Goal: Task Accomplishment & Management: Manage account settings

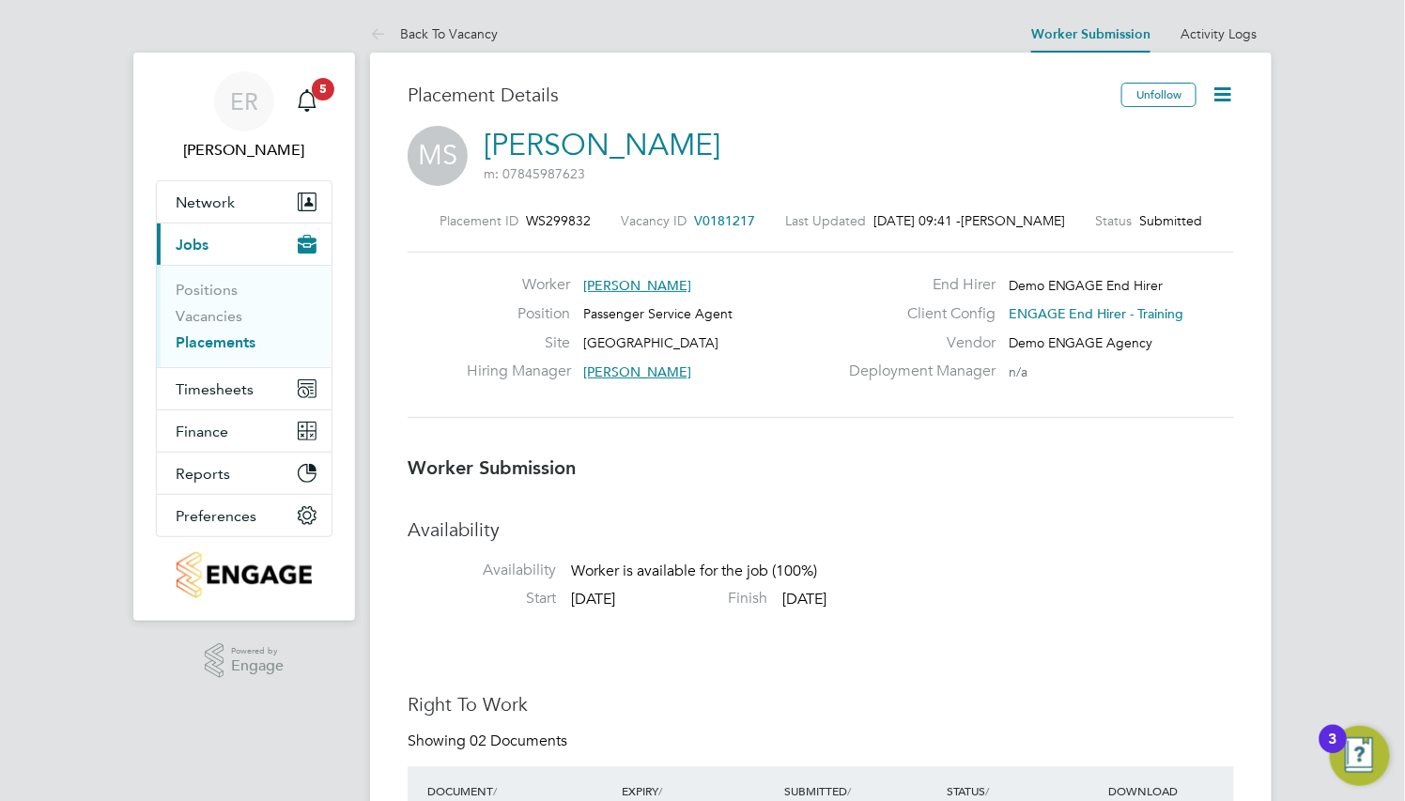
click at [214, 356] on ul "Positions Vacancies Placements" at bounding box center [244, 316] width 175 height 102
click at [217, 349] on link "Placements" at bounding box center [216, 342] width 80 height 18
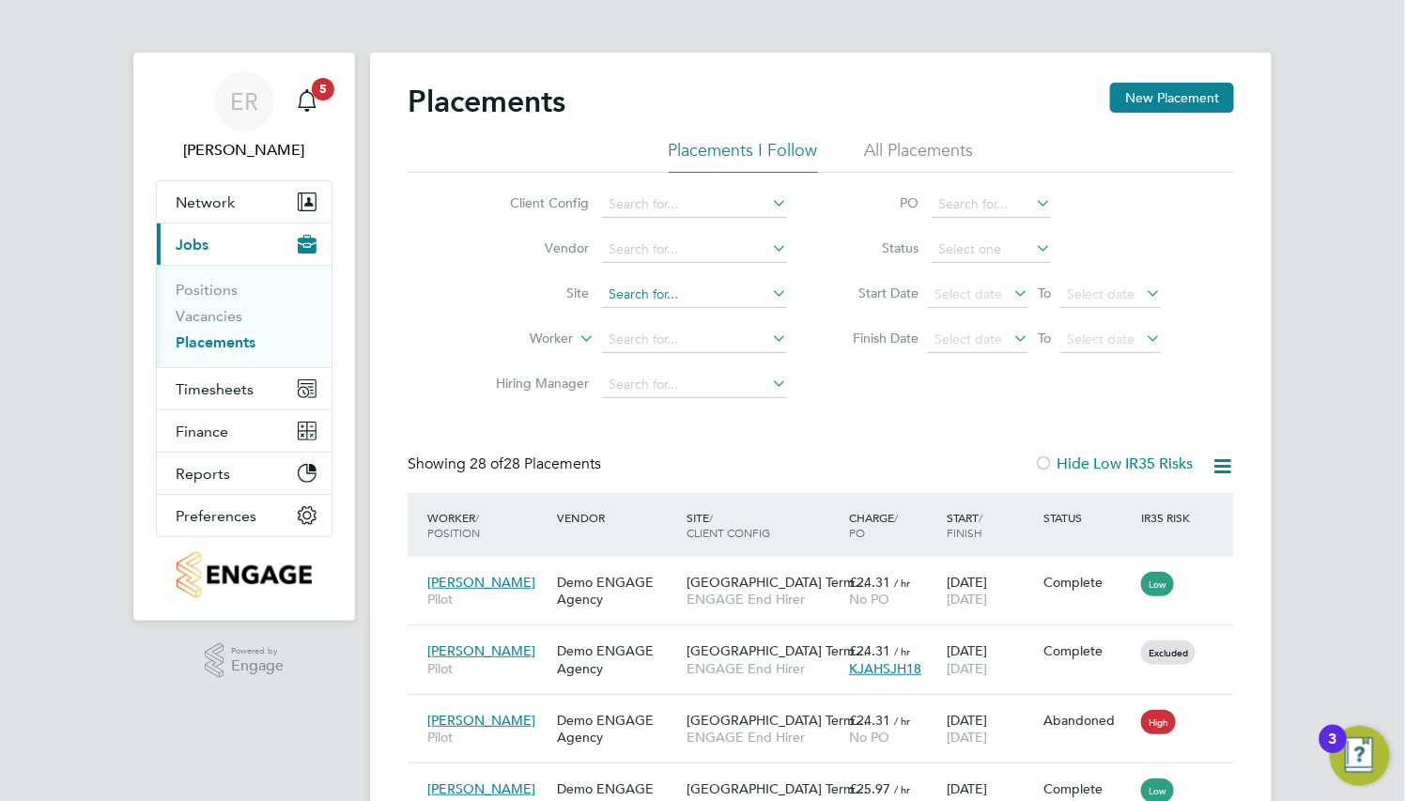
click at [755, 299] on input at bounding box center [694, 295] width 185 height 26
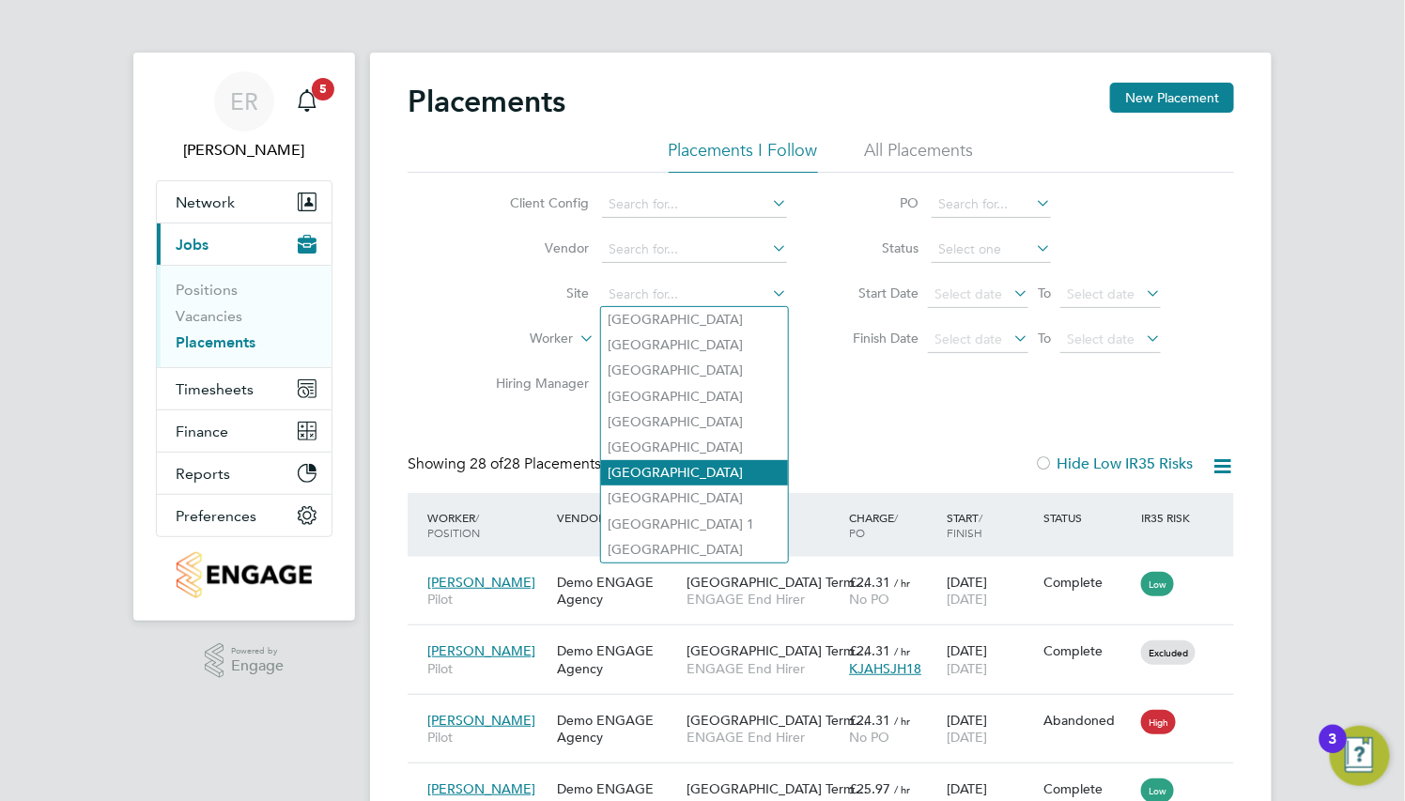
click at [727, 475] on li "Edinburgh Airport" at bounding box center [694, 472] width 187 height 25
type input "Edinburgh Airport"
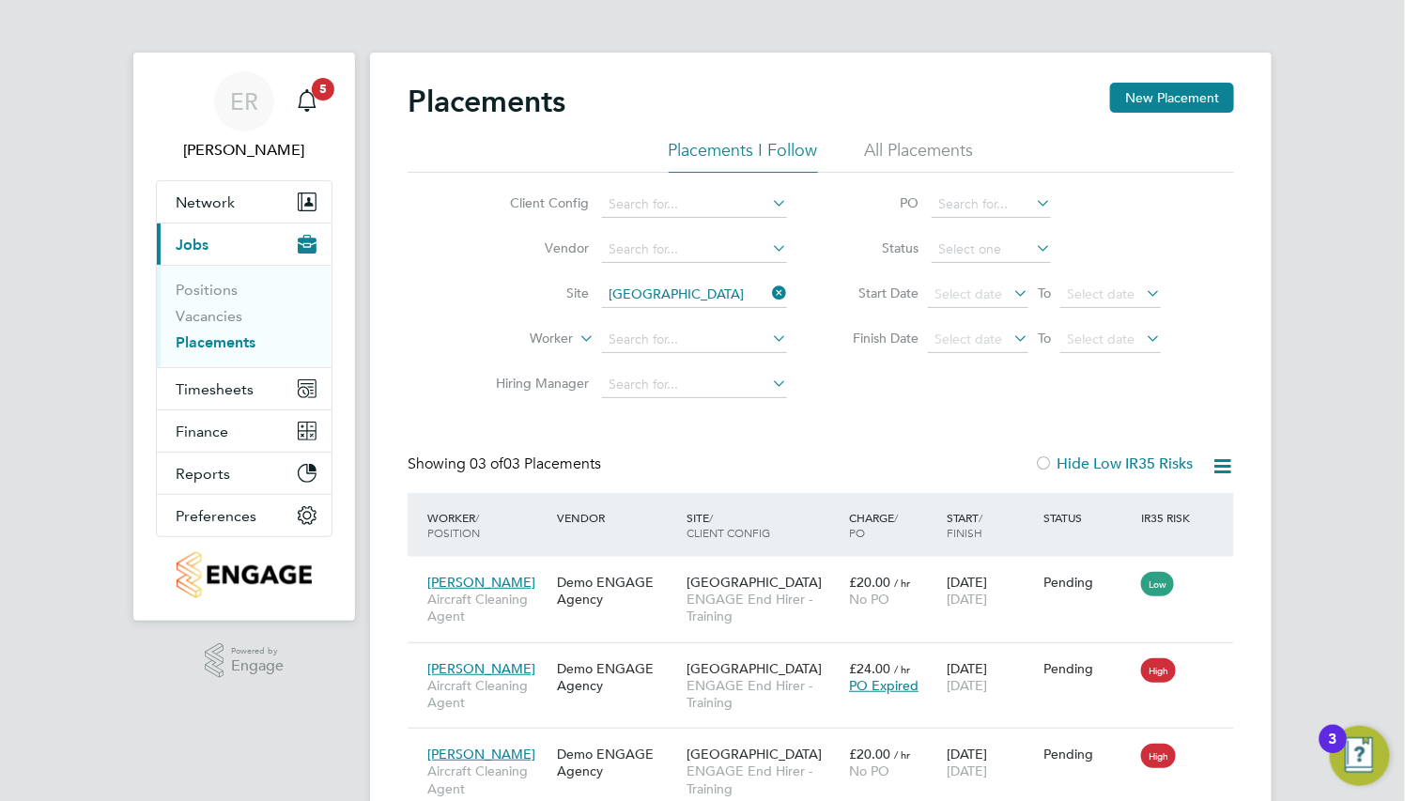
click at [909, 162] on li "All Placements" at bounding box center [919, 156] width 109 height 34
click at [798, 591] on span "ENGAGE End Hirer - Training" at bounding box center [762, 608] width 153 height 34
click at [784, 303] on input at bounding box center [694, 295] width 185 height 26
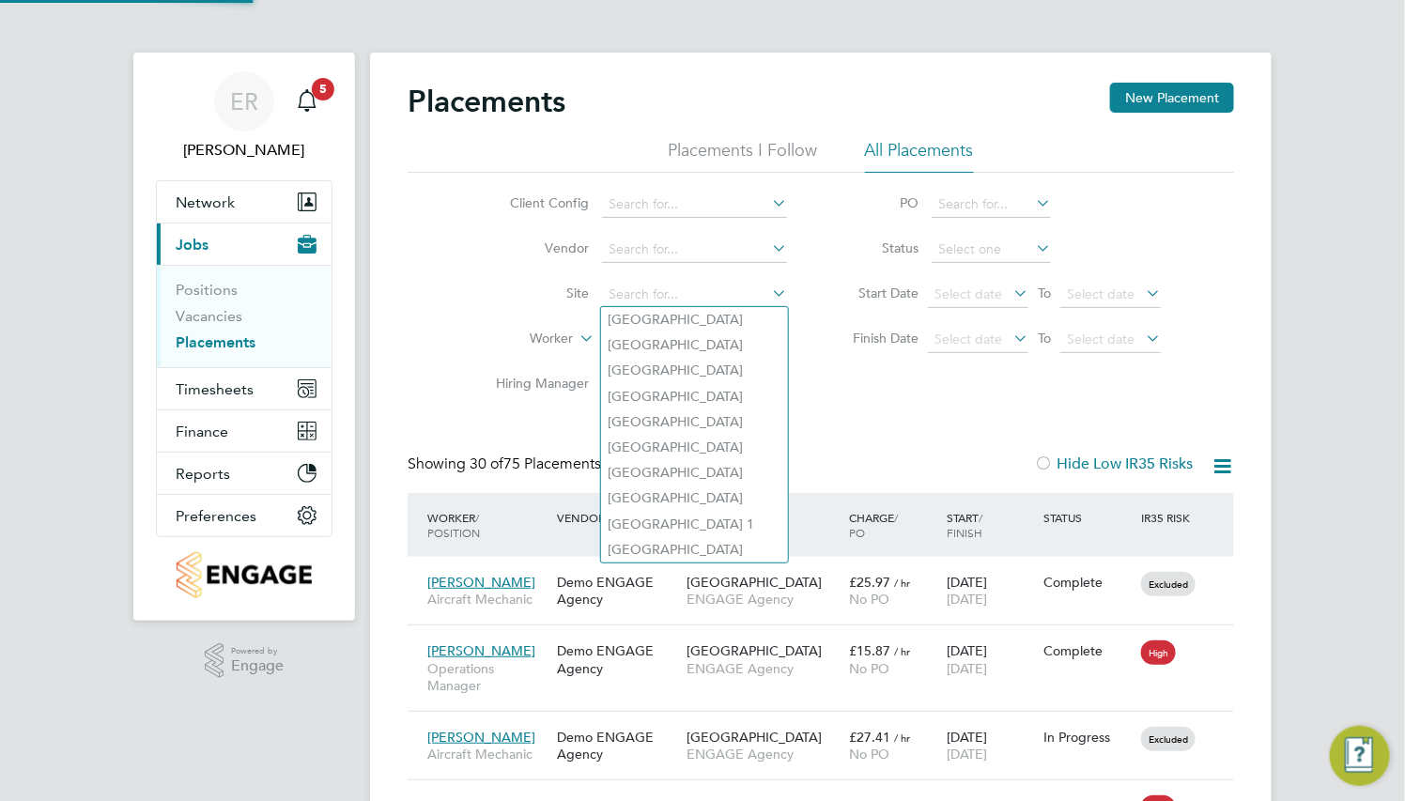
scroll to position [53, 130]
click at [889, 398] on div "Client Config Vendor Site Worker Hiring Manager PO Status Start Date Select dat…" at bounding box center [820, 290] width 826 height 235
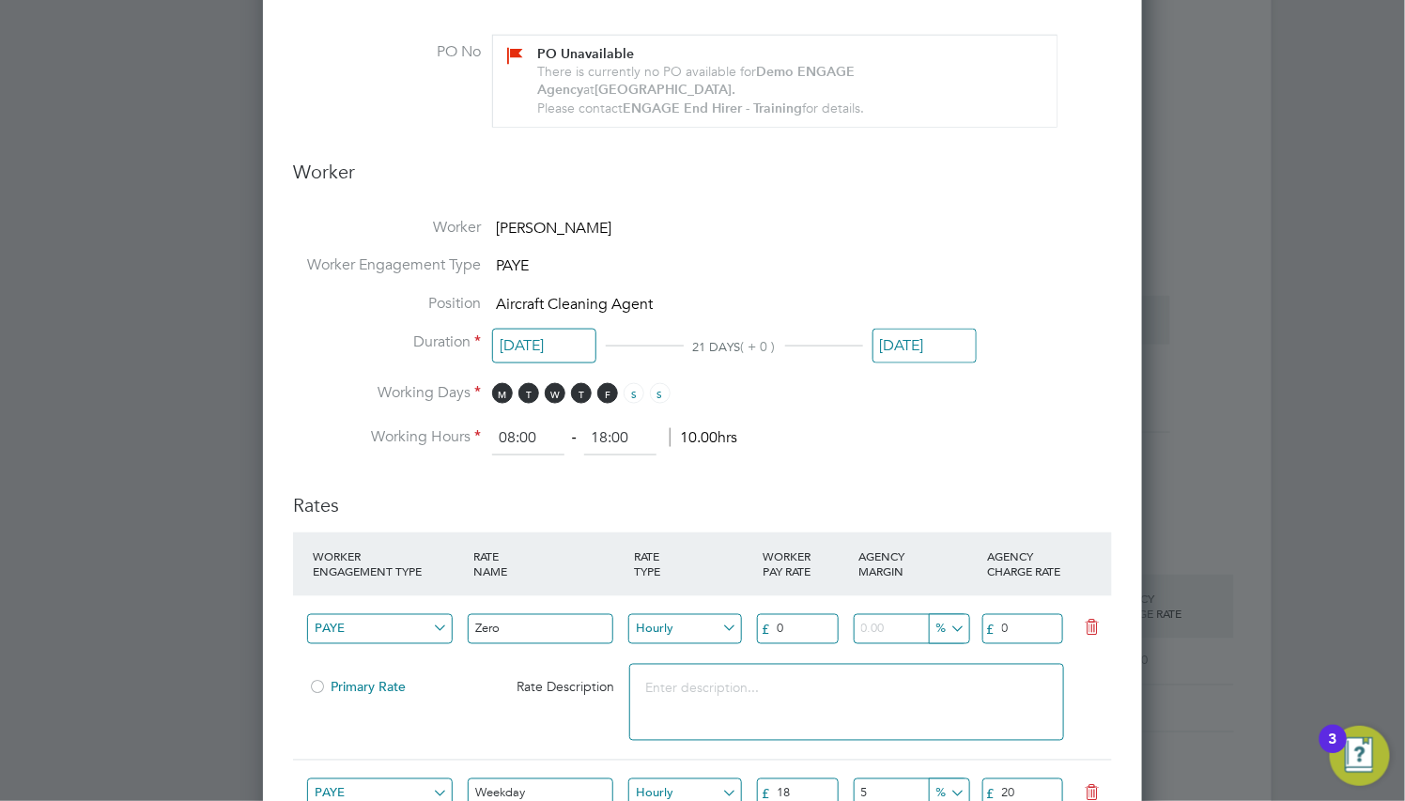
click at [932, 353] on input "[DATE]" at bounding box center [924, 346] width 104 height 35
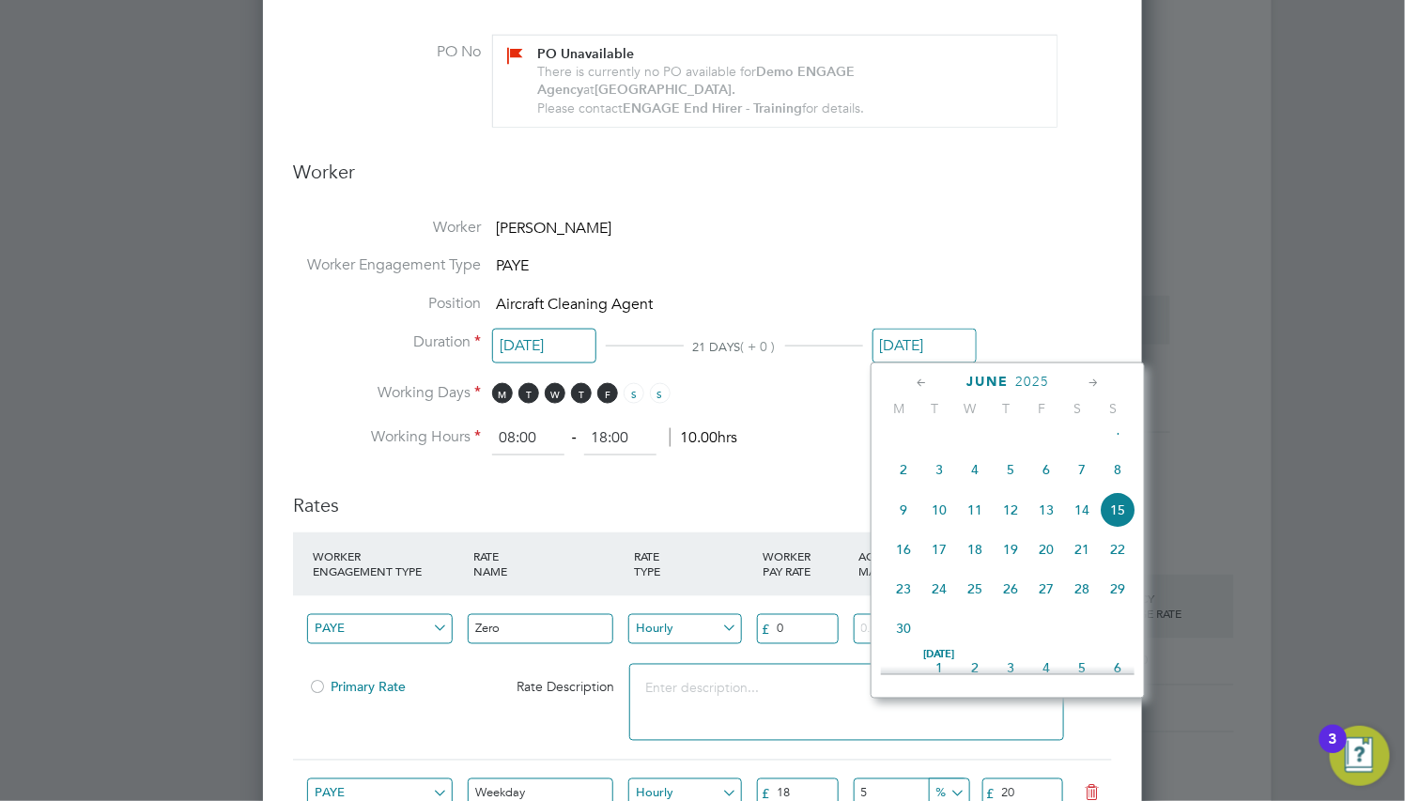
click at [1088, 383] on icon at bounding box center [1093, 383] width 18 height 21
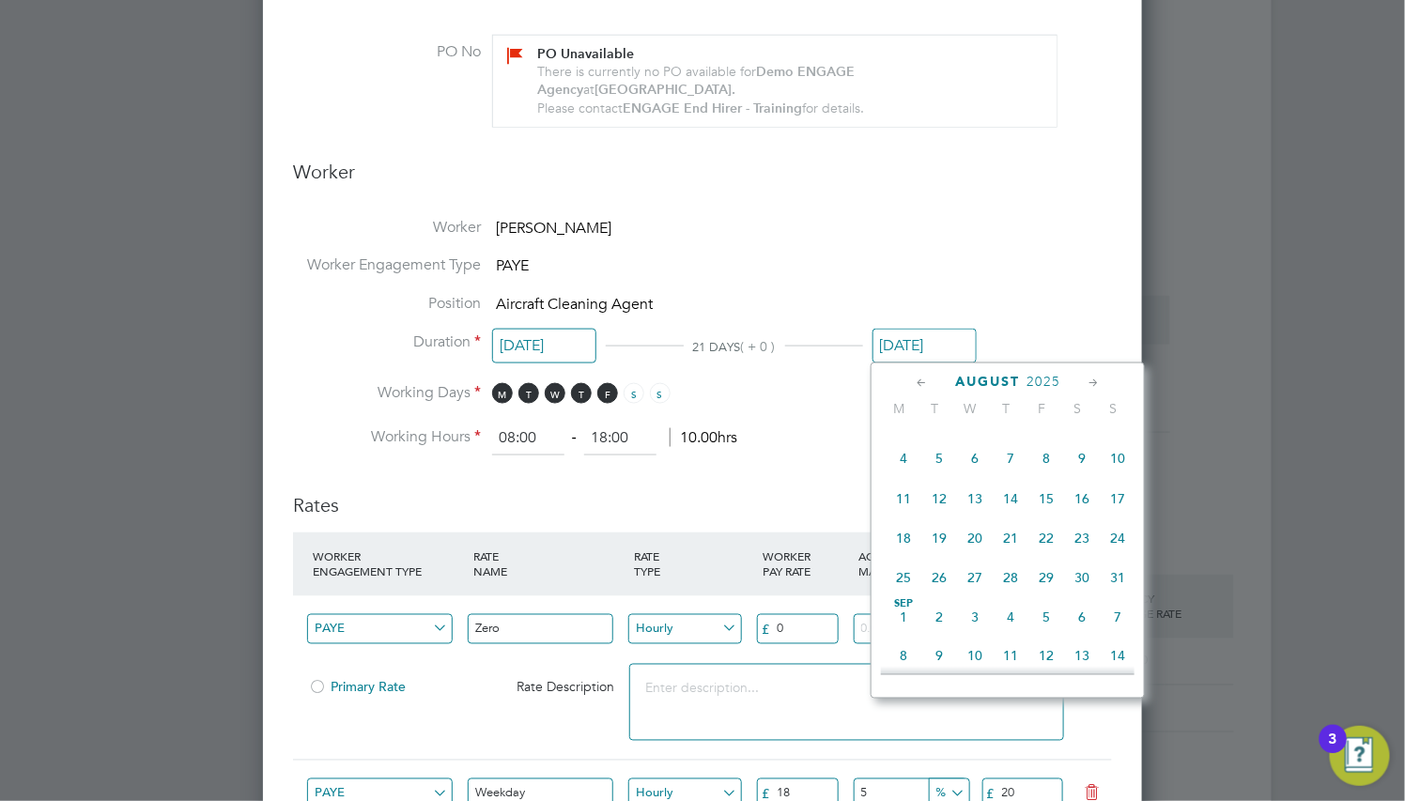
click at [1088, 383] on icon at bounding box center [1093, 383] width 18 height 21
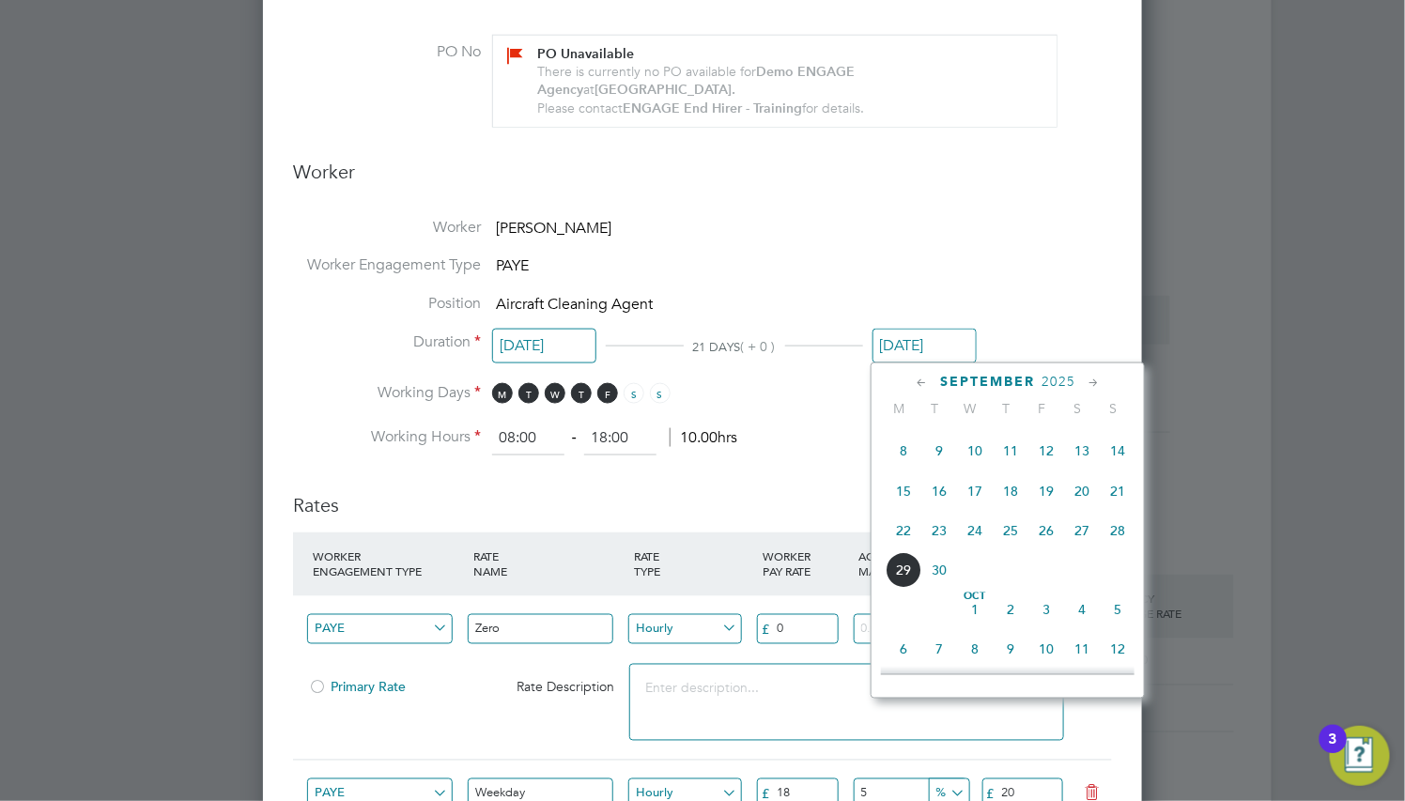
click at [1088, 383] on icon at bounding box center [1093, 383] width 18 height 21
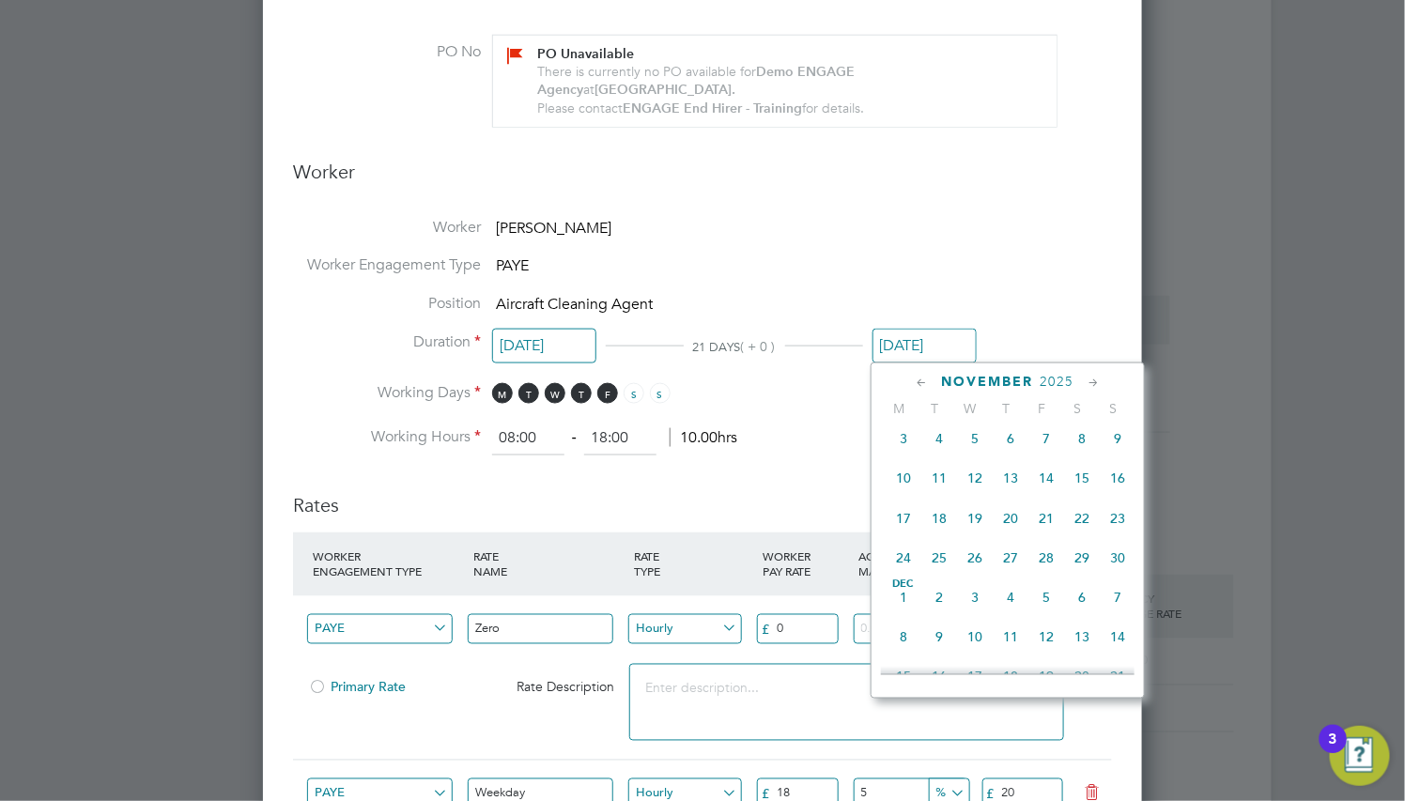
click at [1124, 418] on span "2" at bounding box center [1117, 400] width 36 height 36
type input "[DATE]"
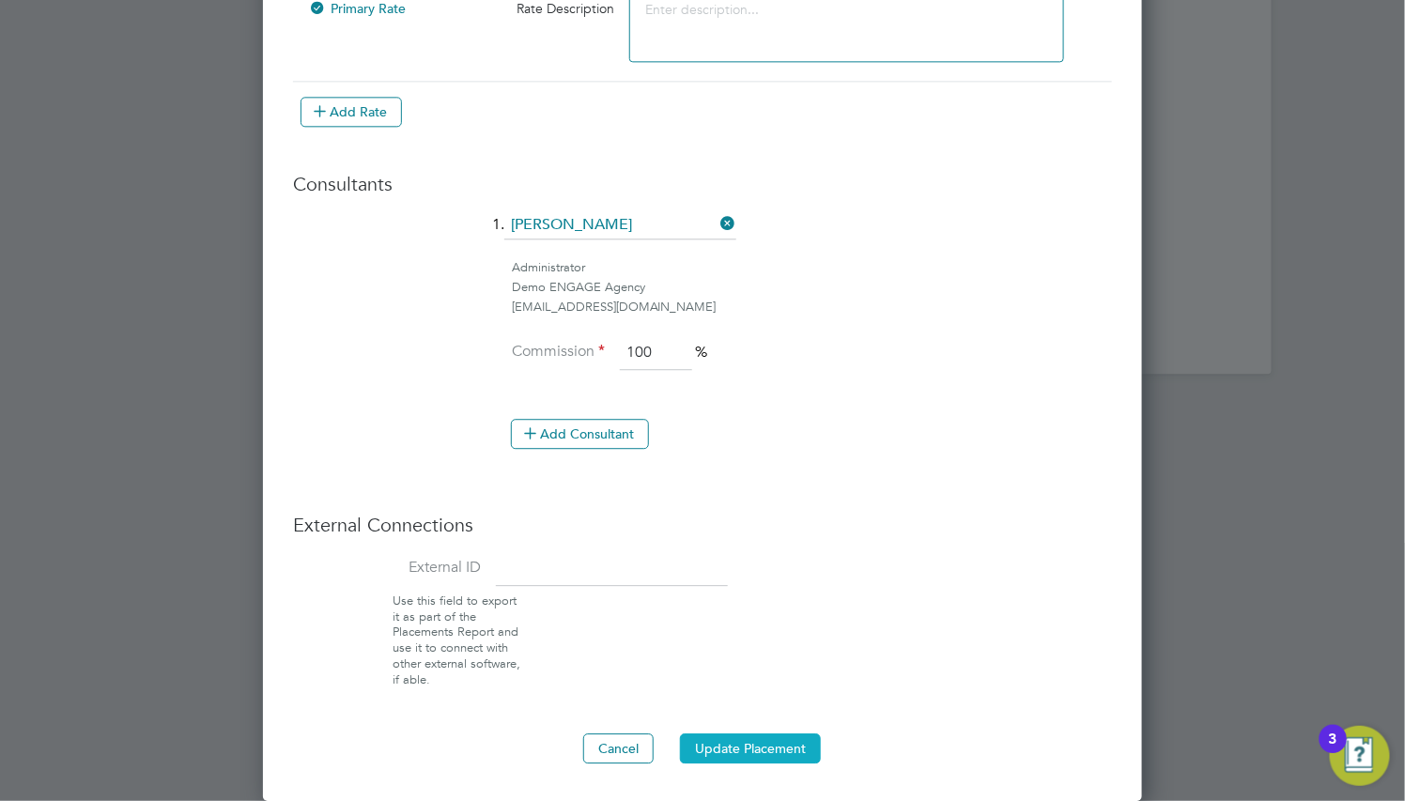
drag, startPoint x: 799, startPoint y: 745, endPoint x: 793, endPoint y: 753, distance: 10.2
click at [794, 752] on button "Update Placement" at bounding box center [750, 748] width 141 height 30
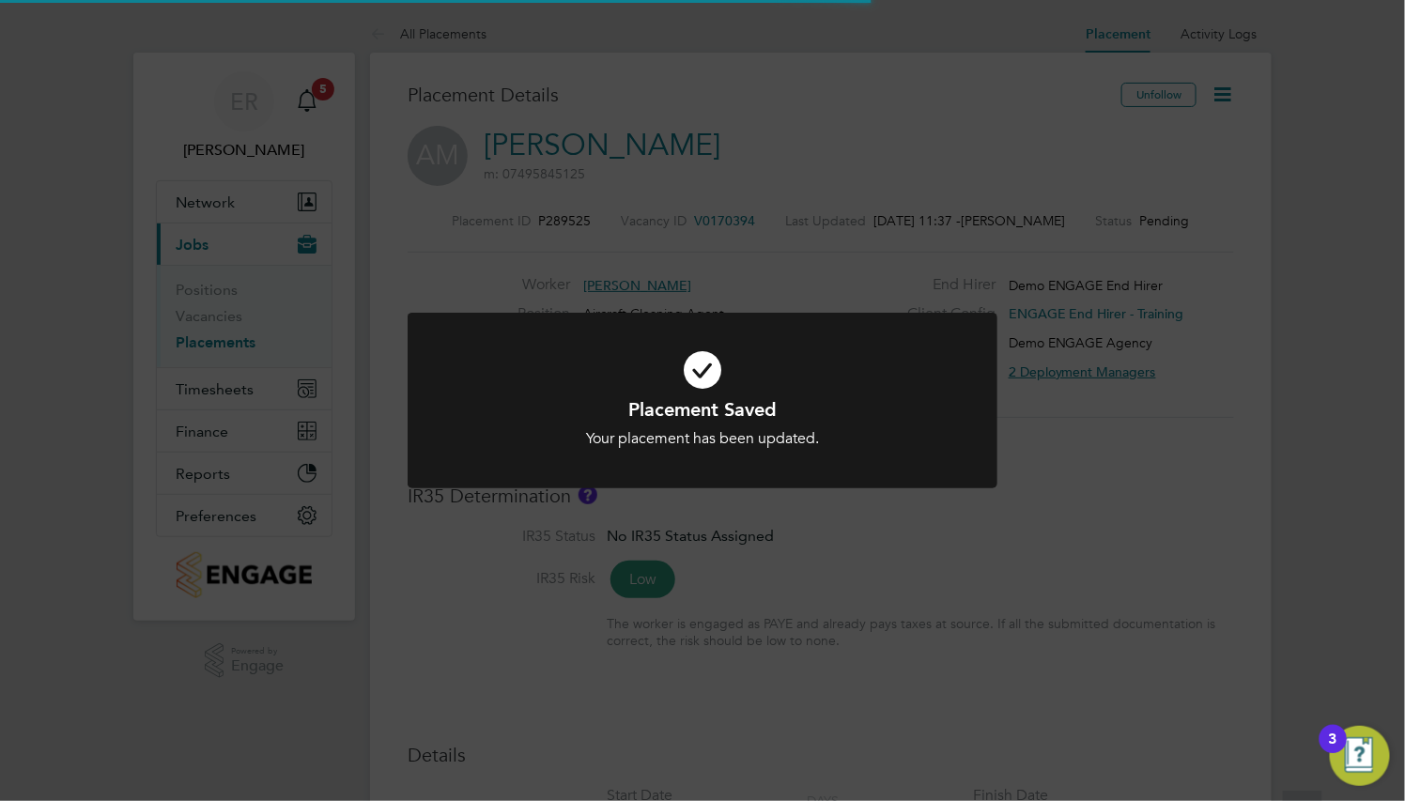
click at [854, 430] on div "Your placement has been updated." at bounding box center [702, 439] width 488 height 20
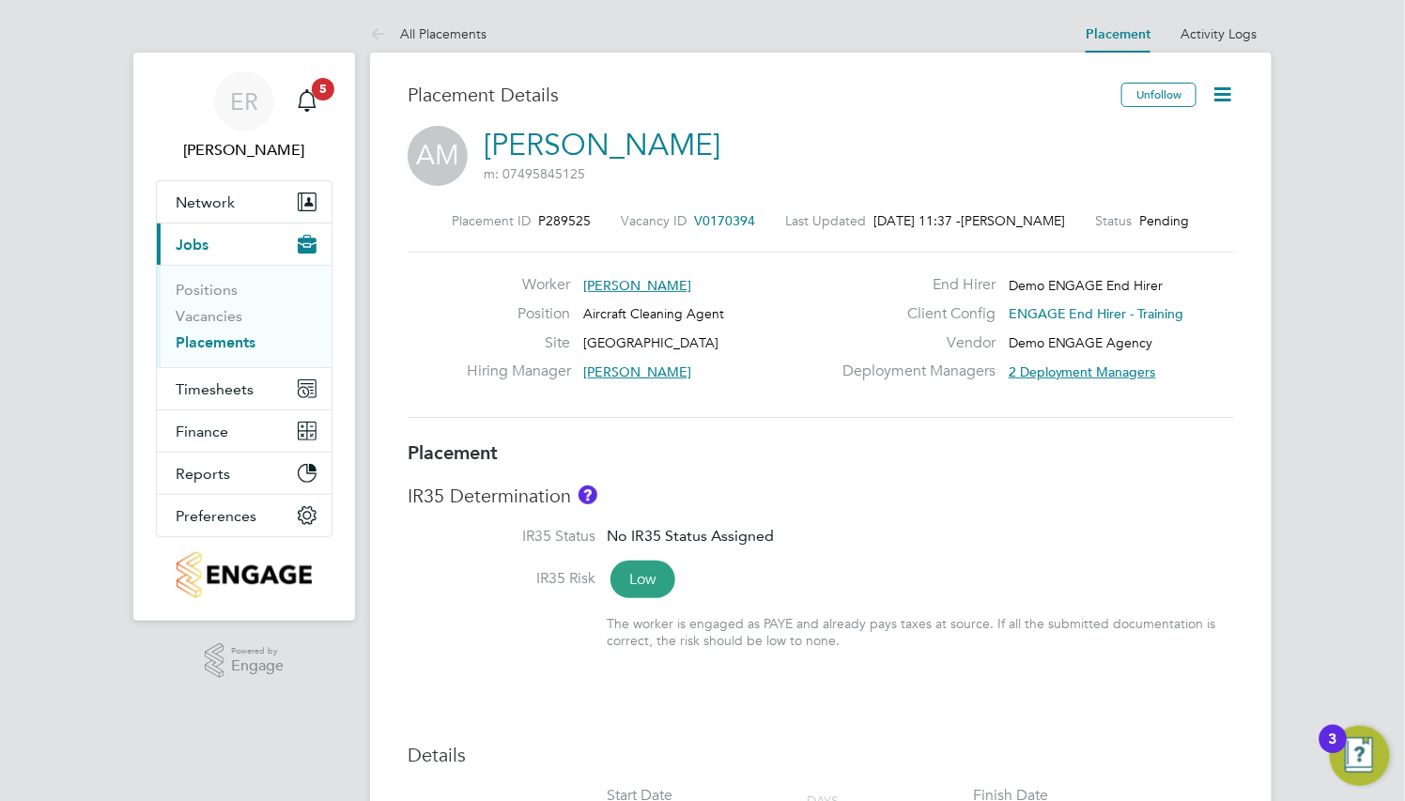
click at [1222, 96] on icon at bounding box center [1221, 94] width 23 height 23
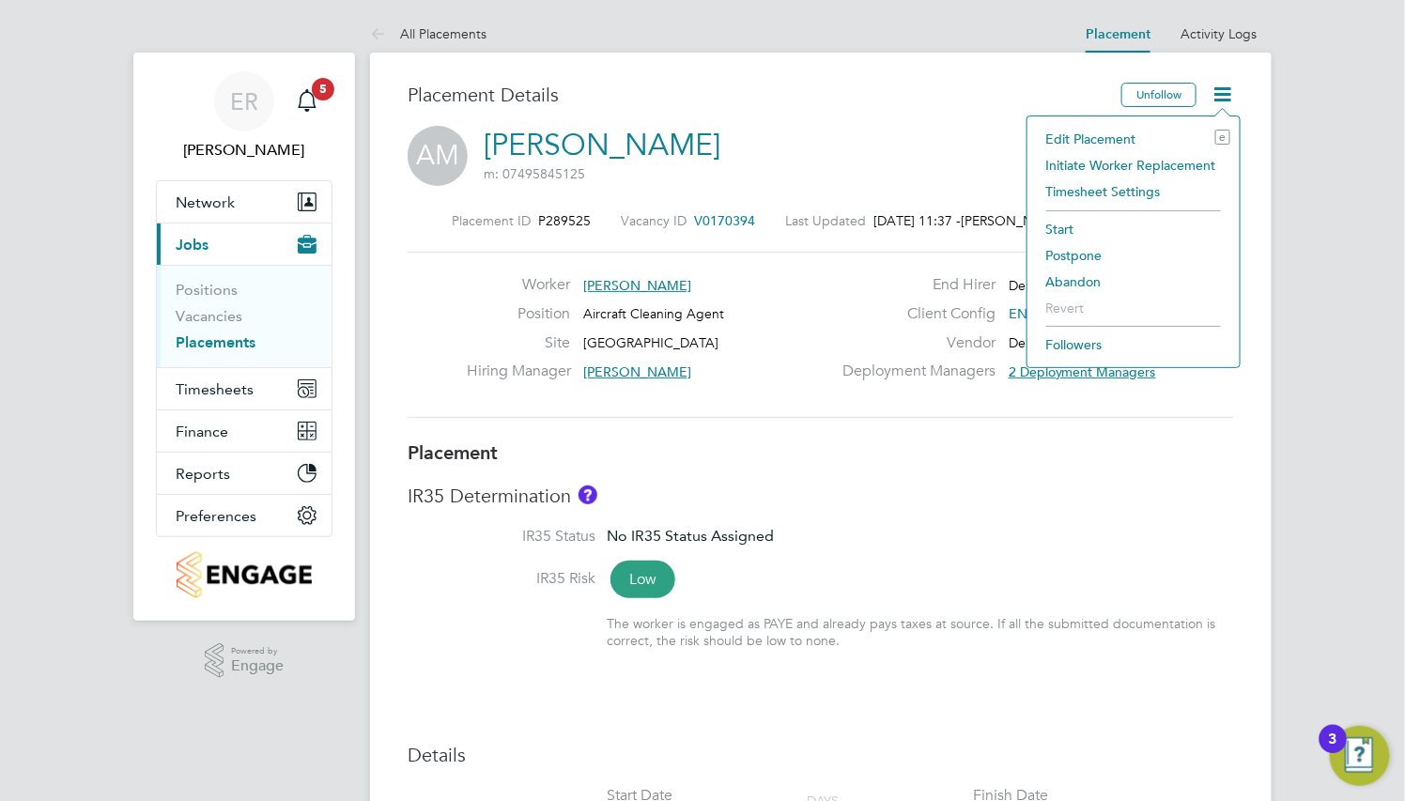
click at [1166, 161] on li "Initiate Worker Replacement" at bounding box center [1133, 165] width 193 height 26
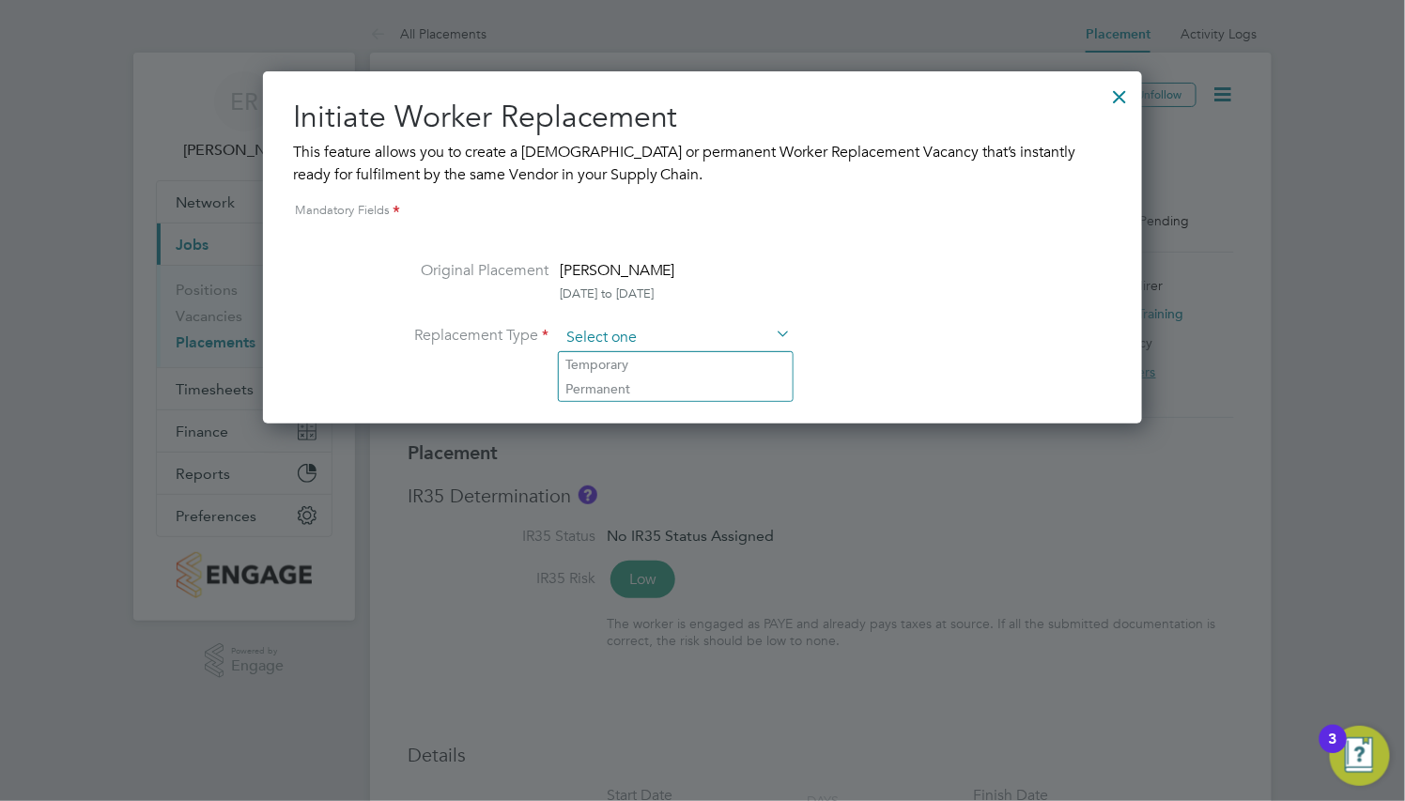
click at [735, 338] on input at bounding box center [676, 338] width 232 height 28
click at [734, 356] on li "Temporary" at bounding box center [676, 364] width 234 height 24
type input "Temporary"
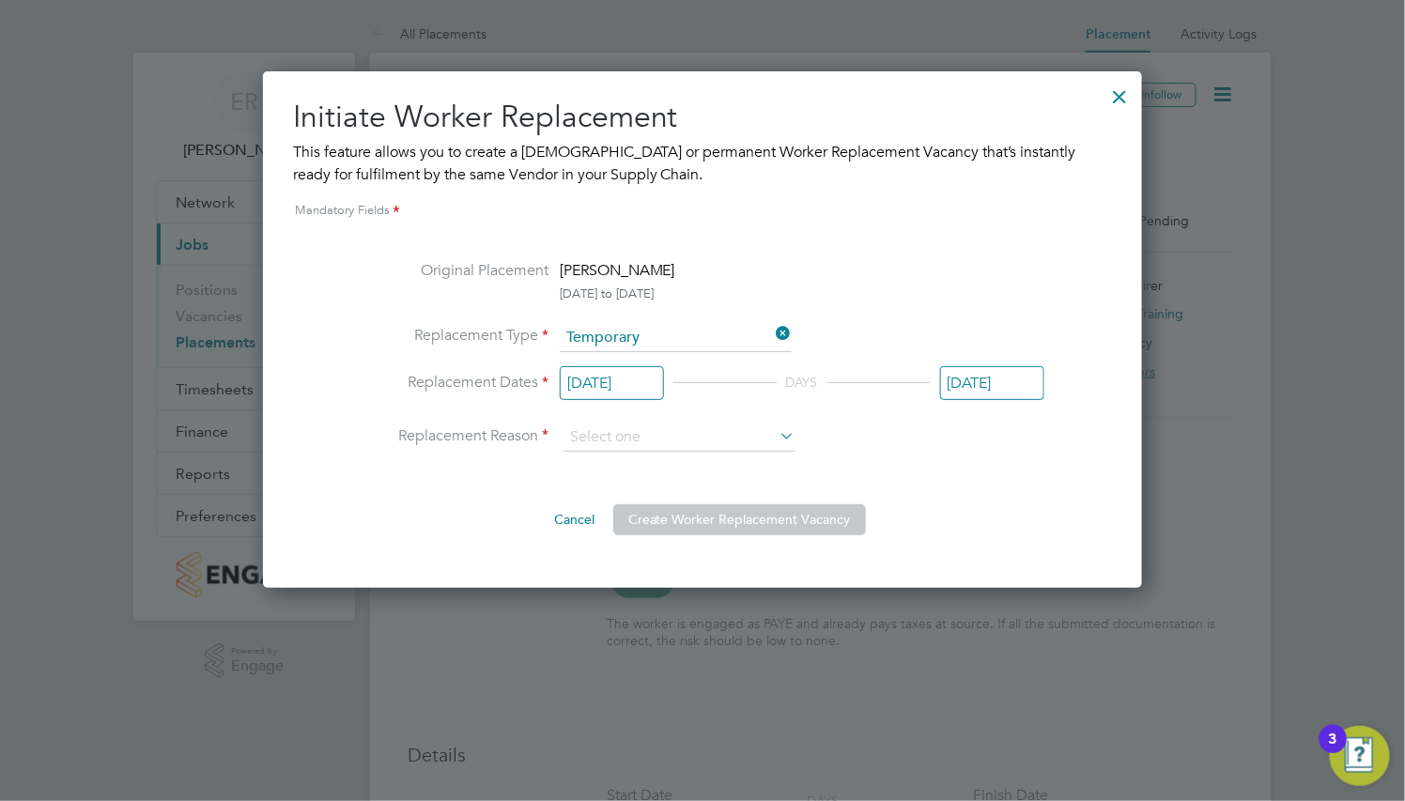
click at [553, 534] on button "Cancel" at bounding box center [574, 519] width 70 height 30
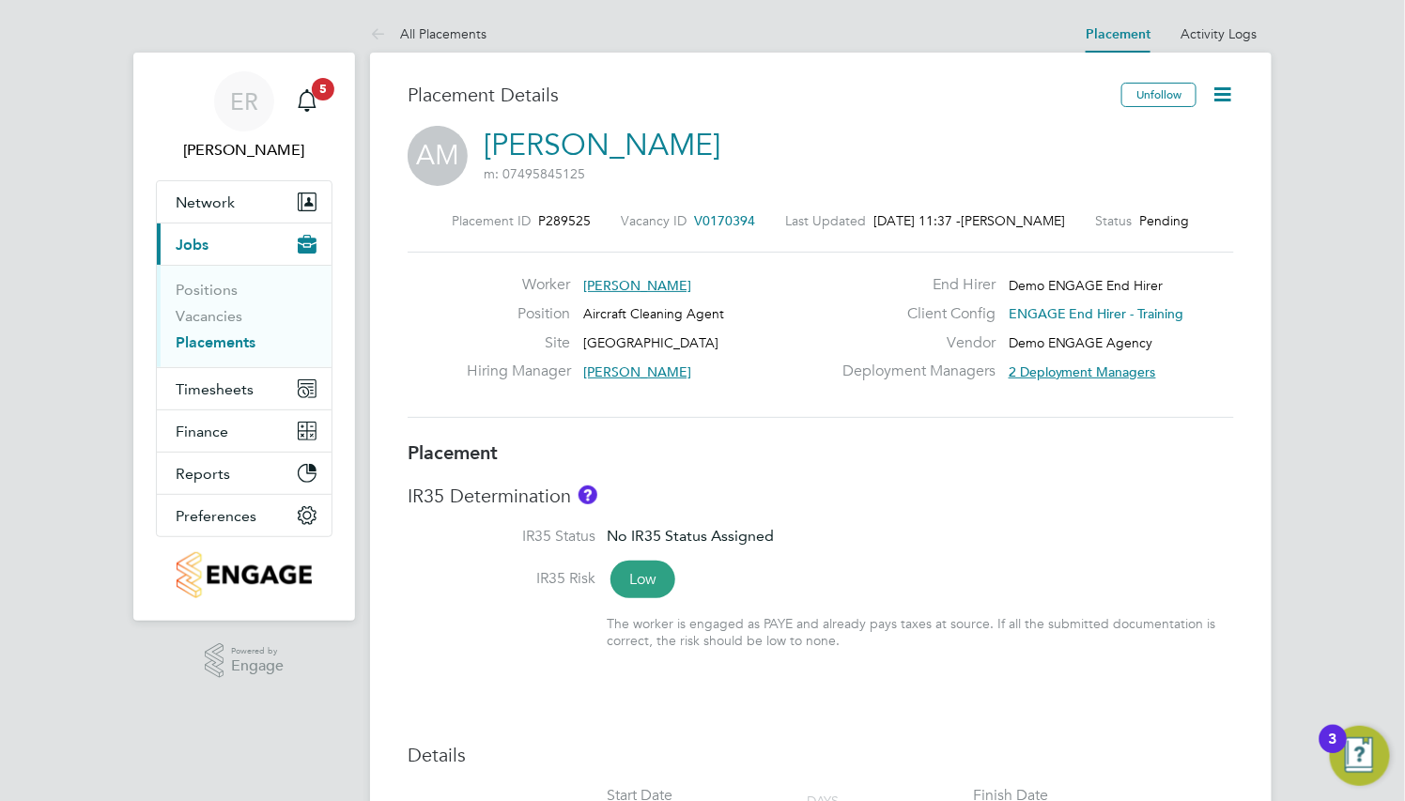
click at [1227, 84] on icon at bounding box center [1221, 94] width 23 height 23
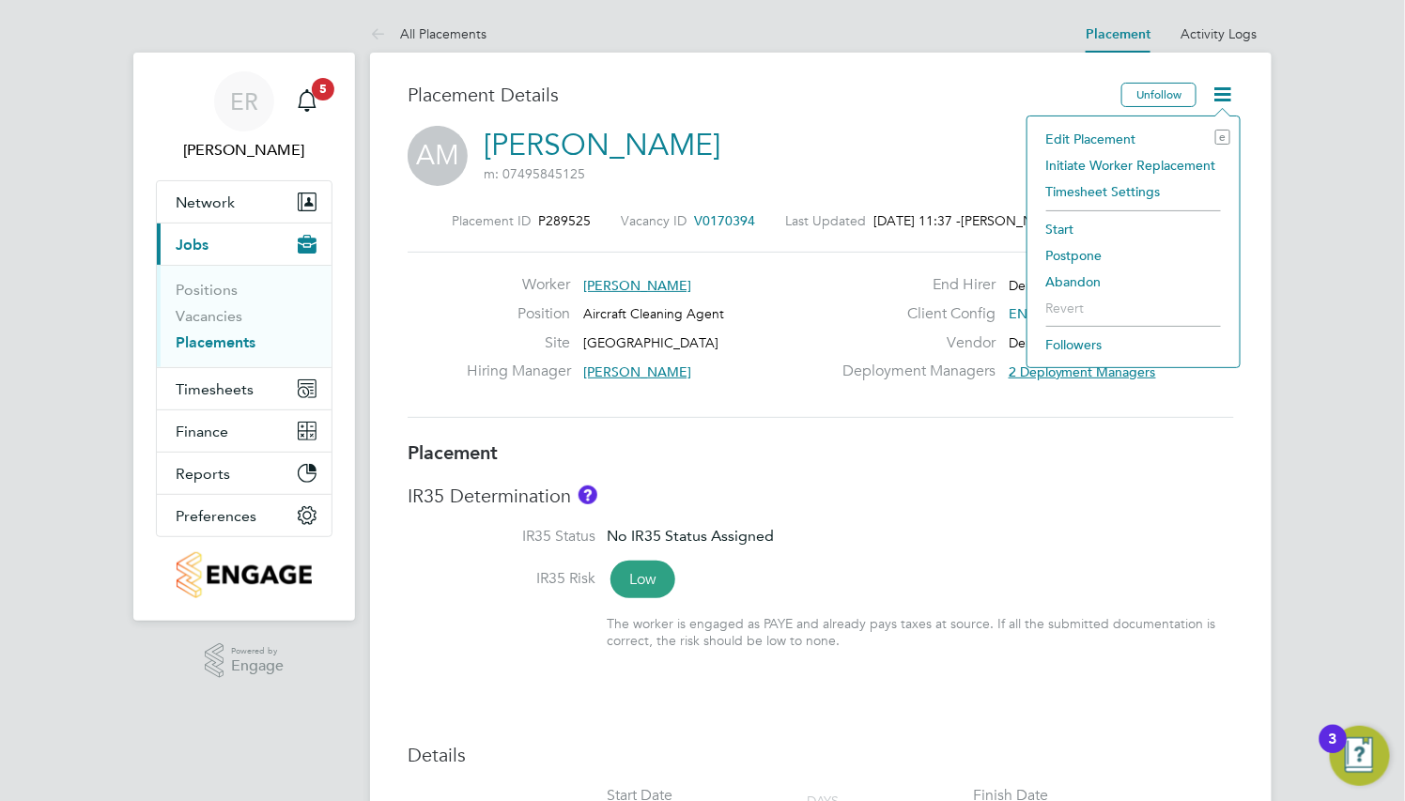
click at [1085, 160] on li "Initiate Worker Replacement" at bounding box center [1133, 165] width 193 height 26
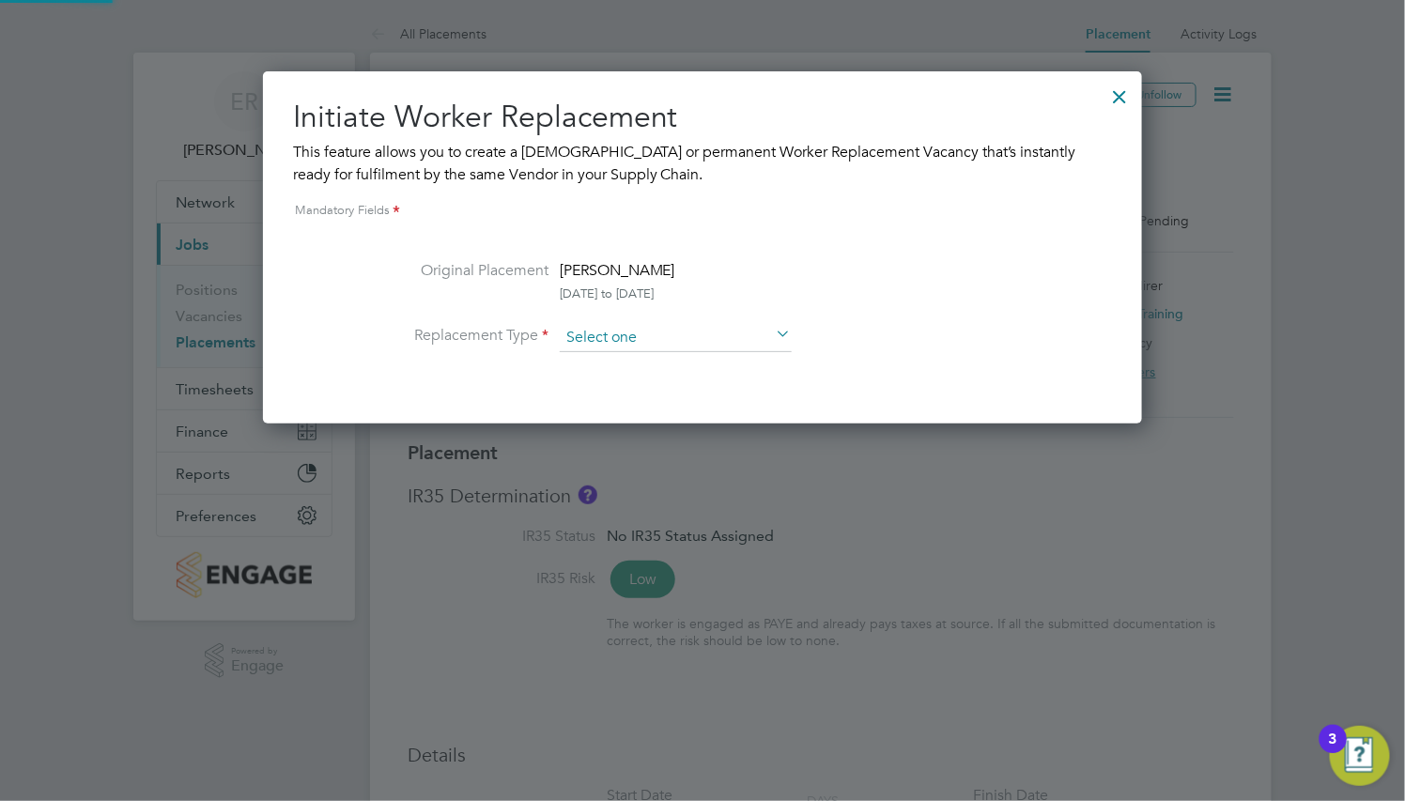
scroll to position [353, 879]
click at [653, 339] on input at bounding box center [676, 338] width 232 height 28
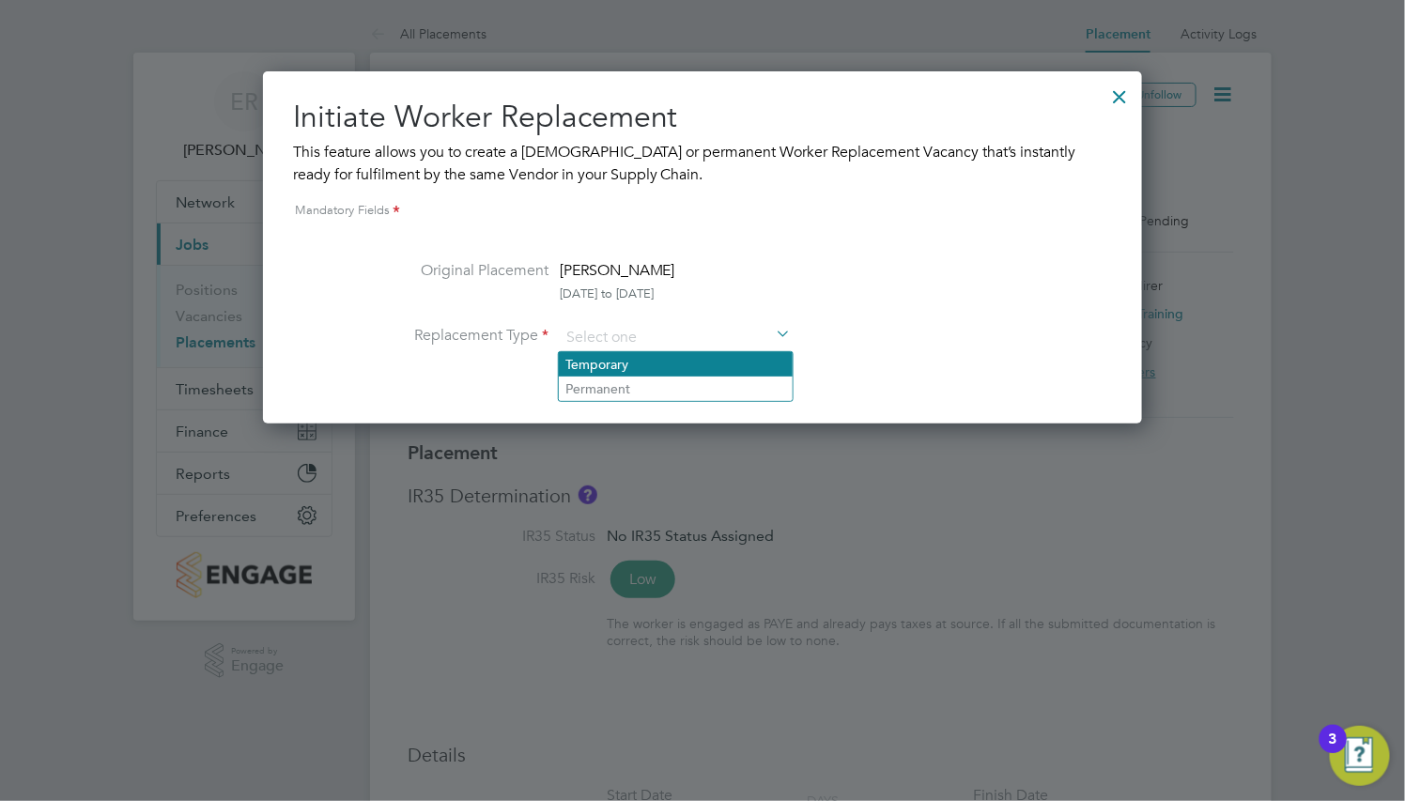
click at [656, 356] on li "Temporary" at bounding box center [676, 364] width 234 height 24
type input "Temporary"
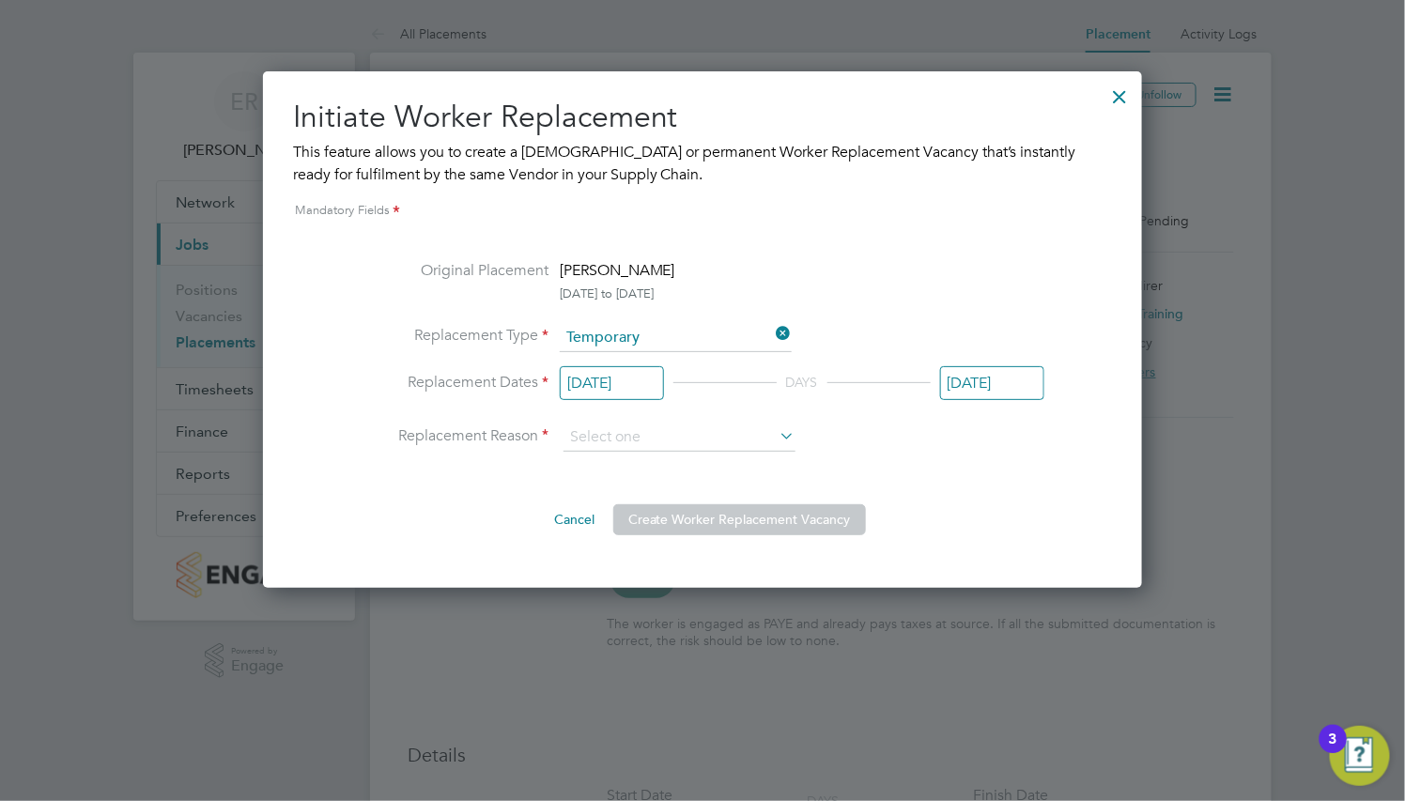
click at [635, 384] on input "[DATE]" at bounding box center [612, 383] width 104 height 35
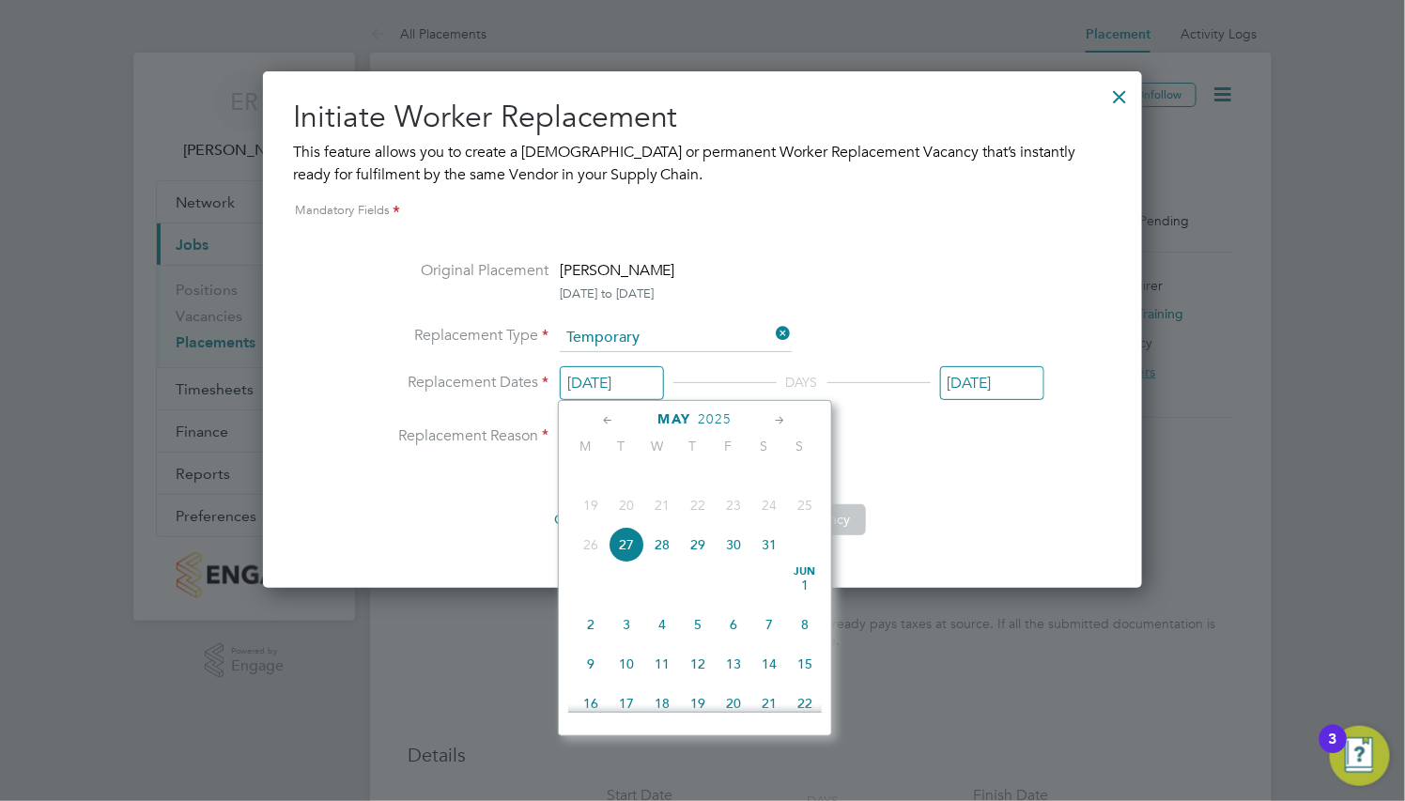
click at [582, 642] on span "2" at bounding box center [591, 625] width 36 height 36
type input "[DATE]"
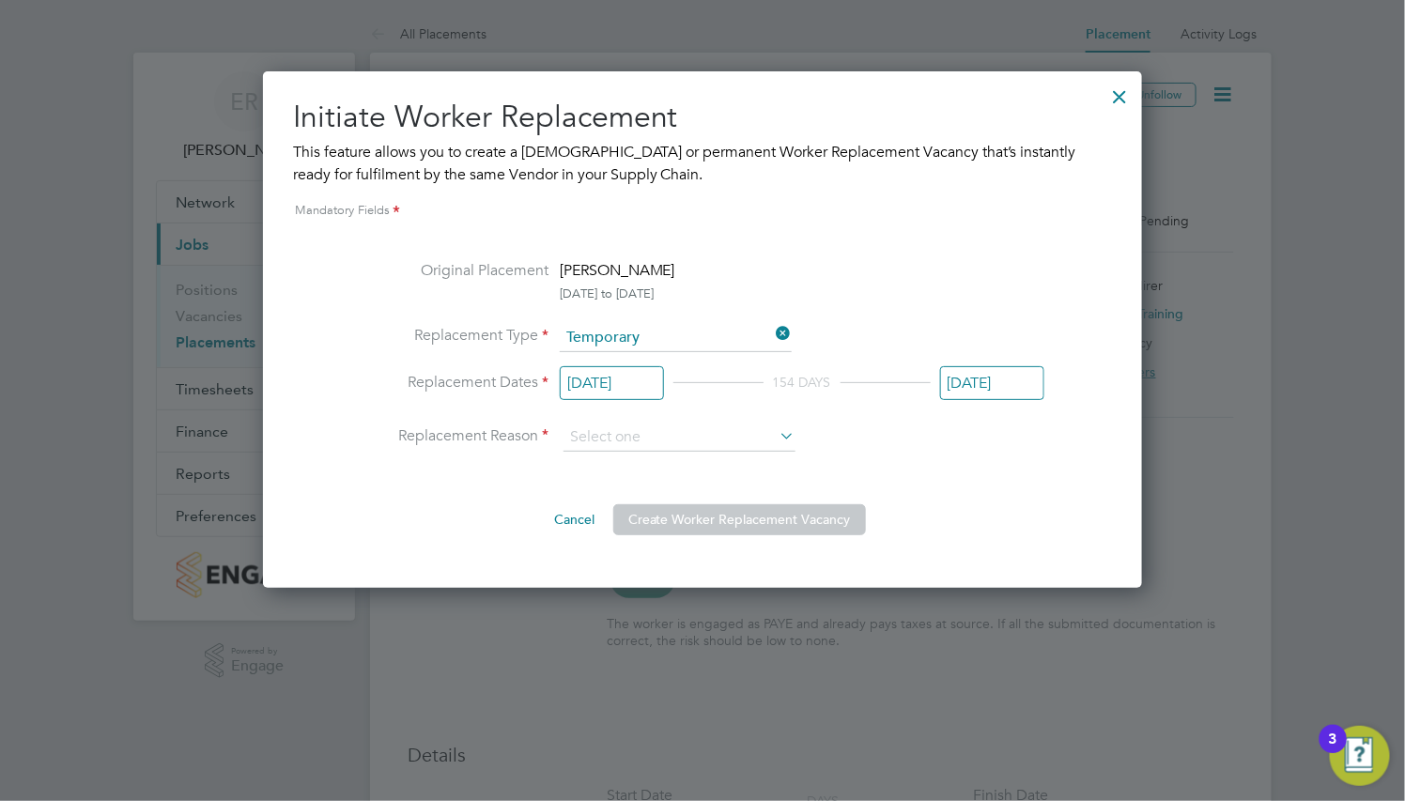
click at [940, 401] on input "[DATE]" at bounding box center [992, 383] width 104 height 35
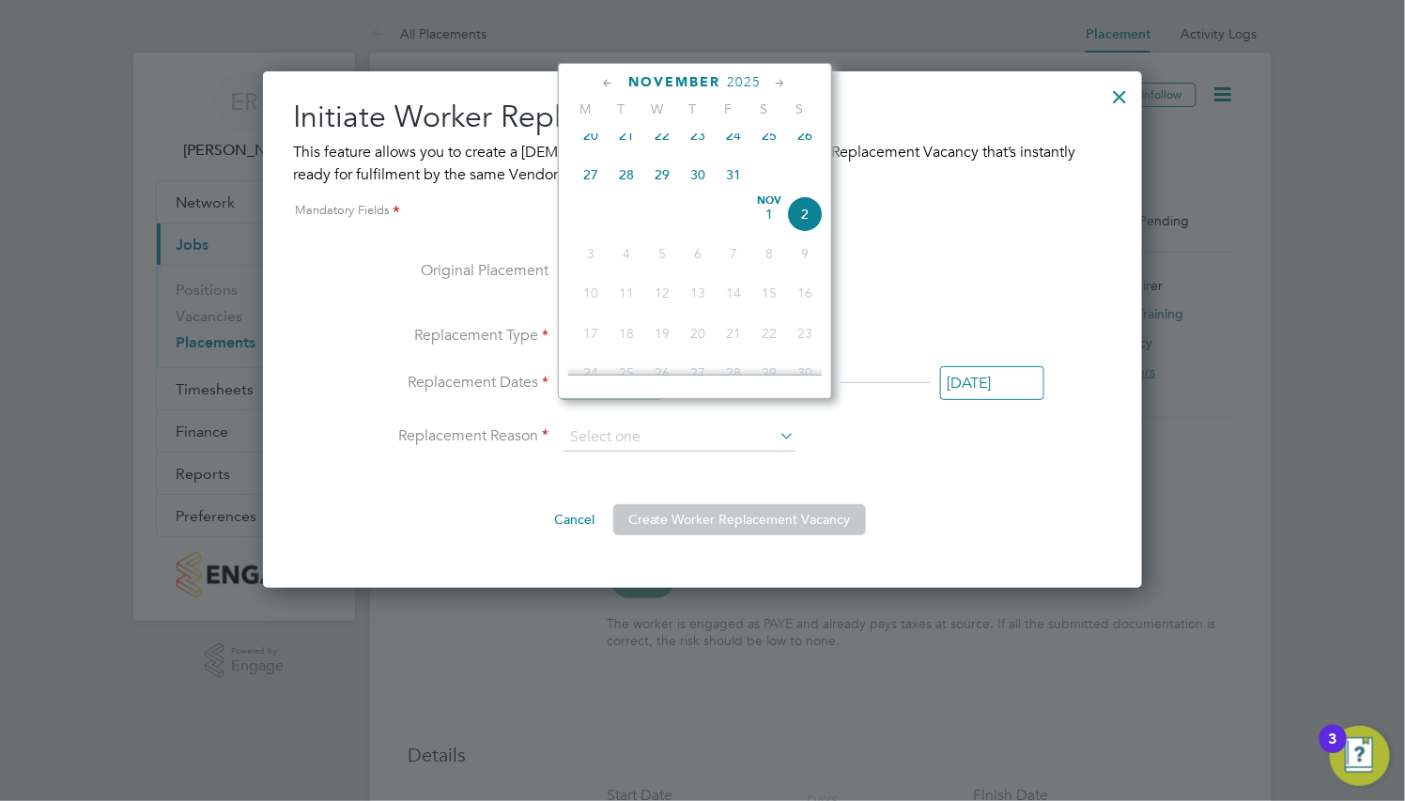
click at [938, 381] on div "[DATE] 154 DAYS [DATE]" at bounding box center [802, 388] width 484 height 35
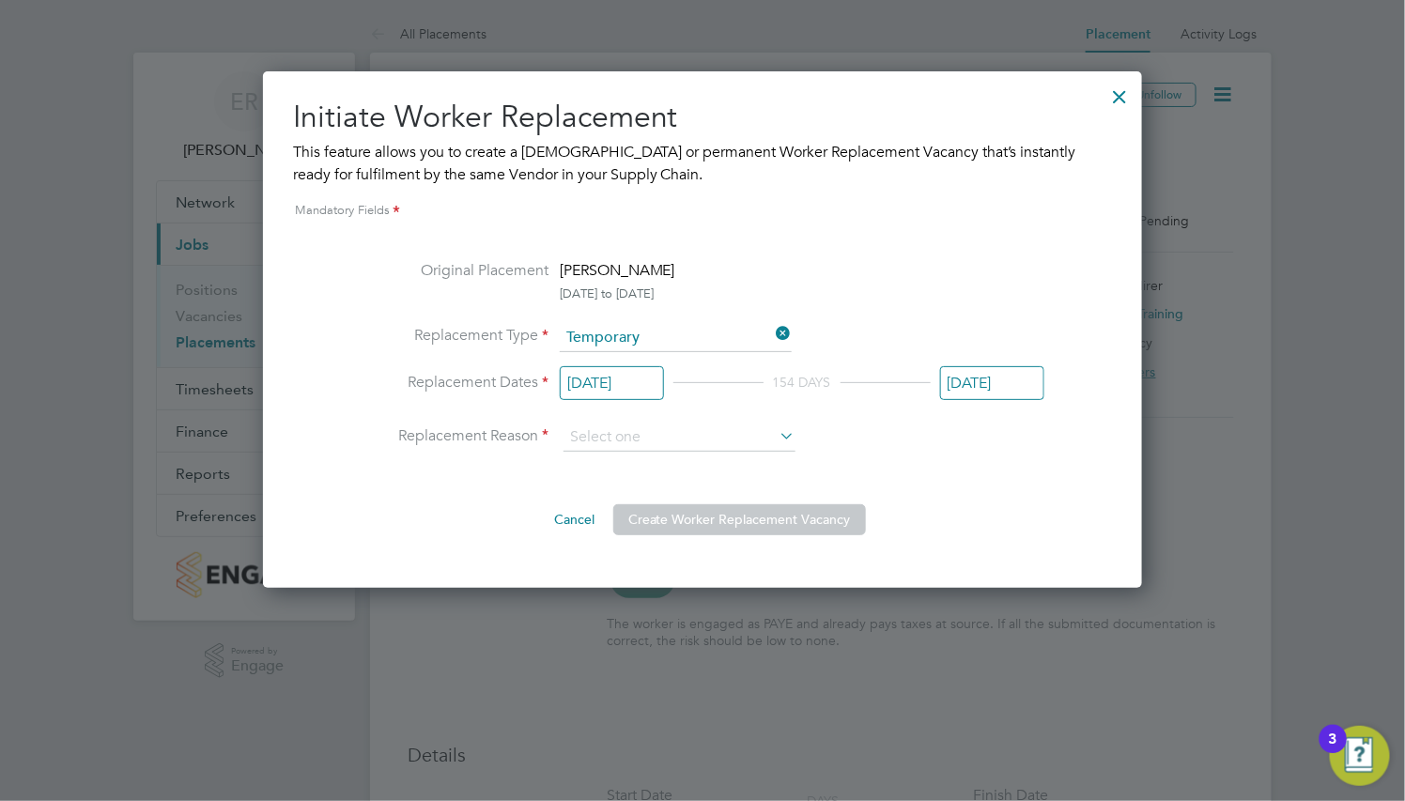
click at [644, 386] on input "[DATE]" at bounding box center [612, 383] width 104 height 35
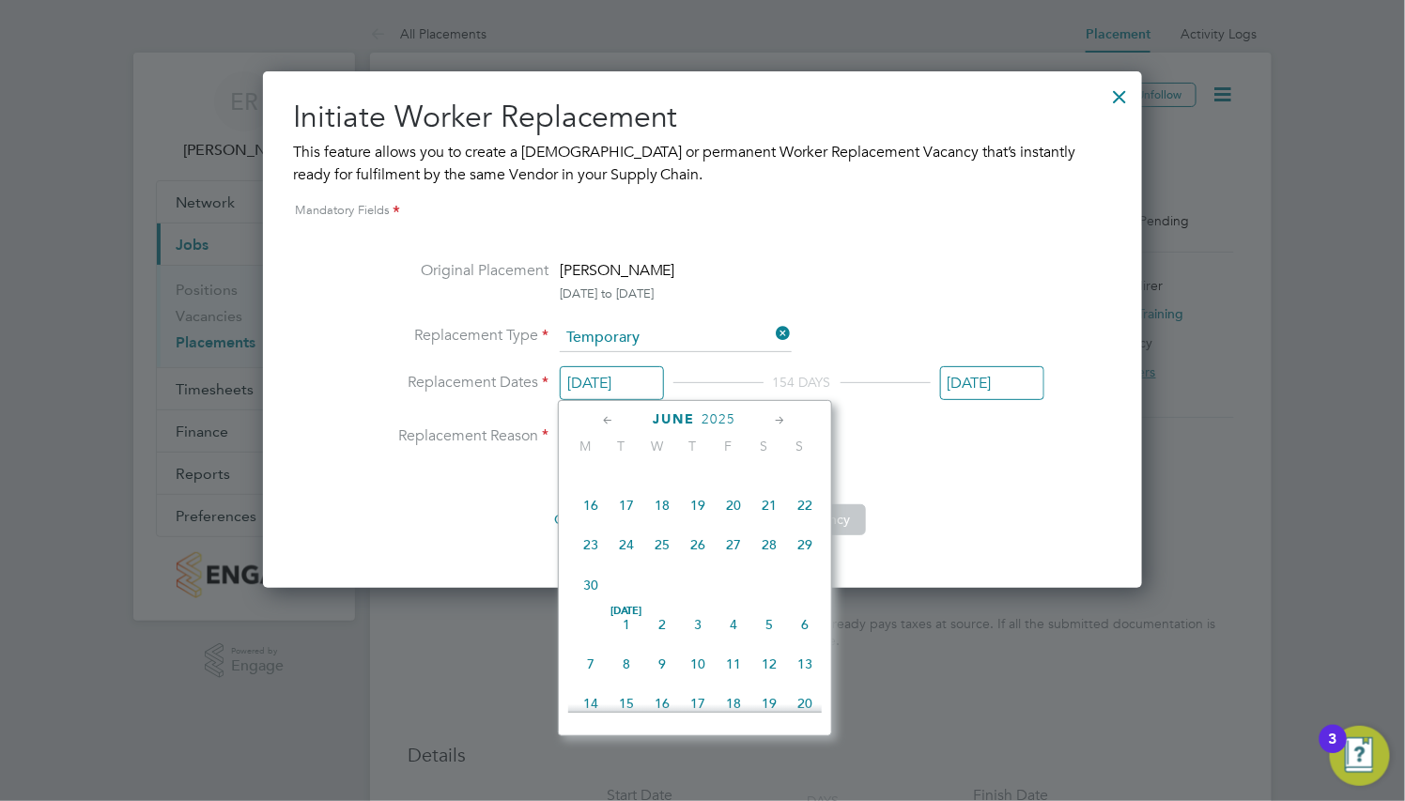
scroll to position [614, 0]
click at [929, 361] on li "Replacement Type Temporary" at bounding box center [703, 347] width 684 height 47
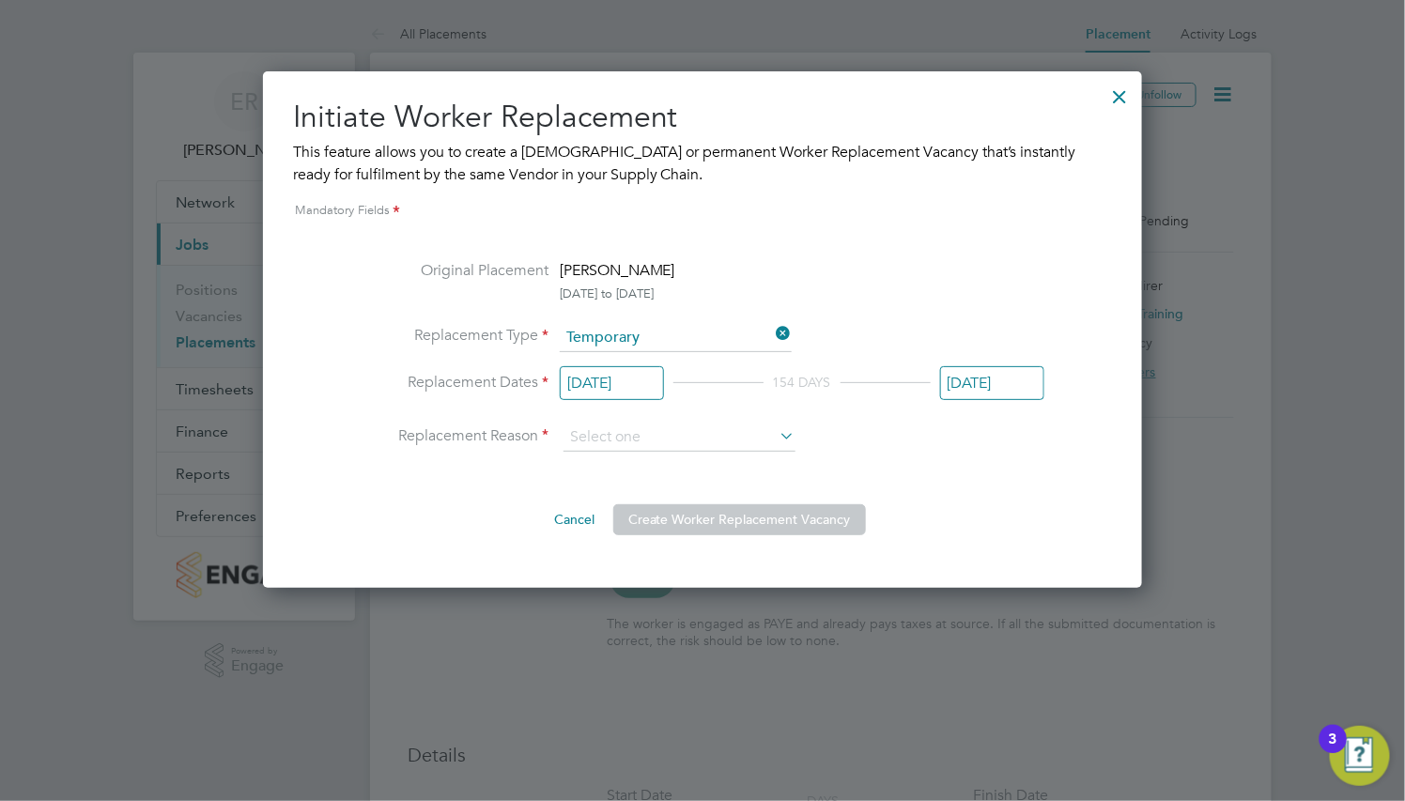
click at [940, 401] on input "[DATE]" at bounding box center [992, 383] width 104 height 35
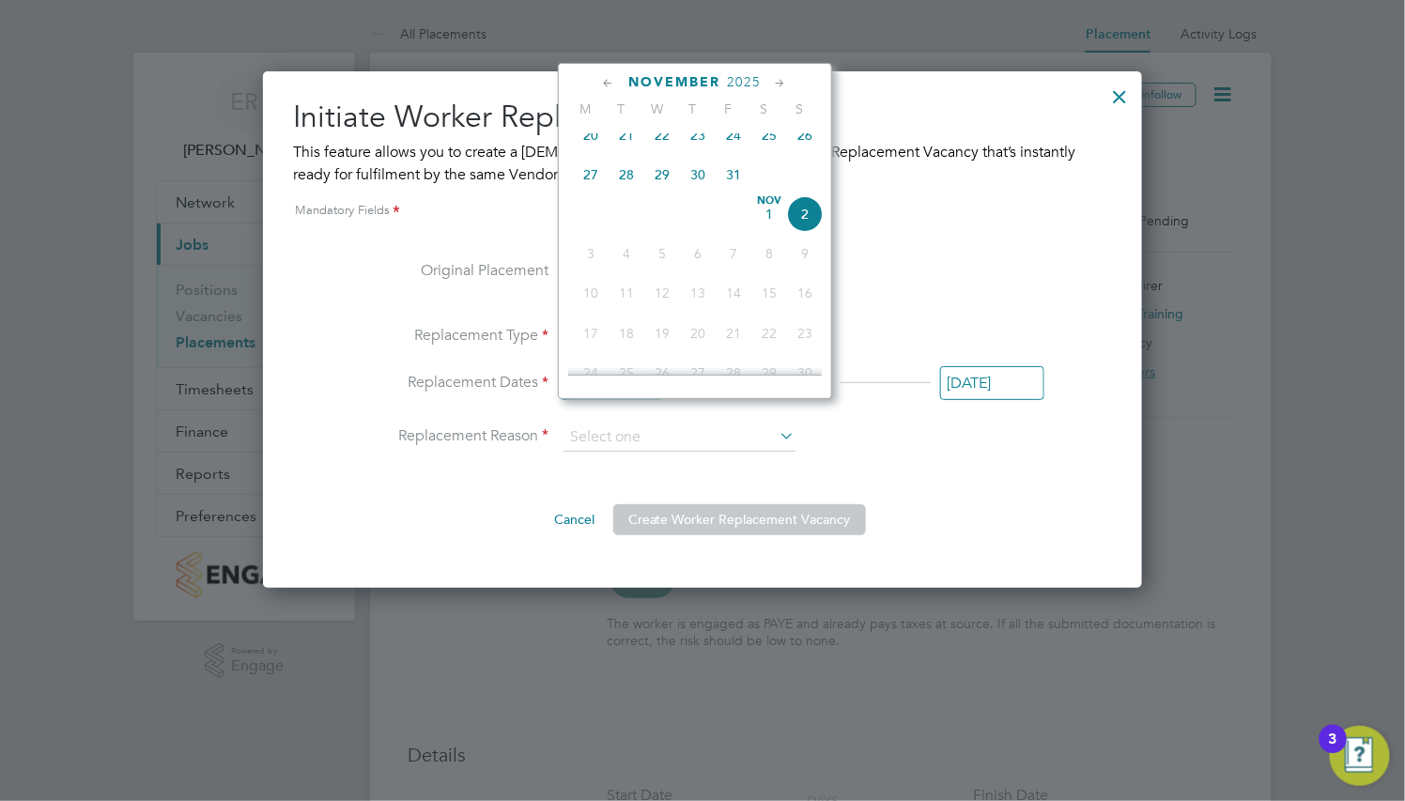
click at [609, 81] on icon at bounding box center [609, 83] width 18 height 21
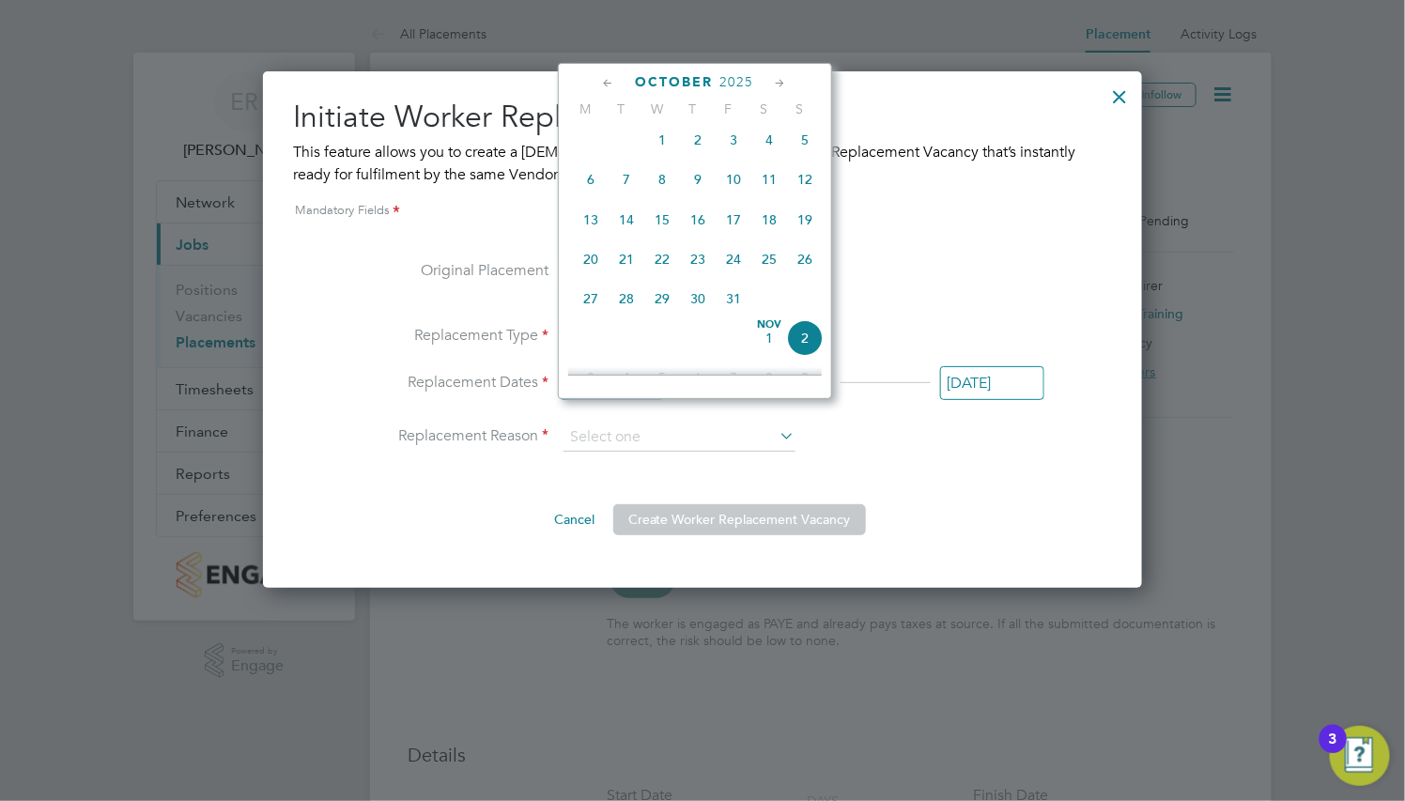
click at [609, 81] on icon at bounding box center [609, 83] width 18 height 21
click at [948, 453] on ul "Original Placement [PERSON_NAME] [DATE] to [DATE] Replacement Type Temporary Re…" at bounding box center [703, 355] width 684 height 193
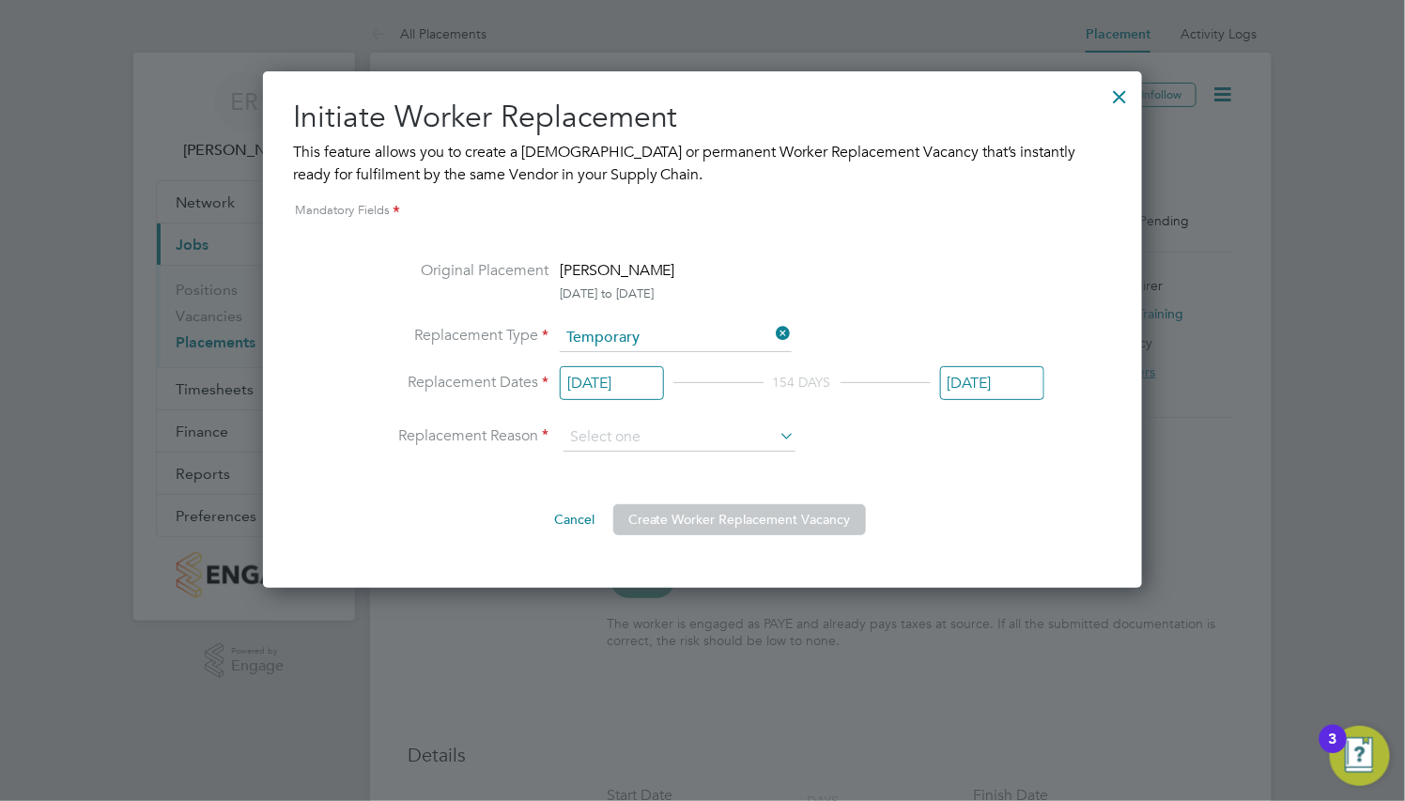
click at [621, 391] on input "[DATE]" at bounding box center [612, 383] width 104 height 35
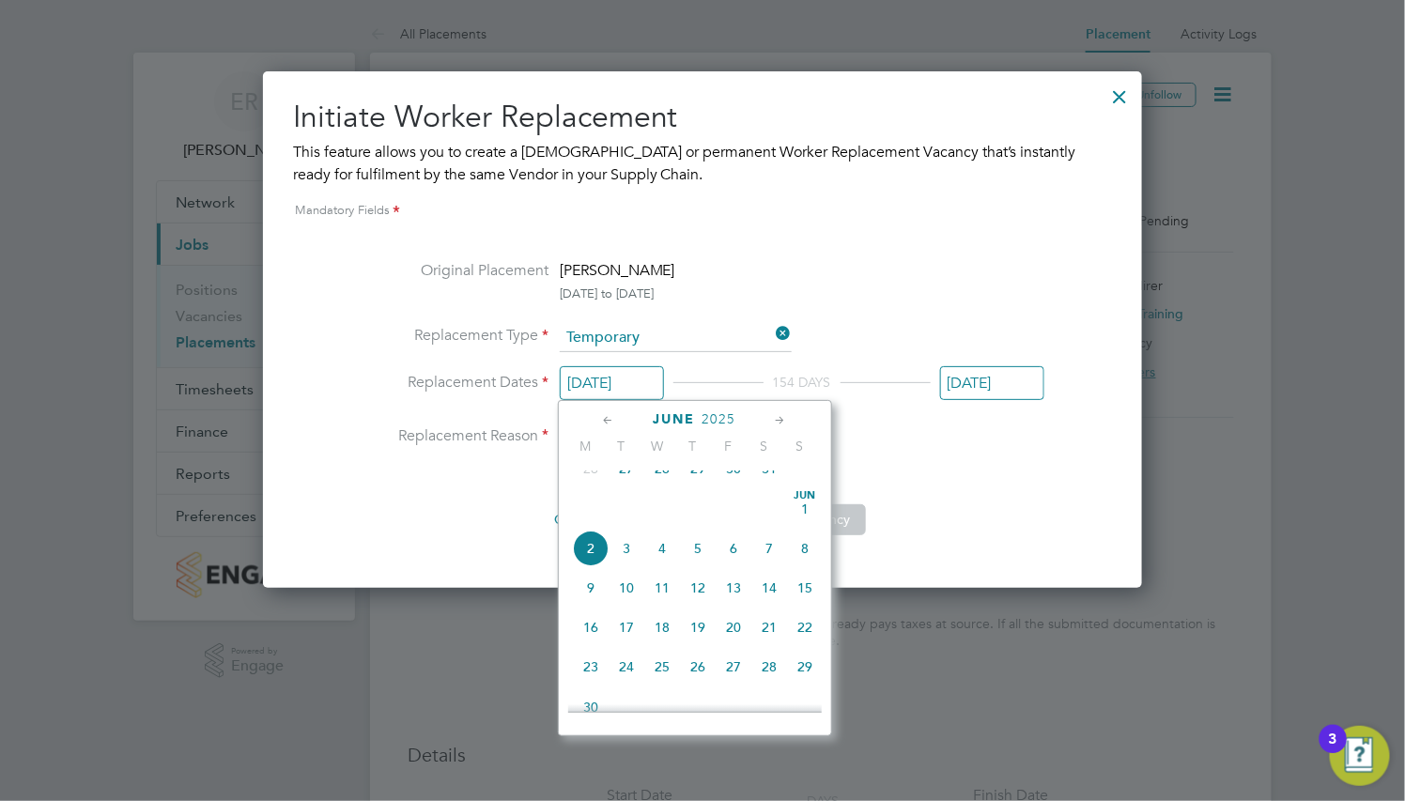
click at [946, 406] on div "[DATE] 154 DAYS [DATE]" at bounding box center [802, 388] width 484 height 35
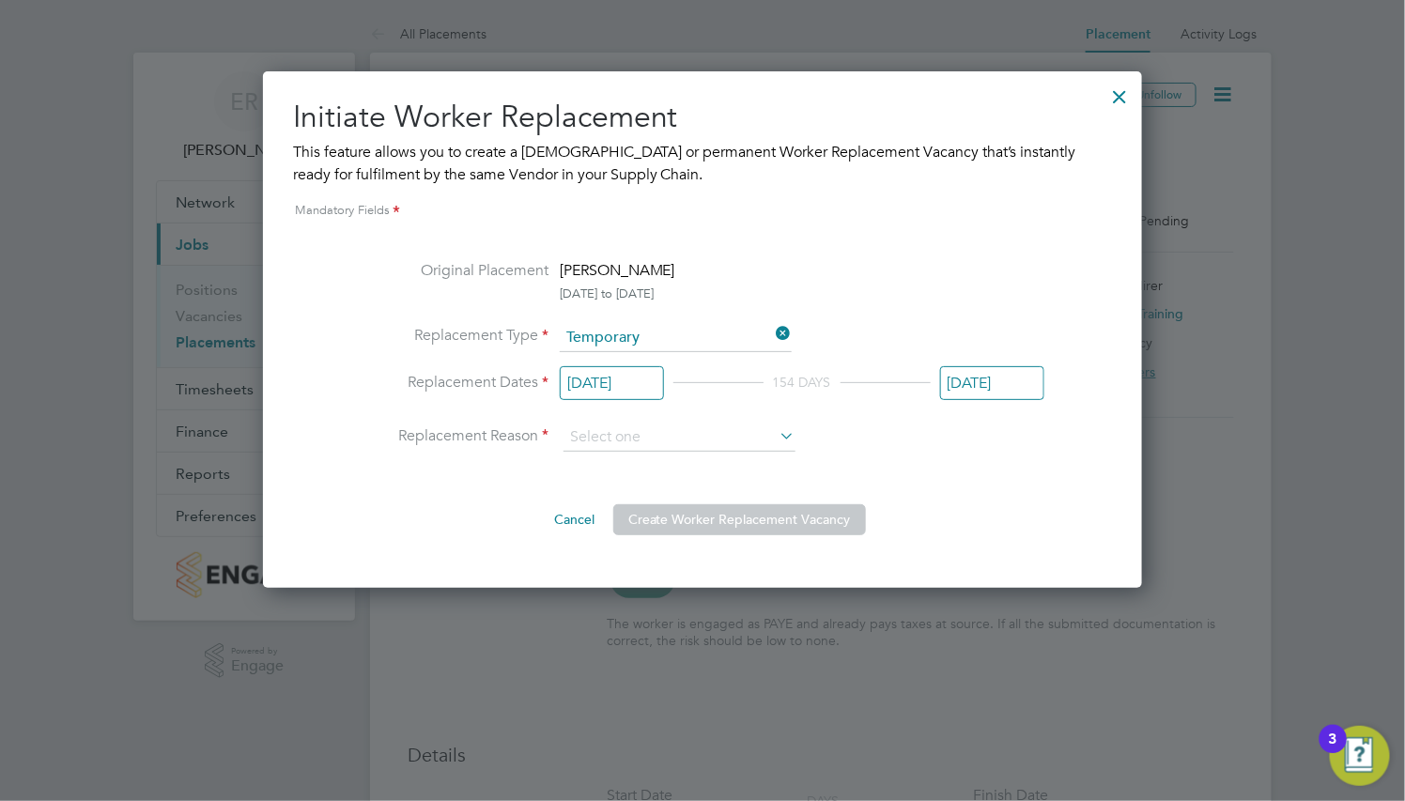
click at [1116, 95] on div at bounding box center [1120, 92] width 34 height 34
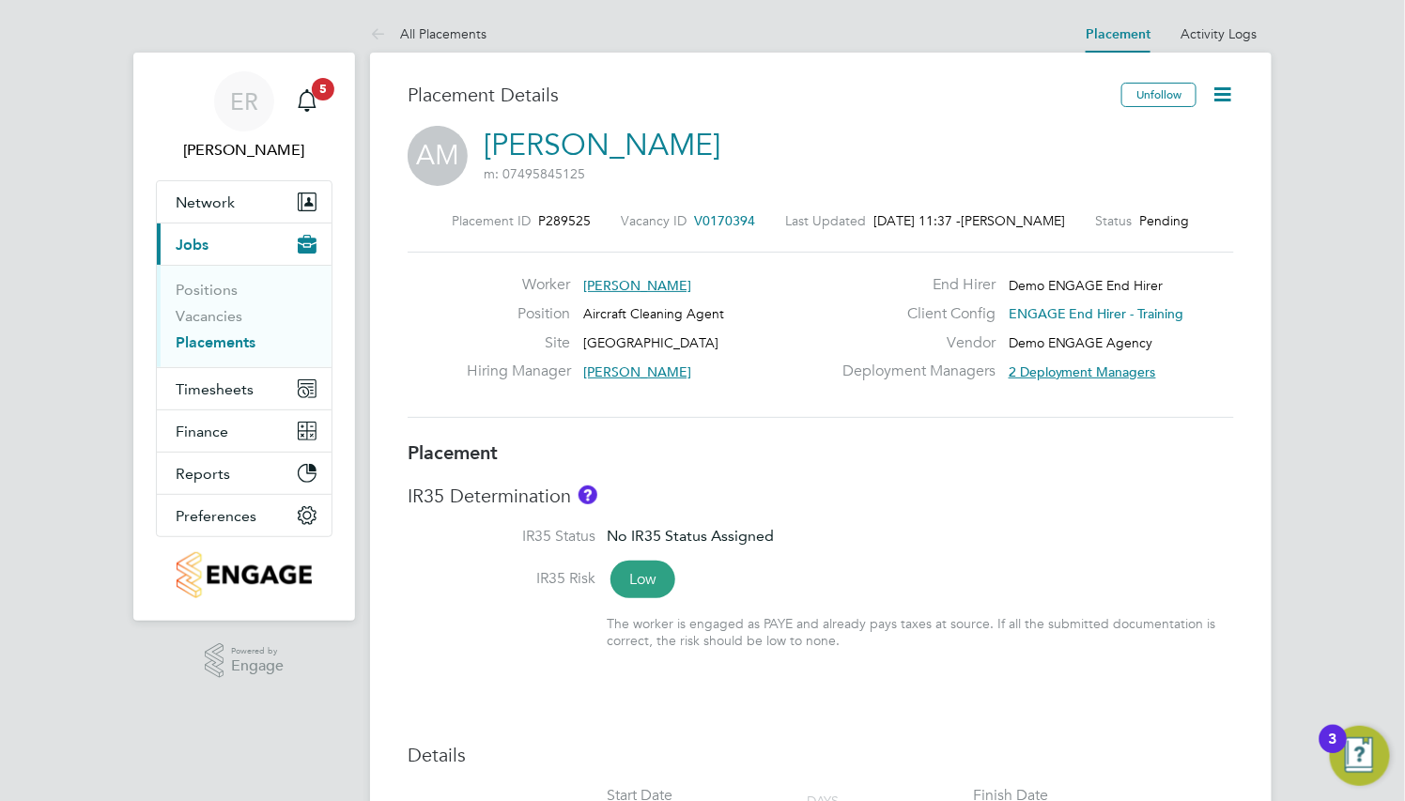
click at [1217, 99] on icon at bounding box center [1221, 94] width 23 height 23
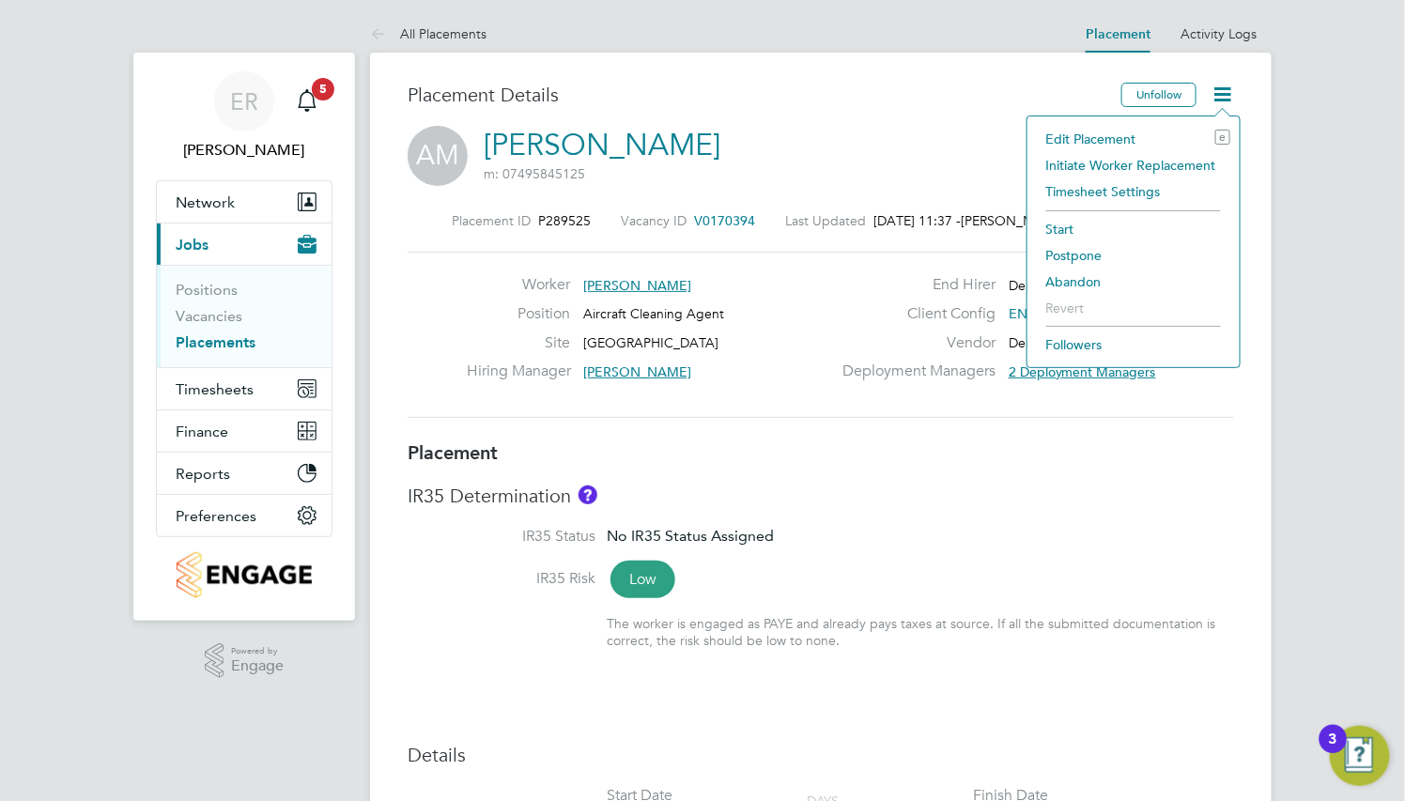
click at [1102, 137] on li "Edit Placement e" at bounding box center [1133, 139] width 193 height 26
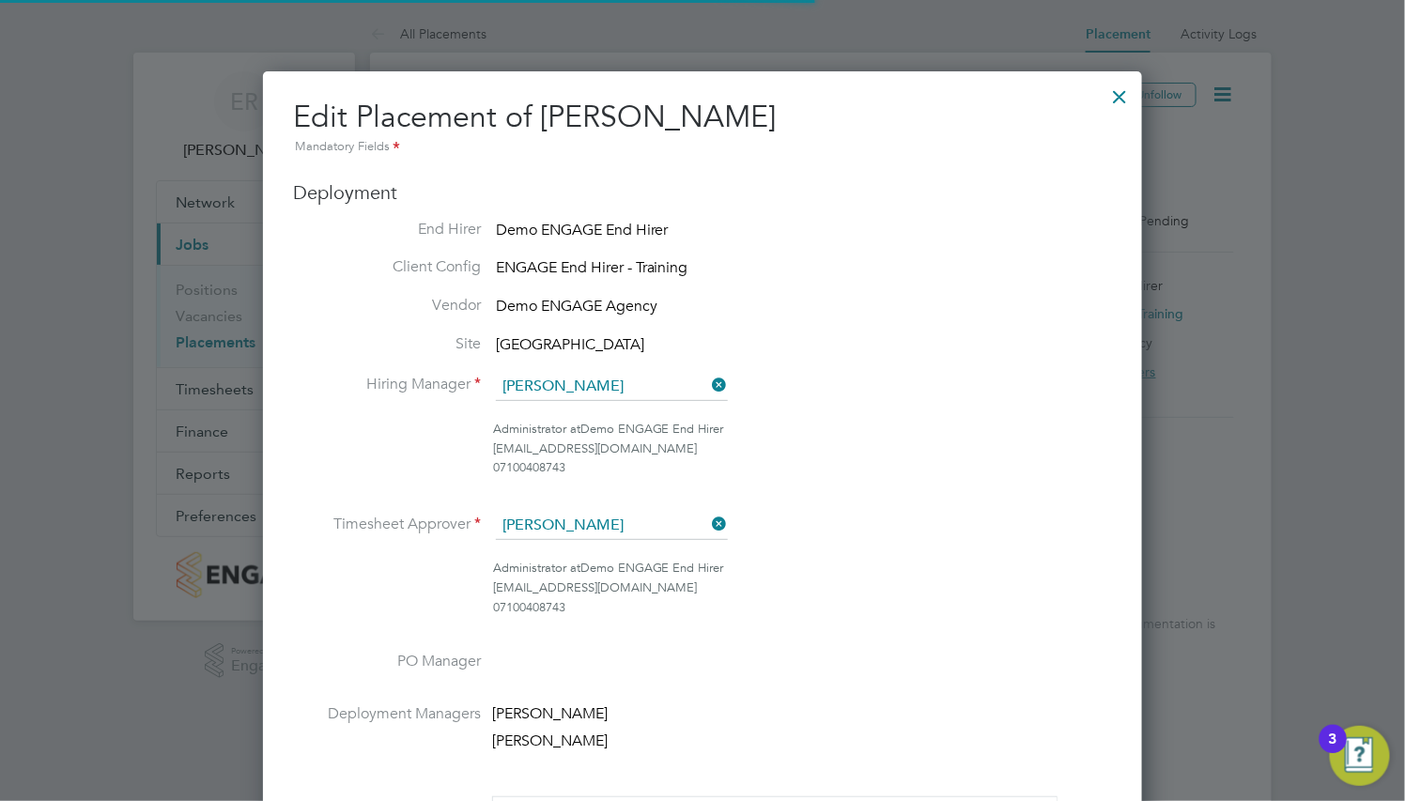
scroll to position [24, 819]
drag, startPoint x: 1120, startPoint y: 96, endPoint x: 1183, endPoint y: 108, distance: 64.1
click at [1121, 96] on div at bounding box center [1120, 92] width 34 height 34
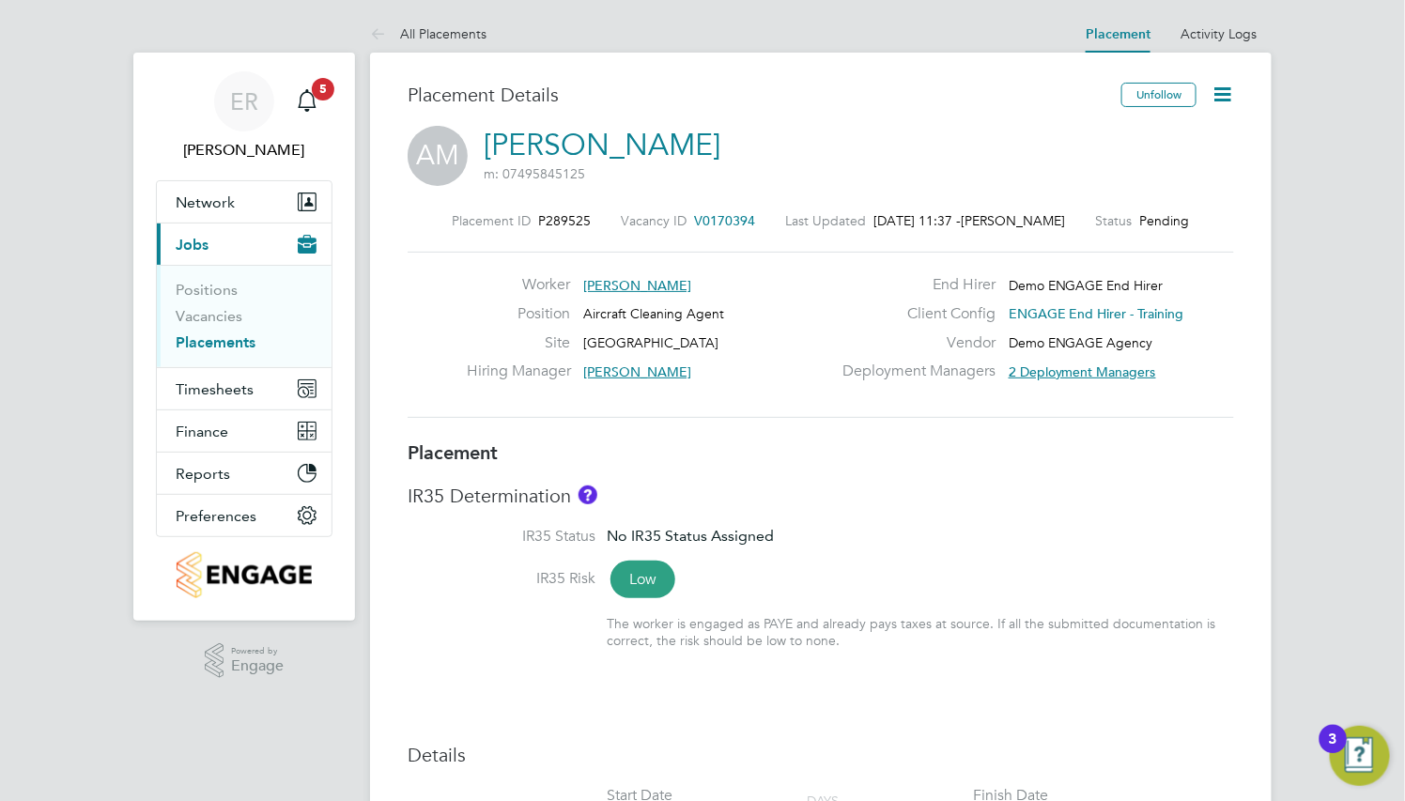
click at [1230, 101] on icon at bounding box center [1221, 94] width 23 height 23
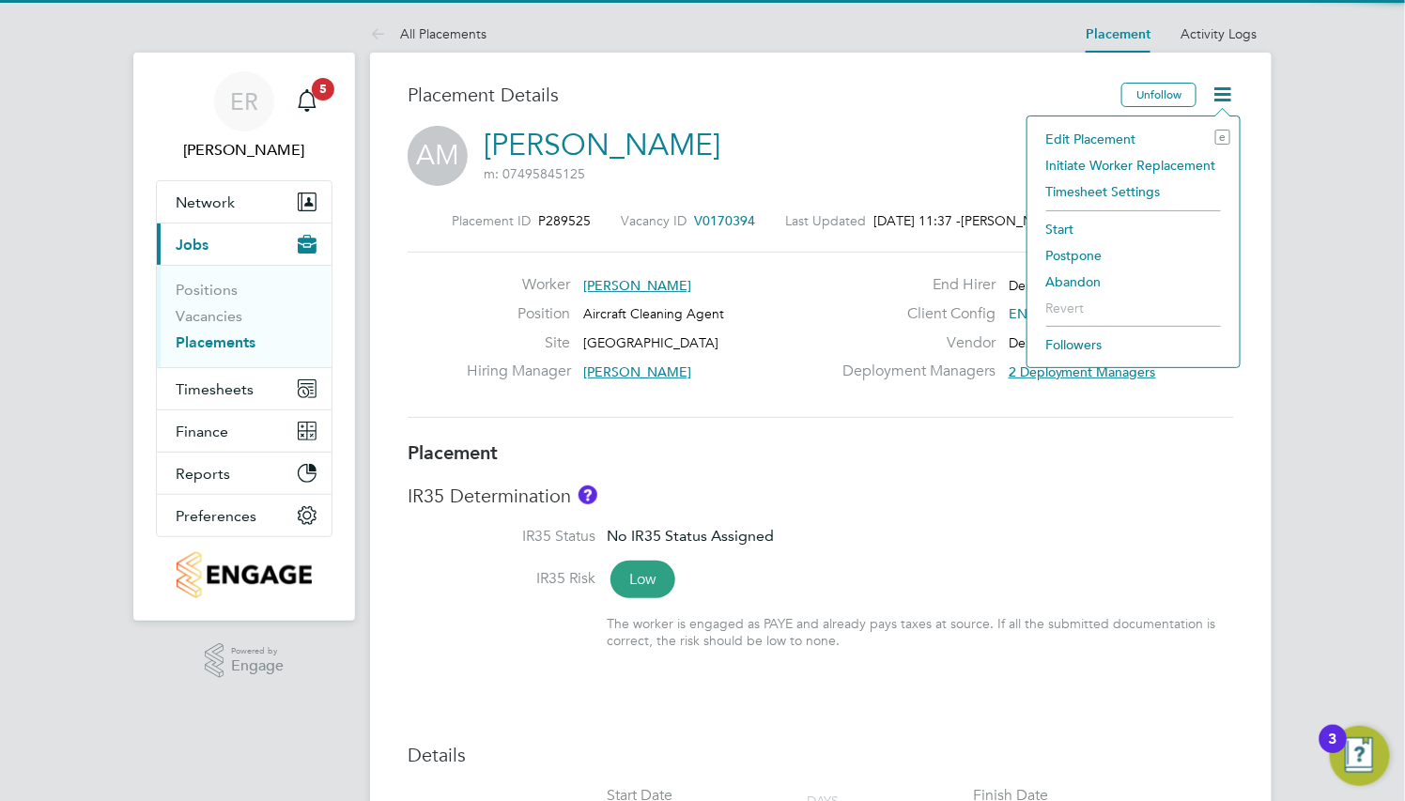
click at [1166, 158] on li "Initiate Worker Replacement" at bounding box center [1133, 165] width 193 height 26
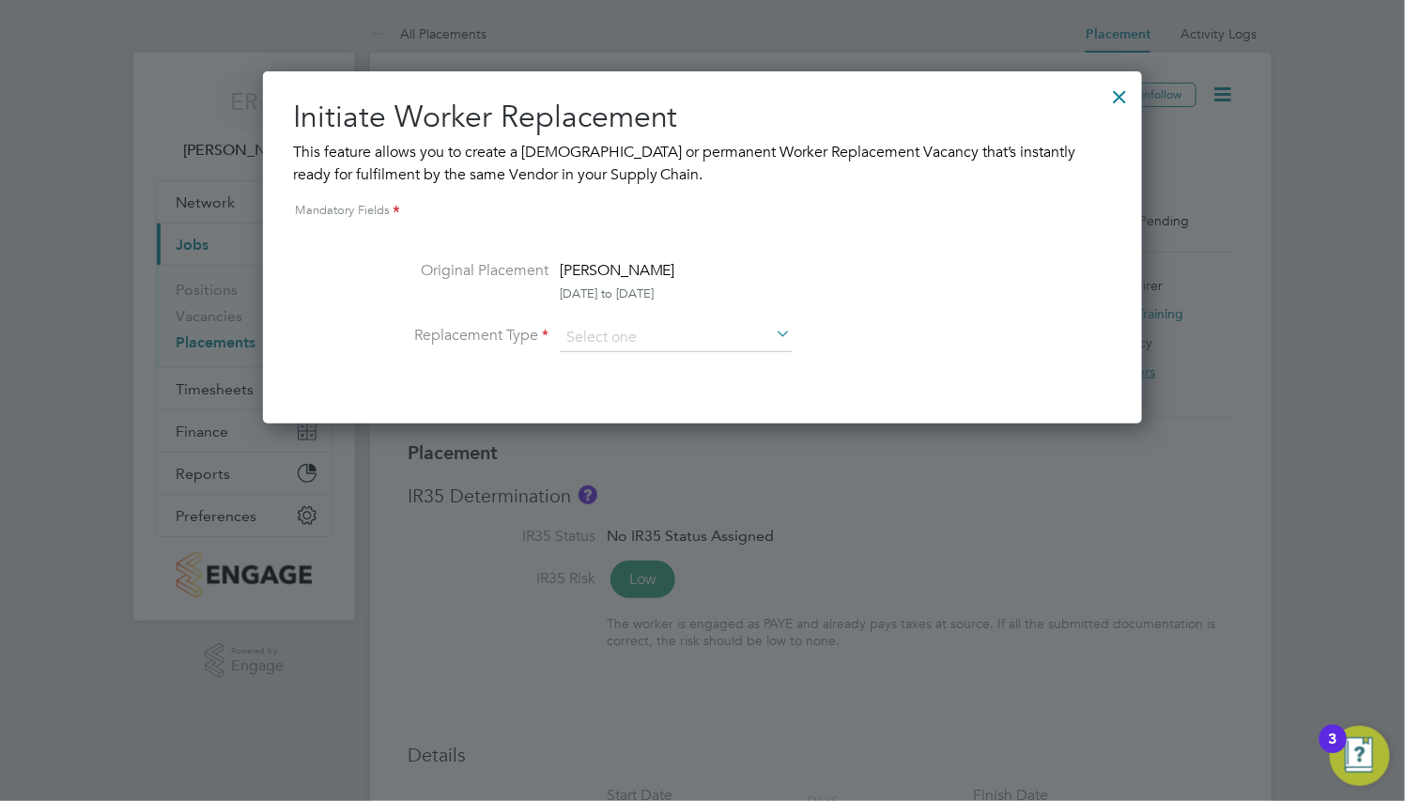
scroll to position [353, 879]
click at [723, 343] on input at bounding box center [676, 338] width 232 height 28
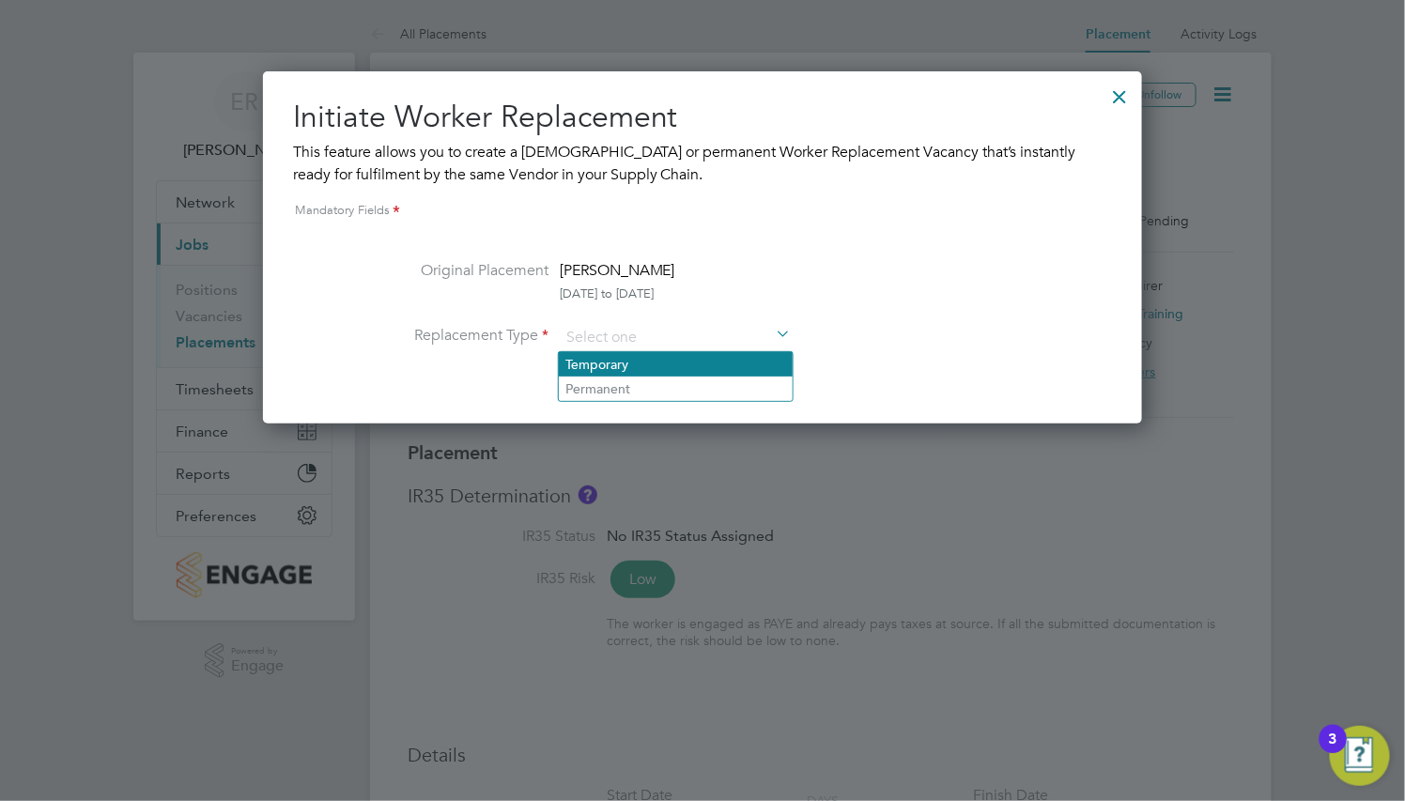
click at [699, 361] on li "Temporary" at bounding box center [676, 364] width 234 height 24
type input "Temporary"
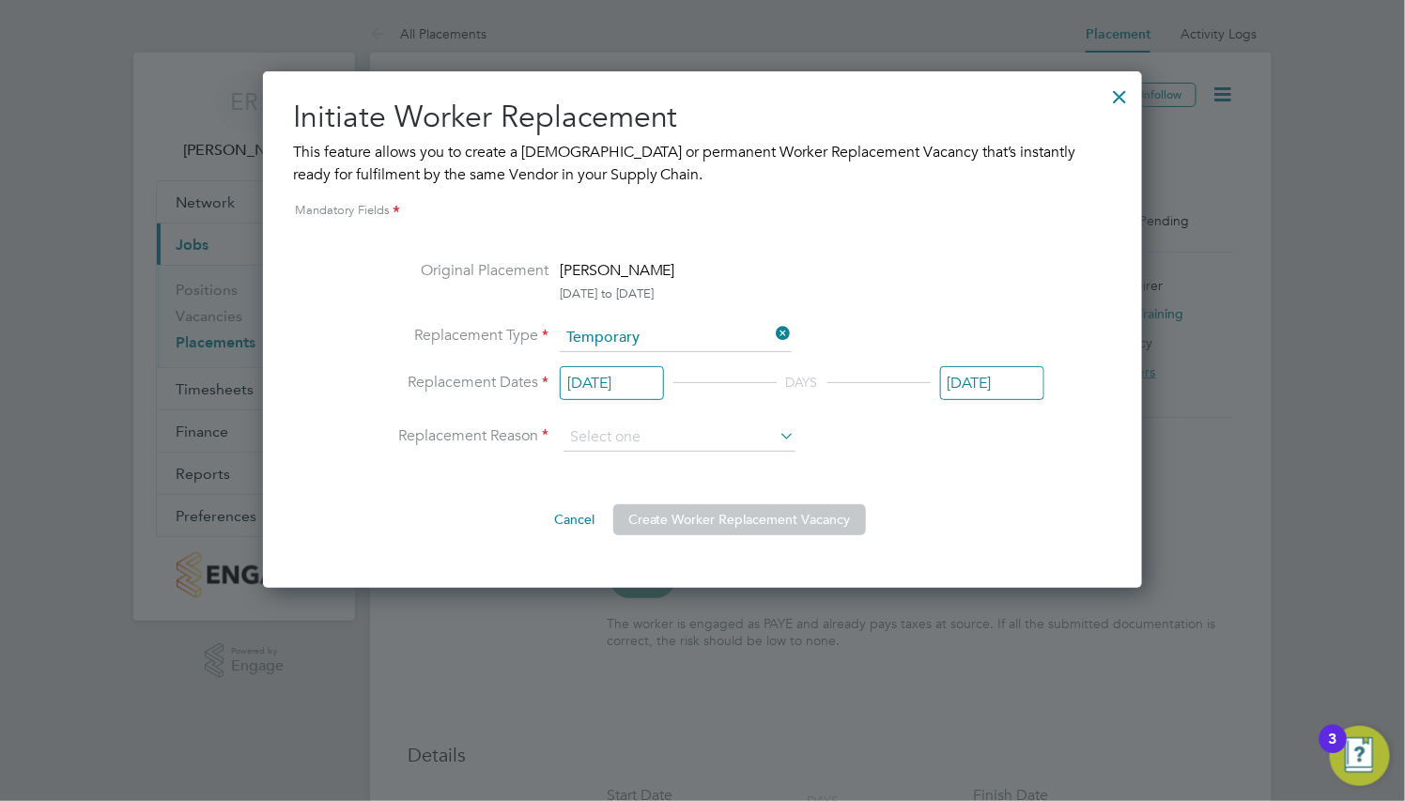
scroll to position [736, 0]
click at [655, 387] on input "[DATE]" at bounding box center [612, 383] width 104 height 35
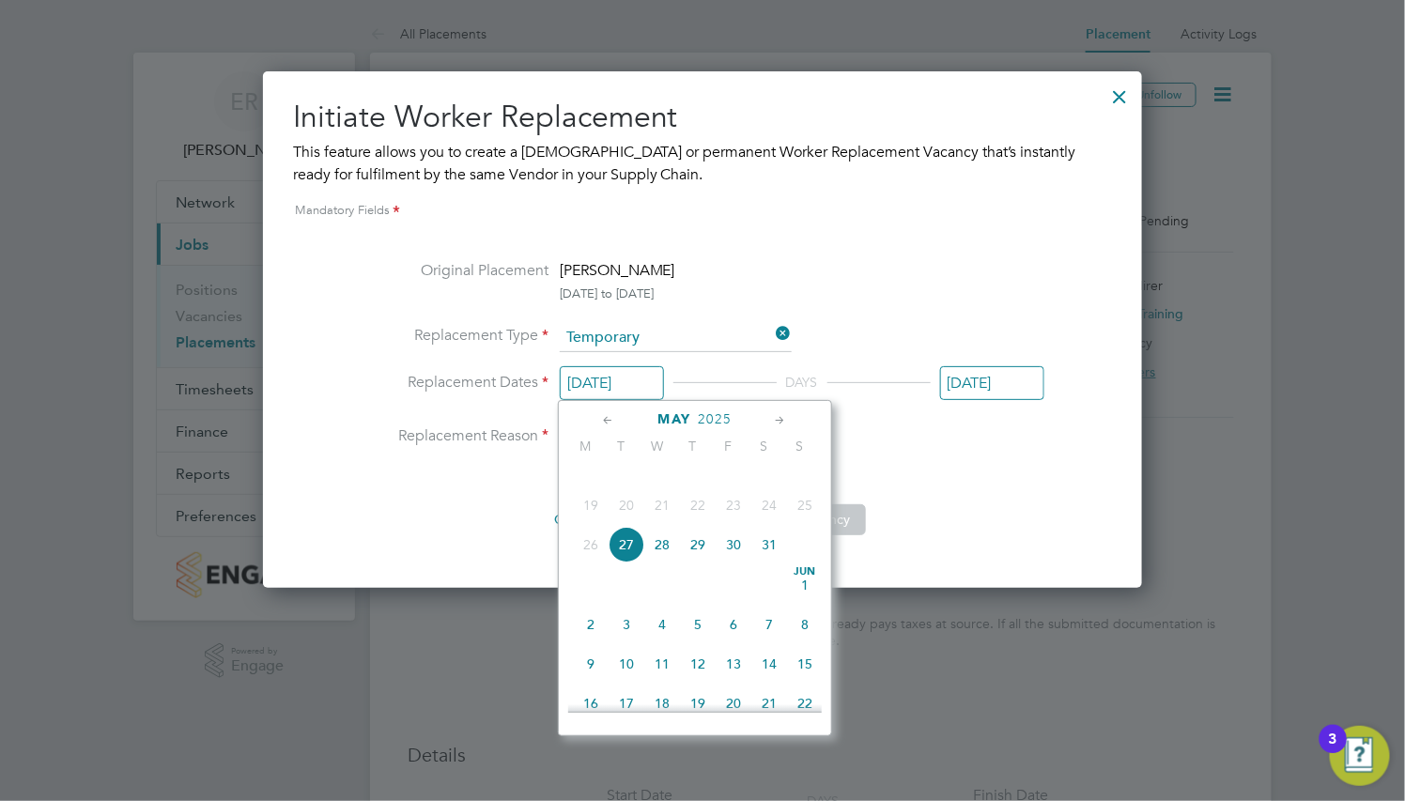
click at [776, 418] on icon at bounding box center [781, 420] width 18 height 21
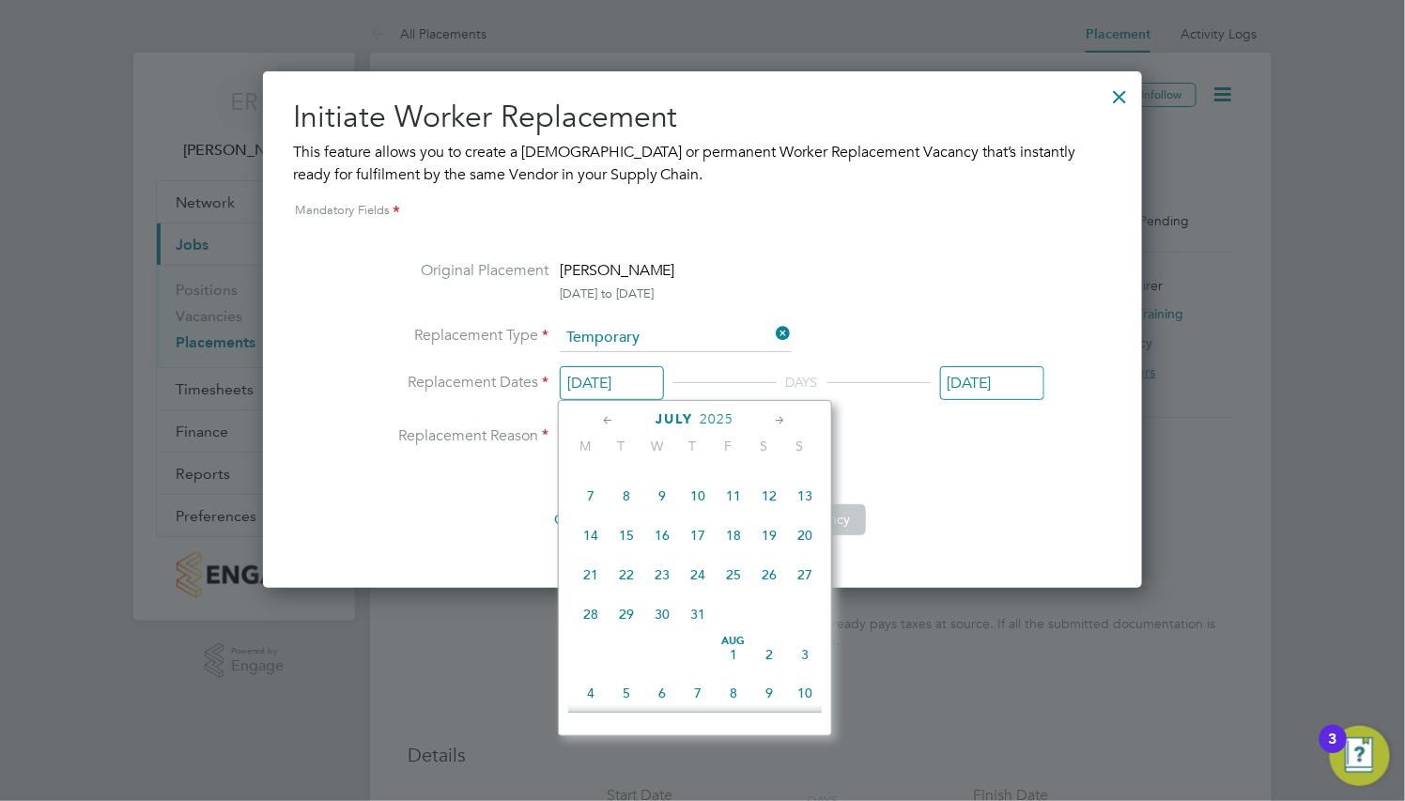
click at [776, 418] on icon at bounding box center [781, 420] width 18 height 21
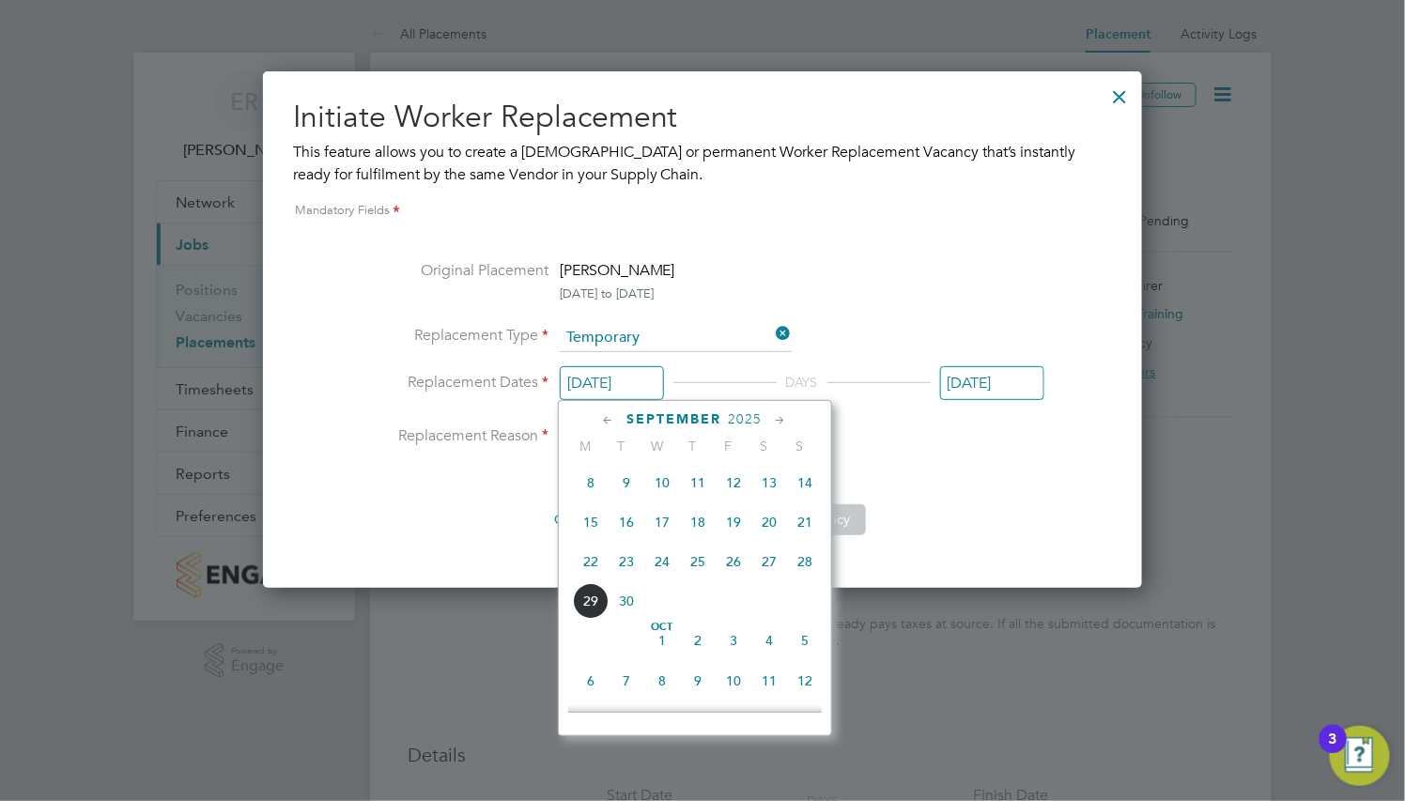
click at [776, 418] on icon at bounding box center [781, 420] width 18 height 21
click at [594, 534] on span "13" at bounding box center [591, 517] width 36 height 36
type input "[DATE]"
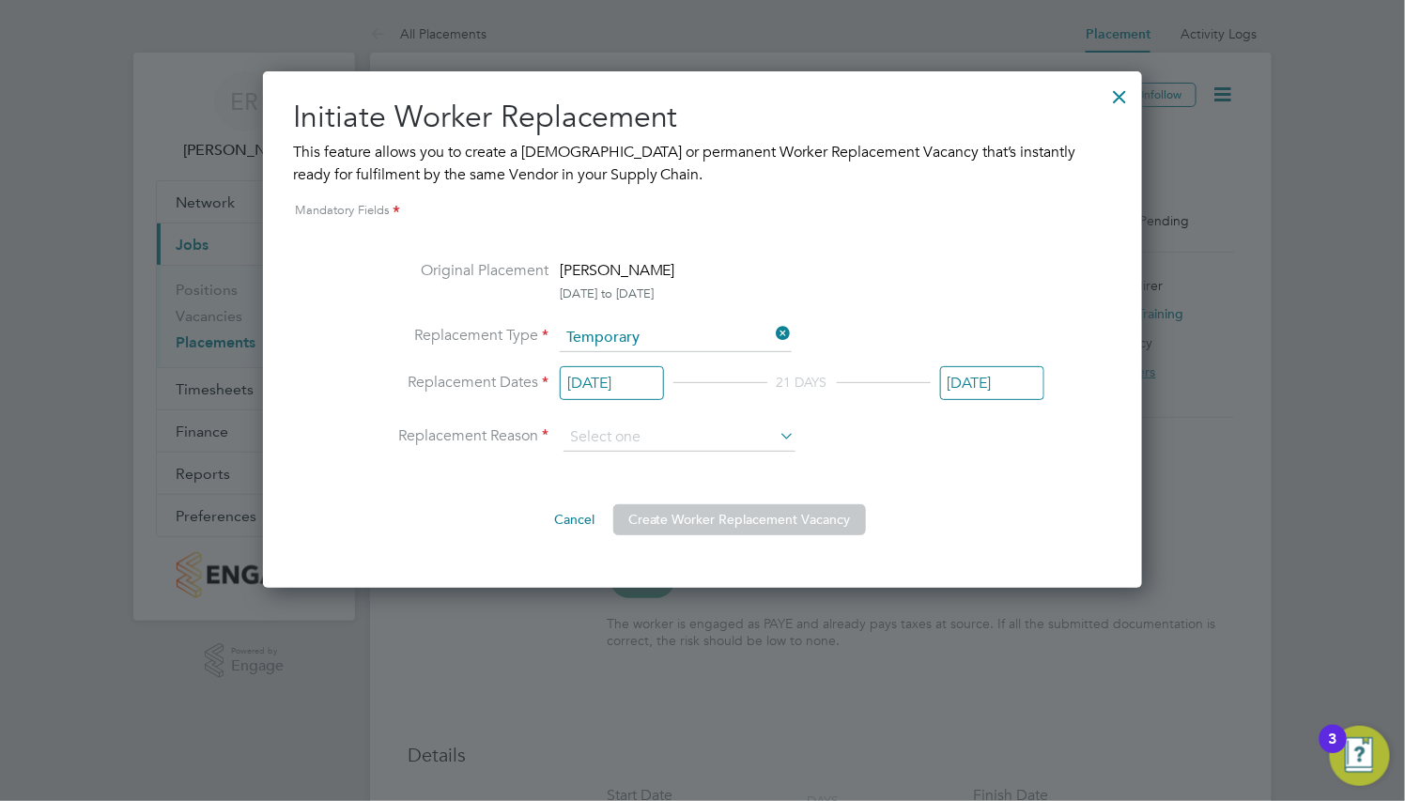
click at [940, 401] on input "[DATE]" at bounding box center [992, 383] width 104 height 35
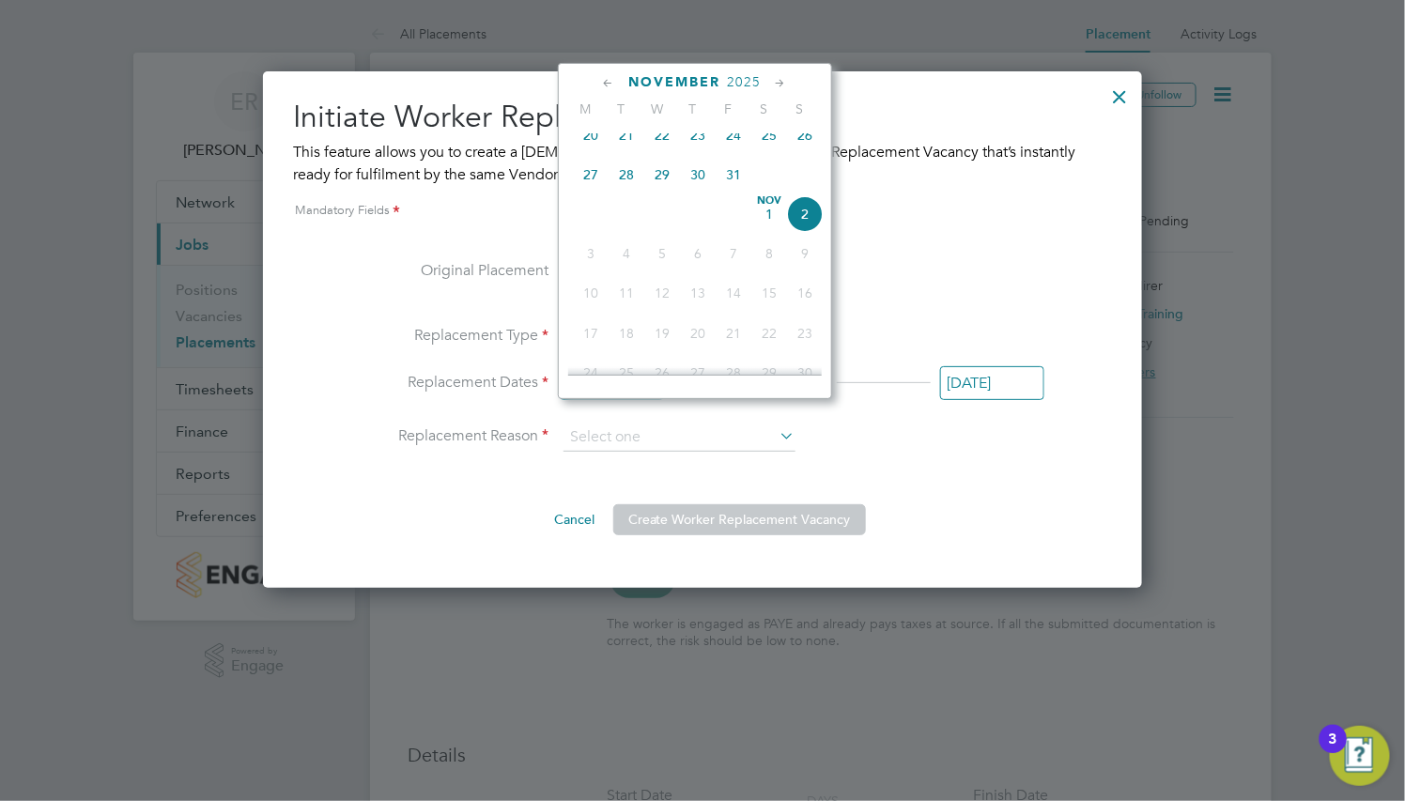
click at [600, 85] on icon at bounding box center [609, 83] width 18 height 21
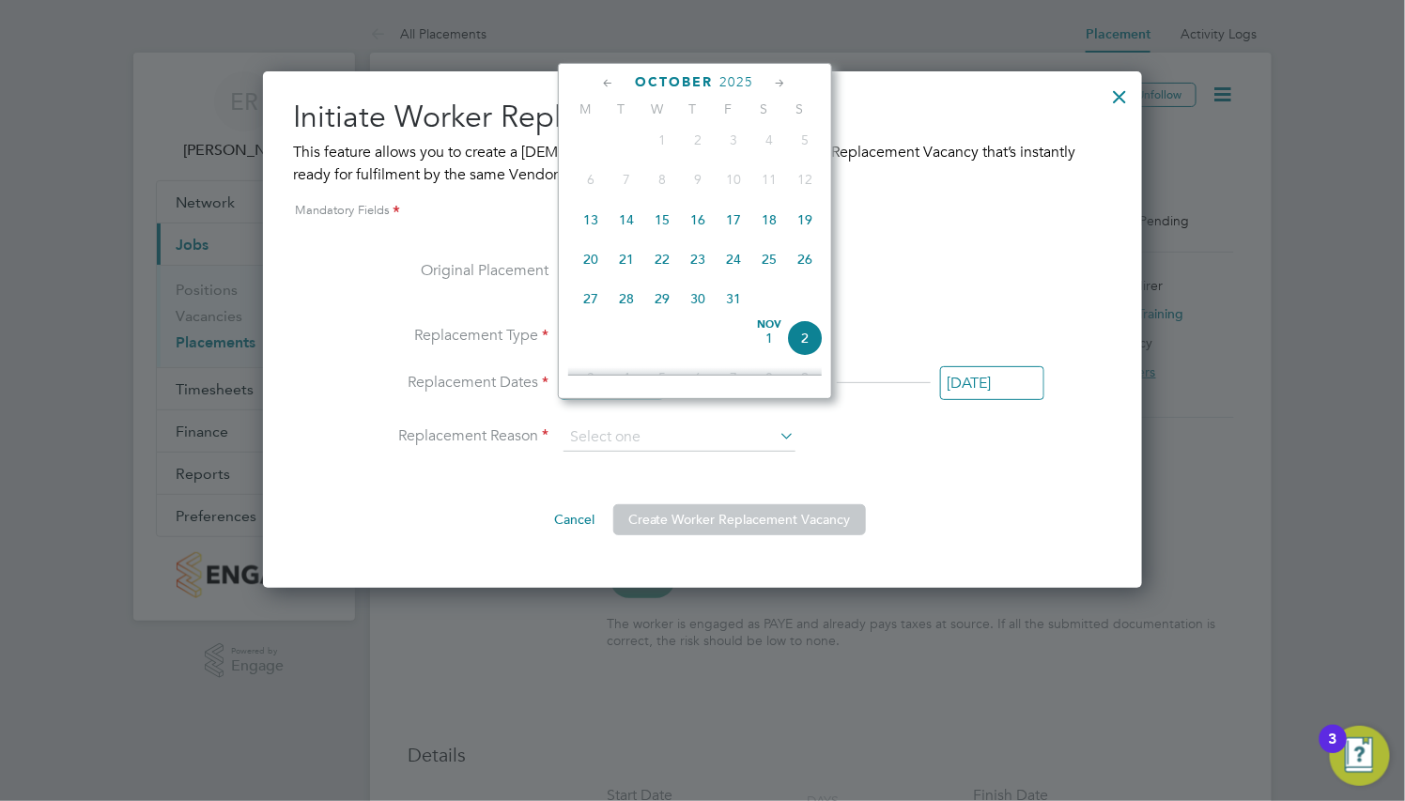
click at [800, 233] on span "19" at bounding box center [805, 220] width 36 height 36
type input "[DATE]"
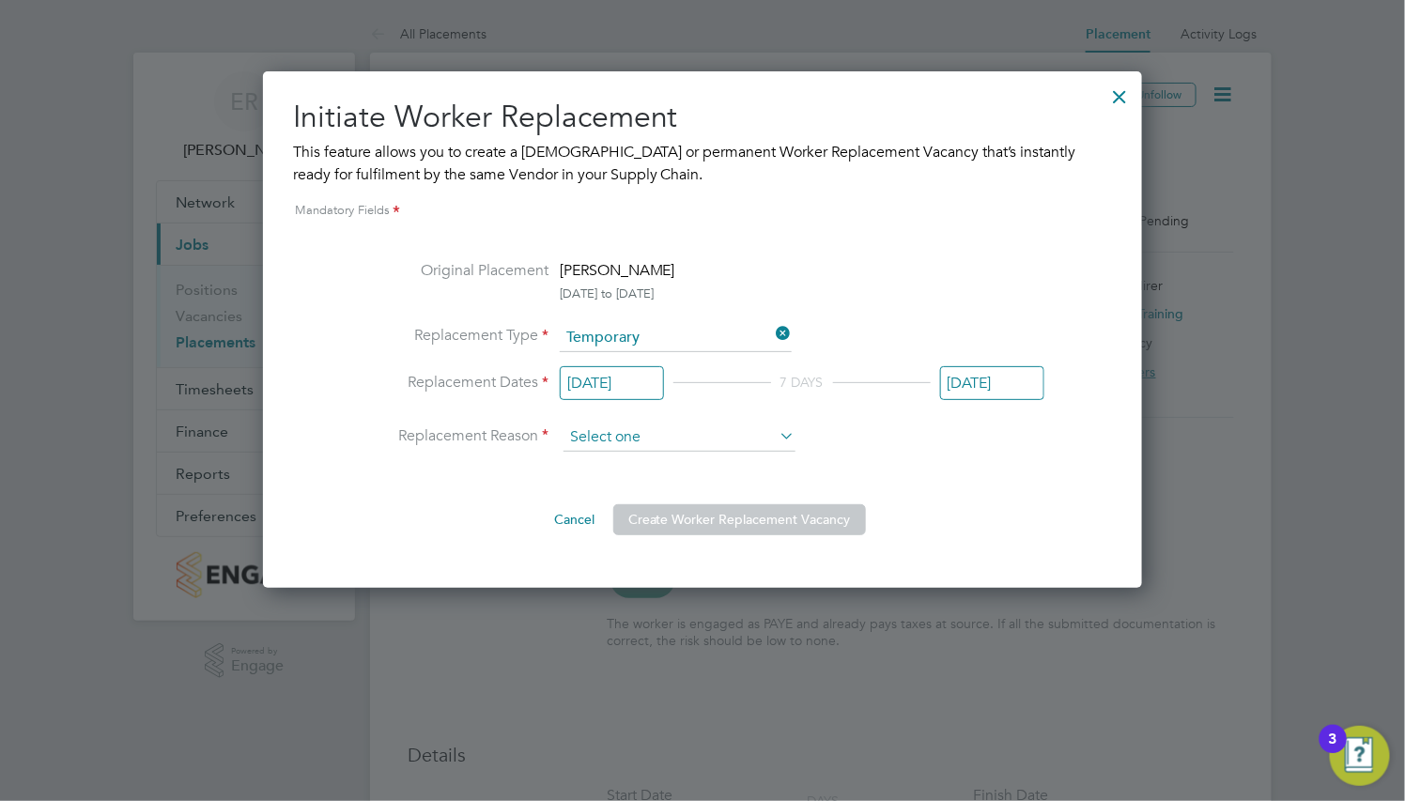
click at [729, 452] on input at bounding box center [679, 437] width 232 height 28
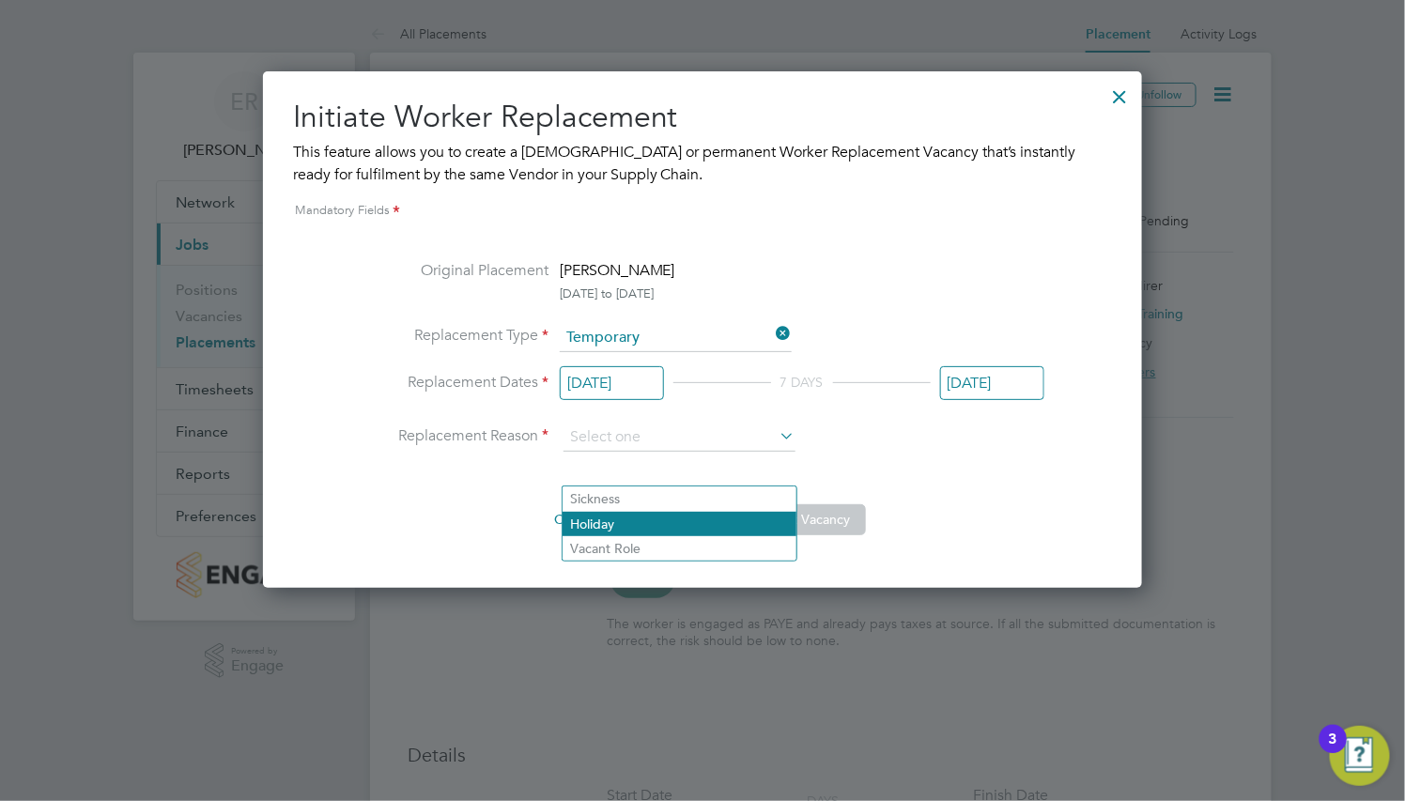
click at [729, 521] on li "Holiday" at bounding box center [679, 524] width 234 height 24
type input "Holiday"
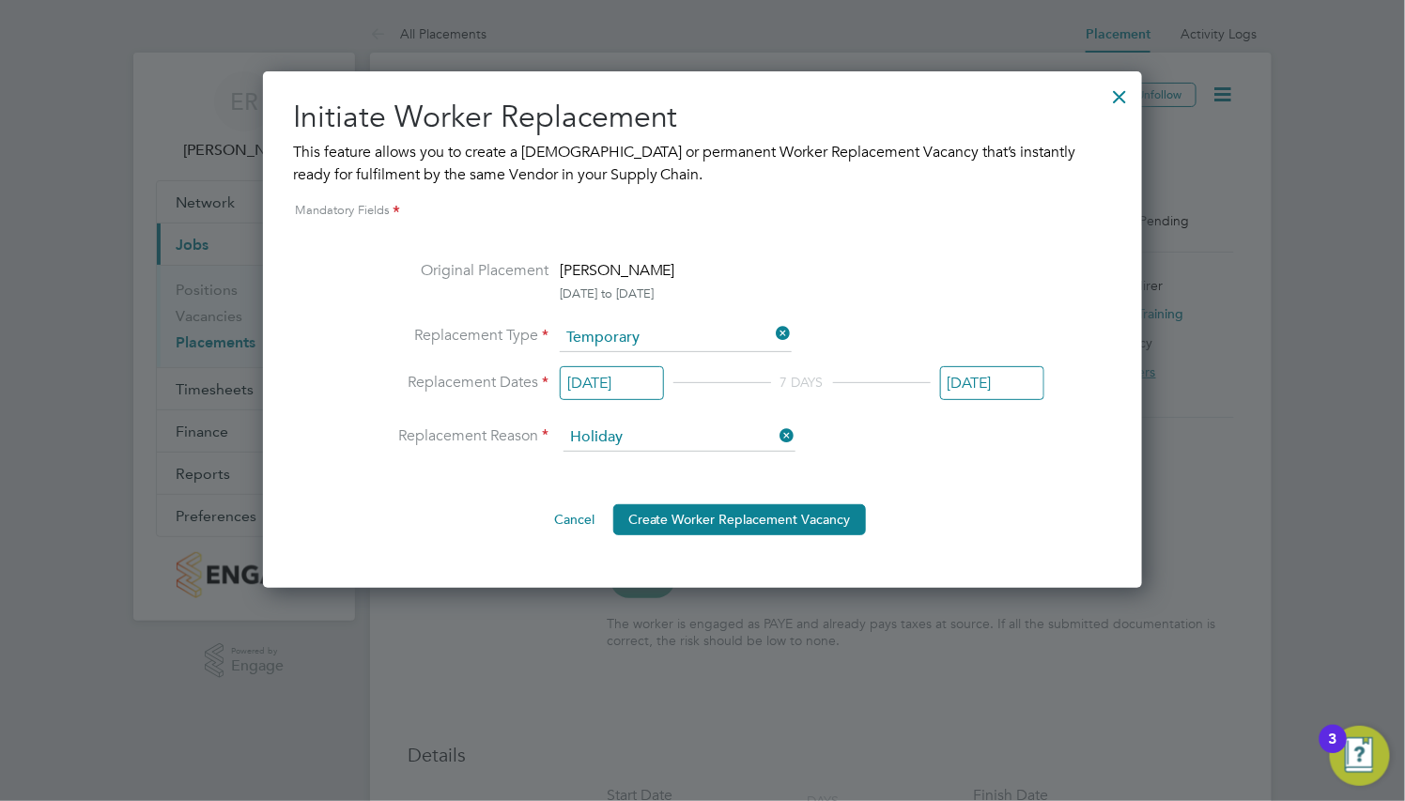
click at [1125, 88] on div at bounding box center [1120, 92] width 34 height 34
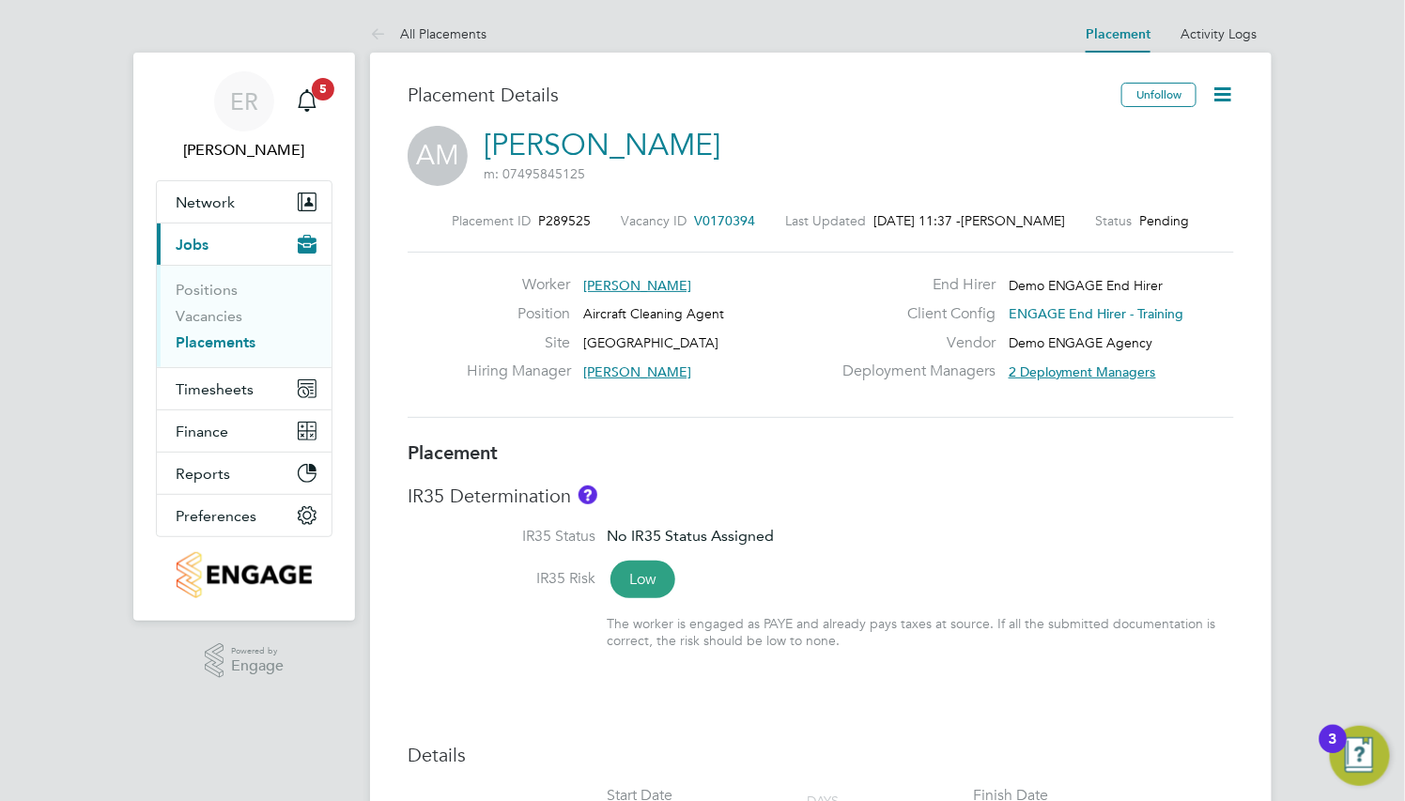
click at [1222, 101] on icon at bounding box center [1221, 94] width 23 height 23
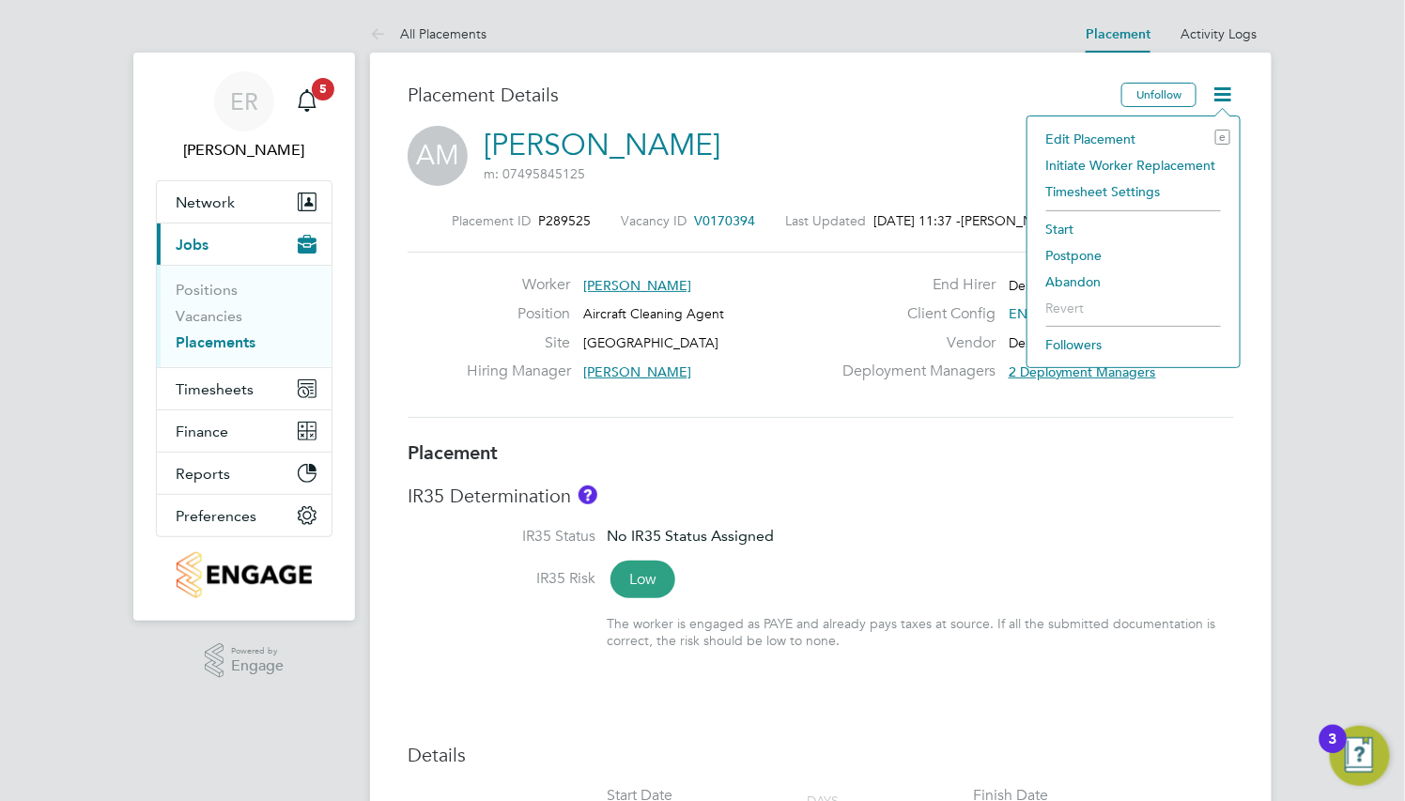
click at [927, 146] on div "AM [PERSON_NAME] m: 07495845125" at bounding box center [820, 158] width 826 height 64
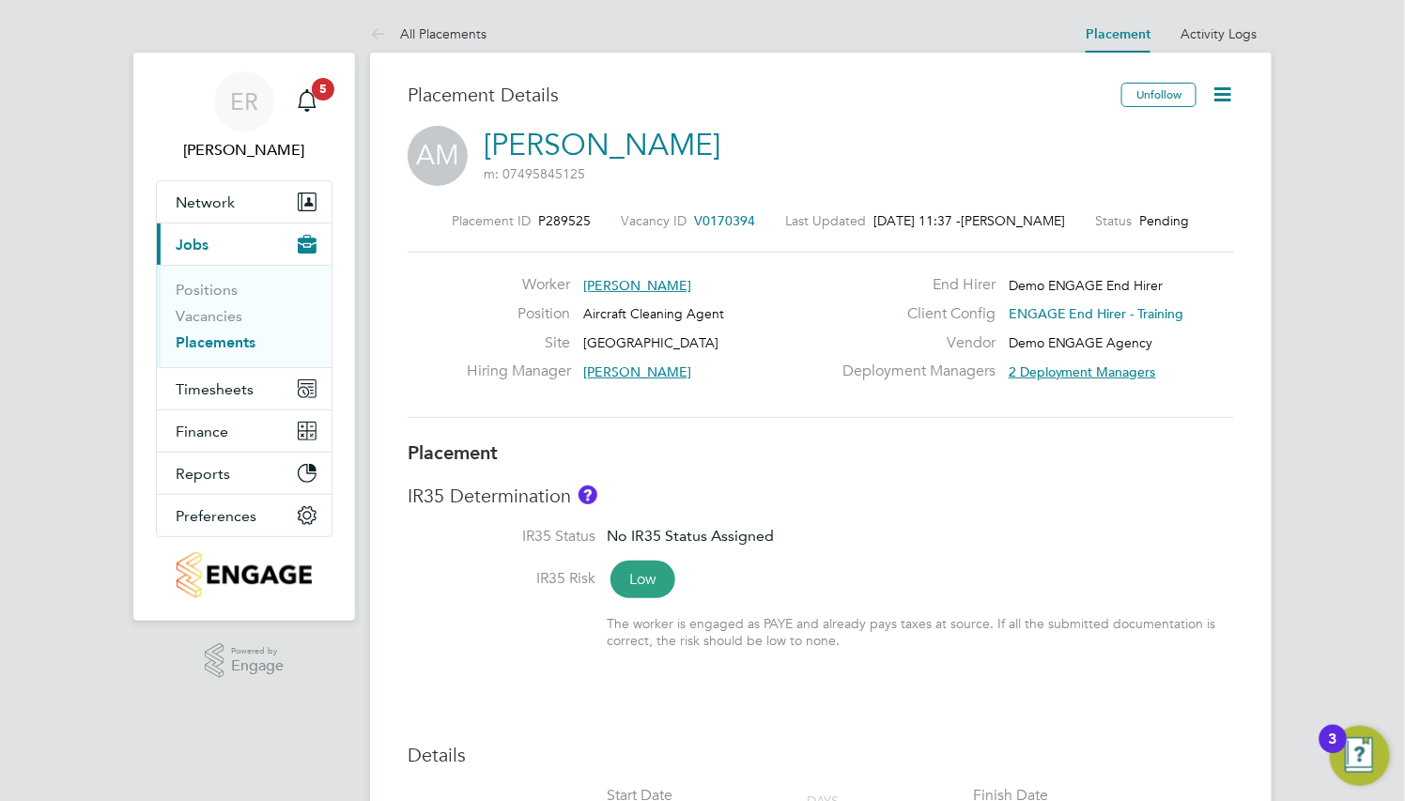
click at [926, 562] on li "IR35 Status No IR35 Status Assigned" at bounding box center [820, 548] width 826 height 42
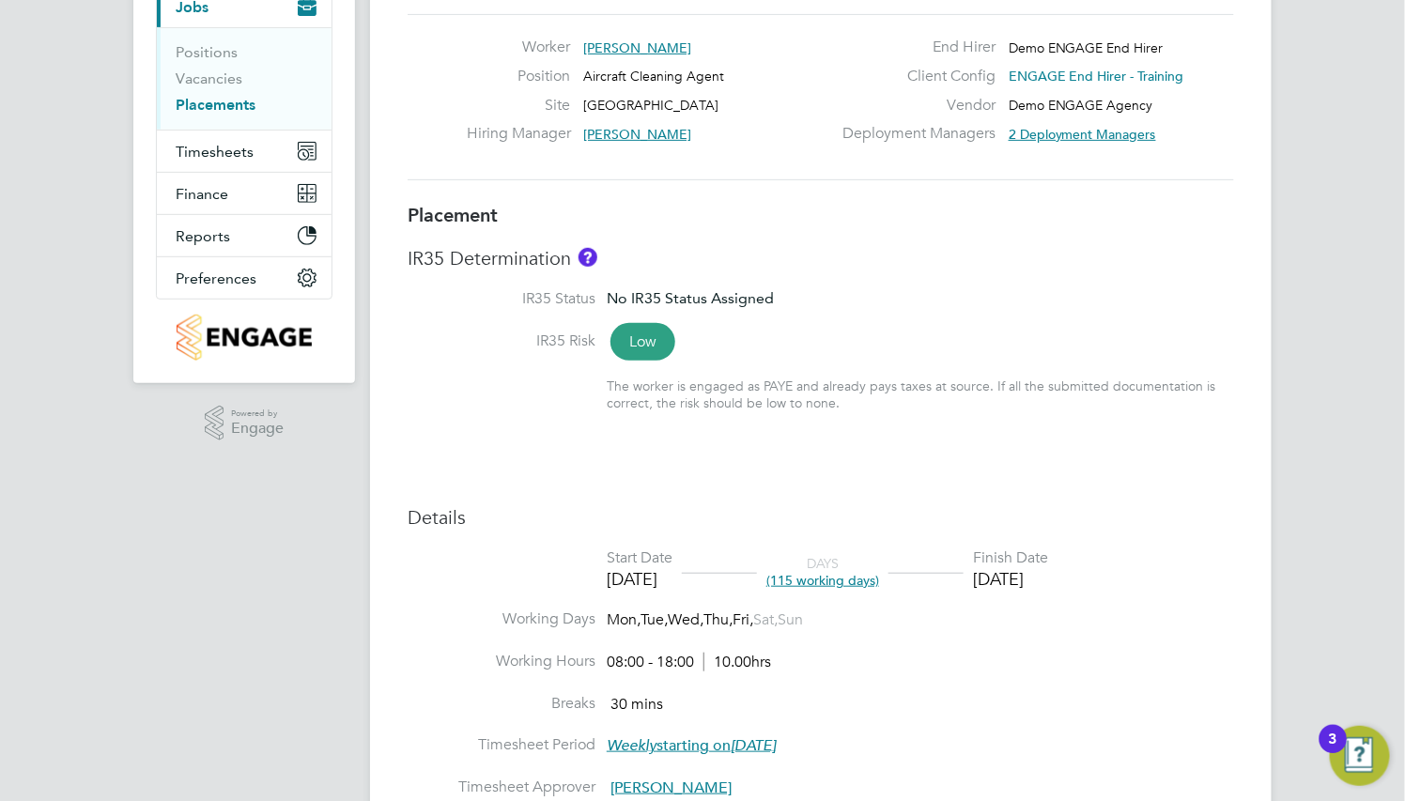
scroll to position [282, 0]
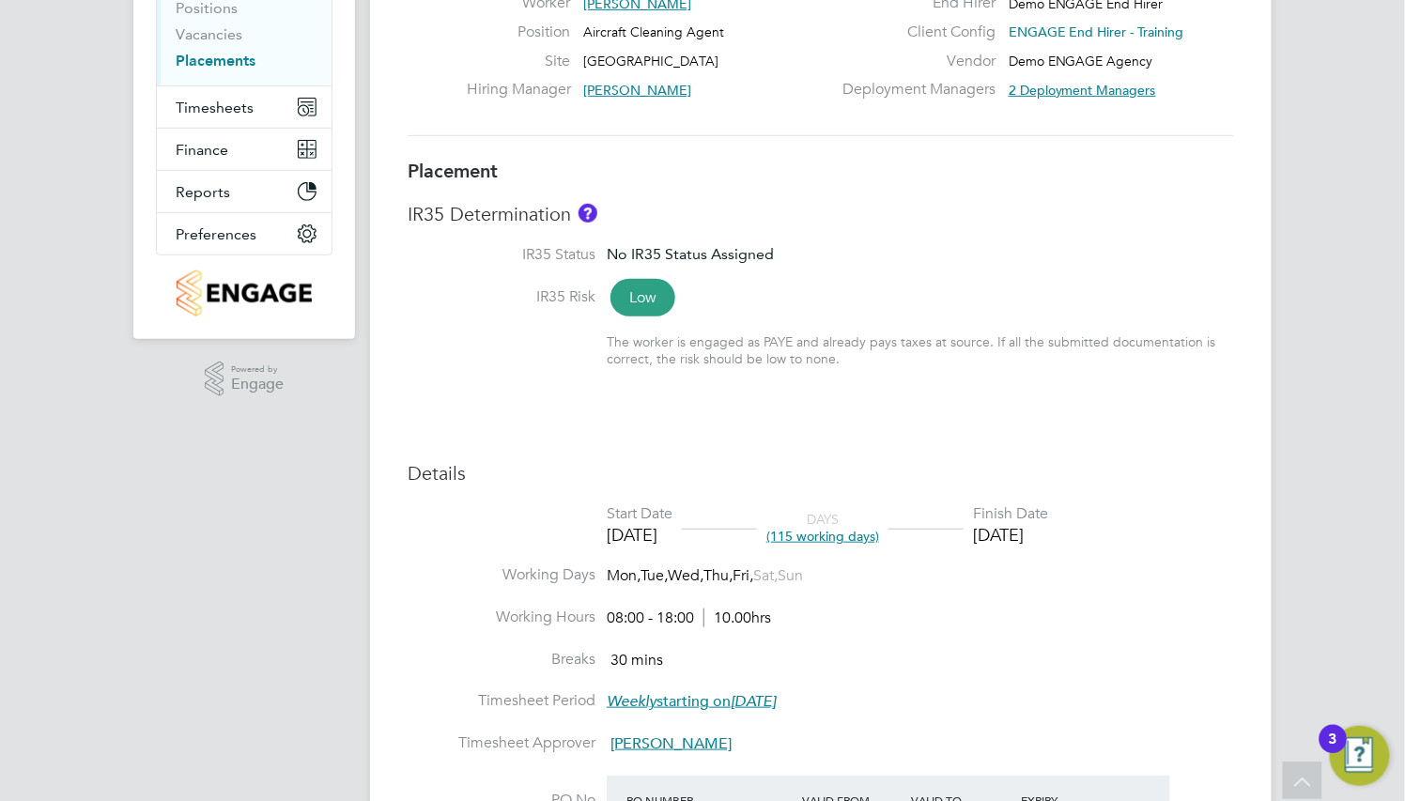
click at [927, 562] on li "Start Date [DATE] DAYS (115 working days) Finish Date [DATE]" at bounding box center [820, 534] width 826 height 61
type input "[PERSON_NAME]"
type input "[DATE]"
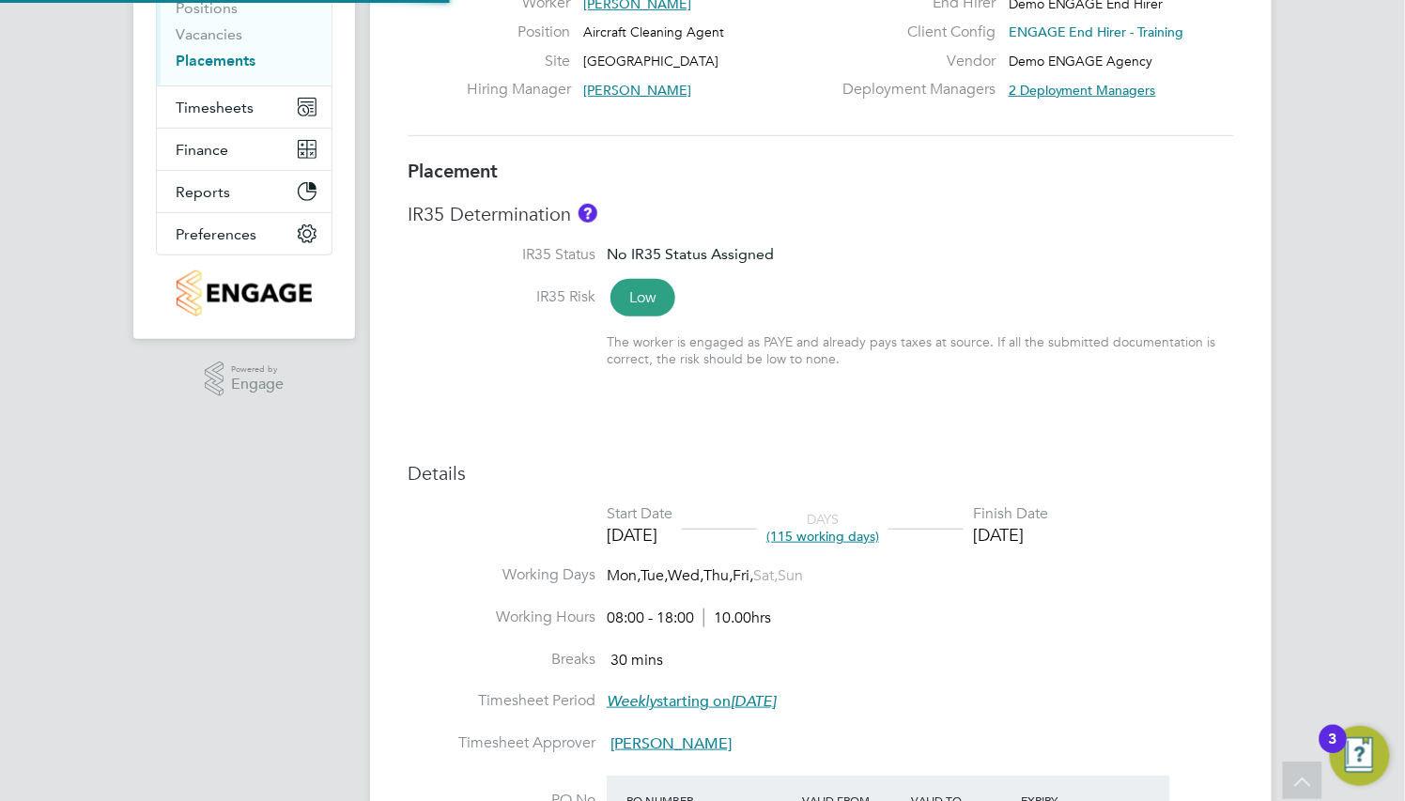
type input "08:00"
type input "18:00"
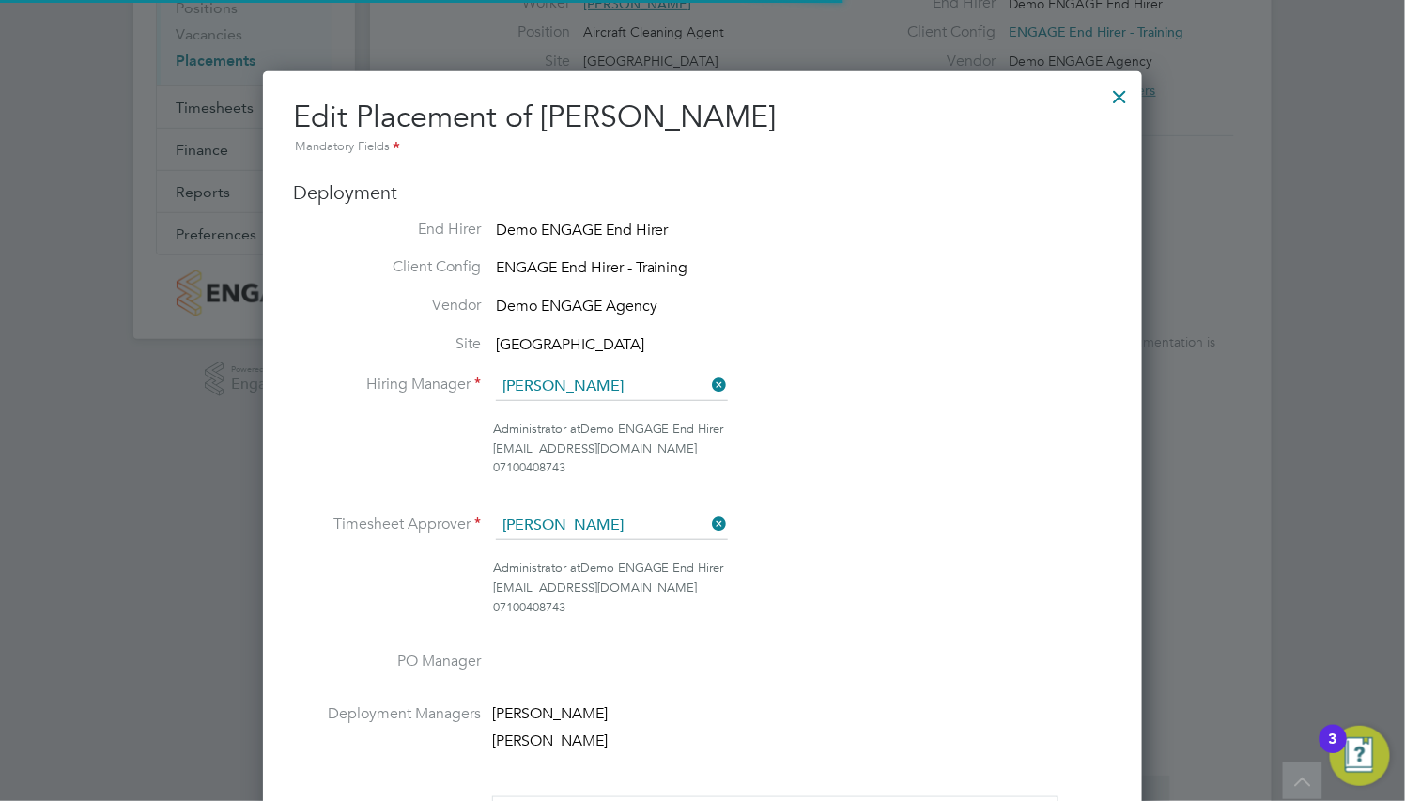
scroll to position [38, 819]
click at [1124, 94] on div at bounding box center [1120, 92] width 34 height 34
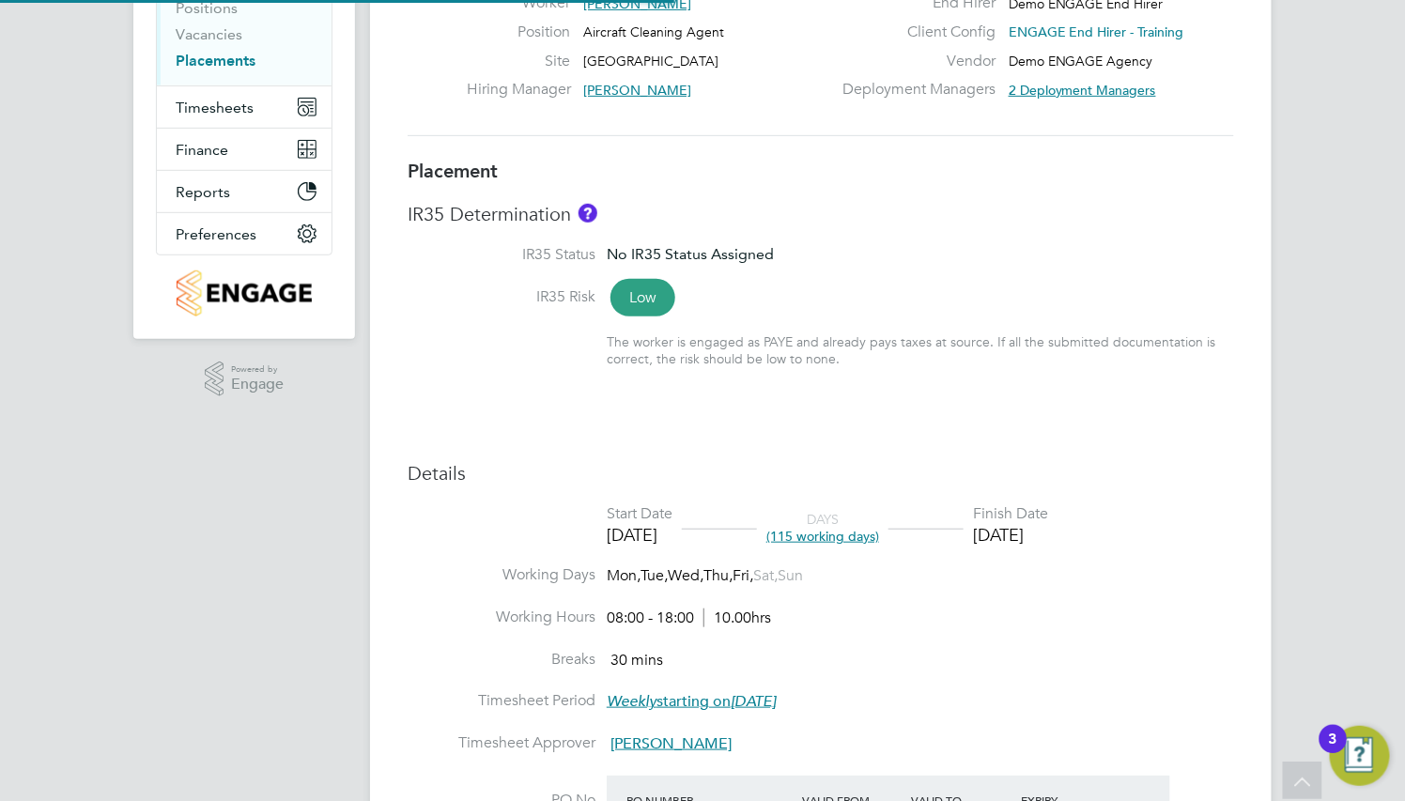
scroll to position [0, 0]
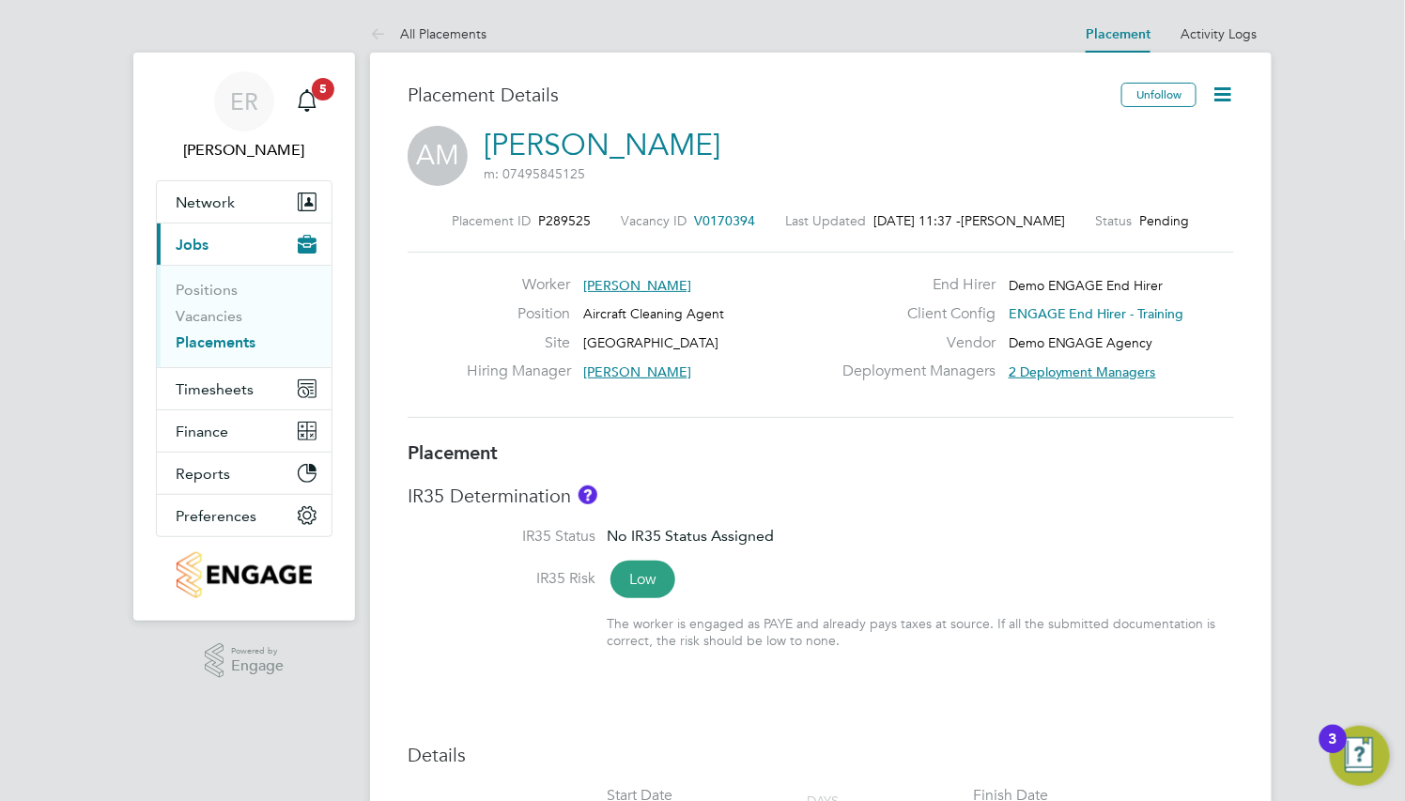
click at [1223, 88] on icon at bounding box center [1221, 94] width 23 height 23
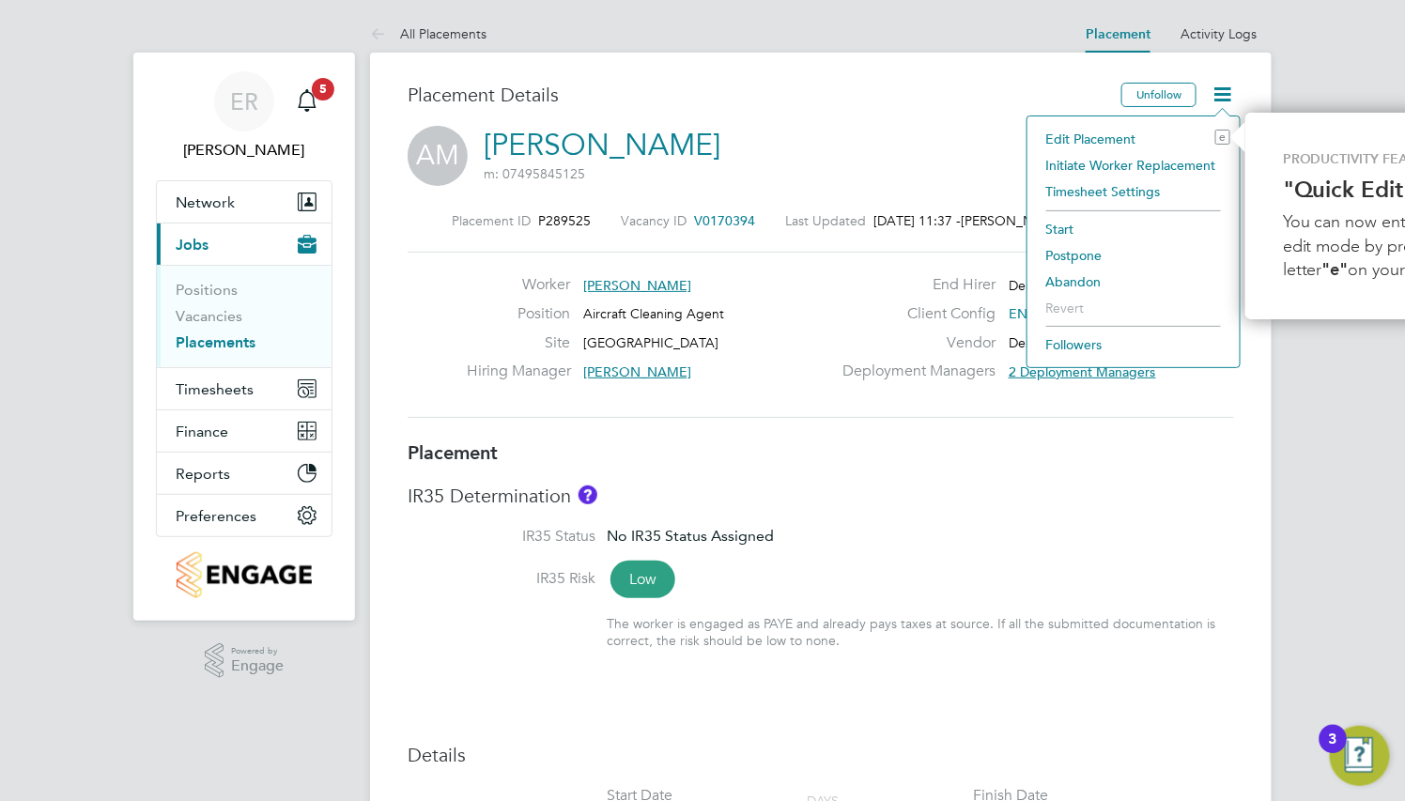
scroll to position [0, 141]
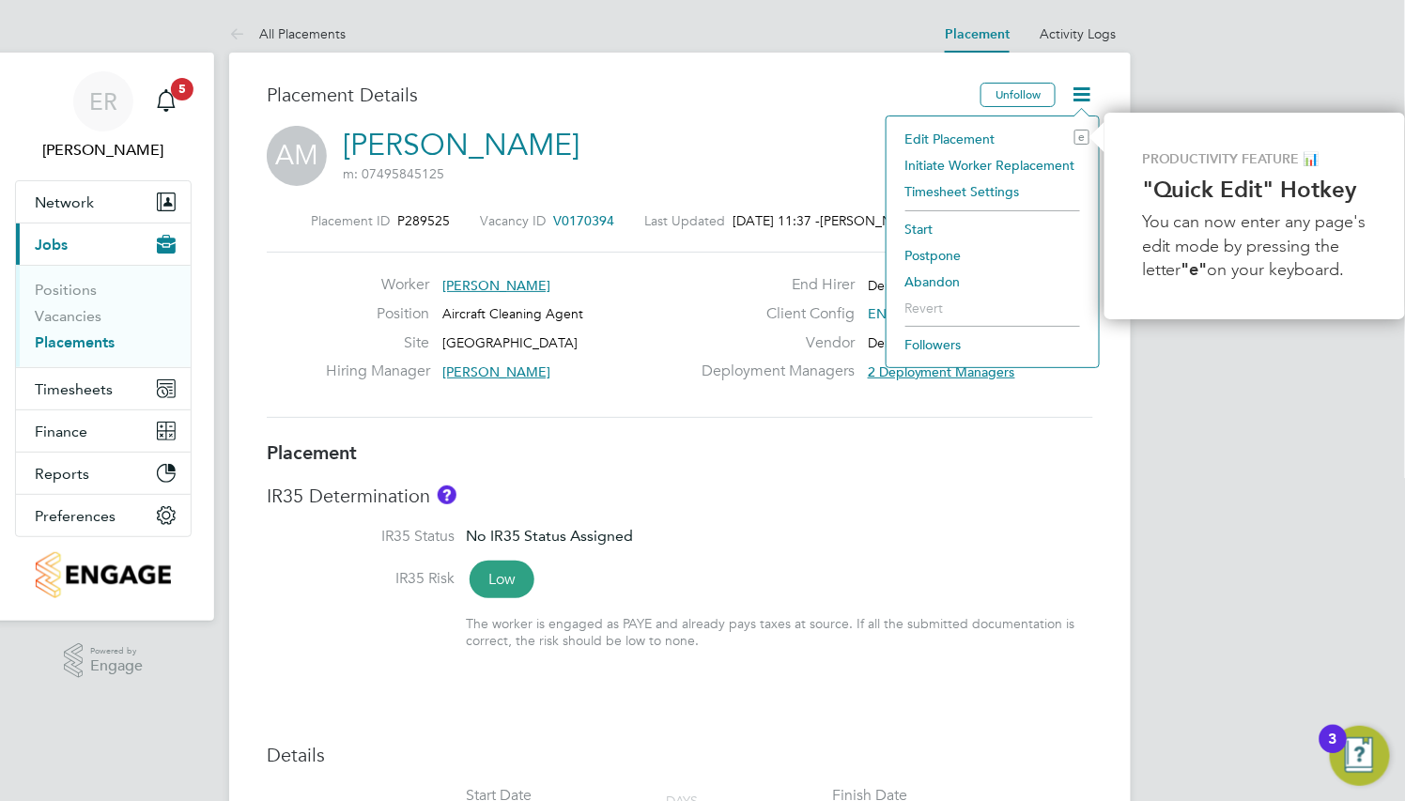
click at [924, 222] on li "Start" at bounding box center [992, 229] width 193 height 26
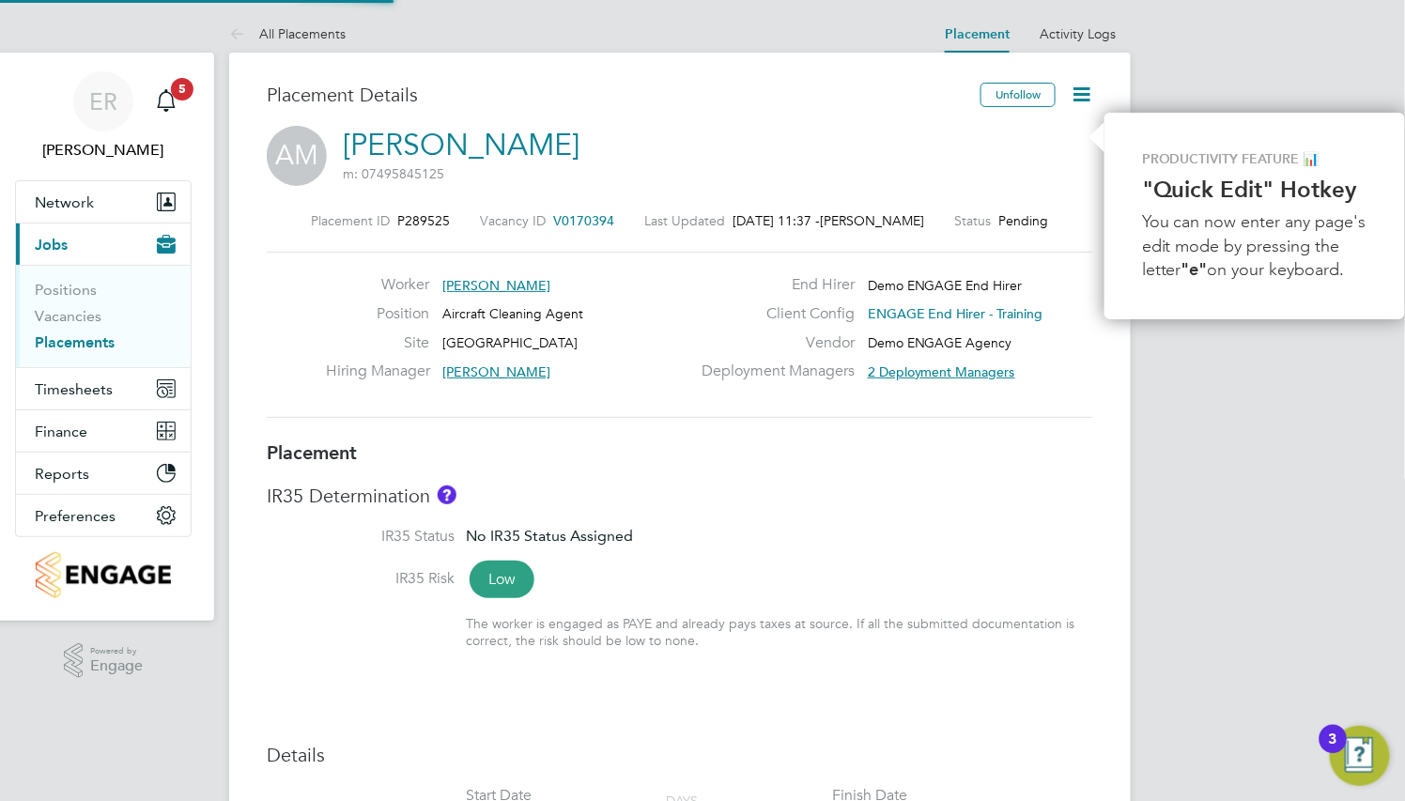
scroll to position [9, 9]
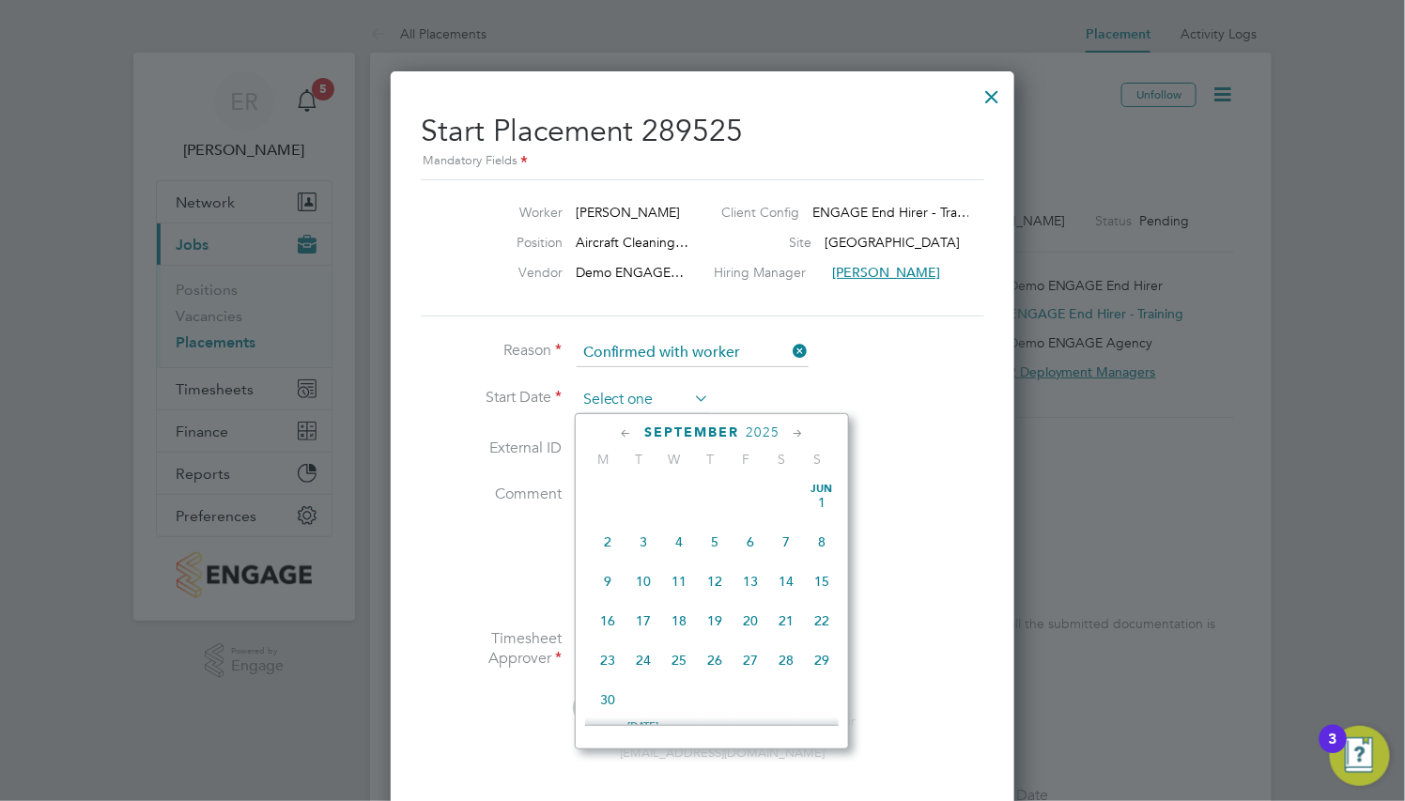
click at [652, 409] on input at bounding box center [643, 400] width 133 height 28
click at [609, 434] on div "[DATE]" at bounding box center [712, 432] width 254 height 18
click at [630, 434] on icon at bounding box center [626, 433] width 18 height 21
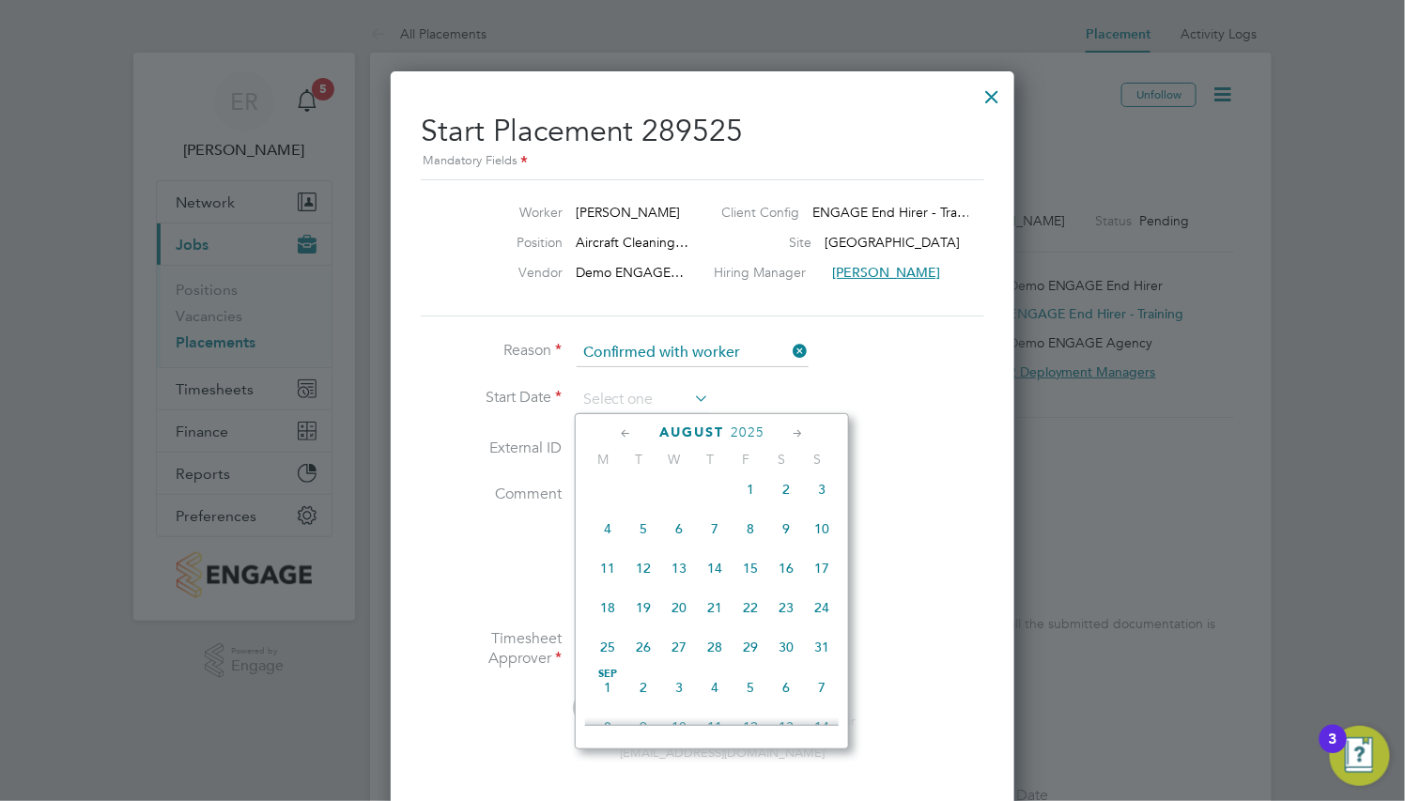
click at [630, 434] on icon at bounding box center [626, 433] width 18 height 21
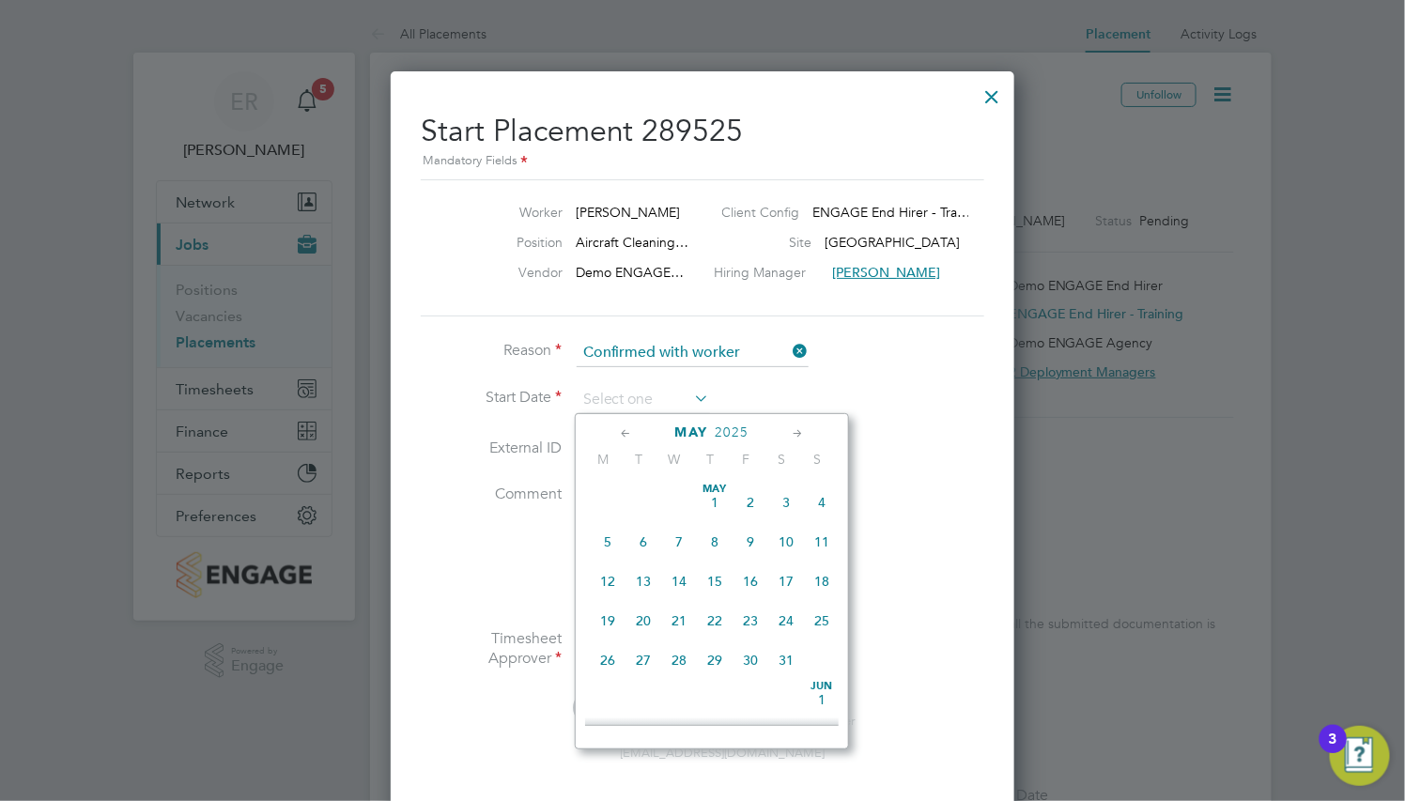
click at [602, 667] on span "26" at bounding box center [608, 660] width 36 height 36
type input "[DATE]"
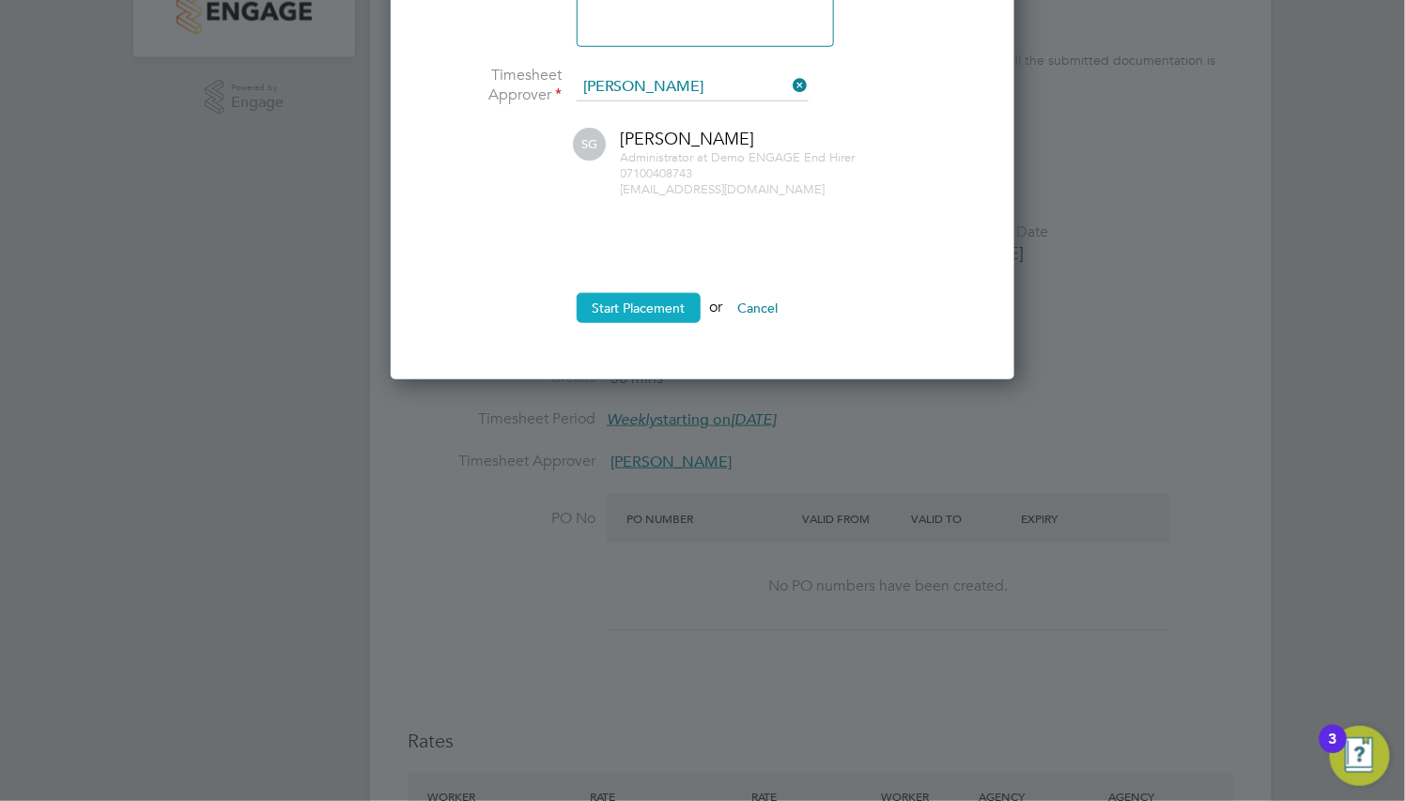
click at [666, 306] on button "Start Placement" at bounding box center [639, 308] width 124 height 30
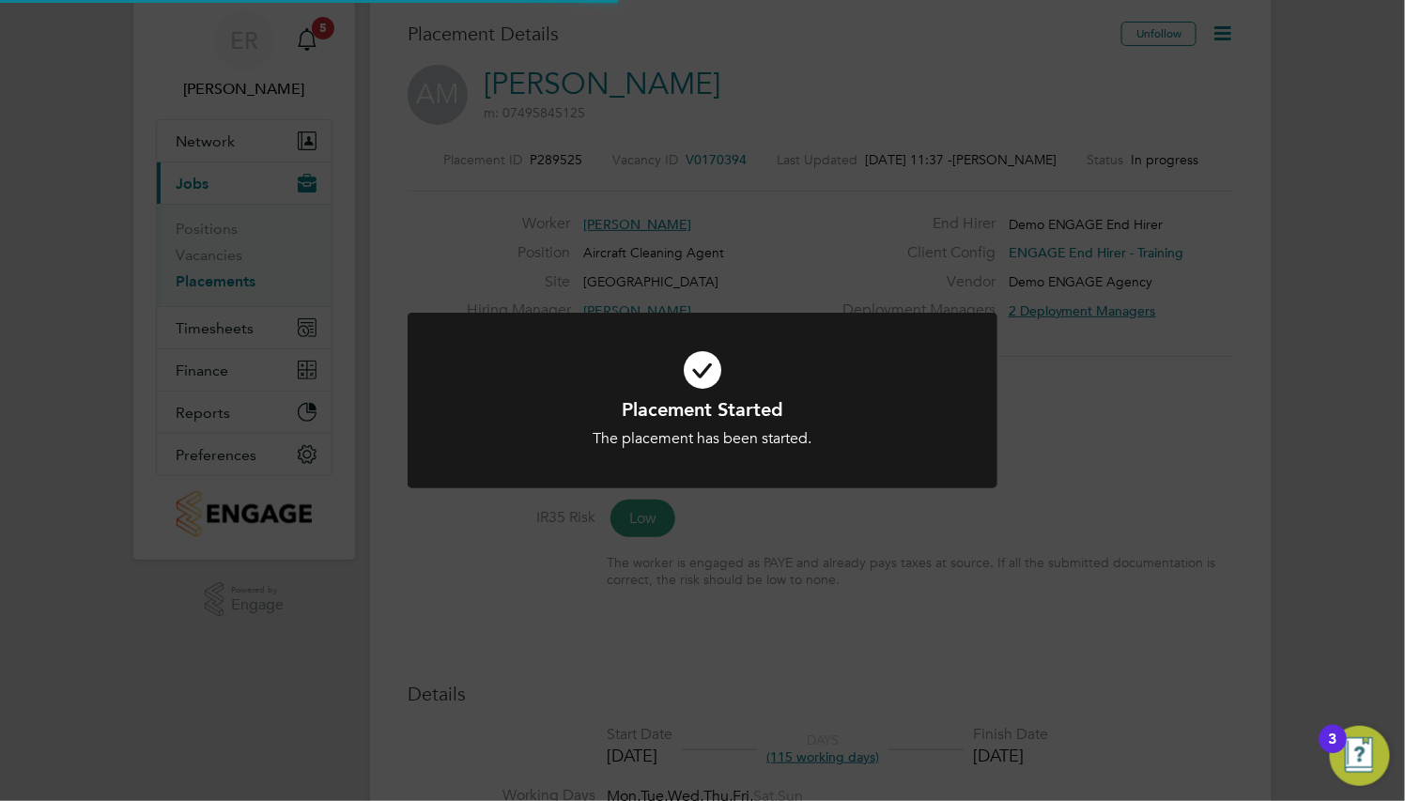
click at [899, 331] on div at bounding box center [702, 401] width 590 height 176
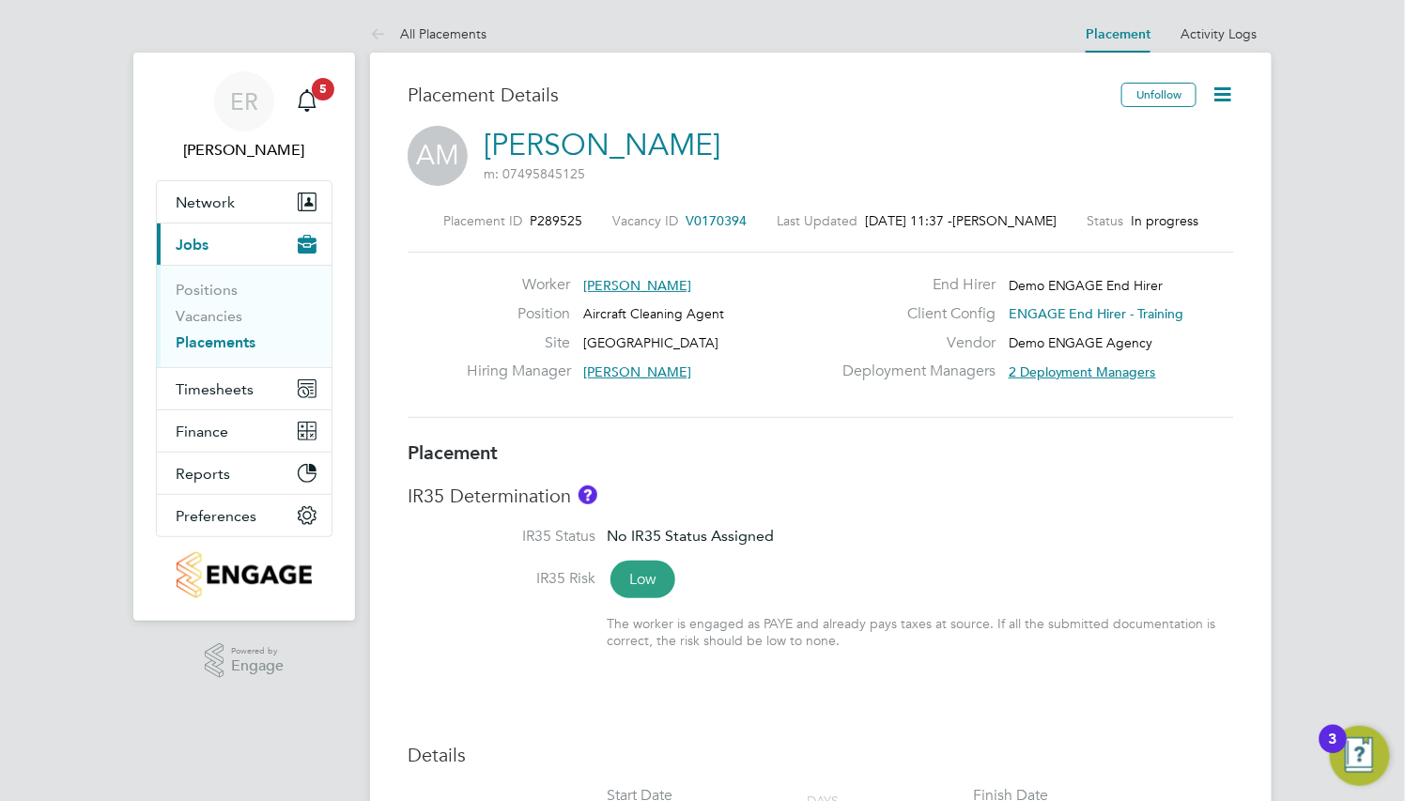
click at [883, 176] on div "AM [PERSON_NAME] m: 07495845125" at bounding box center [820, 158] width 826 height 64
click at [1222, 98] on icon at bounding box center [1221, 94] width 23 height 23
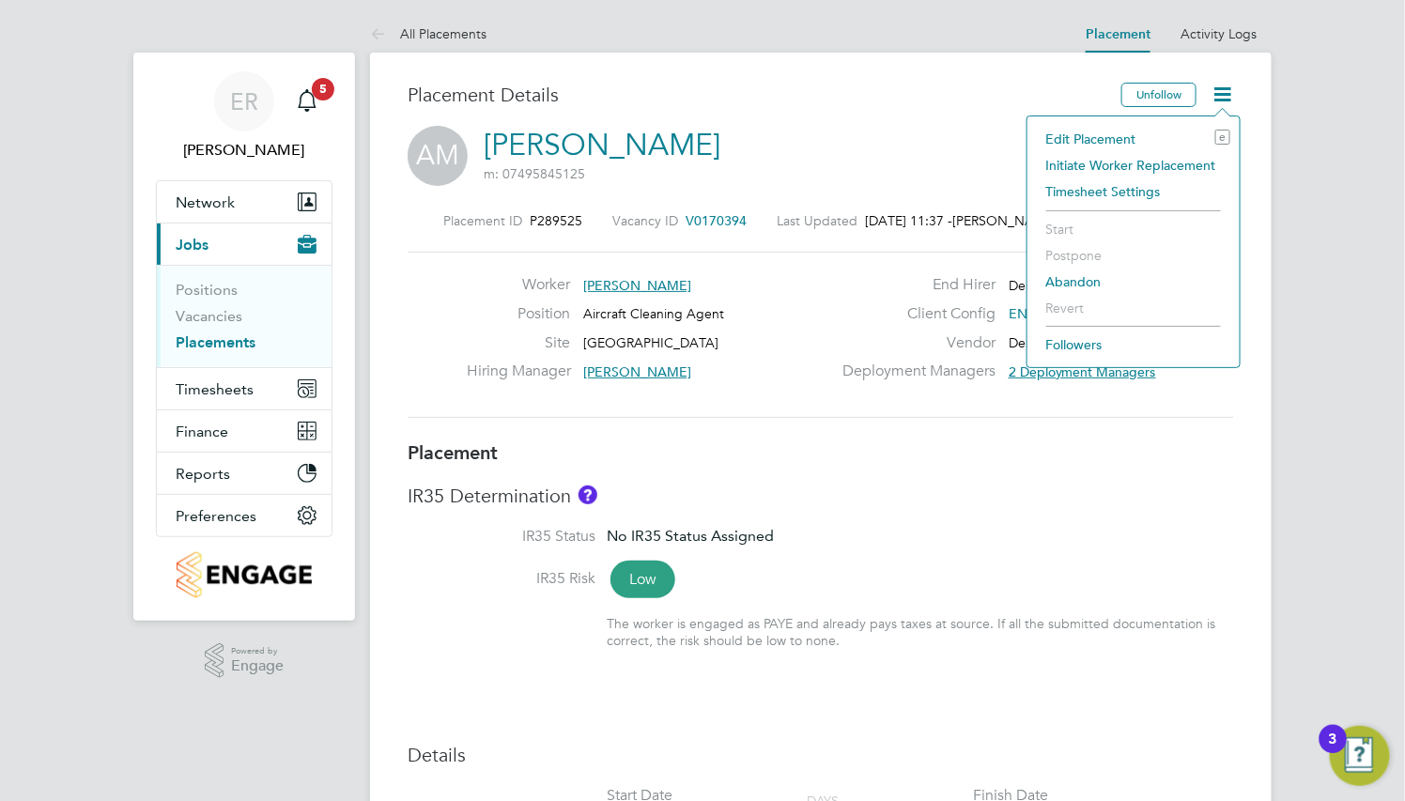
drag, startPoint x: 1266, startPoint y: 629, endPoint x: 1115, endPoint y: 543, distance: 173.3
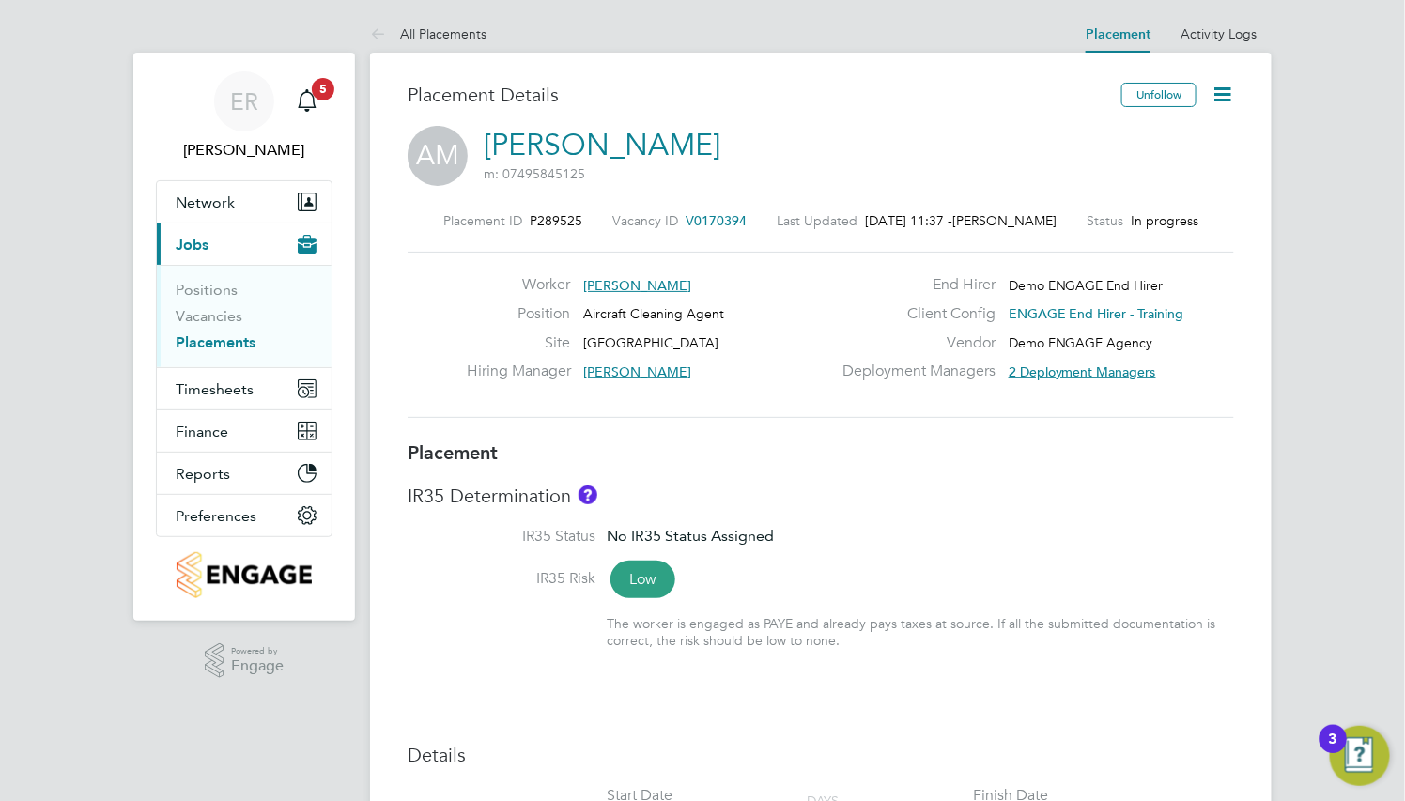
click at [1217, 98] on icon at bounding box center [1221, 94] width 23 height 23
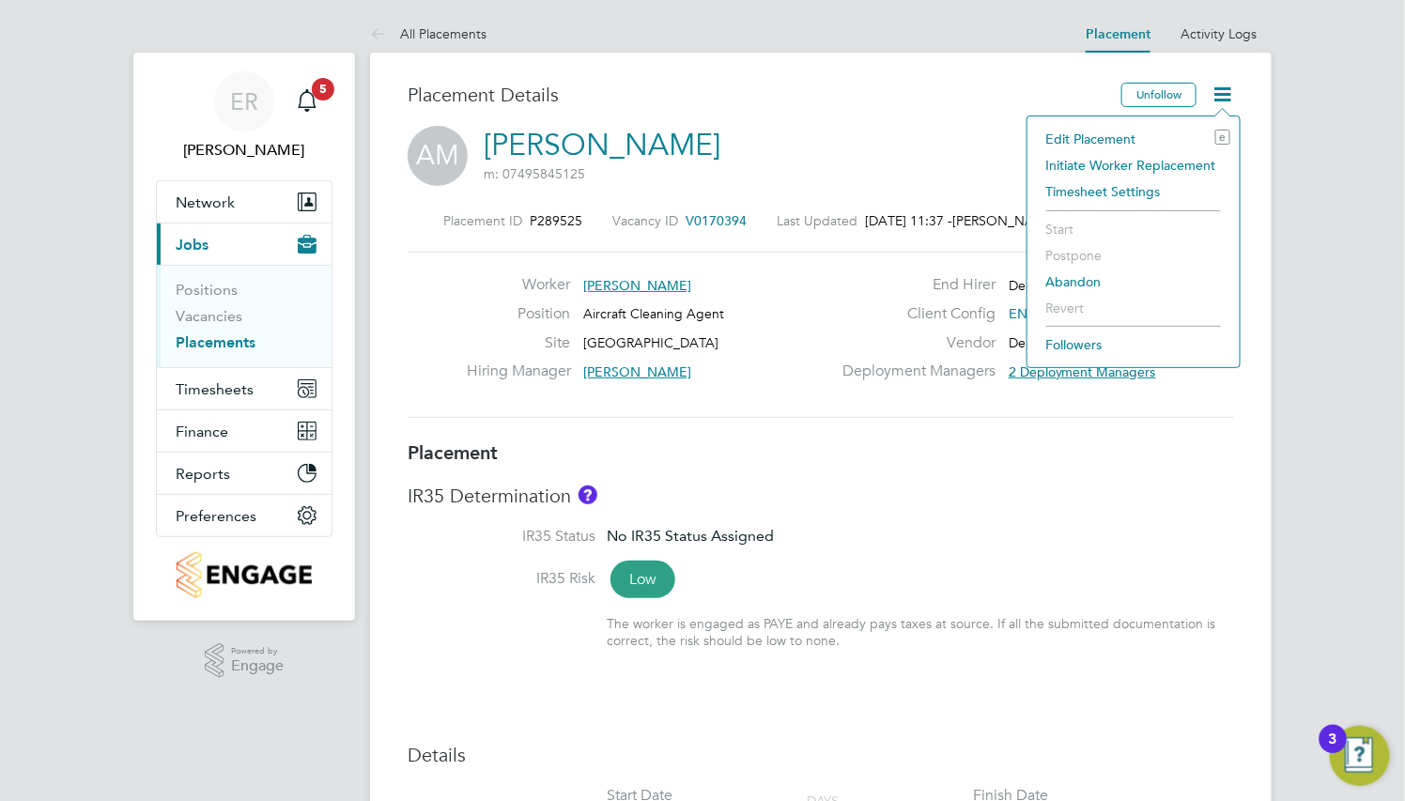
click at [1171, 162] on li "Initiate Worker Replacement" at bounding box center [1133, 165] width 193 height 26
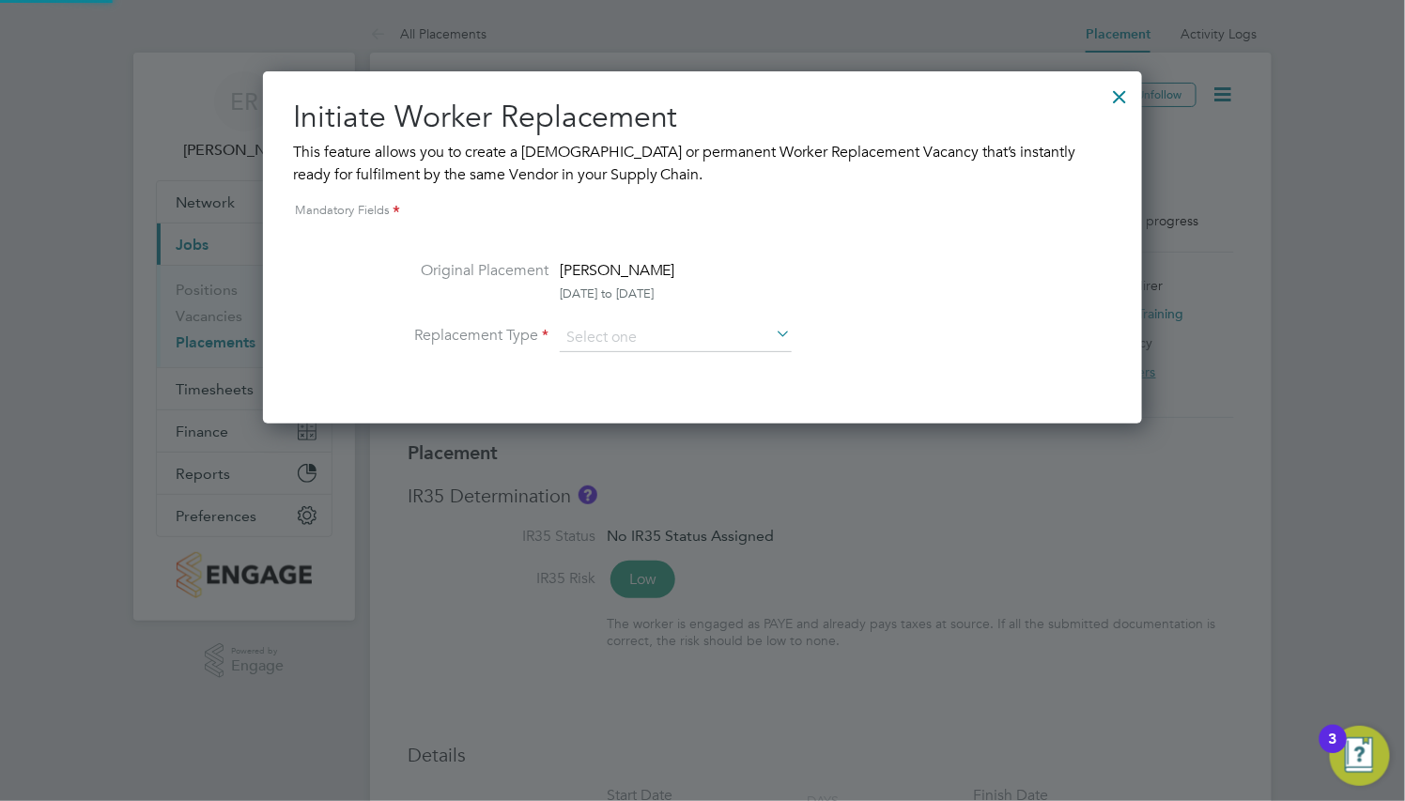
scroll to position [353, 879]
click at [728, 331] on input at bounding box center [676, 338] width 232 height 28
click at [735, 366] on li "Temporary" at bounding box center [676, 364] width 234 height 24
type input "Temporary"
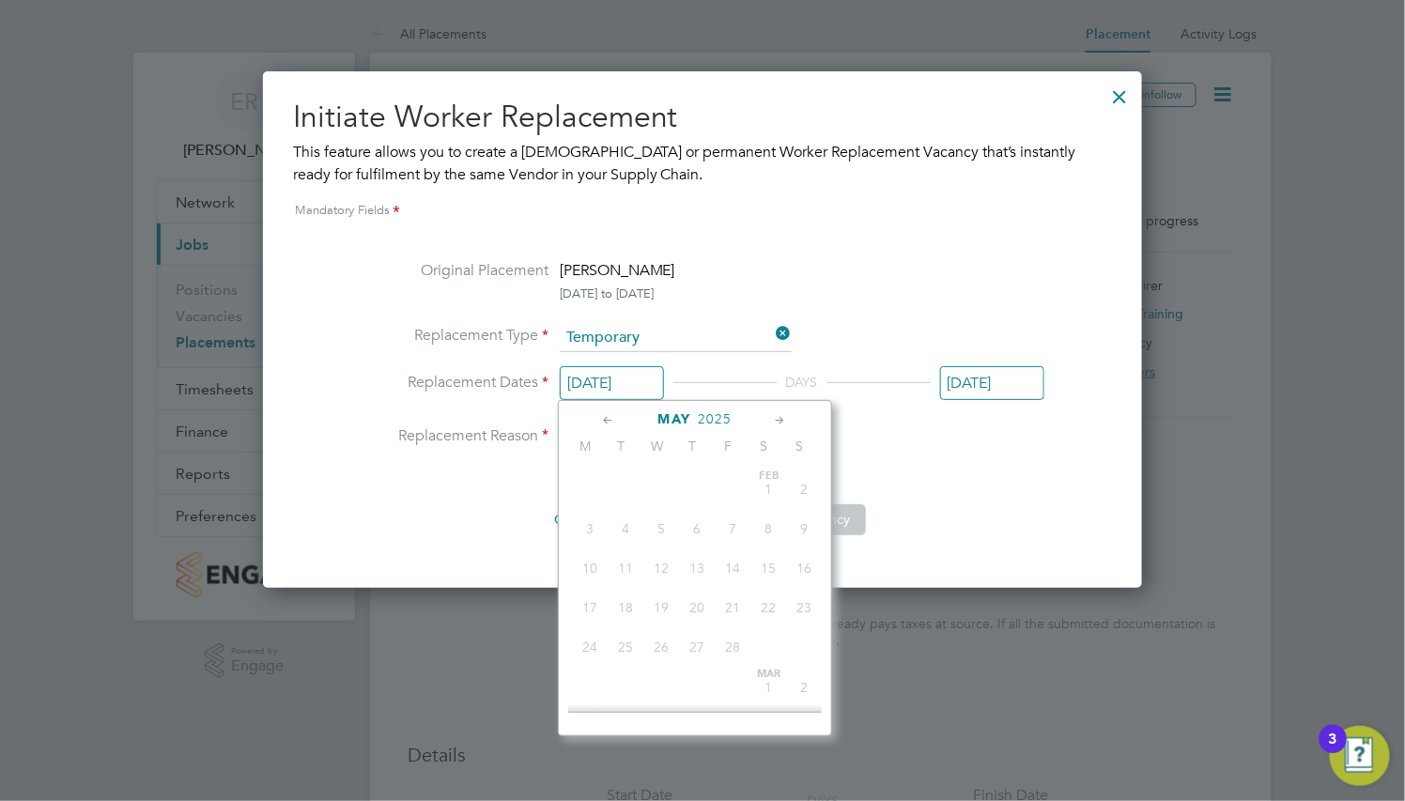
scroll to position [736, 0]
click at [646, 384] on input "[DATE]" at bounding box center [612, 383] width 104 height 35
click at [777, 414] on icon at bounding box center [781, 420] width 18 height 21
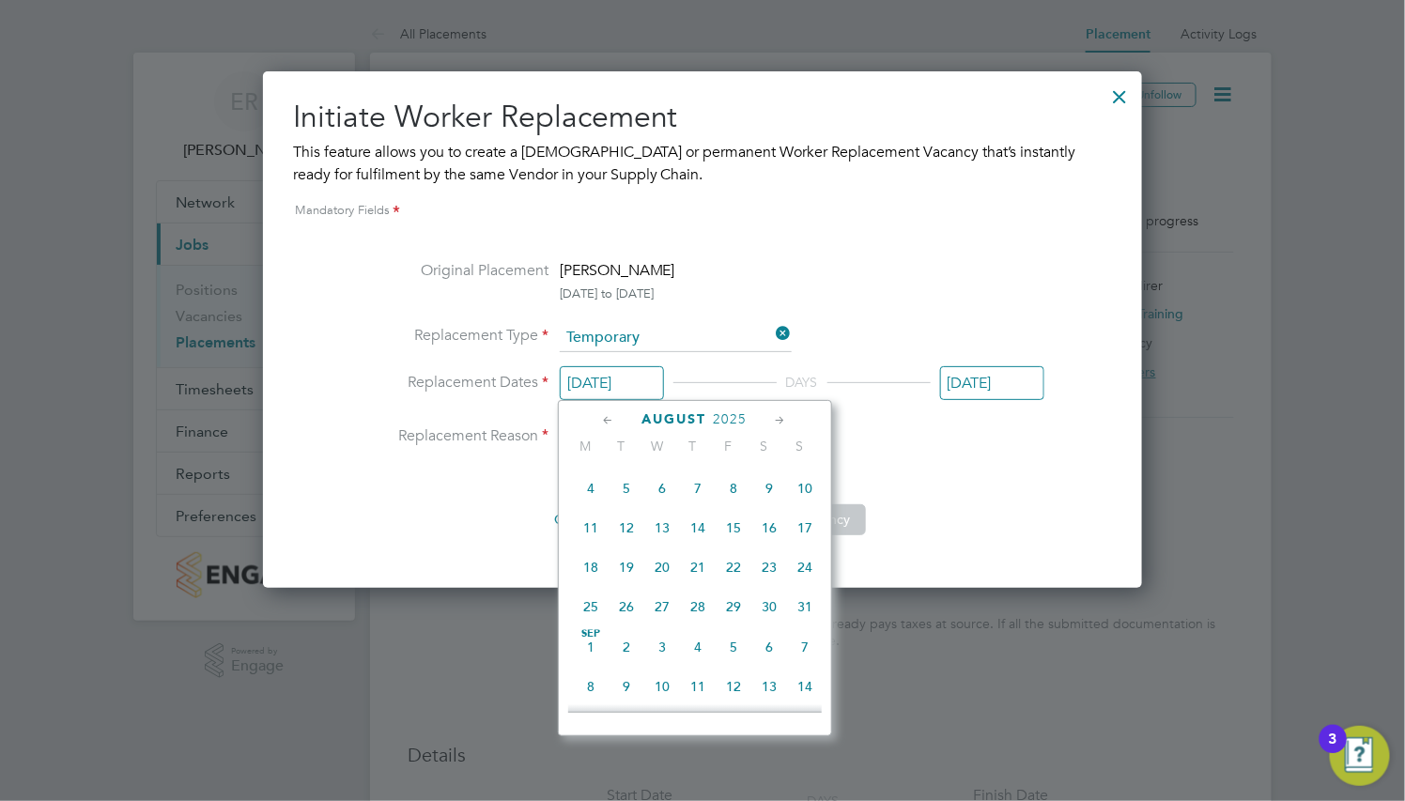
click at [777, 414] on icon at bounding box center [781, 420] width 18 height 21
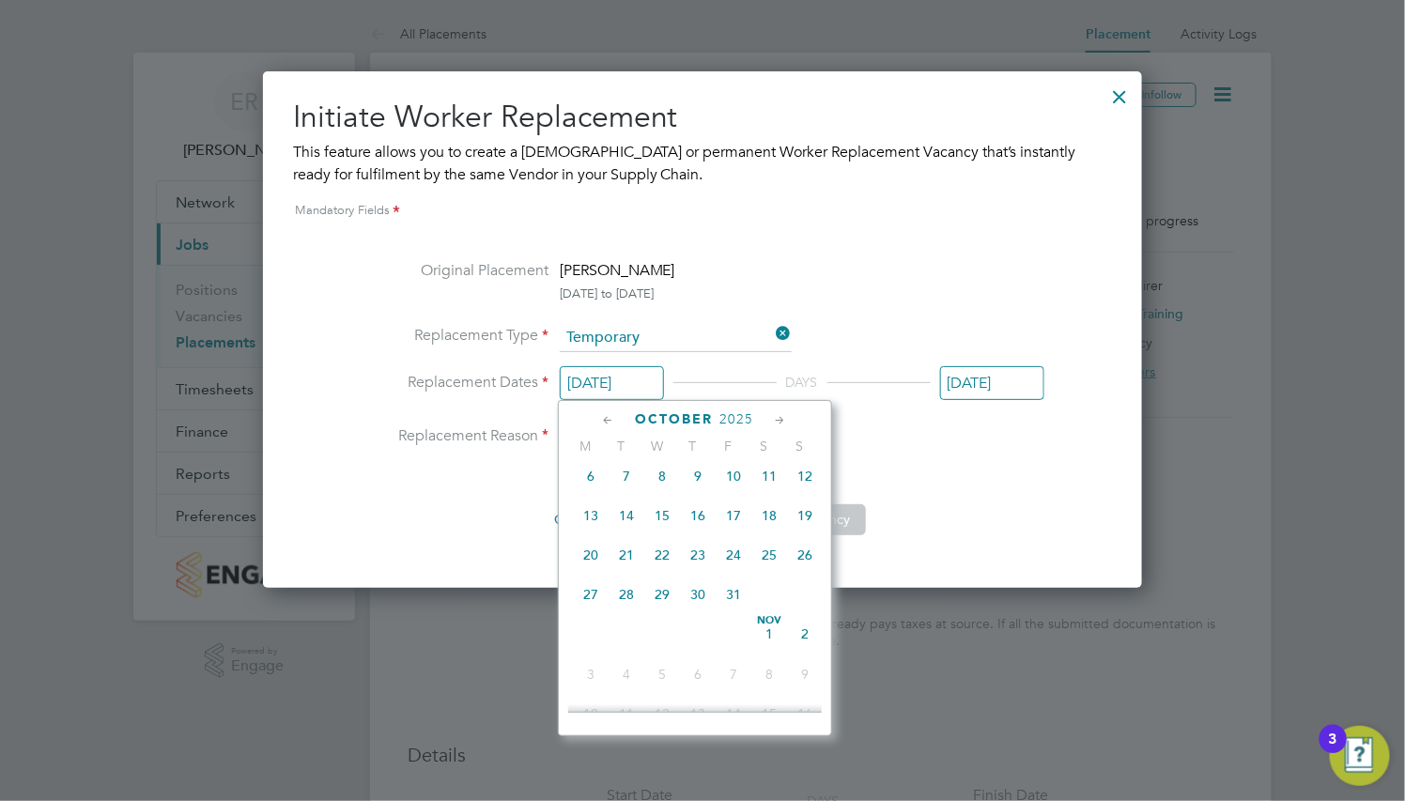
click at [594, 534] on span "13" at bounding box center [591, 517] width 36 height 36
type input "[DATE]"
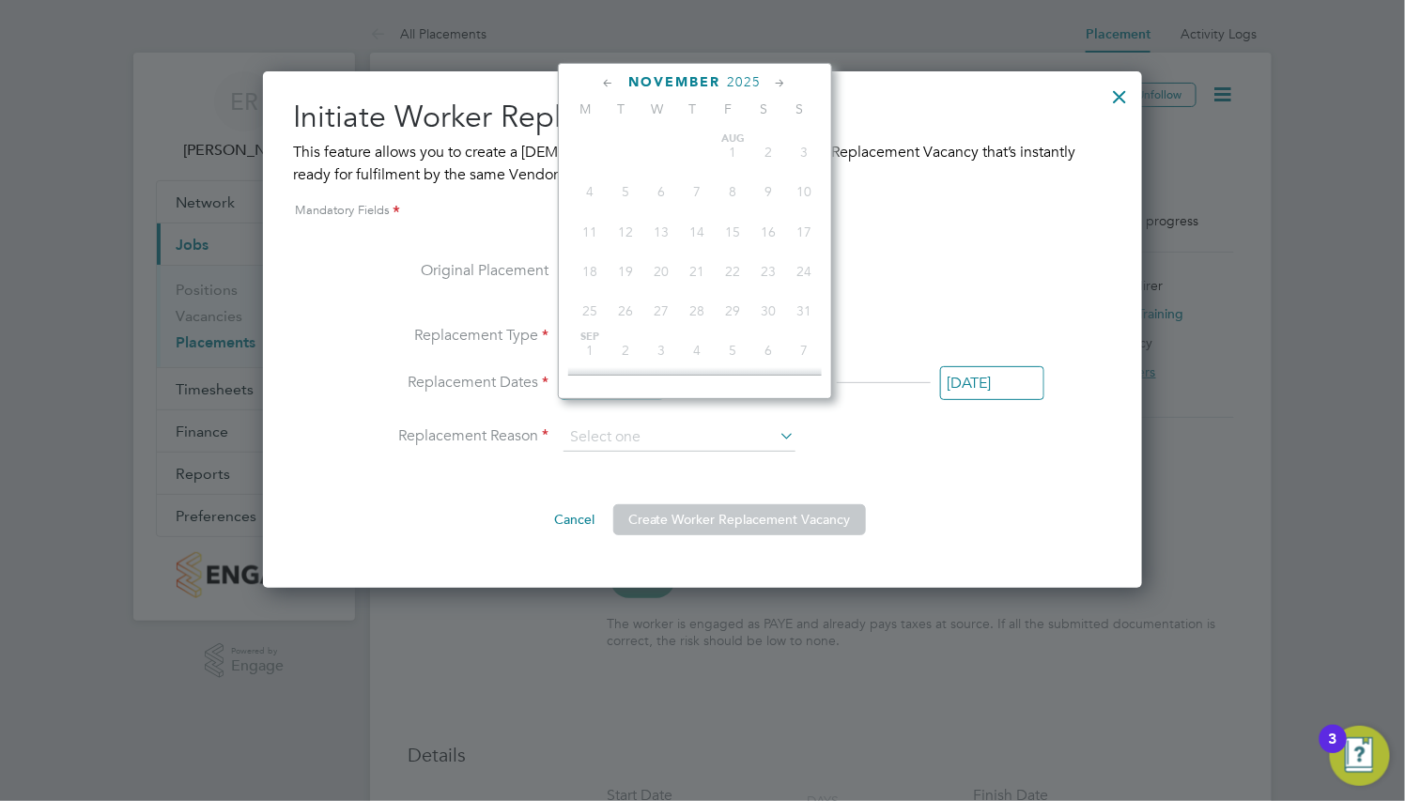
click at [940, 401] on input "[DATE]" at bounding box center [992, 383] width 104 height 35
click at [610, 84] on icon at bounding box center [609, 83] width 18 height 21
click at [805, 238] on span "19" at bounding box center [805, 220] width 36 height 36
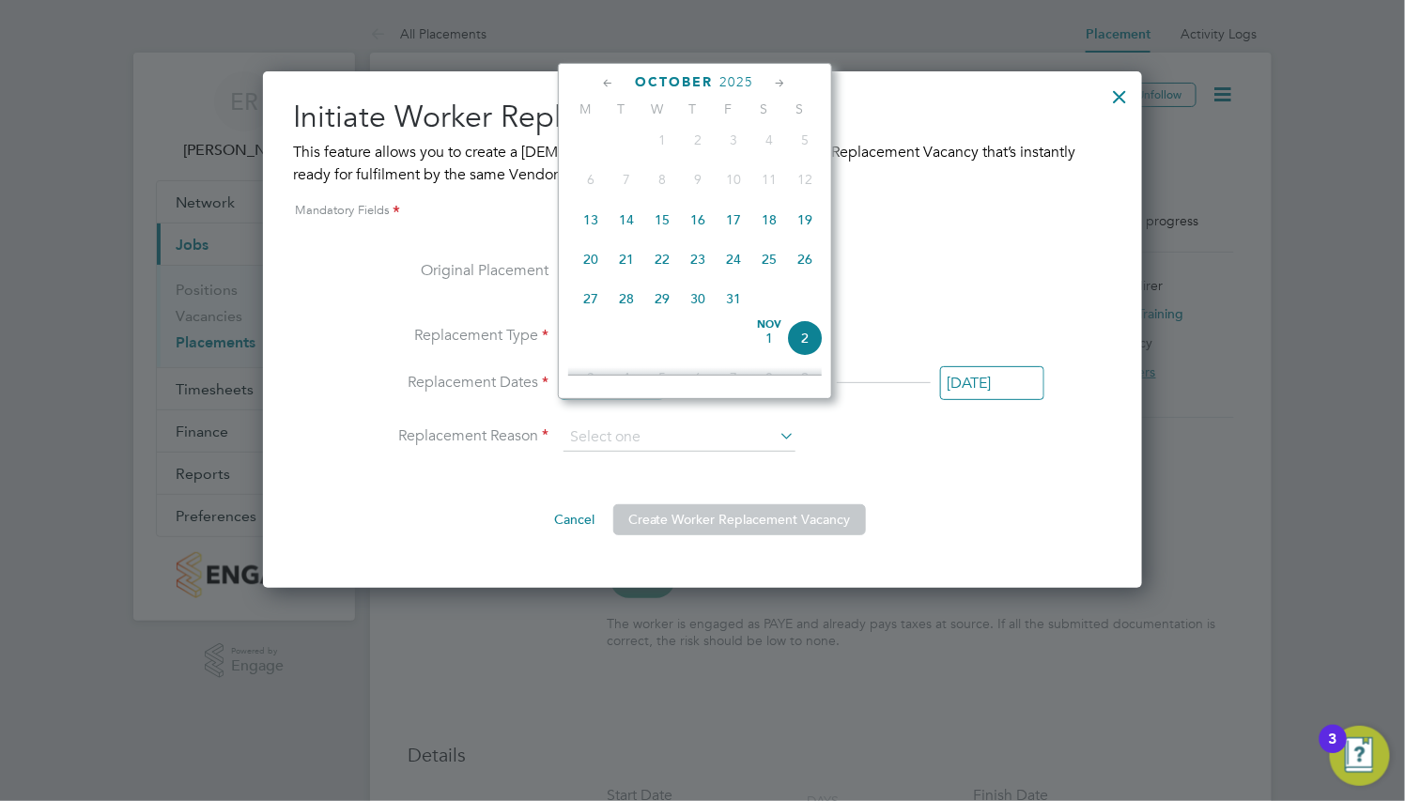
type input "[DATE]"
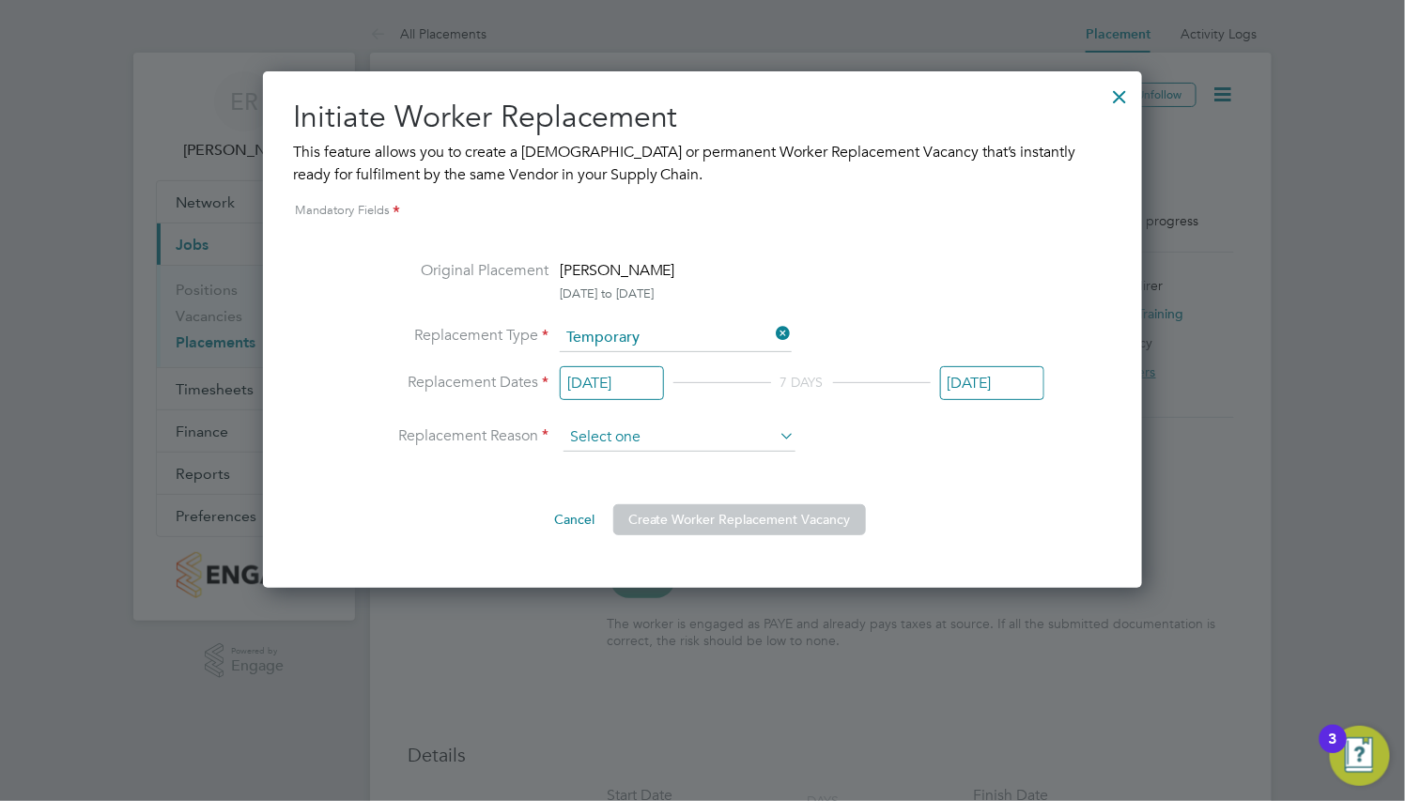
click at [669, 452] on input at bounding box center [679, 437] width 232 height 28
click at [669, 518] on li "Holiday" at bounding box center [679, 524] width 234 height 24
type input "Holiday"
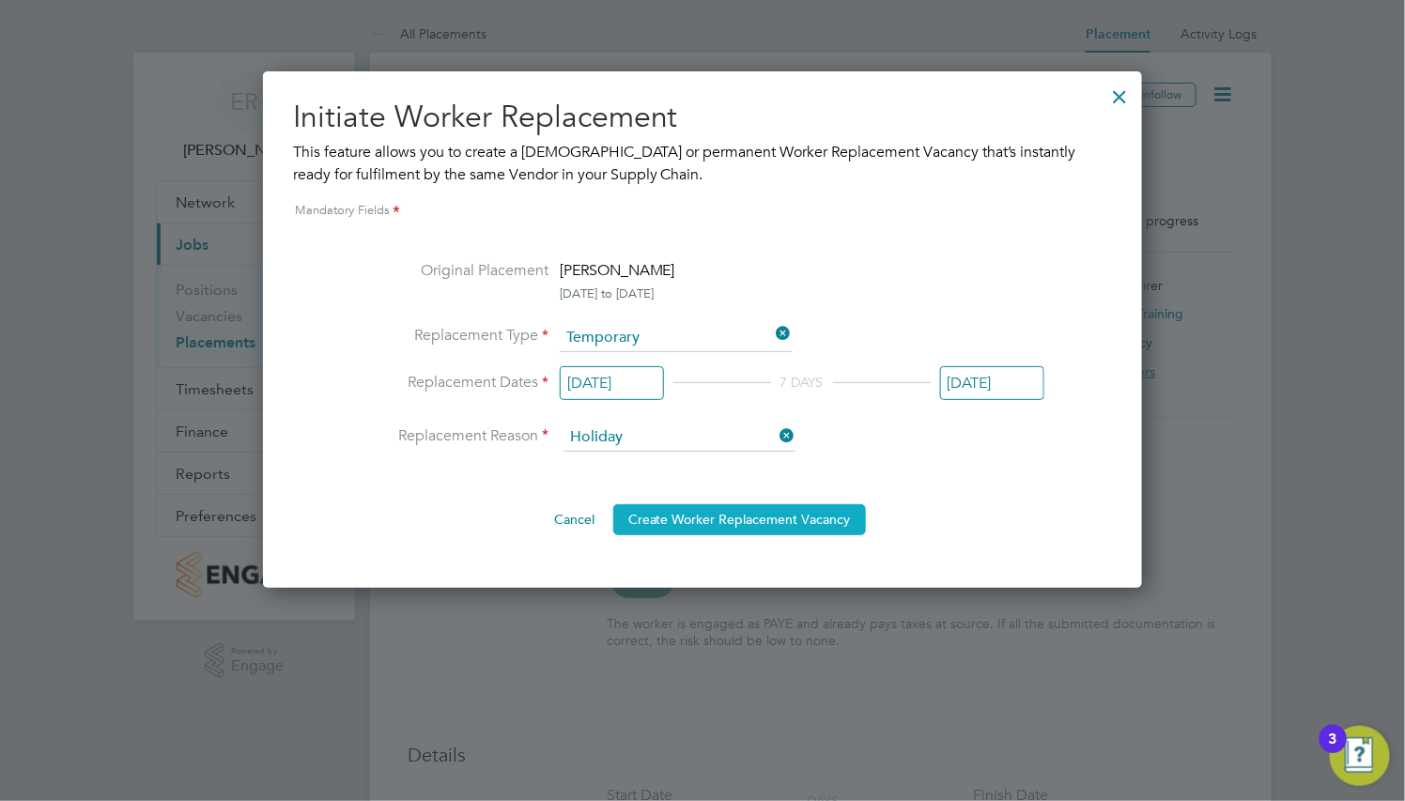
click at [709, 534] on button "Create Worker Replacement Vacancy" at bounding box center [739, 519] width 253 height 30
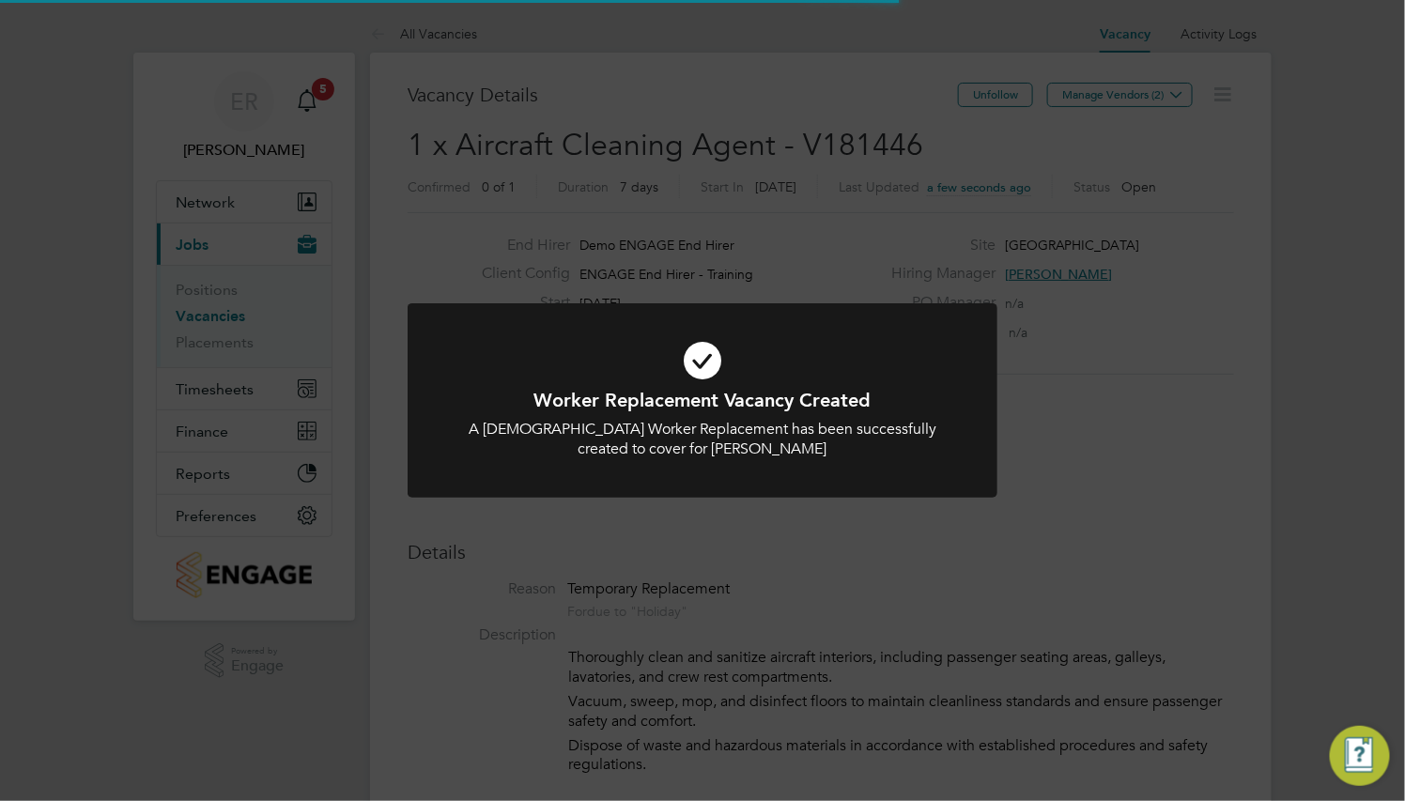
scroll to position [32, 162]
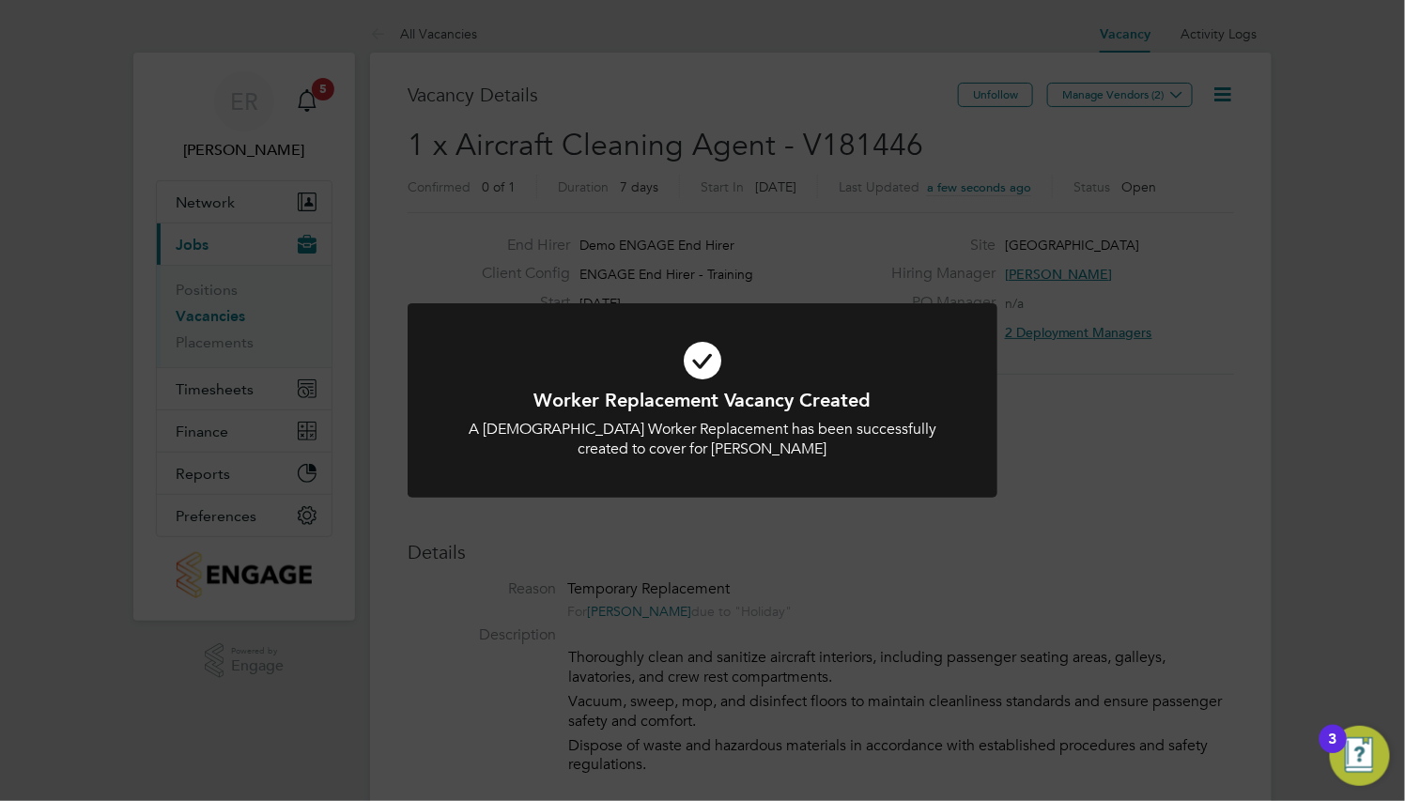
click at [709, 556] on div "Worker Replacement Vacancy Created A [DEMOGRAPHIC_DATA] Worker Replacement has …" at bounding box center [702, 400] width 1405 height 801
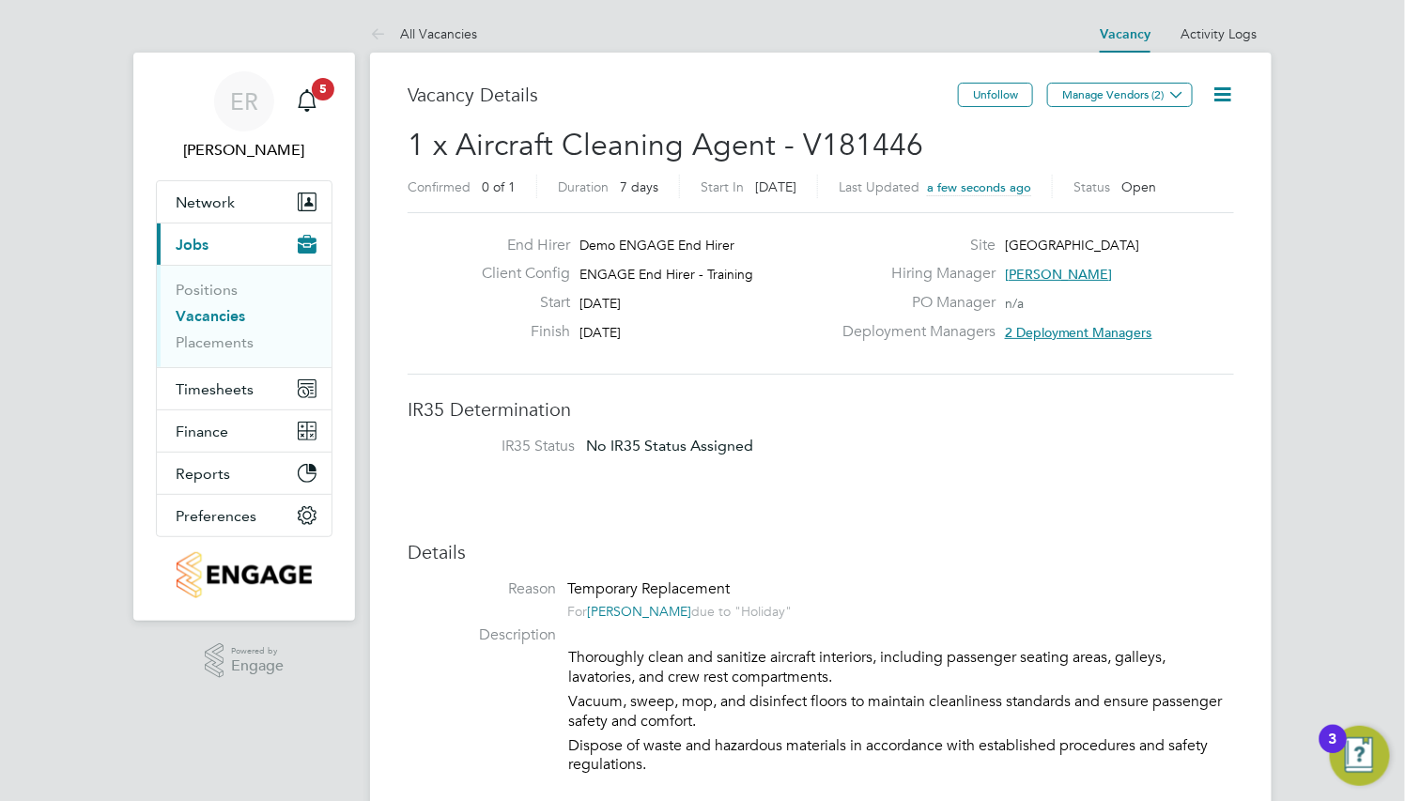
click at [709, 556] on h3 "Details" at bounding box center [820, 552] width 826 height 24
click at [1159, 92] on button "Manage Vendors (2)" at bounding box center [1120, 95] width 146 height 24
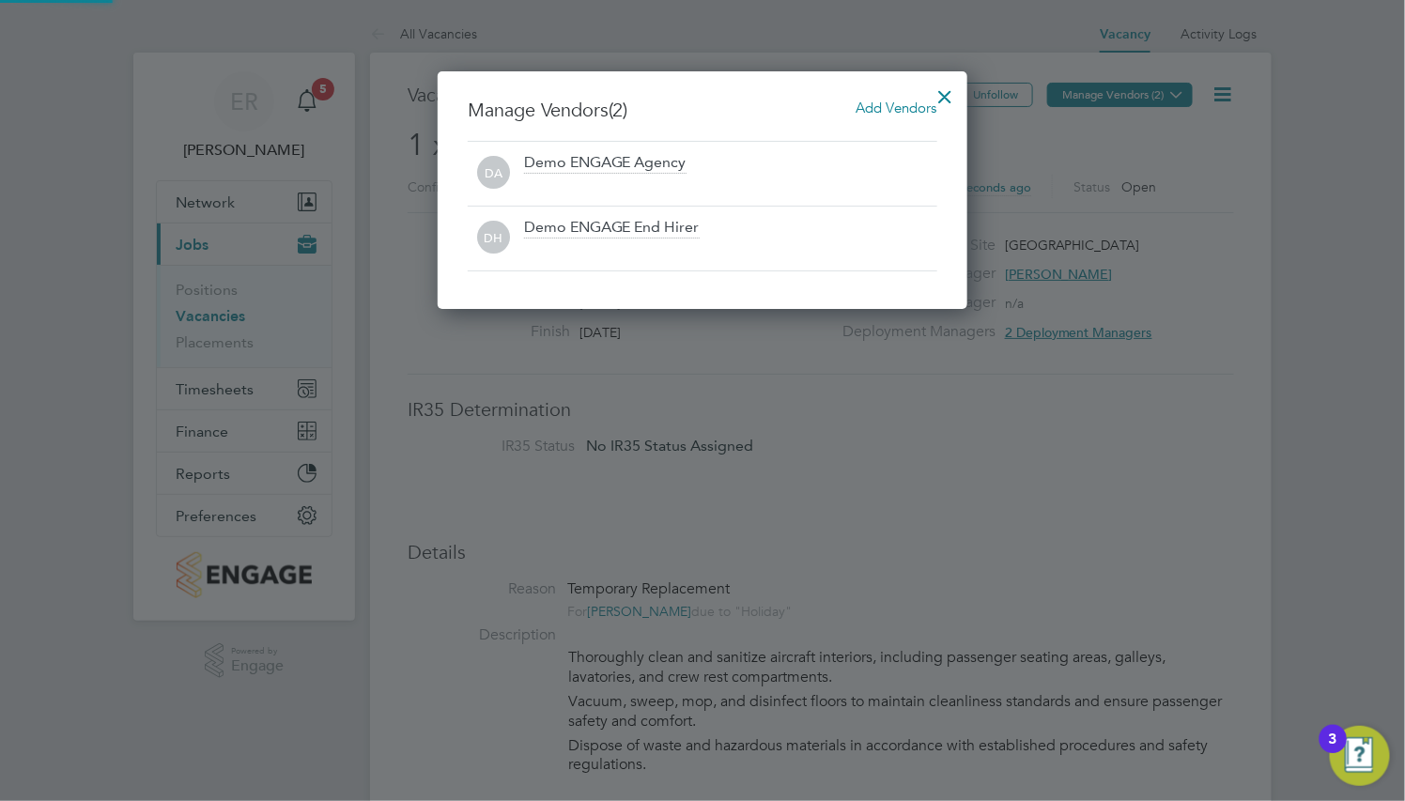
scroll to position [239, 530]
click at [951, 92] on div at bounding box center [946, 92] width 34 height 34
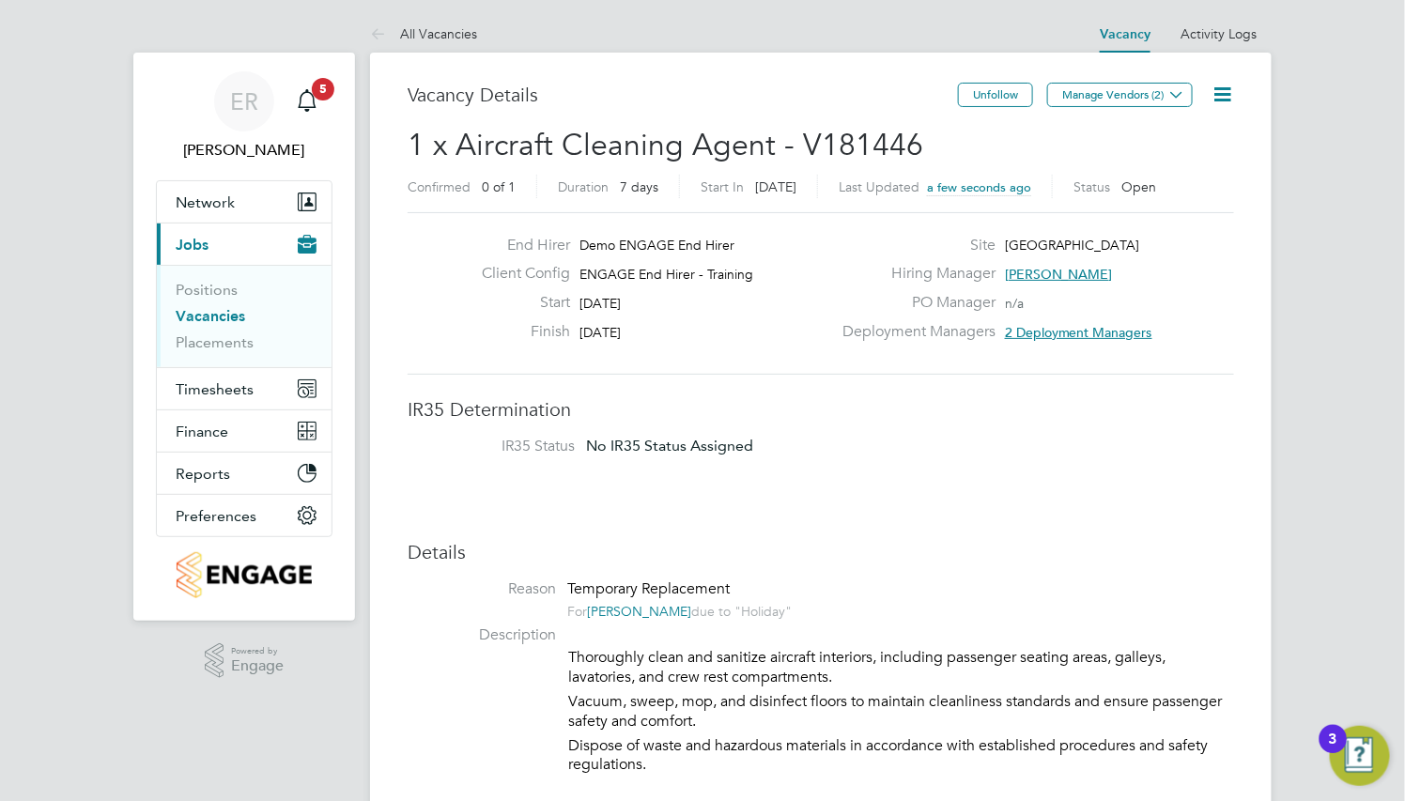
click at [1216, 99] on icon at bounding box center [1221, 94] width 23 height 23
click at [1104, 198] on div "Confirmed 0 of 1 Duration 7 days Start In [DATE] Last Updated 3 minutes ago Sta…" at bounding box center [820, 190] width 826 height 30
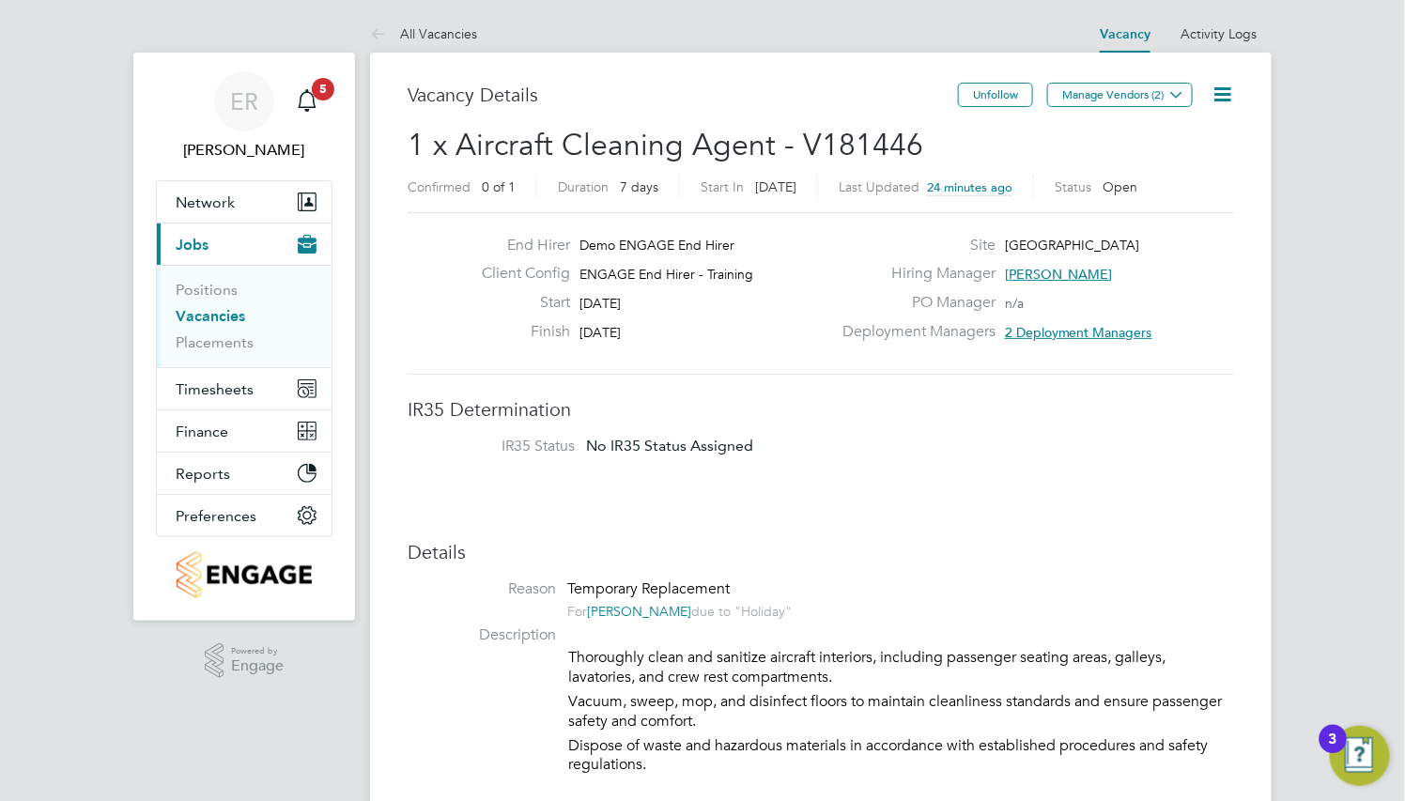
click at [1156, 186] on div "Confirmed 0 of 1 Duration 7 days Start In [DATE] Last Updated 24 minutes ago St…" at bounding box center [820, 190] width 826 height 30
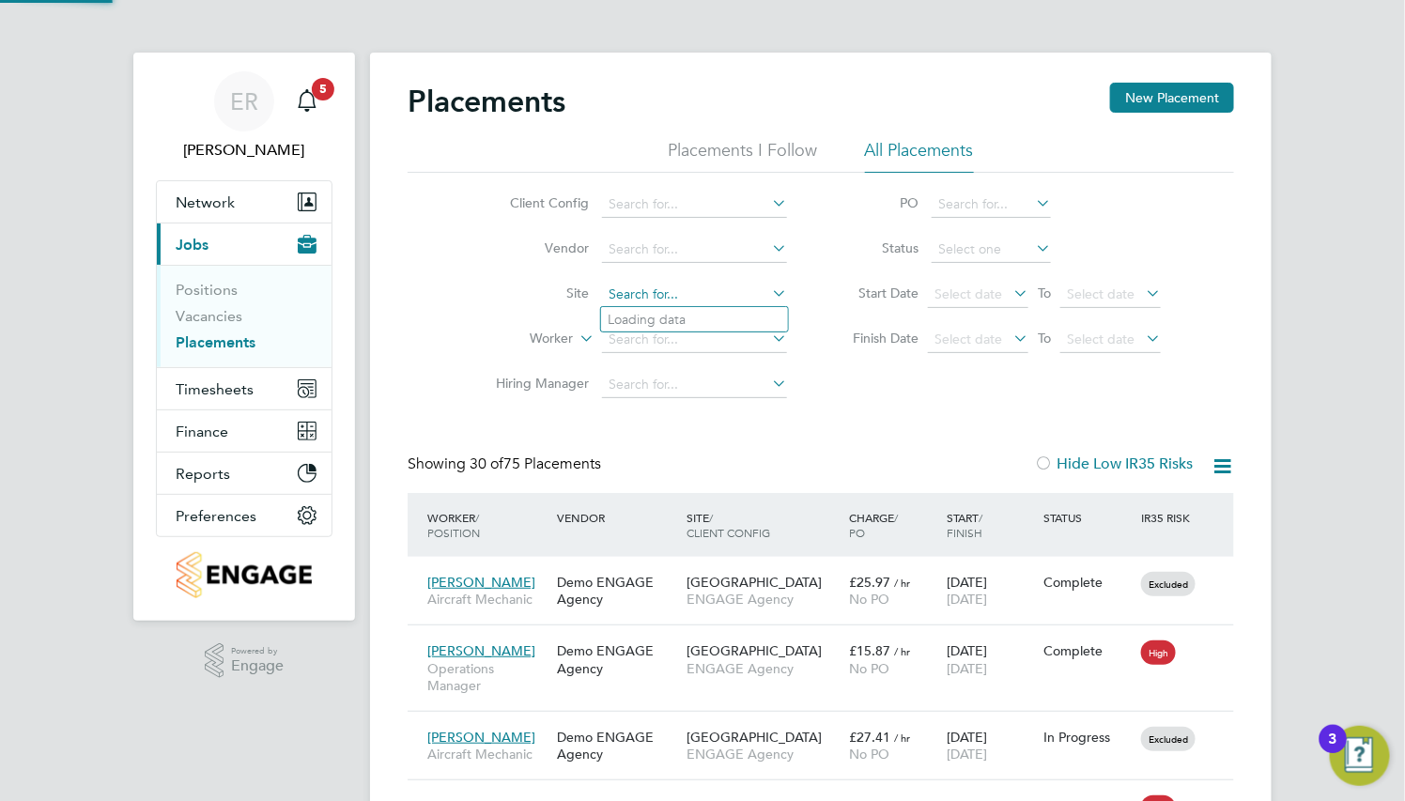
click at [677, 285] on input at bounding box center [694, 295] width 185 height 26
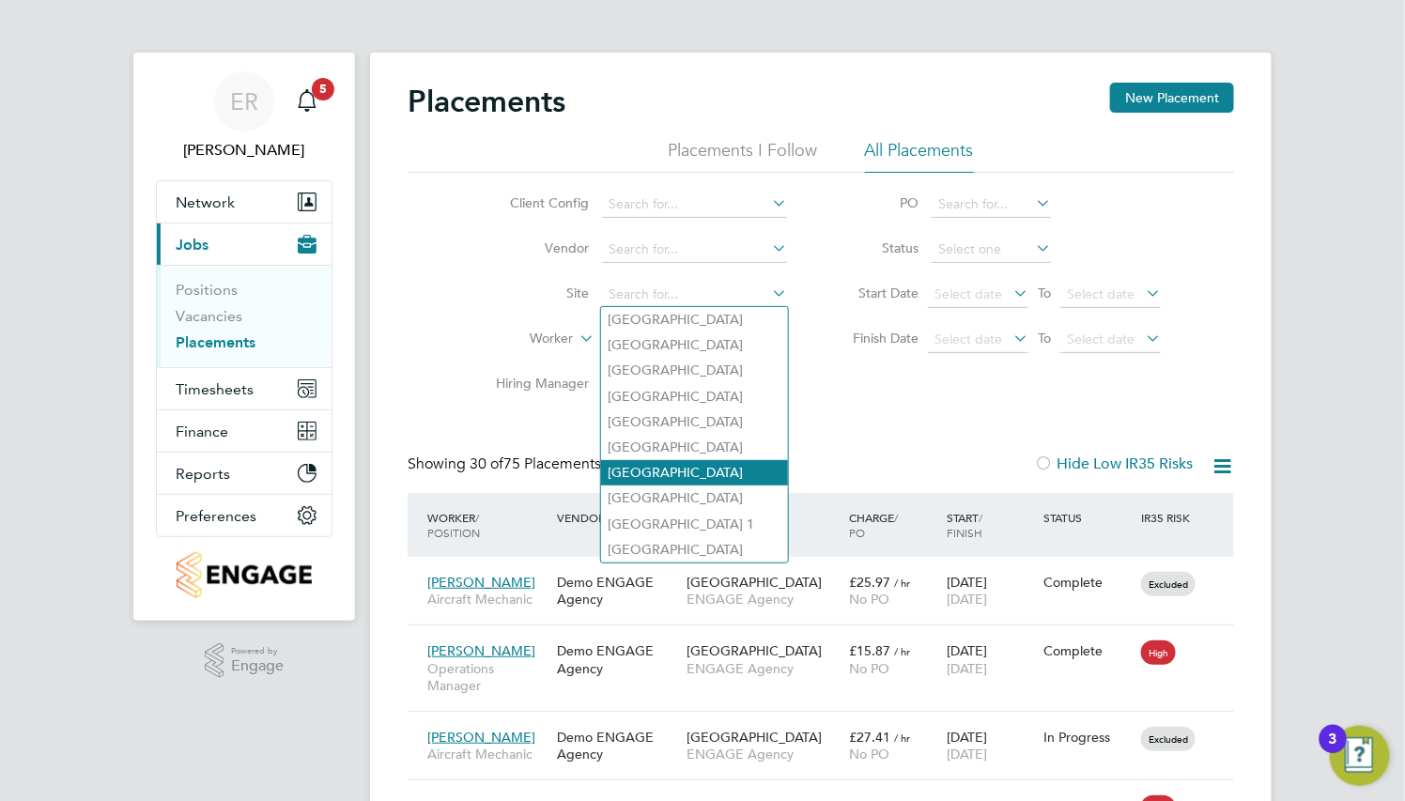
click at [742, 464] on li "Edinburgh Airport" at bounding box center [694, 472] width 187 height 25
type input "Edinburgh Airport"
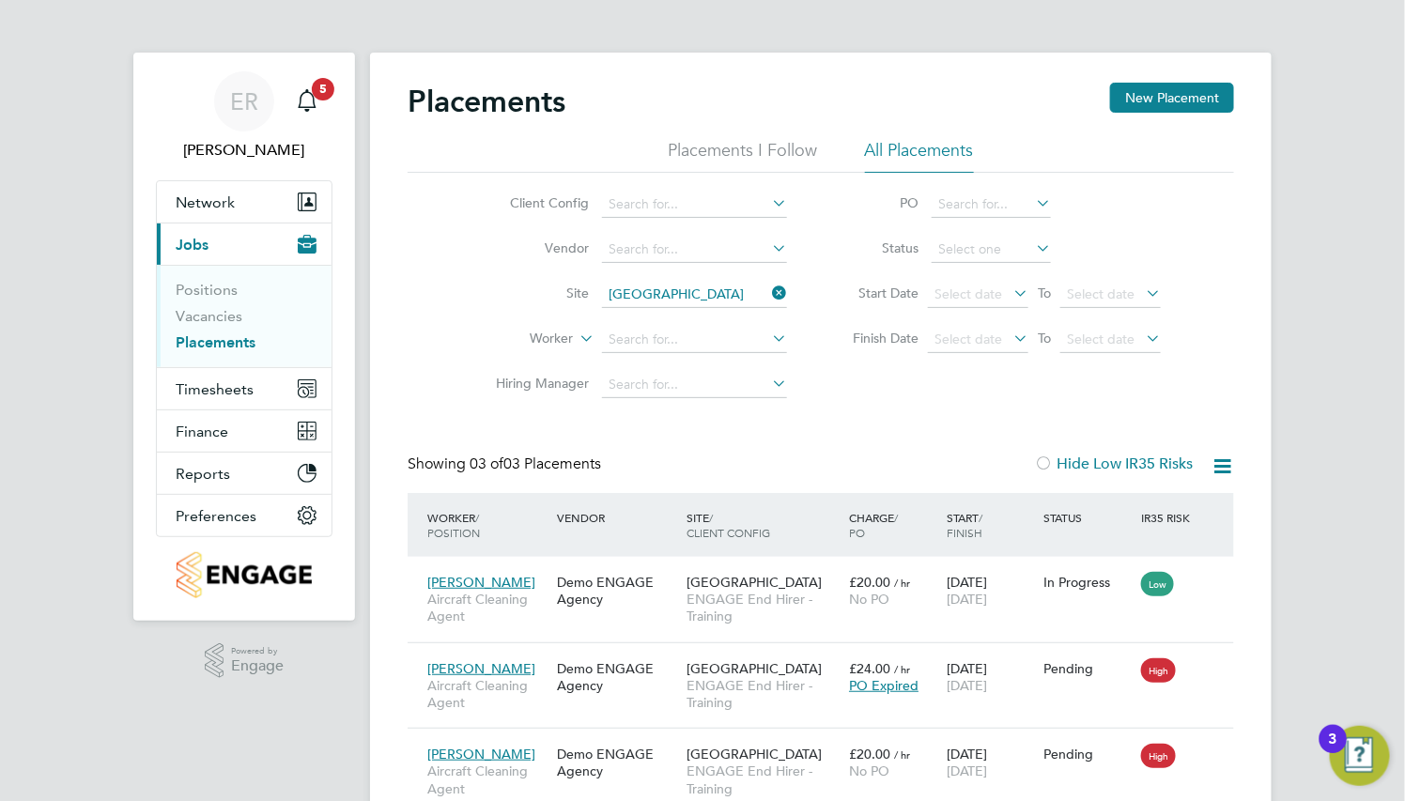
click at [768, 291] on icon at bounding box center [768, 293] width 0 height 26
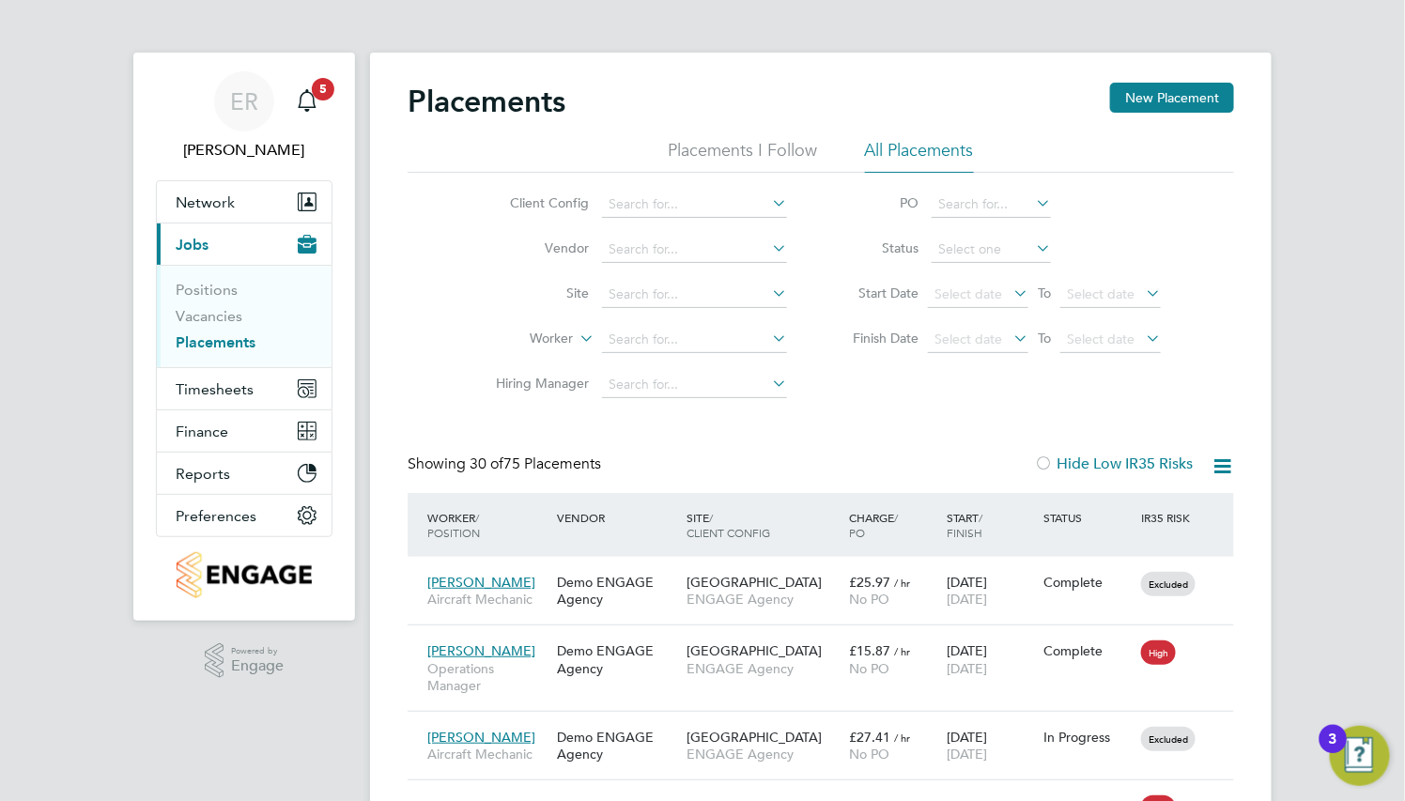
scroll to position [53, 130]
click at [672, 294] on input at bounding box center [694, 295] width 185 height 26
click at [688, 464] on li "Edinburgh Airport" at bounding box center [694, 472] width 187 height 25
type input "Edinburgh Airport"
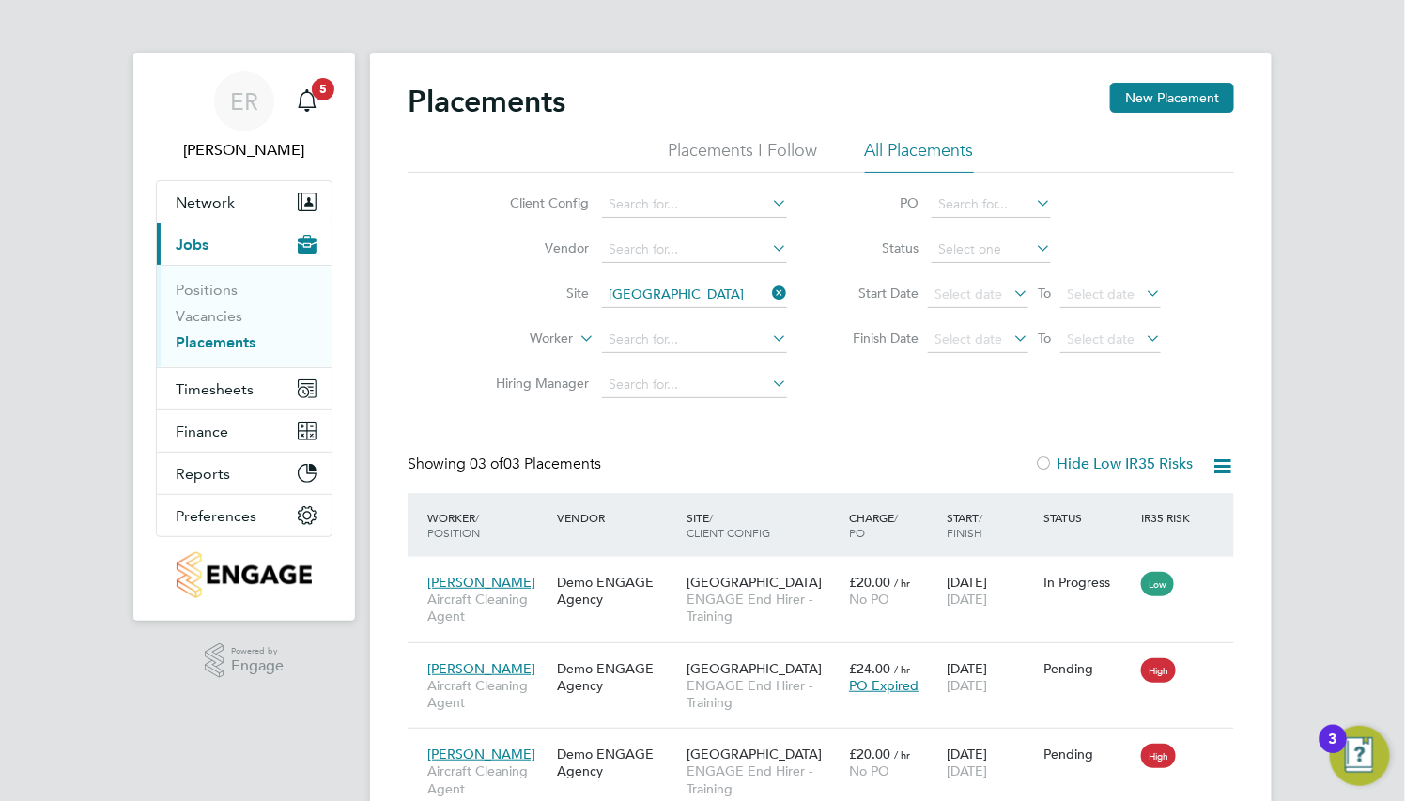
click at [768, 292] on icon at bounding box center [768, 293] width 0 height 26
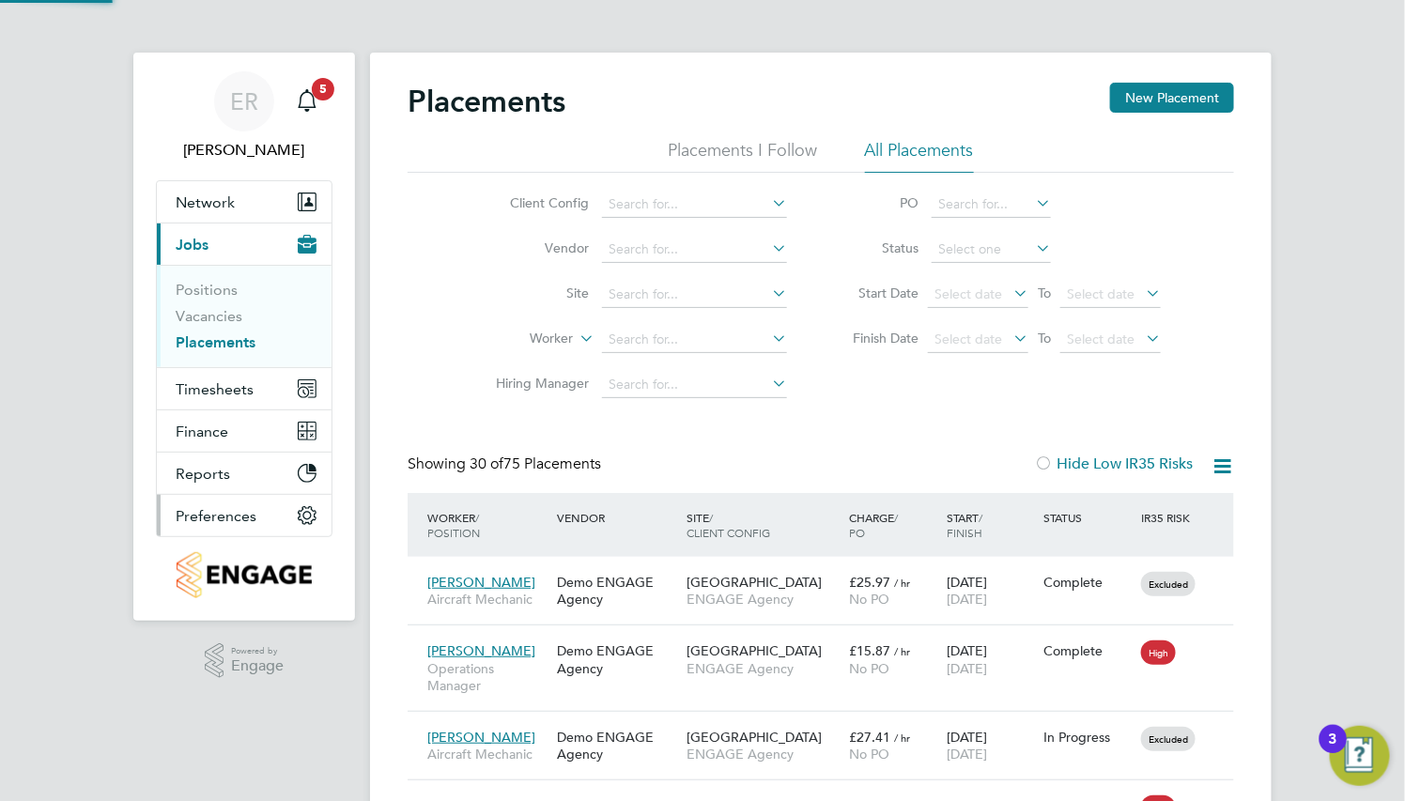
click at [262, 515] on button "Preferences" at bounding box center [244, 515] width 175 height 41
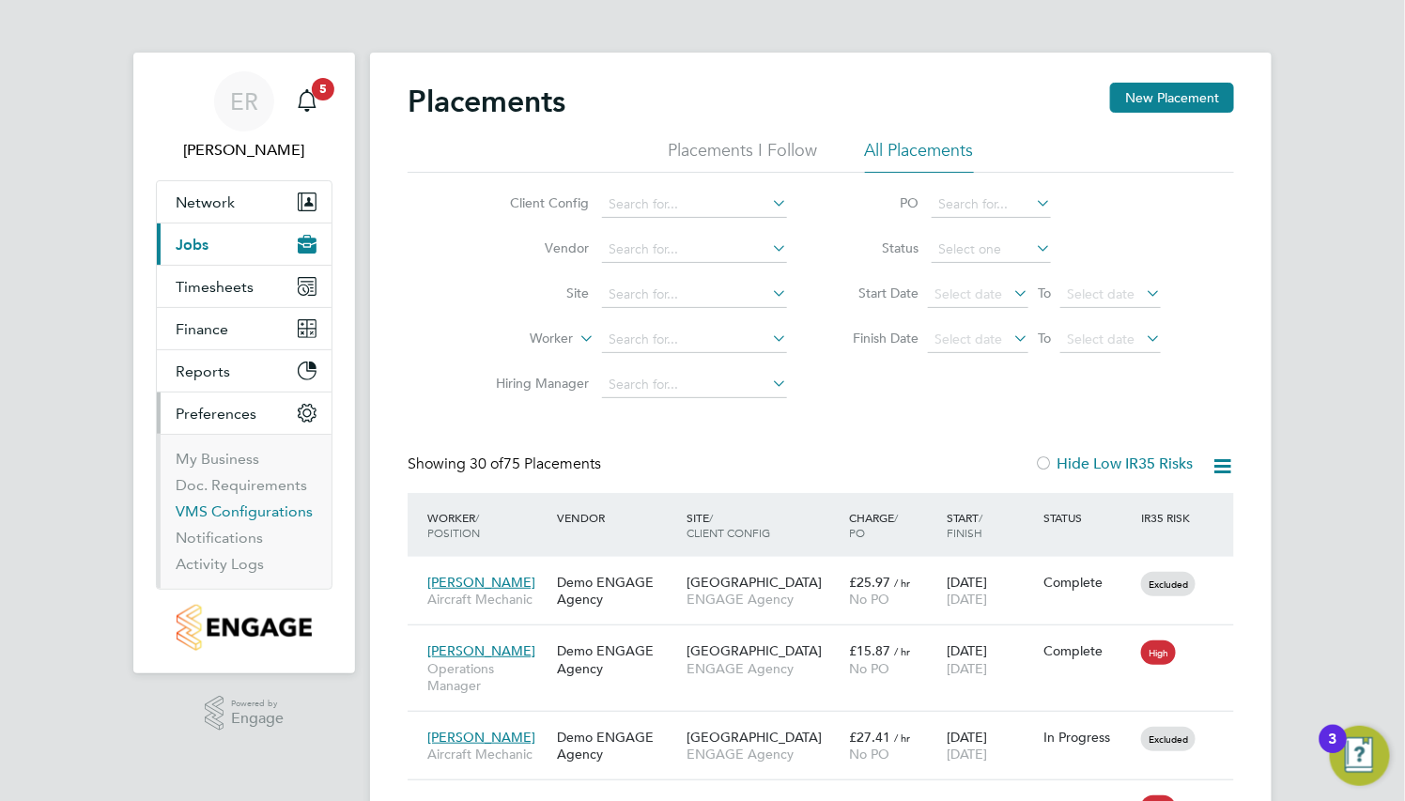
click at [256, 506] on link "VMS Configurations" at bounding box center [244, 511] width 137 height 18
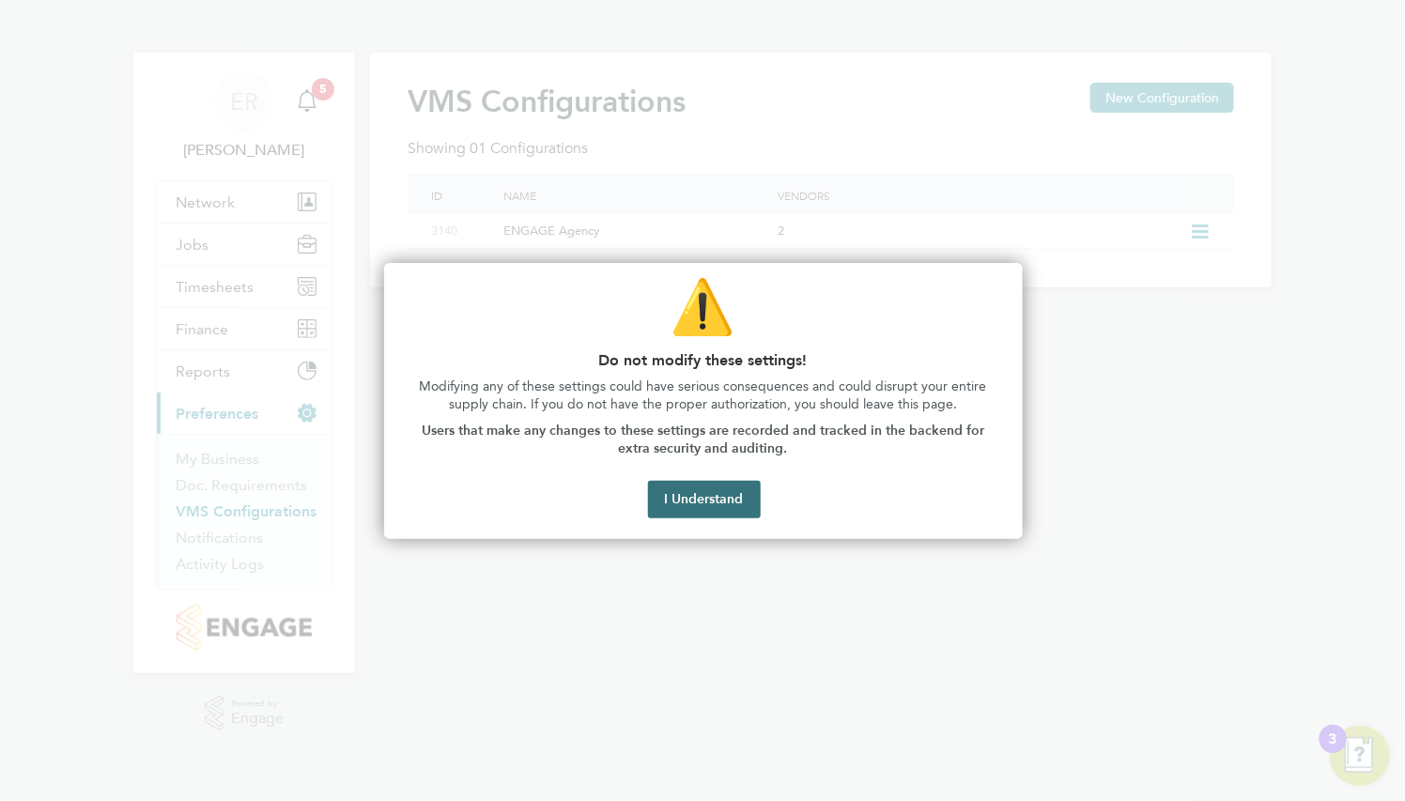
click at [702, 502] on button "I Understand" at bounding box center [704, 500] width 113 height 38
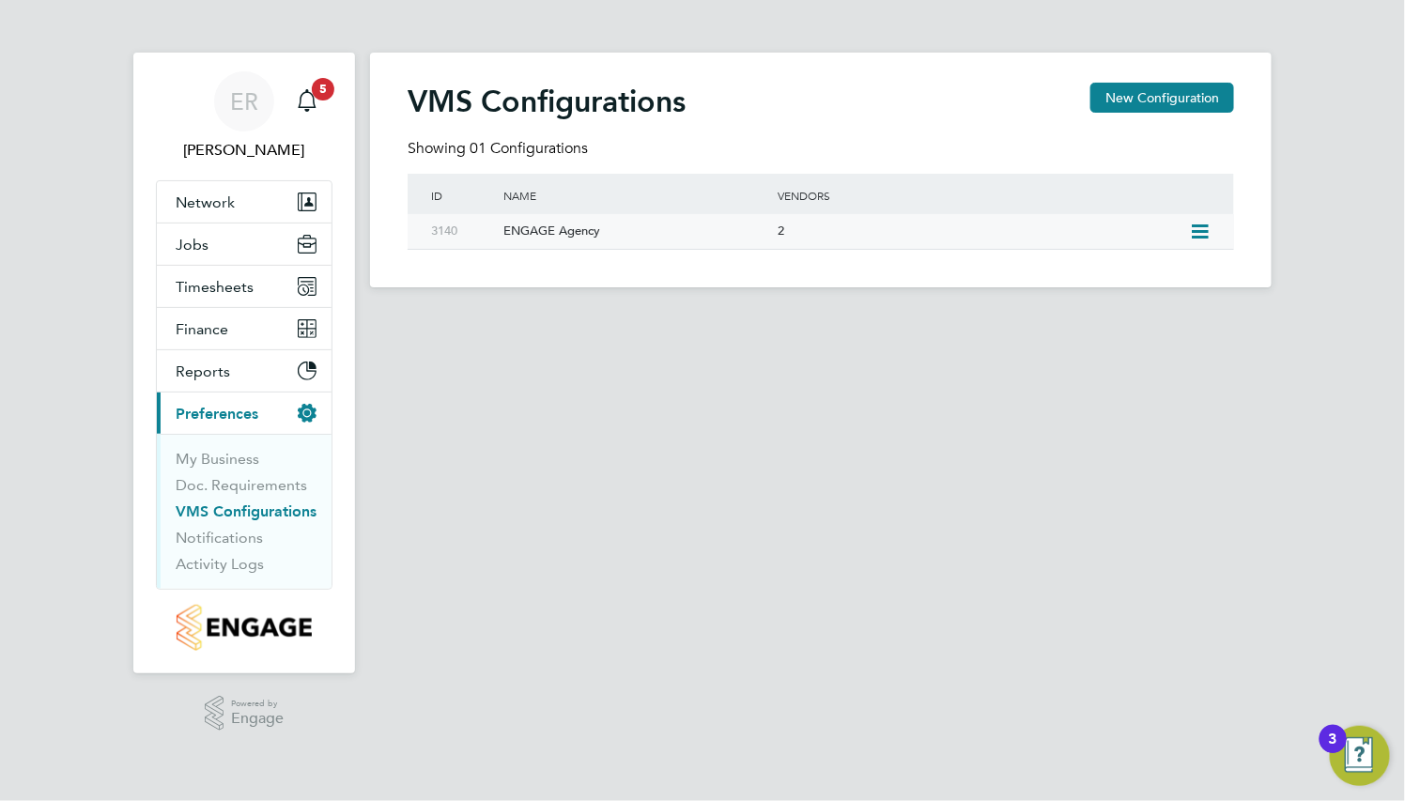
click at [1207, 225] on icon at bounding box center [1199, 231] width 23 height 15
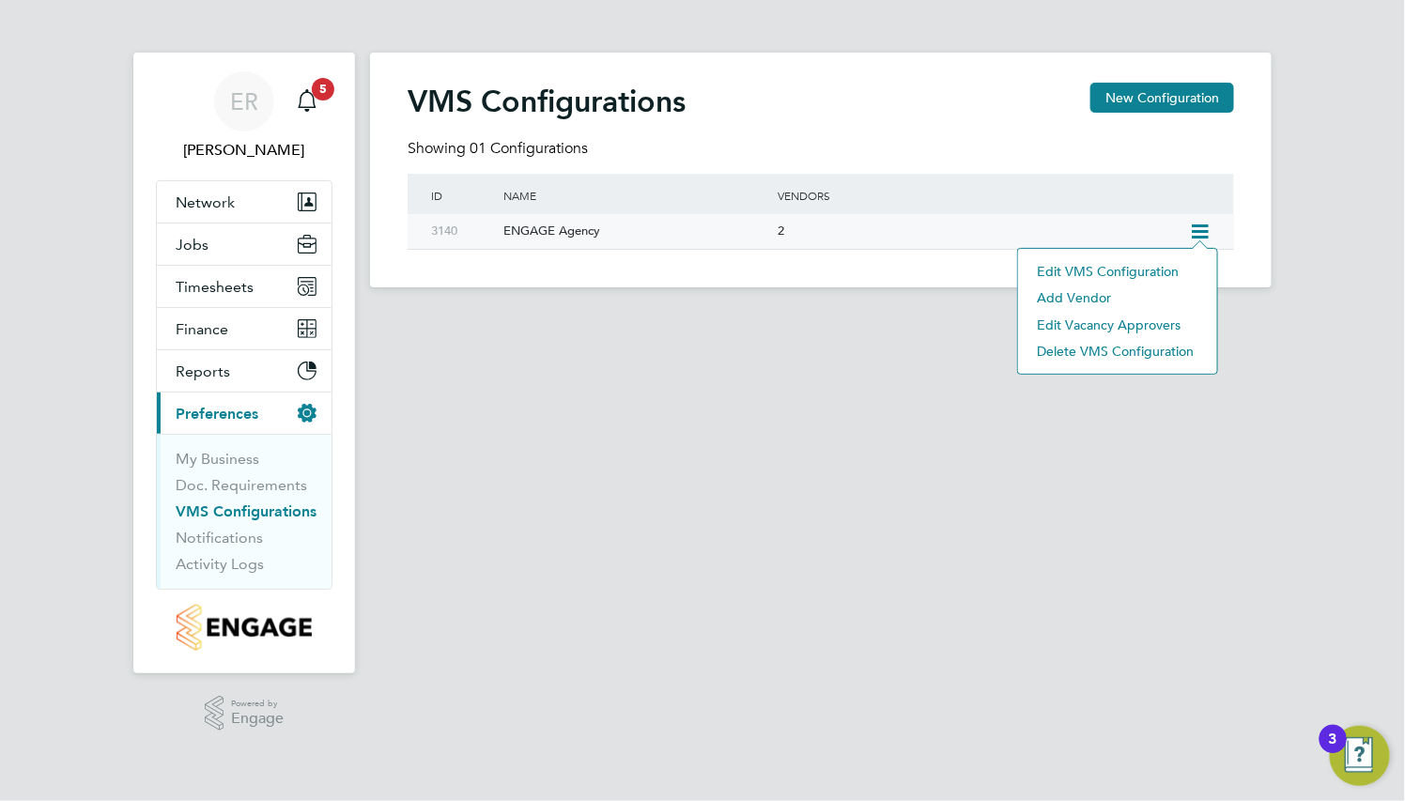
click at [1151, 266] on li "Edit VMS Configuration" at bounding box center [1117, 271] width 180 height 26
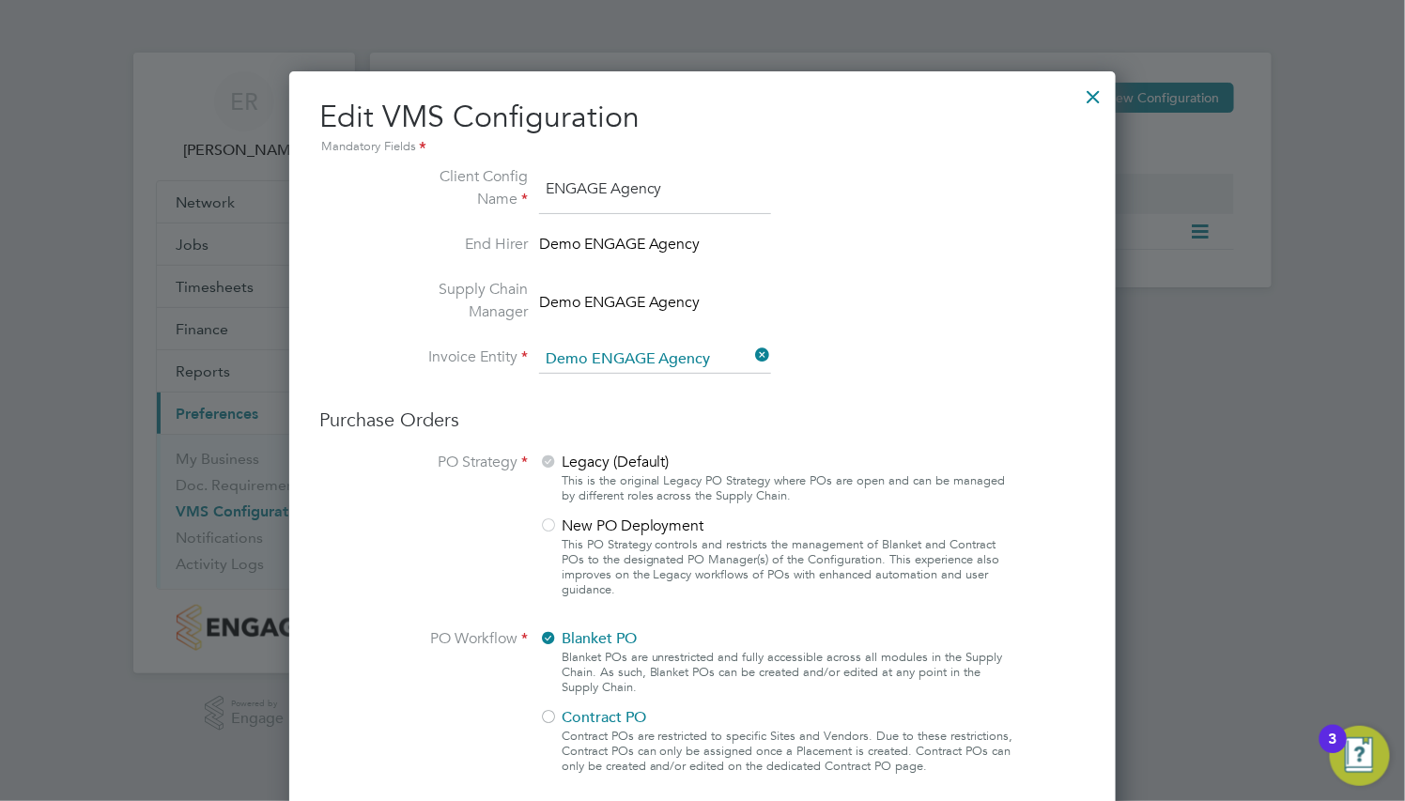
click at [1093, 91] on div at bounding box center [1094, 92] width 34 height 34
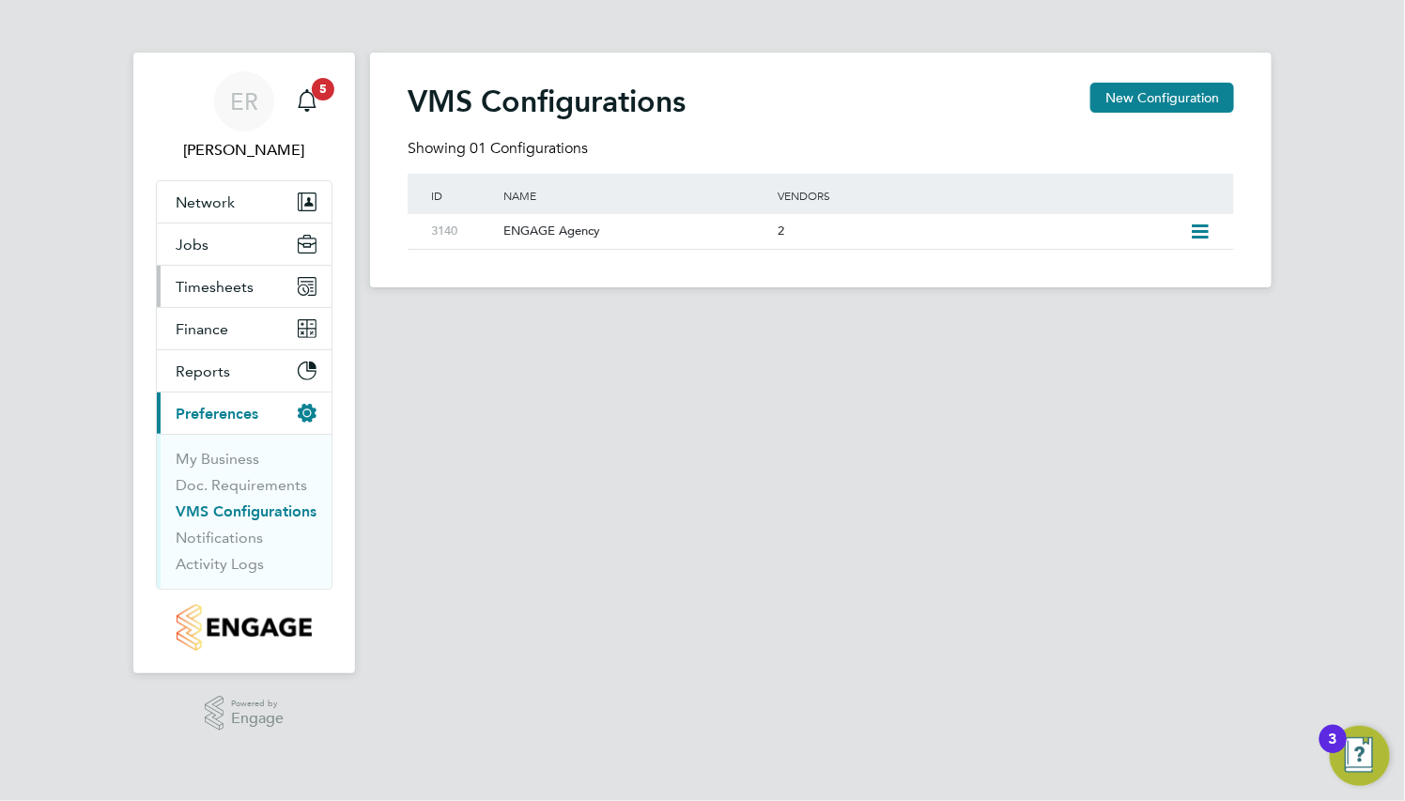
click at [219, 278] on span "Timesheets" at bounding box center [215, 287] width 78 height 18
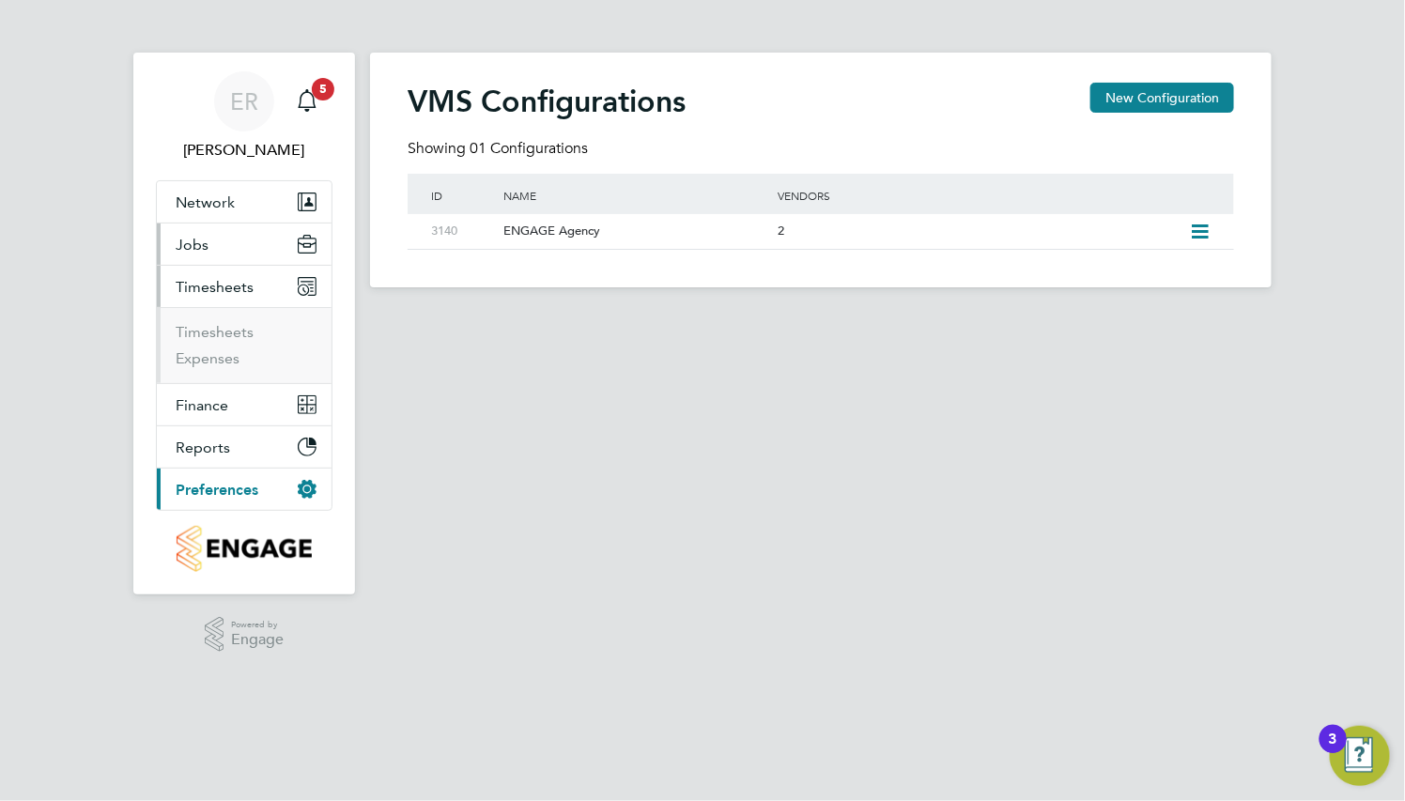
click at [223, 240] on button "Jobs" at bounding box center [244, 243] width 175 height 41
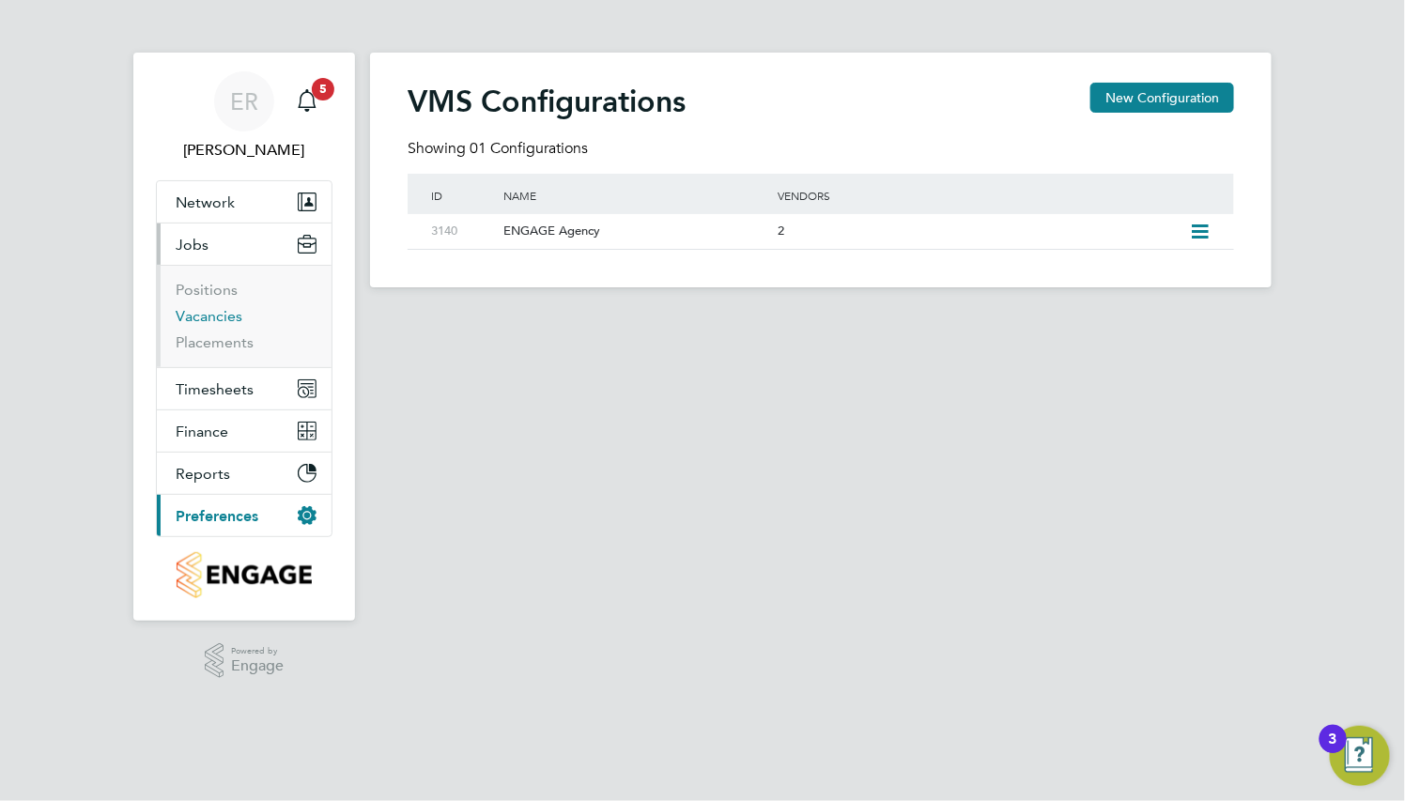
click at [227, 313] on link "Vacancies" at bounding box center [209, 316] width 67 height 18
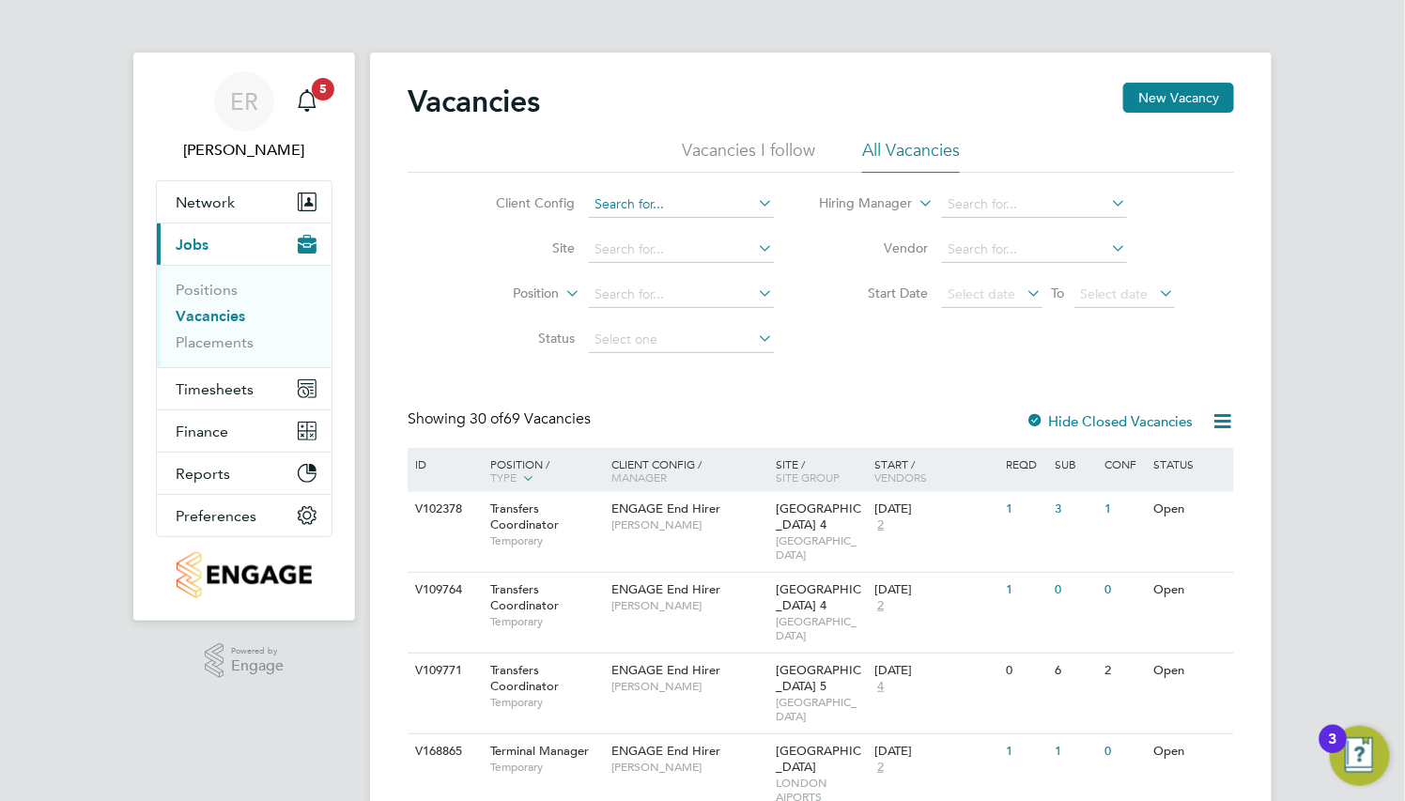
click at [707, 208] on input at bounding box center [681, 205] width 185 height 26
click at [756, 390] on li "ENGAGE End Hirer" at bounding box center [740, 382] width 307 height 25
type input "ENGAGE End Hirer"
click at [225, 351] on li "Placements" at bounding box center [246, 342] width 141 height 19
click at [225, 345] on link "Placements" at bounding box center [215, 342] width 78 height 18
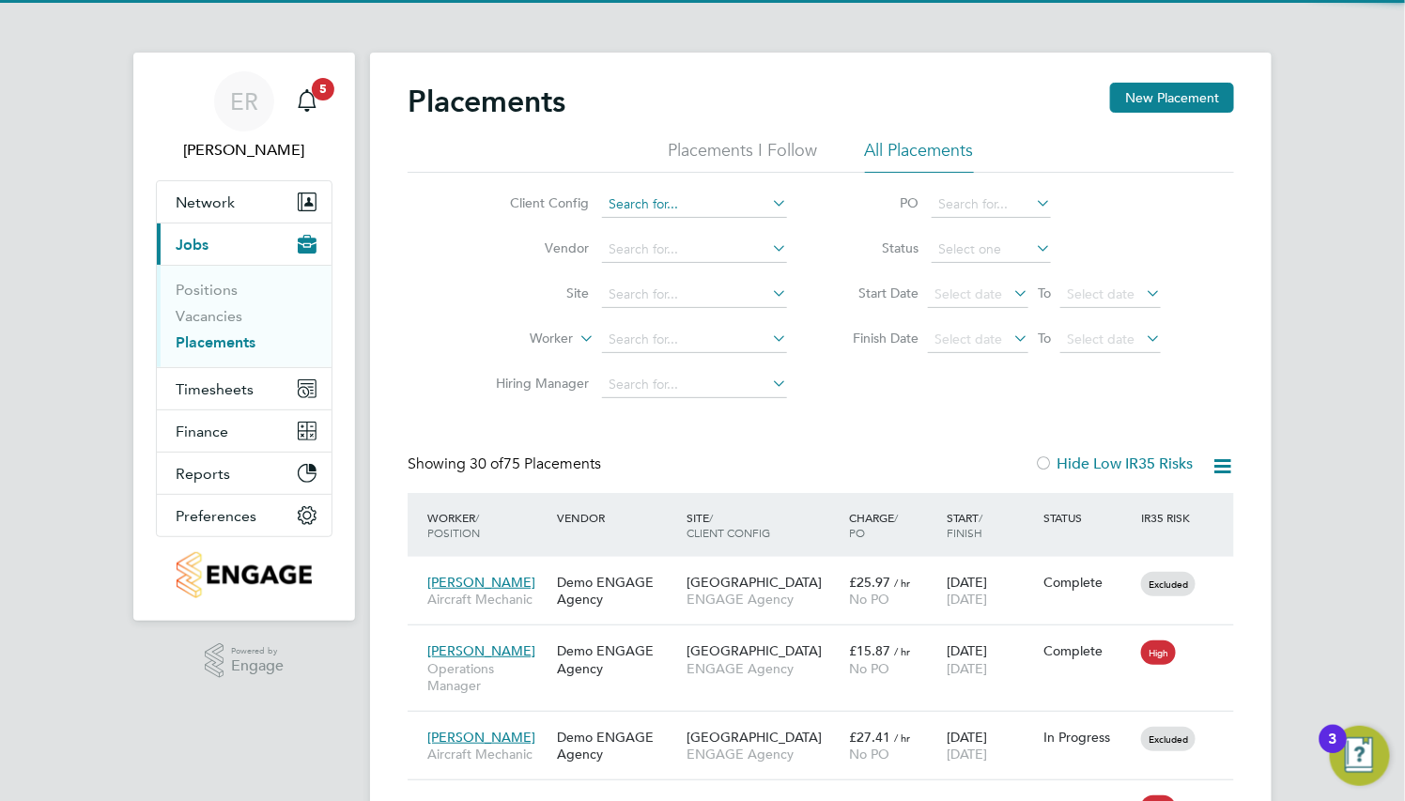
click at [672, 208] on input at bounding box center [694, 205] width 185 height 26
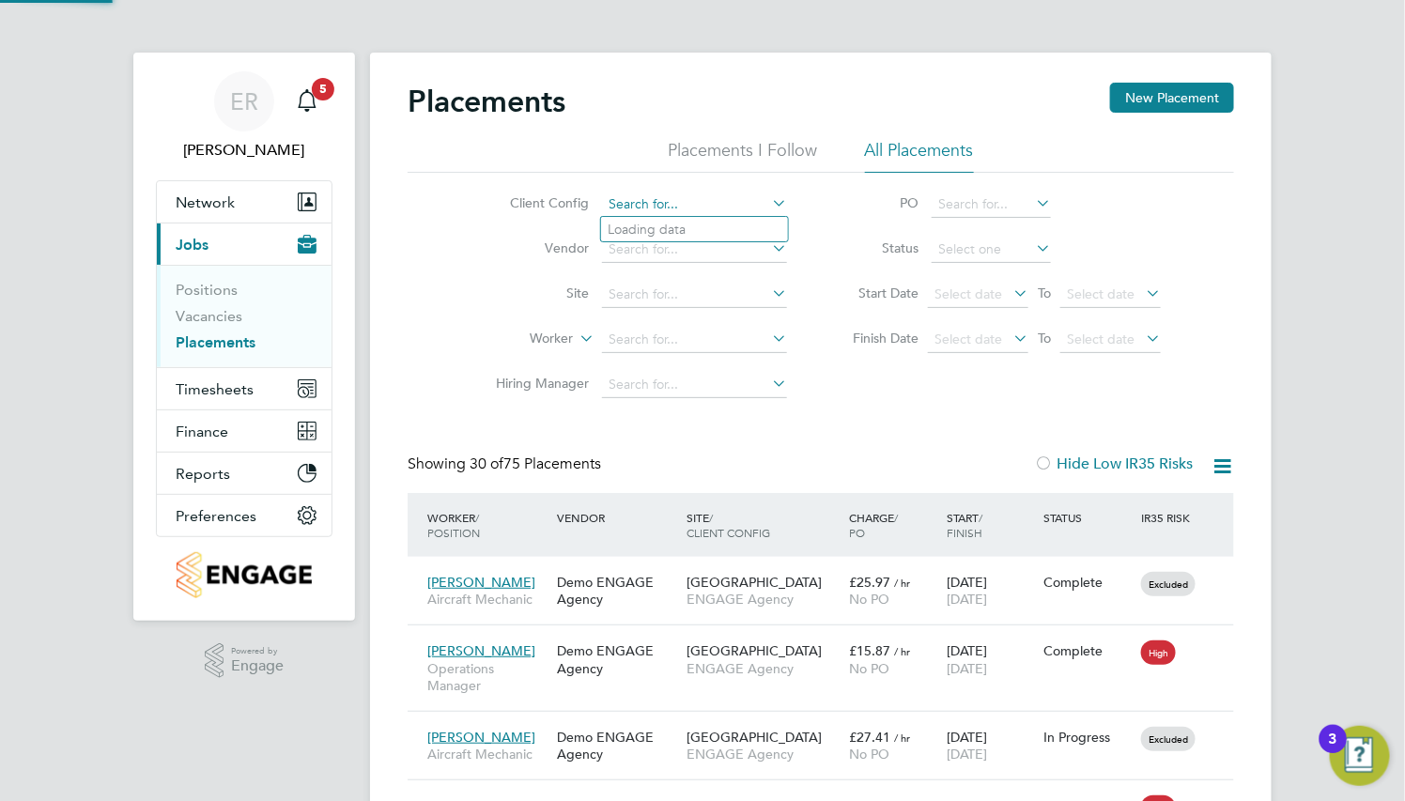
scroll to position [53, 130]
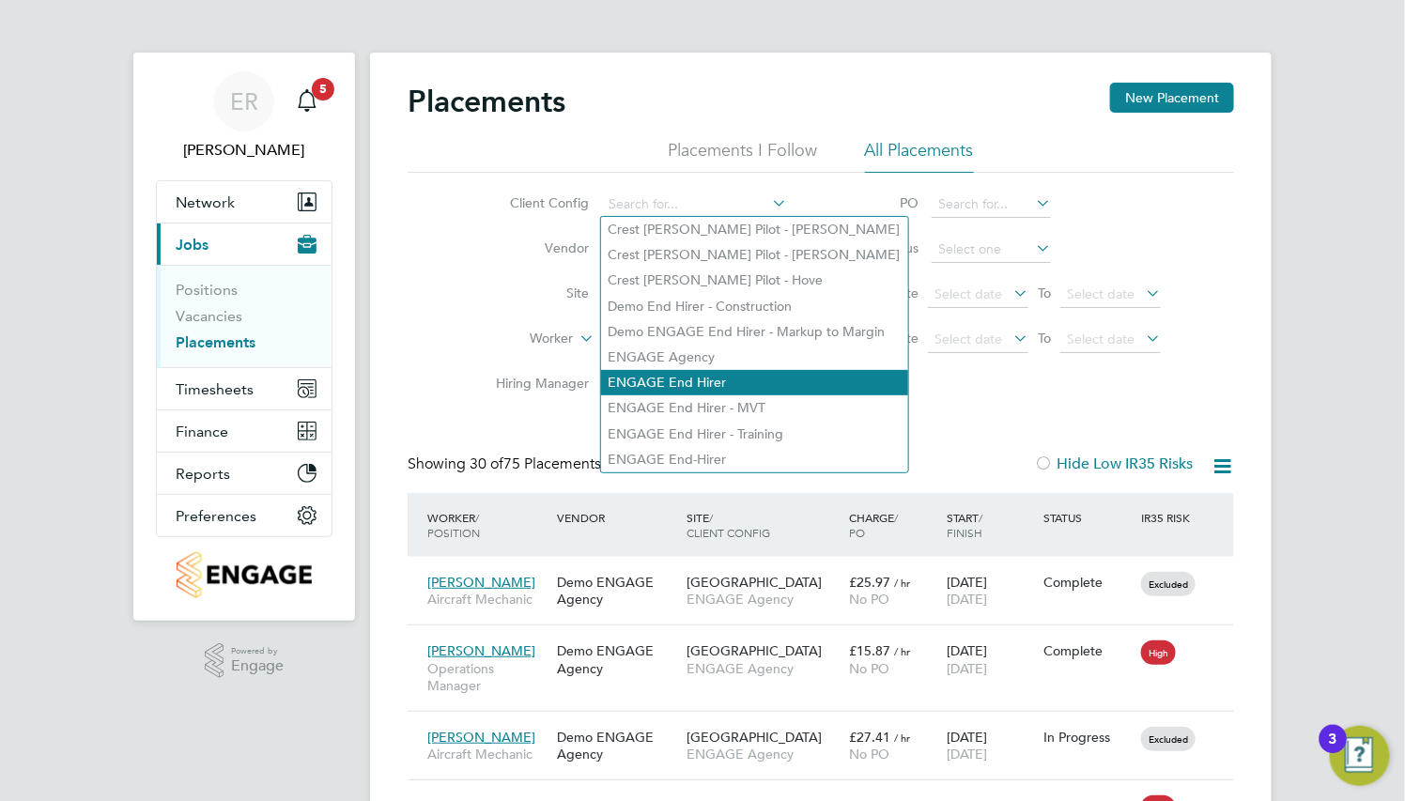
click at [759, 390] on li "ENGAGE End Hirer" at bounding box center [754, 382] width 307 height 25
type input "ENGAGE End Hirer"
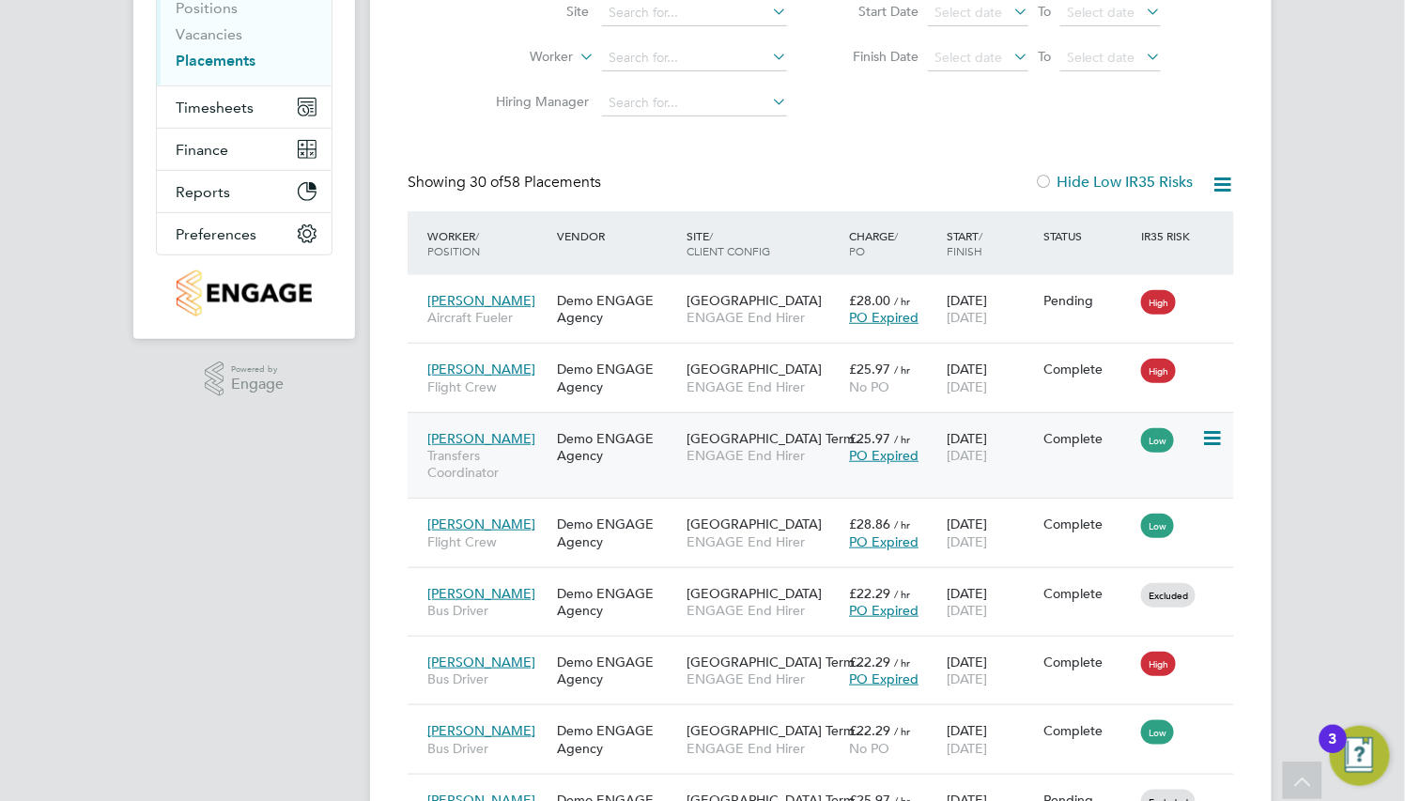
click at [808, 452] on span "ENGAGE End Hirer" at bounding box center [762, 455] width 153 height 17
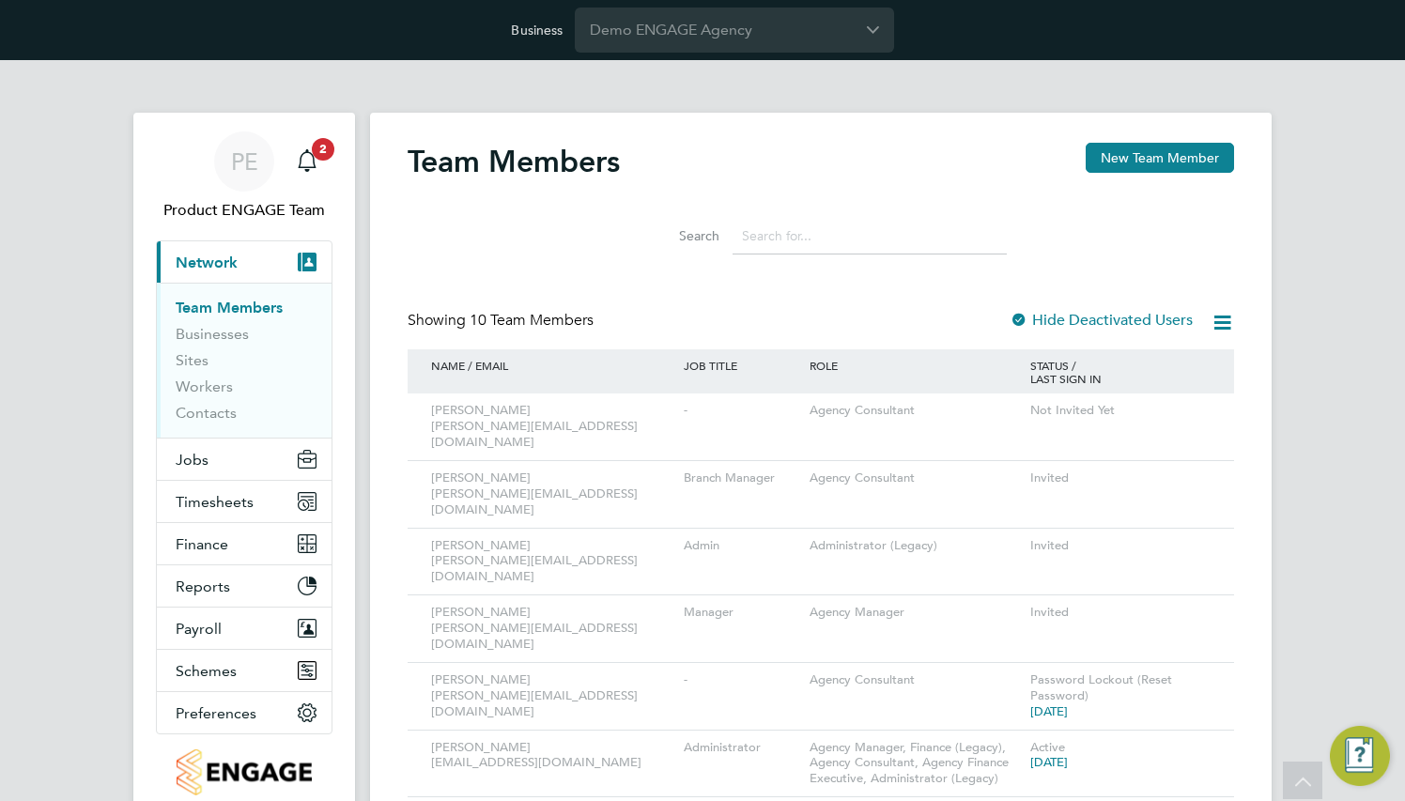
scroll to position [207, 0]
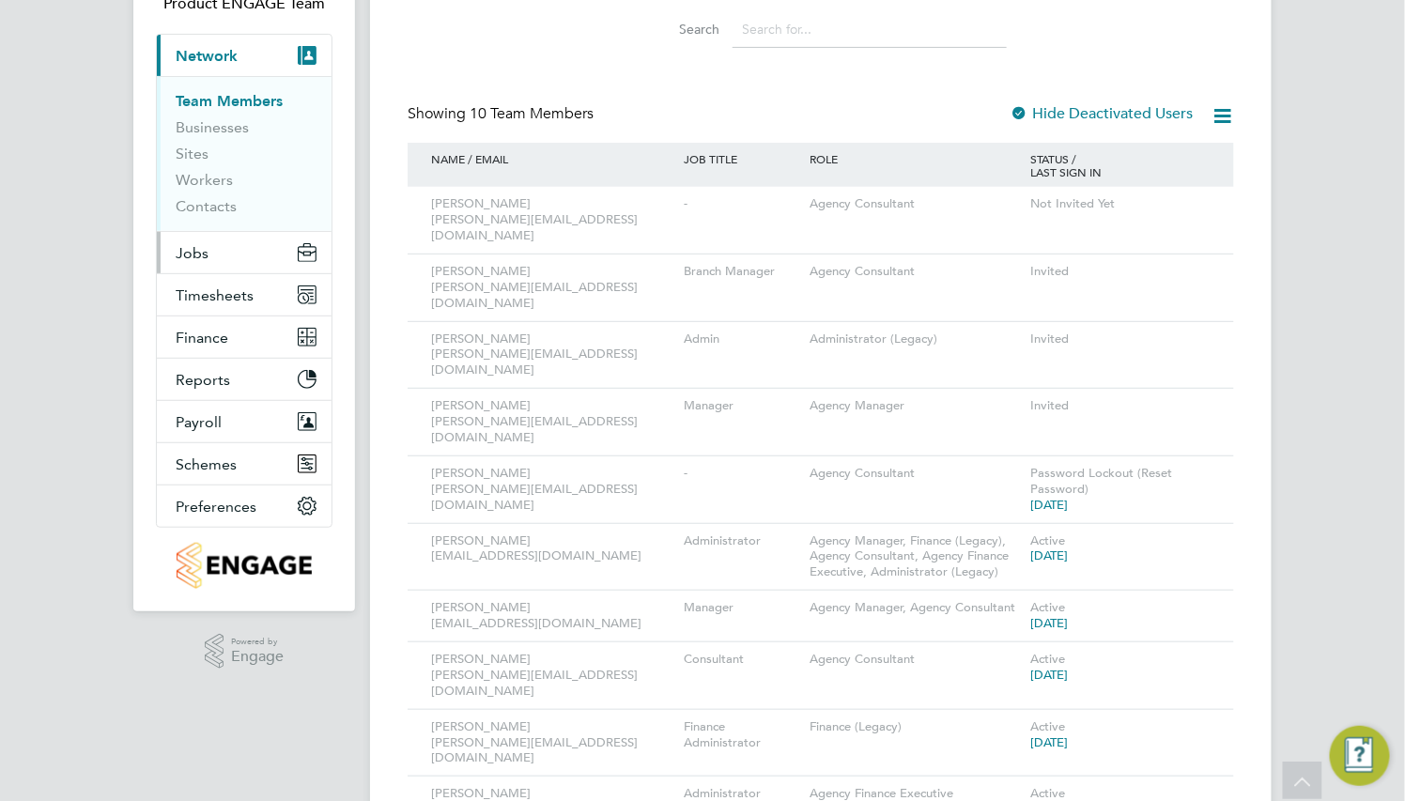
click at [298, 251] on icon "Main navigation" at bounding box center [307, 252] width 19 height 19
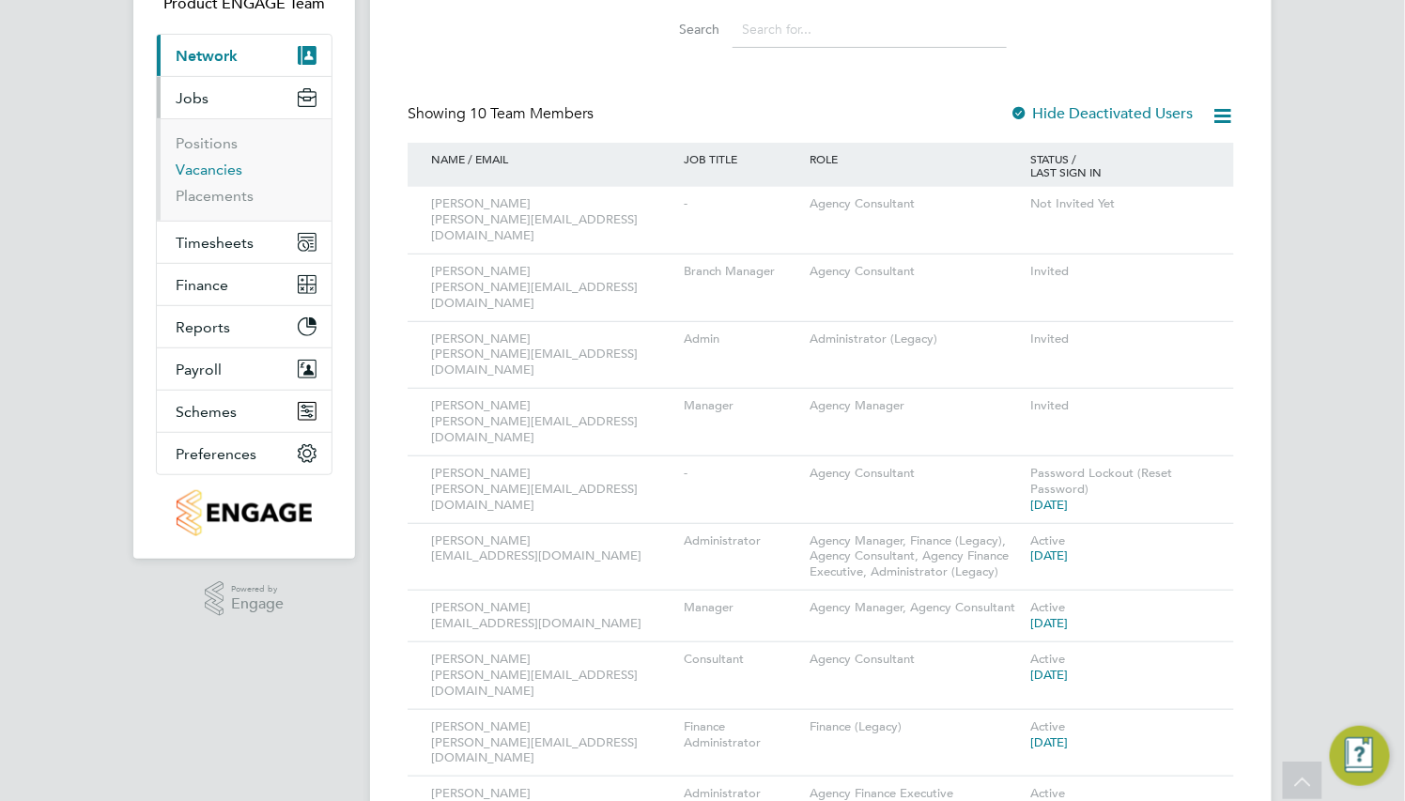
click at [230, 168] on link "Vacancies" at bounding box center [209, 170] width 67 height 18
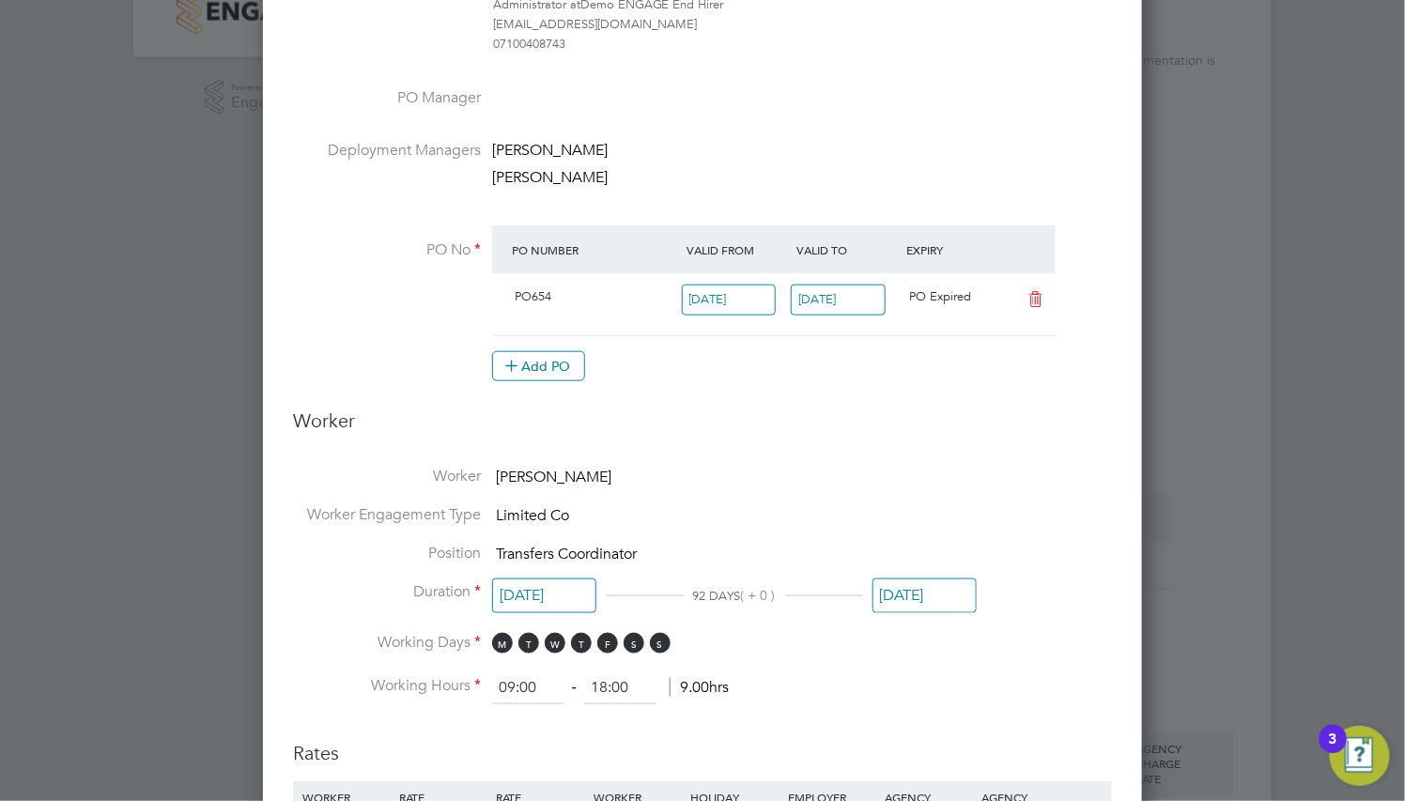
click at [945, 598] on input "[DATE]" at bounding box center [924, 595] width 104 height 35
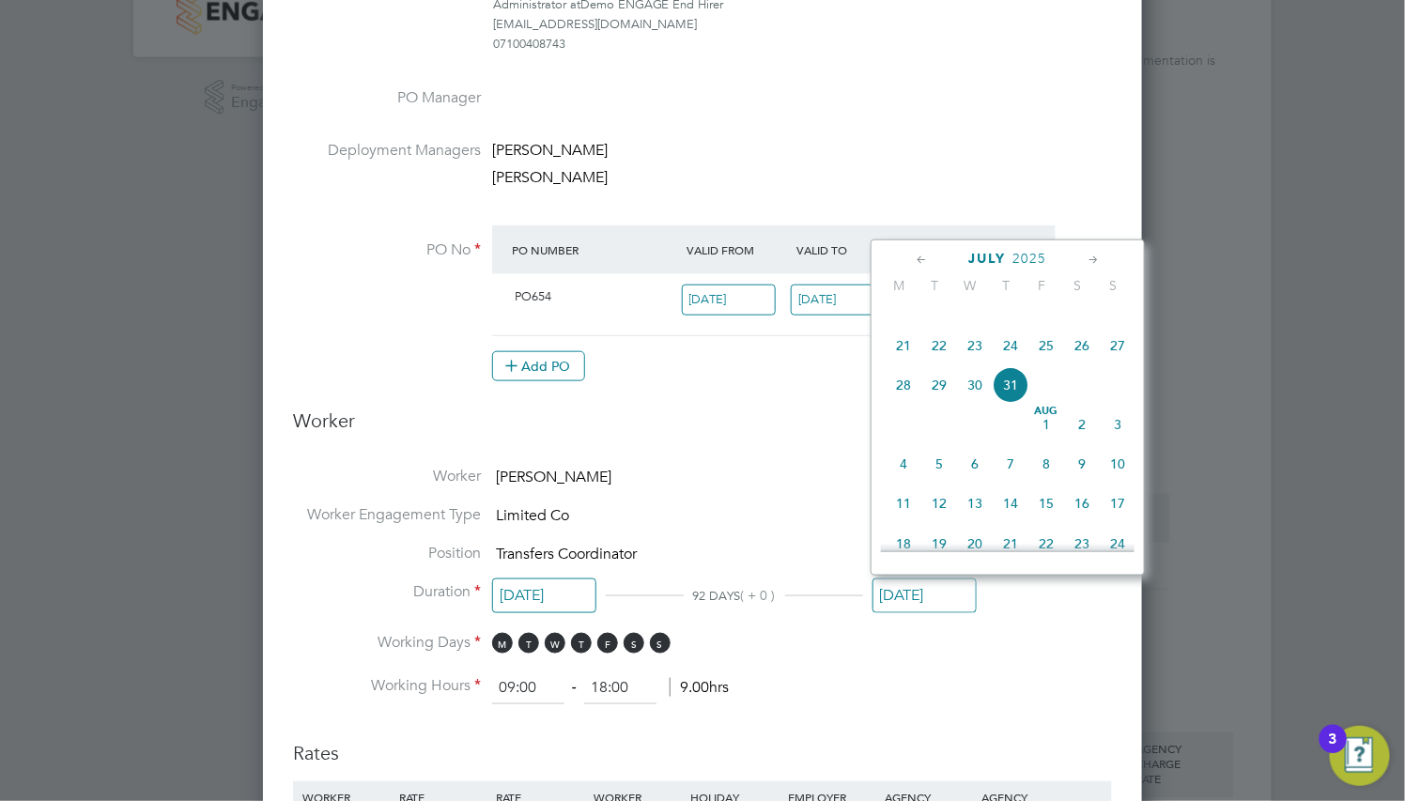
click at [1092, 268] on icon at bounding box center [1093, 260] width 18 height 21
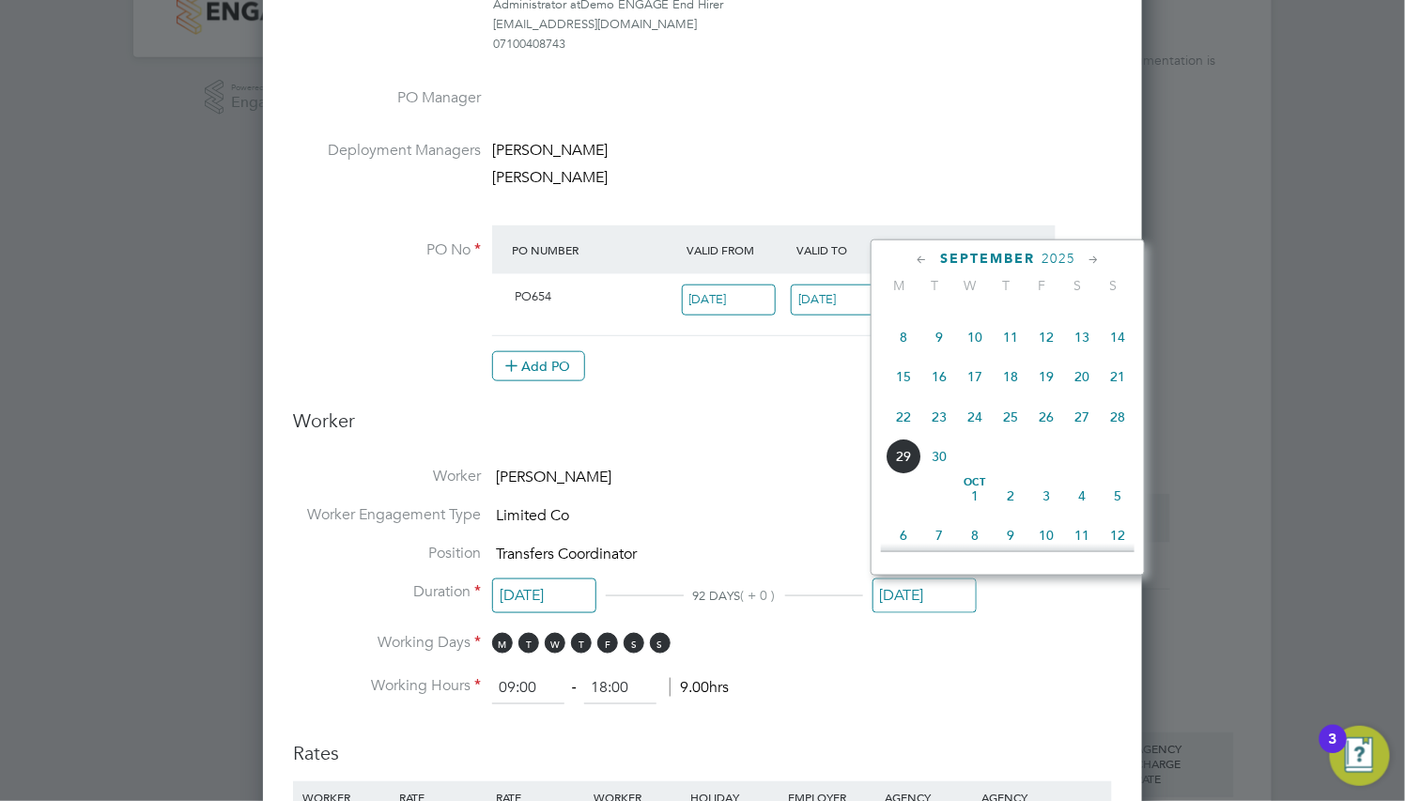
click at [1092, 268] on icon at bounding box center [1093, 260] width 18 height 21
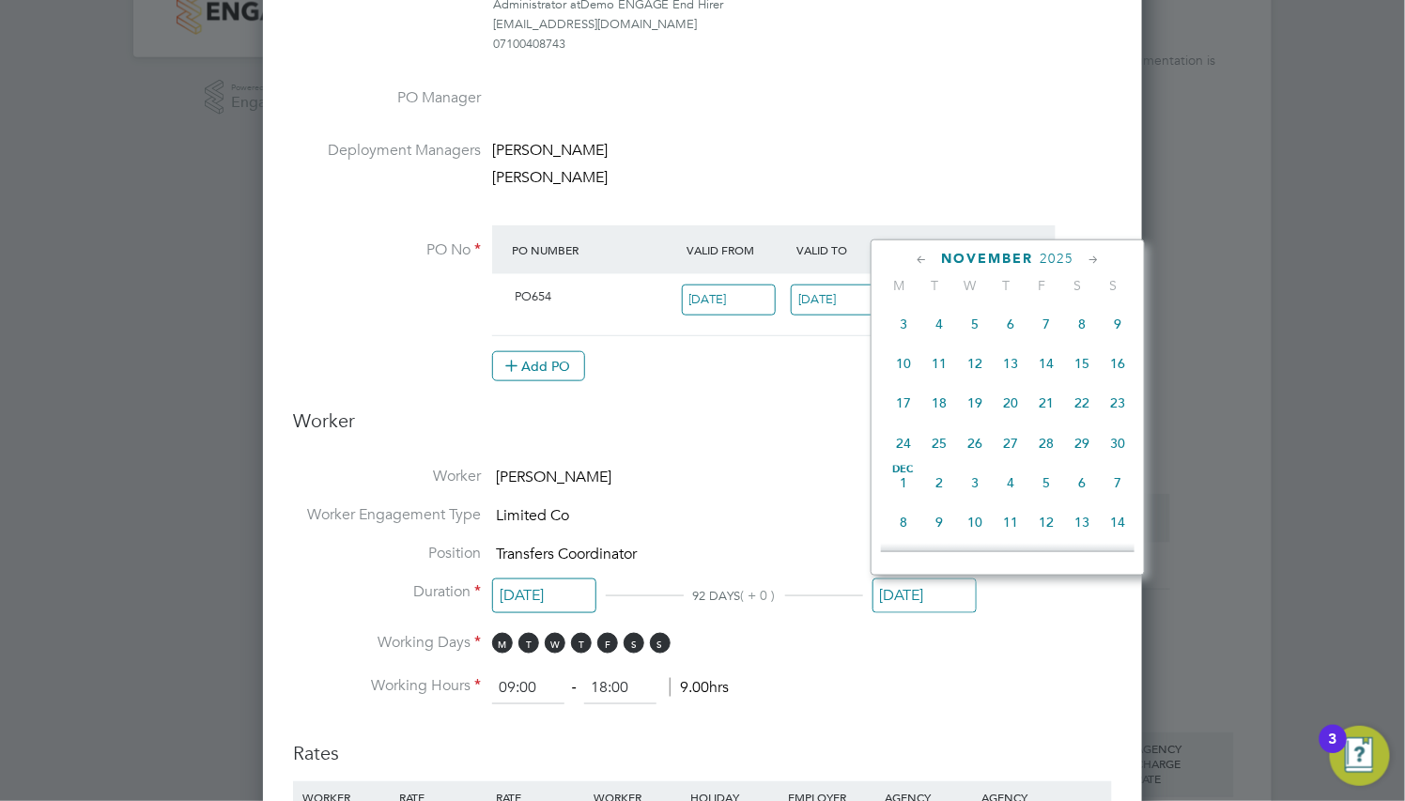
click at [1120, 303] on span "2" at bounding box center [1117, 286] width 36 height 36
type input "[DATE]"
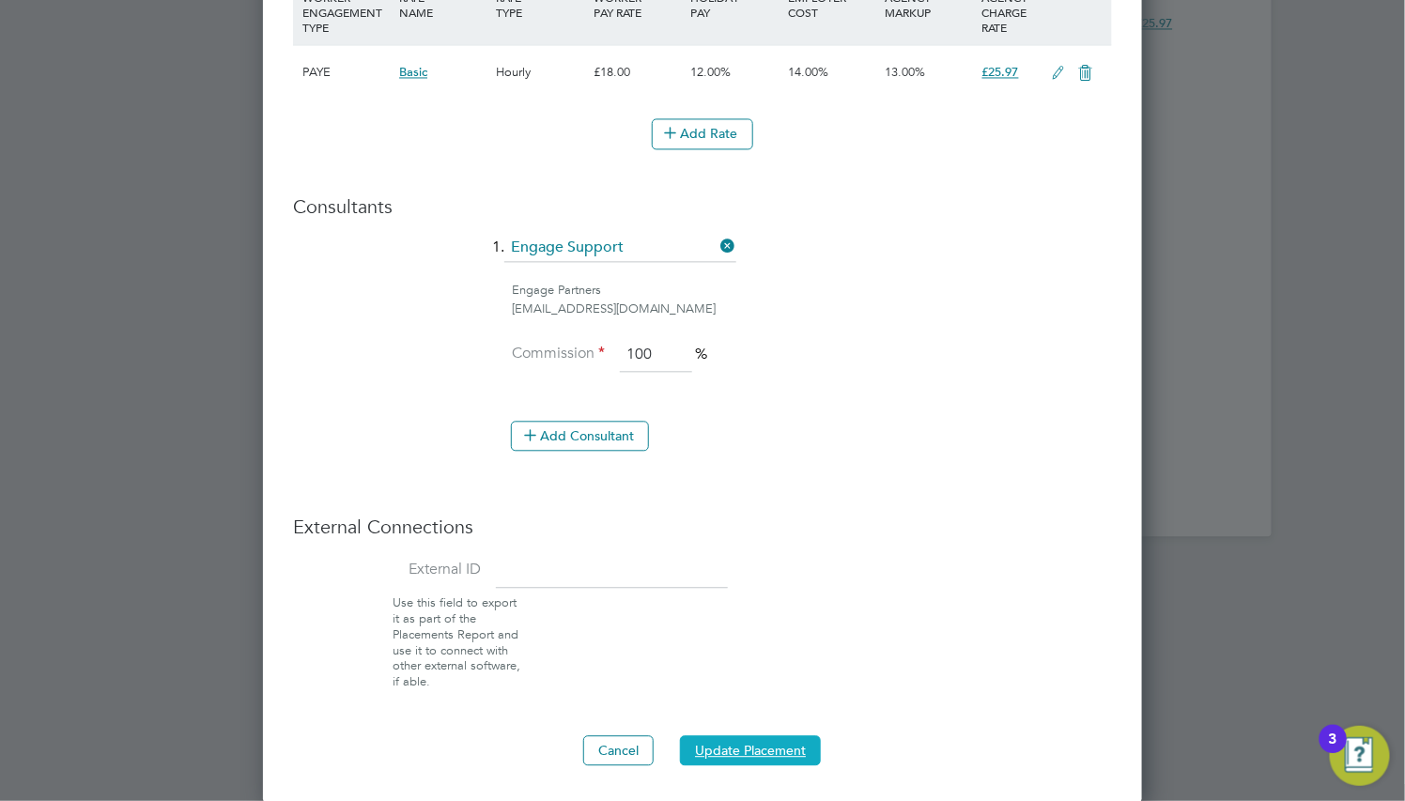
click at [748, 743] on button "Update Placement" at bounding box center [750, 750] width 141 height 30
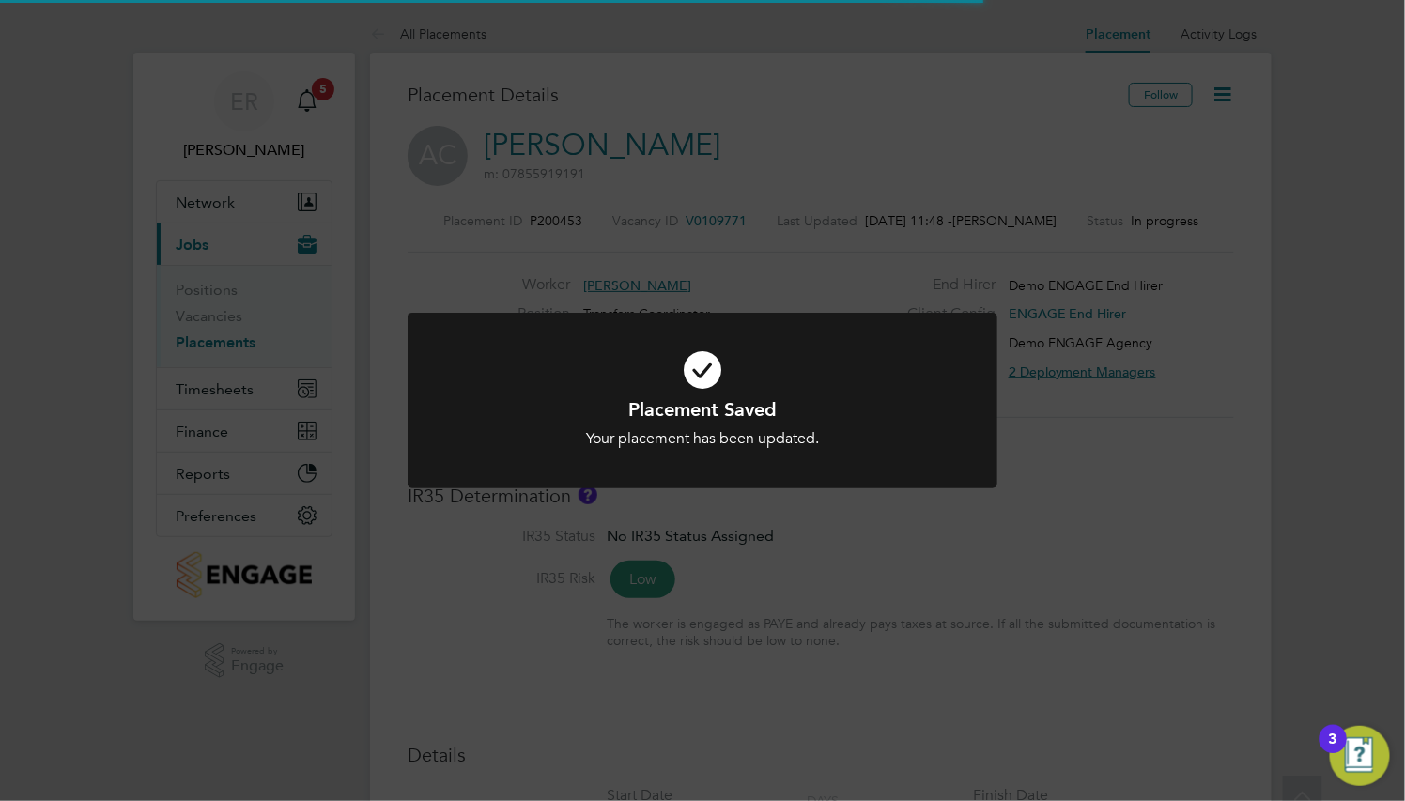
click at [927, 386] on icon at bounding box center [702, 369] width 488 height 73
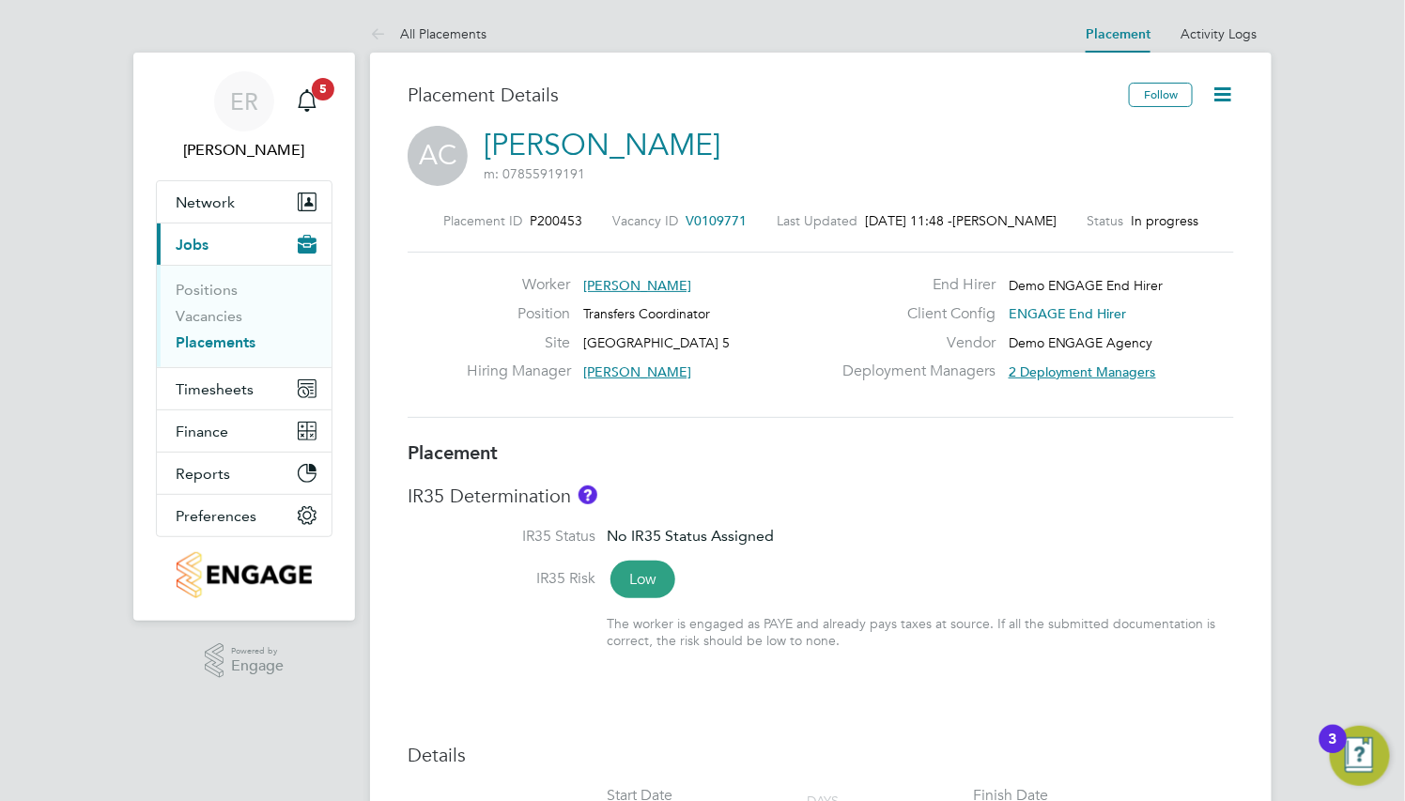
click at [1220, 99] on icon at bounding box center [1221, 94] width 23 height 23
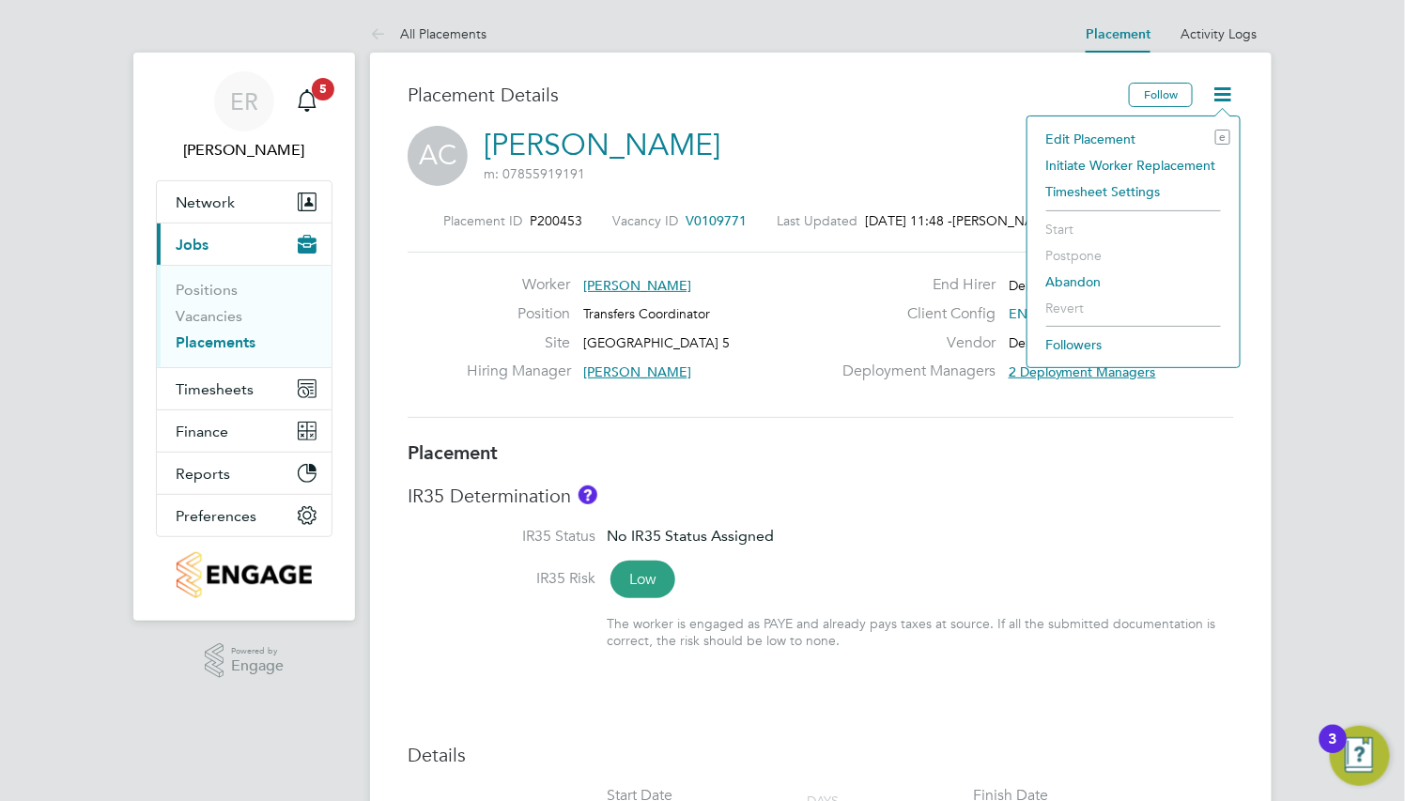
click at [1115, 160] on li "Initiate Worker Replacement" at bounding box center [1133, 165] width 193 height 26
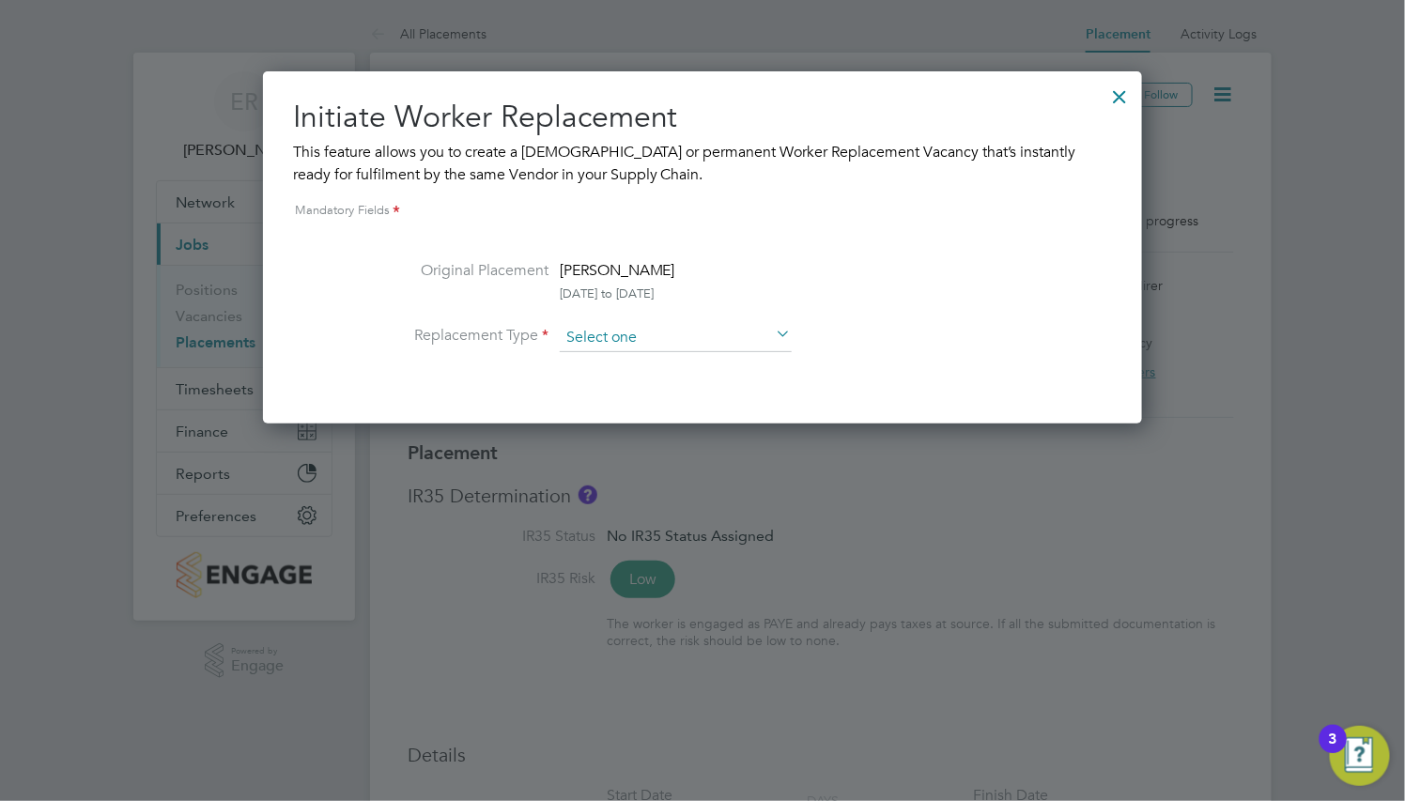
click at [601, 337] on input at bounding box center [676, 338] width 232 height 28
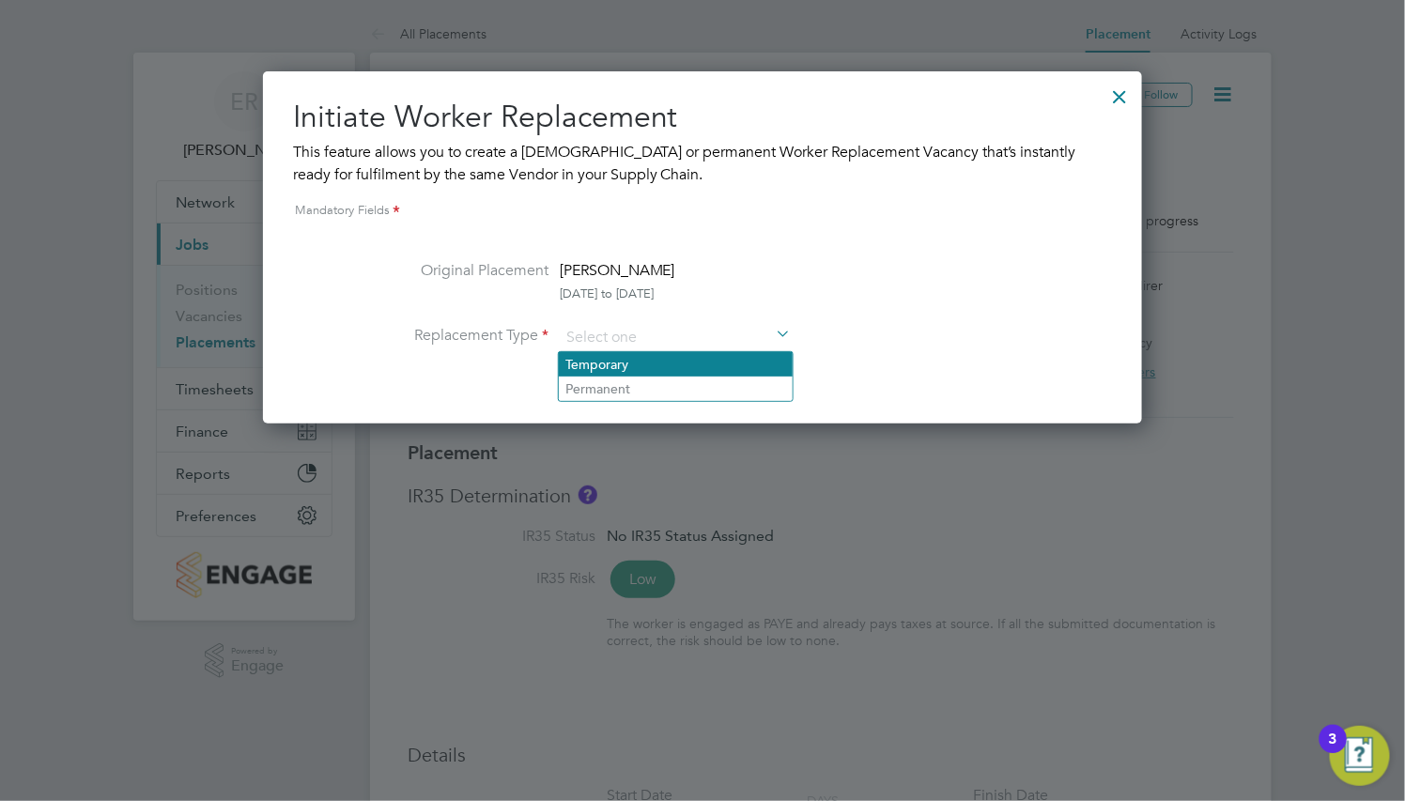
click at [618, 362] on li "Temporary" at bounding box center [676, 364] width 234 height 24
type input "Temporary"
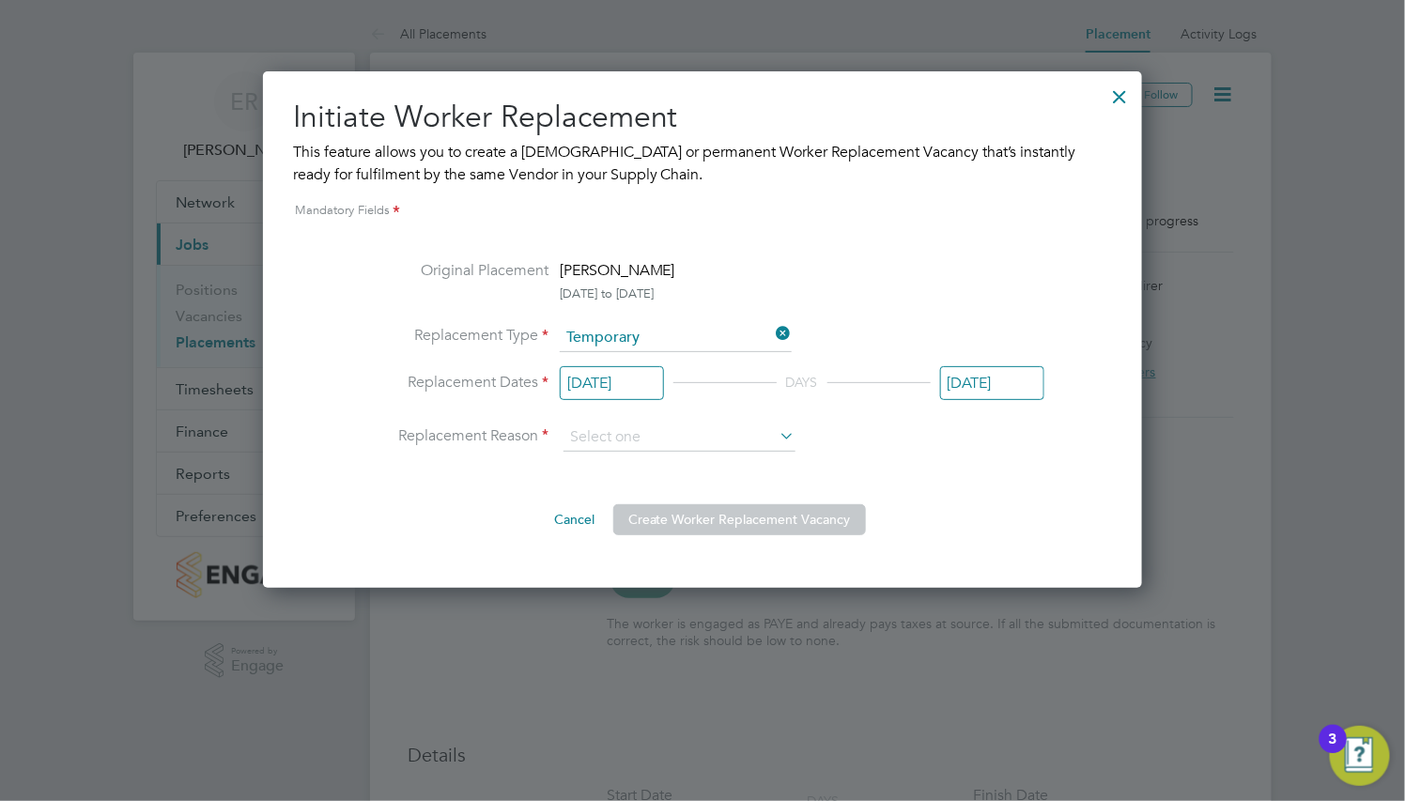
click at [622, 381] on input "[DATE]" at bounding box center [612, 383] width 104 height 35
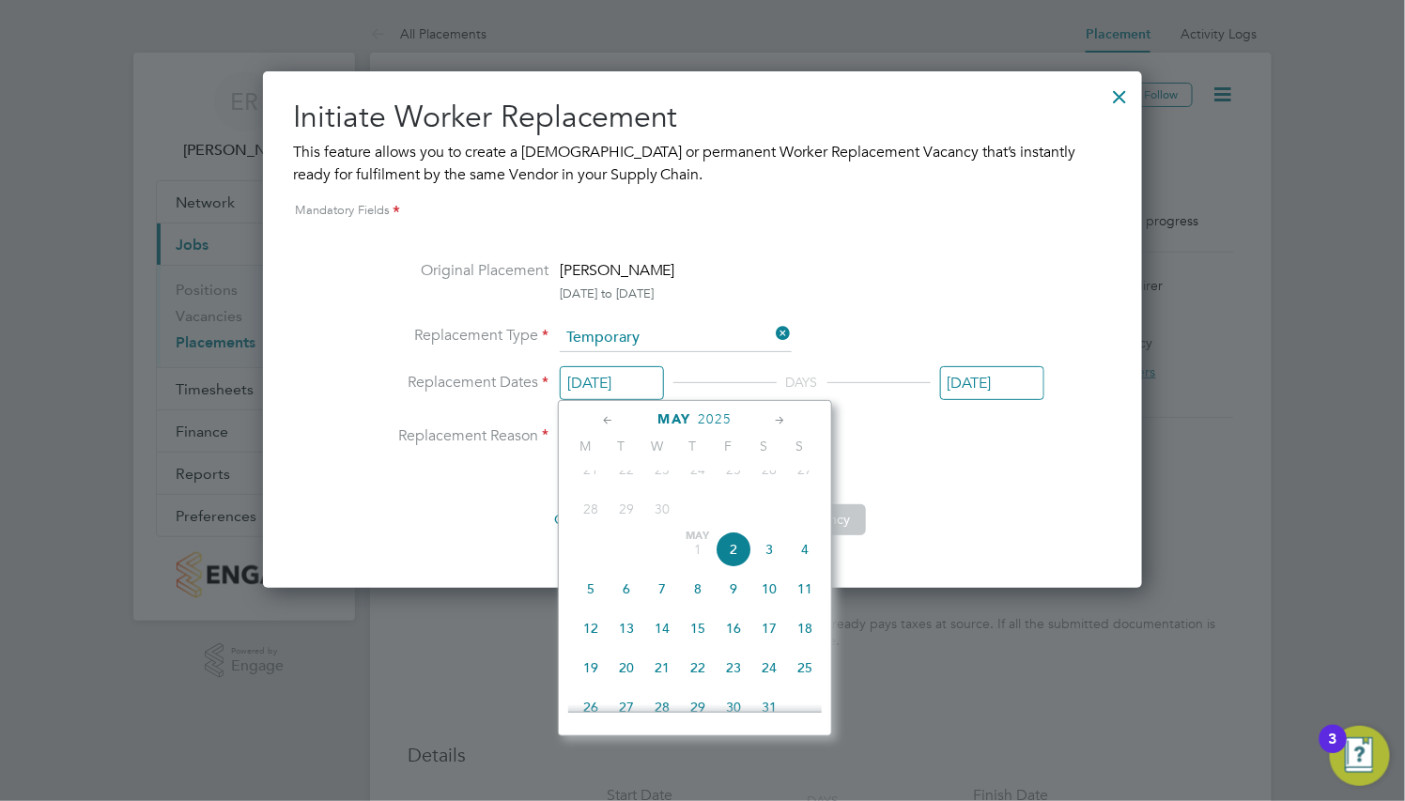
click at [773, 416] on icon at bounding box center [781, 420] width 18 height 21
click at [780, 416] on icon at bounding box center [781, 420] width 18 height 21
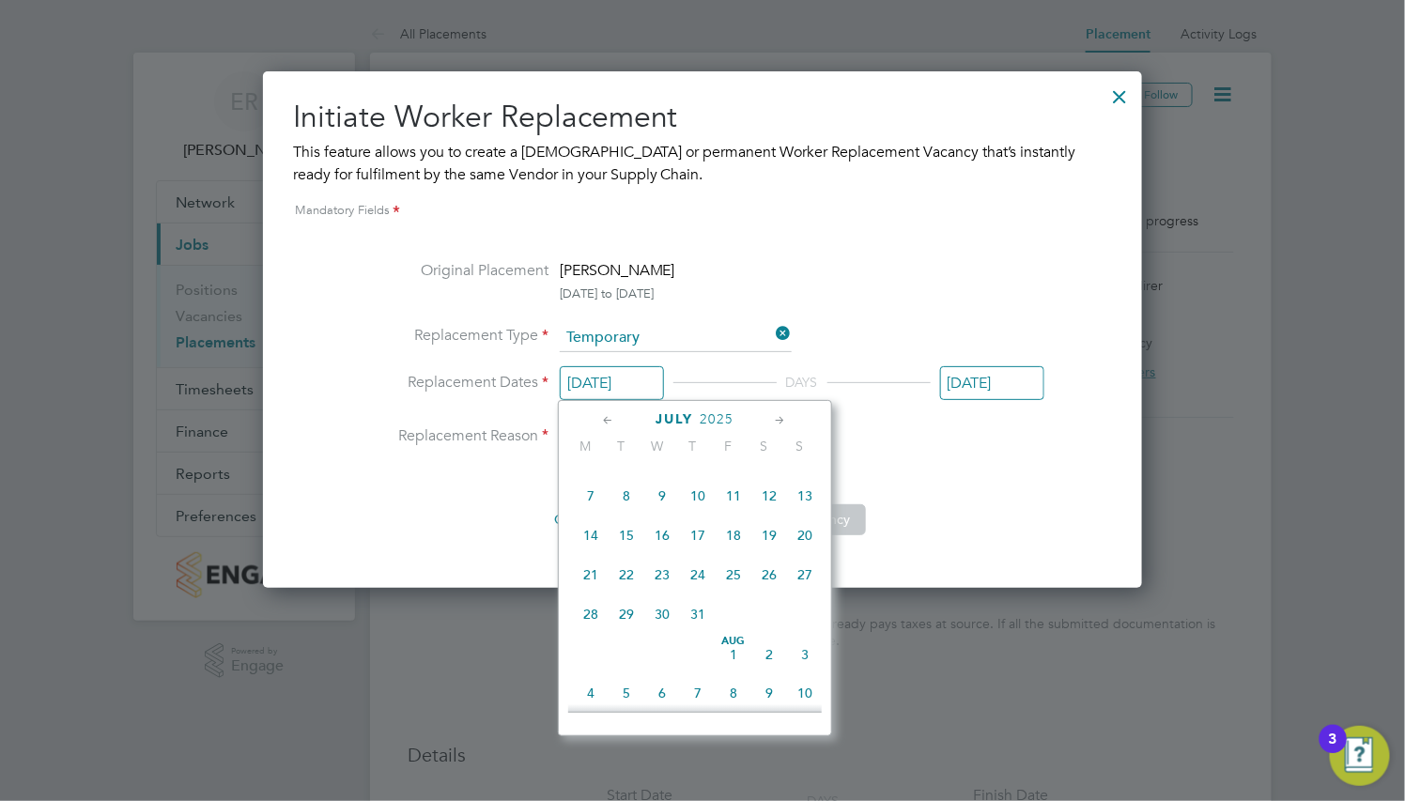
click at [780, 416] on icon at bounding box center [781, 420] width 18 height 21
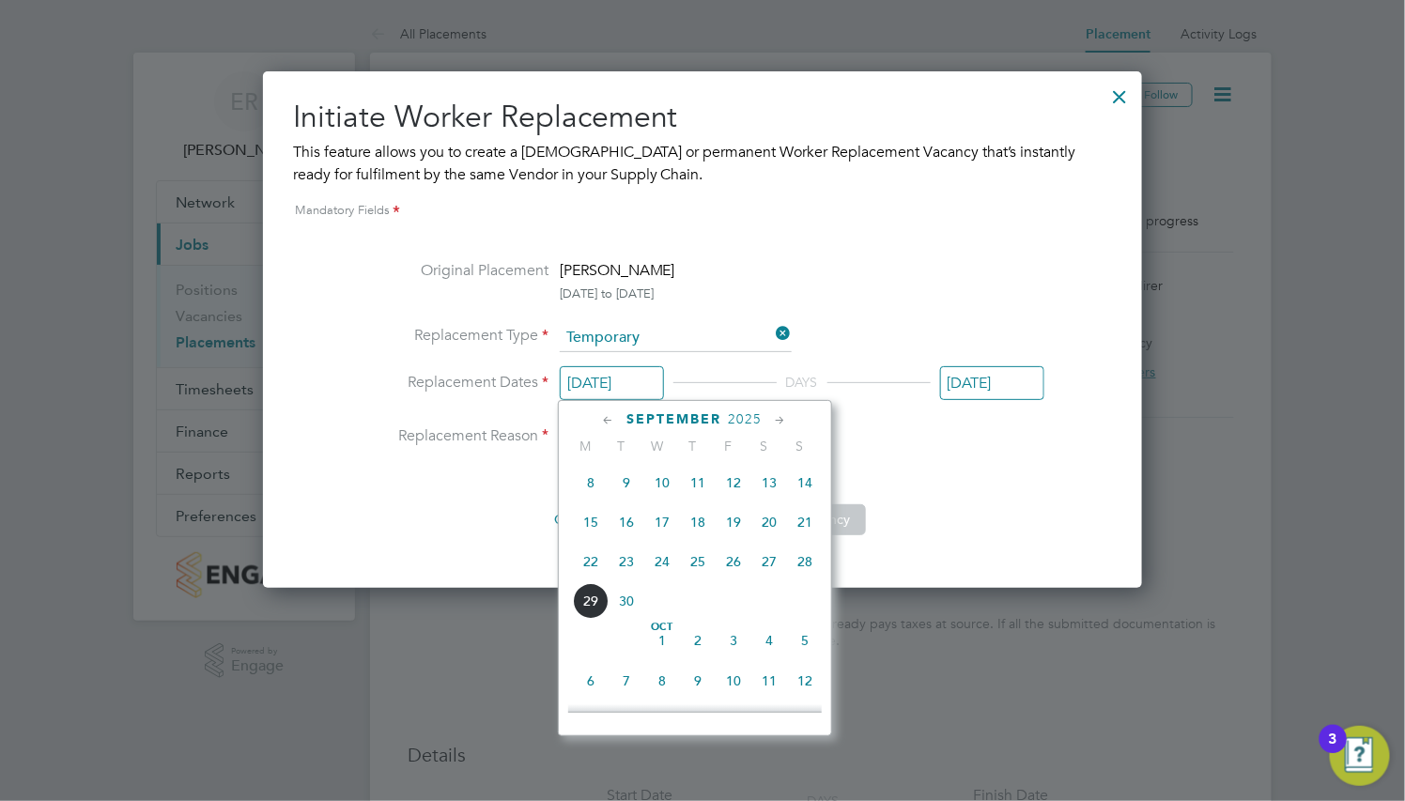
click at [780, 416] on icon at bounding box center [781, 420] width 18 height 21
click at [585, 534] on span "13" at bounding box center [591, 517] width 36 height 36
type input "[DATE]"
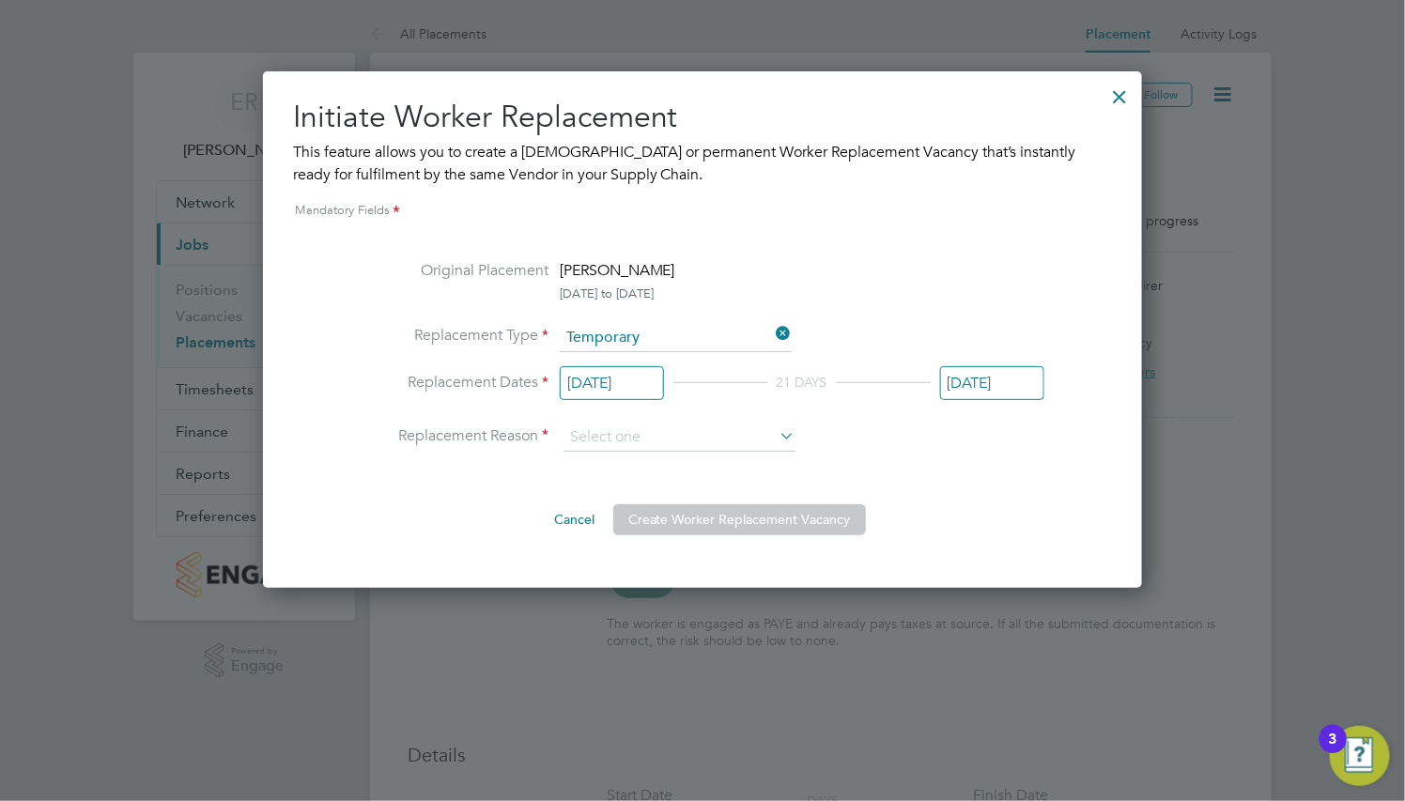
click at [940, 401] on input "[DATE]" at bounding box center [992, 383] width 104 height 35
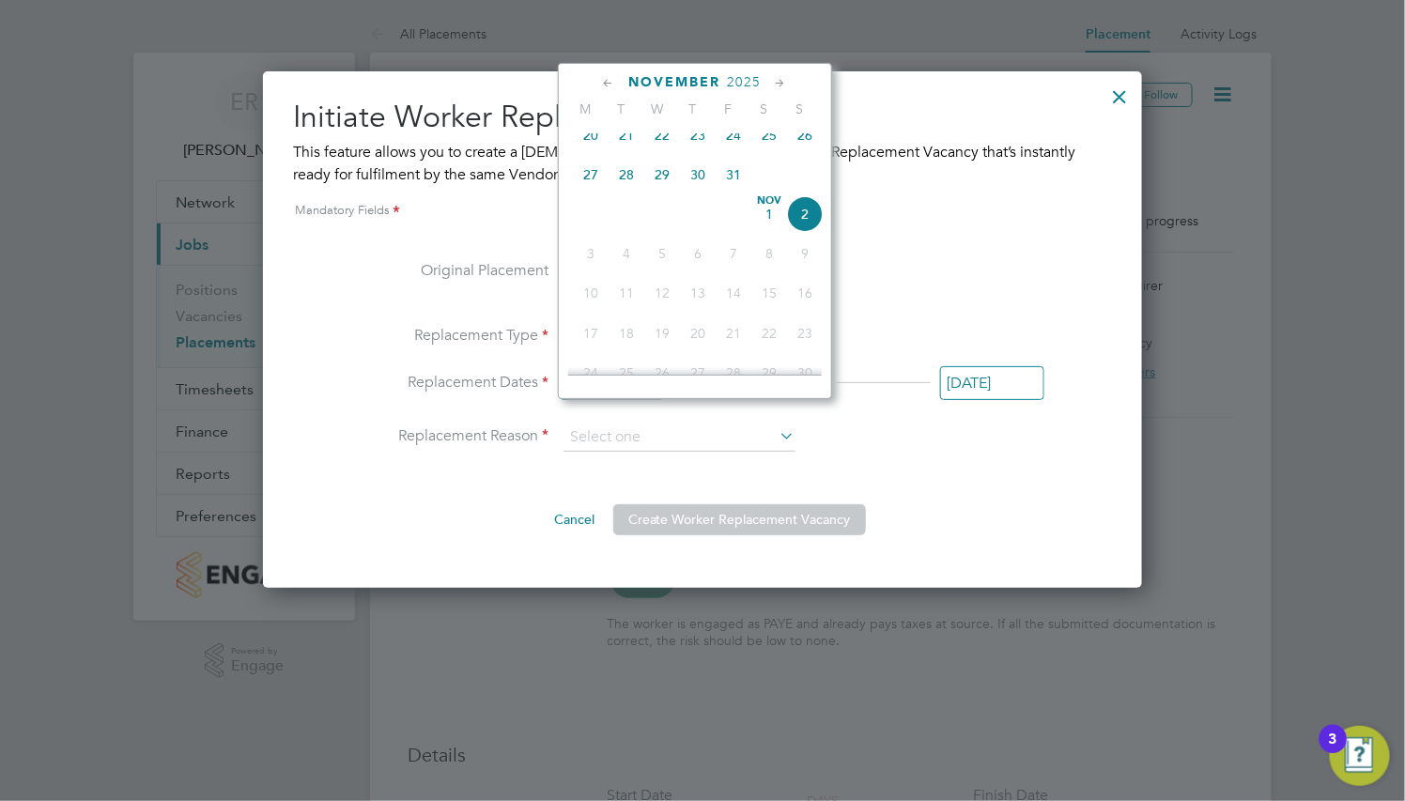
click at [600, 85] on icon at bounding box center [609, 83] width 18 height 21
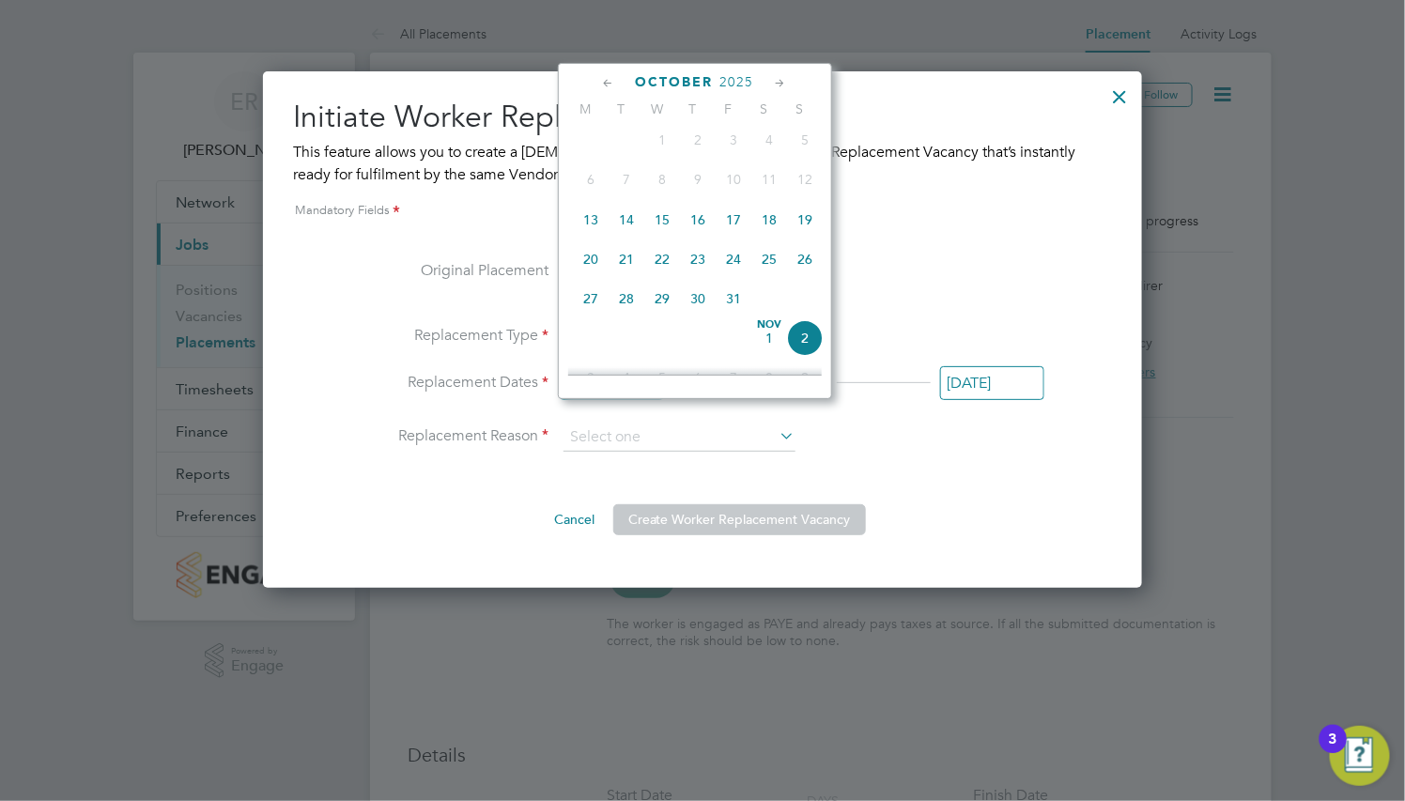
drag, startPoint x: 813, startPoint y: 228, endPoint x: 808, endPoint y: 238, distance: 11.3
click at [811, 228] on span "19" at bounding box center [805, 220] width 36 height 36
type input "[DATE]"
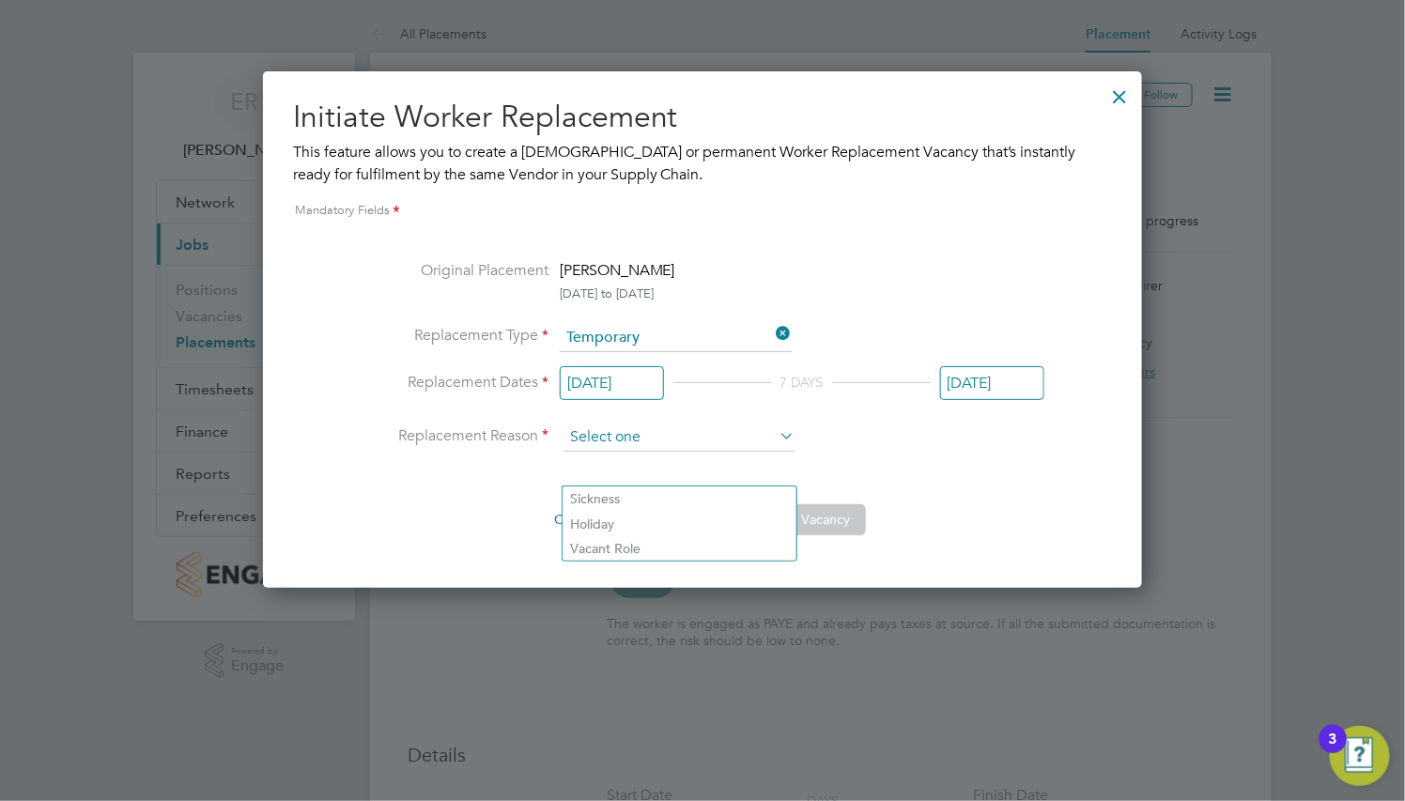
click at [726, 452] on input at bounding box center [679, 437] width 232 height 28
click at [719, 521] on li "Holiday" at bounding box center [679, 524] width 234 height 24
type input "Holiday"
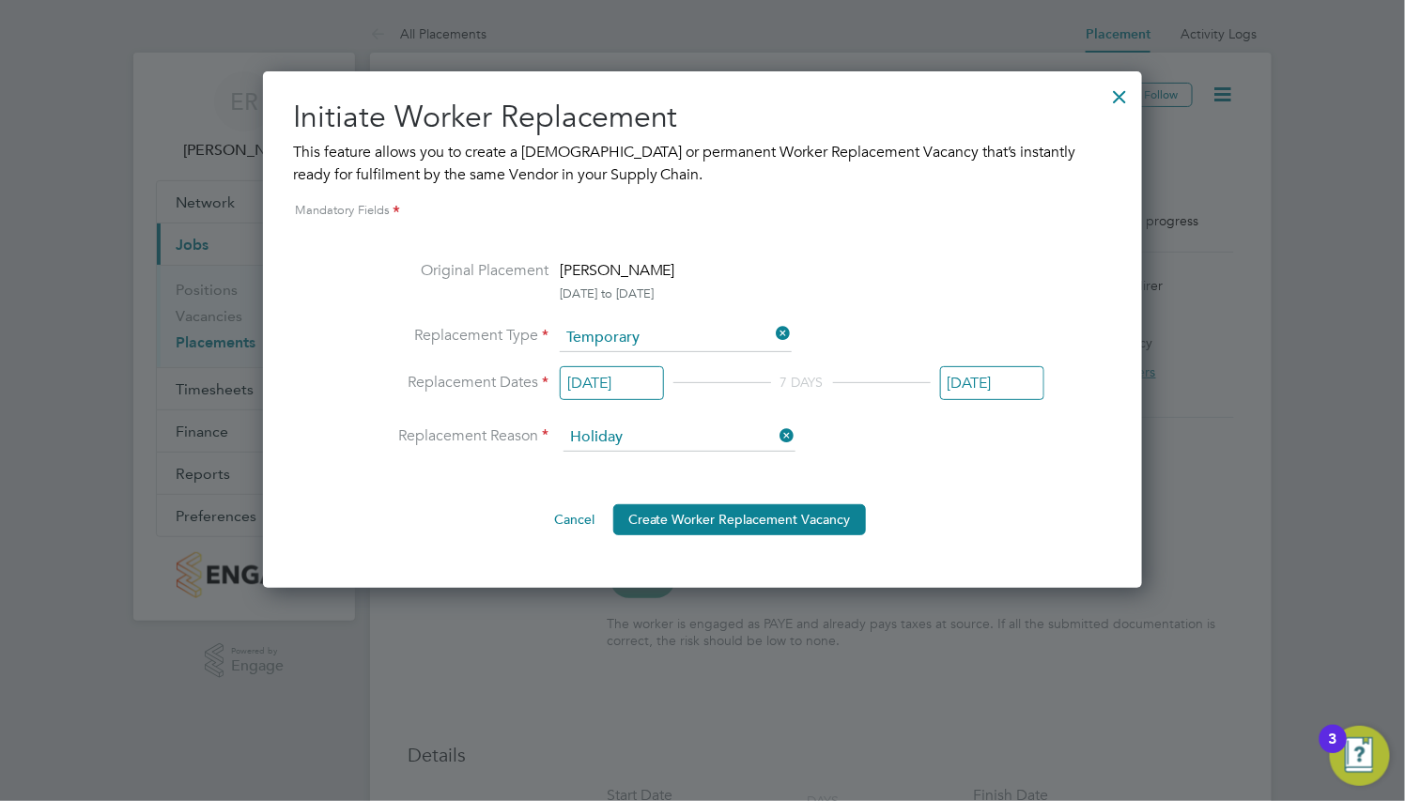
click at [762, 534] on button "Create Worker Replacement Vacancy" at bounding box center [739, 519] width 253 height 30
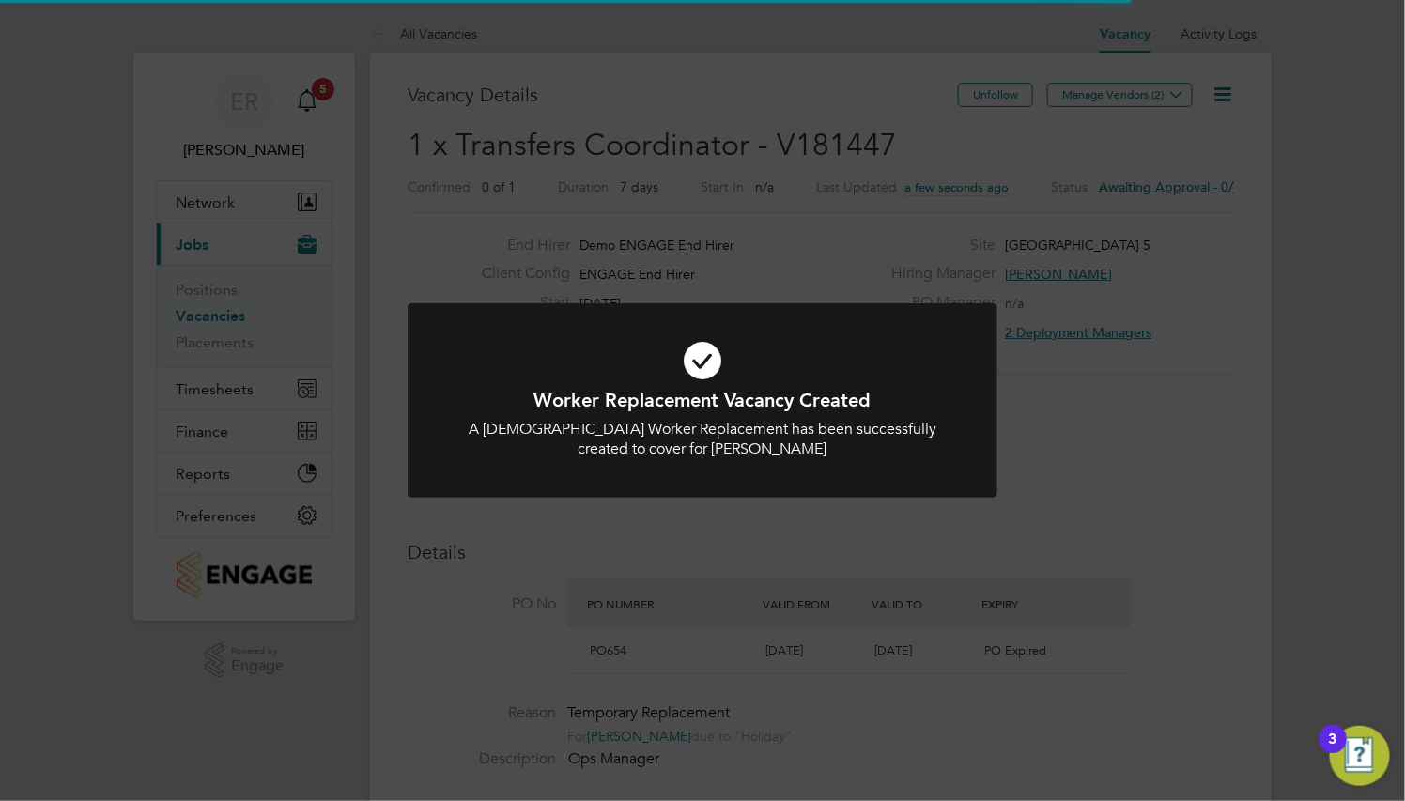
click at [1059, 434] on div "Worker Replacement Vacancy Created A Temporary Worker Replacement has been succ…" at bounding box center [702, 400] width 1405 height 801
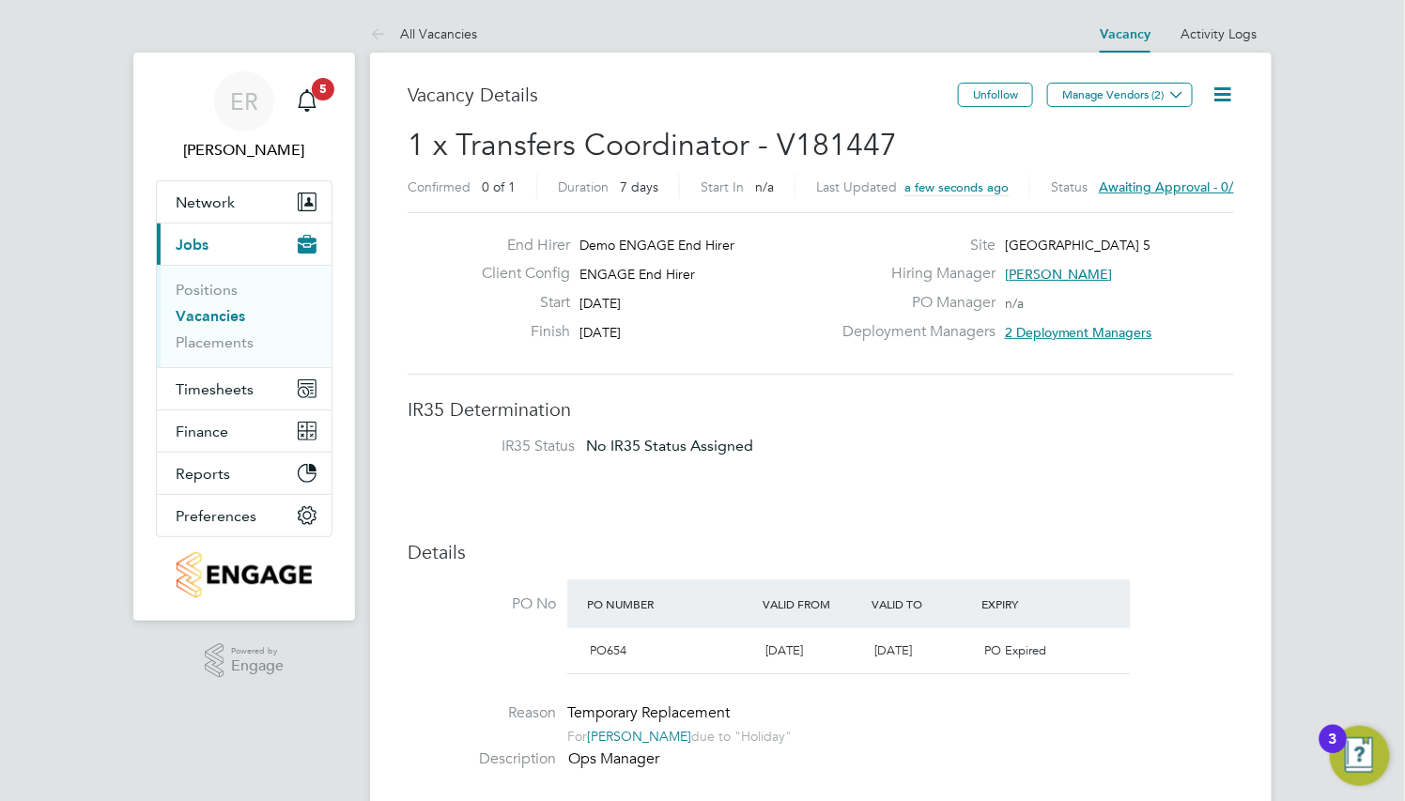
click at [1188, 169] on h2 "1 x Transfers Coordinator - V181447 Confirmed 0 of 1 Duration 7 days Start In n…" at bounding box center [820, 165] width 826 height 79
click at [1189, 186] on span "Awaiting approval - 0/1" at bounding box center [1170, 186] width 142 height 17
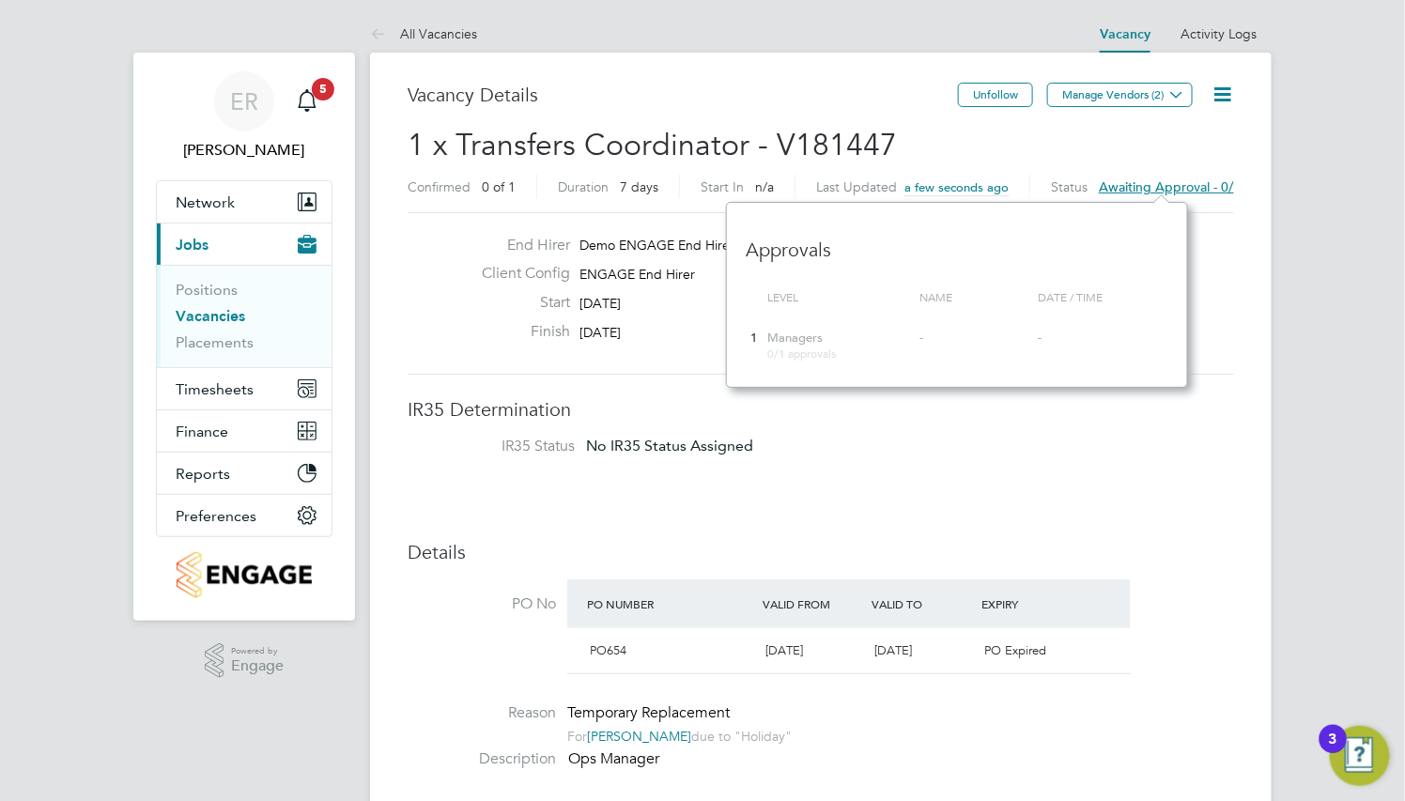
click at [1189, 186] on span "Awaiting approval - 0/1" at bounding box center [1170, 186] width 142 height 17
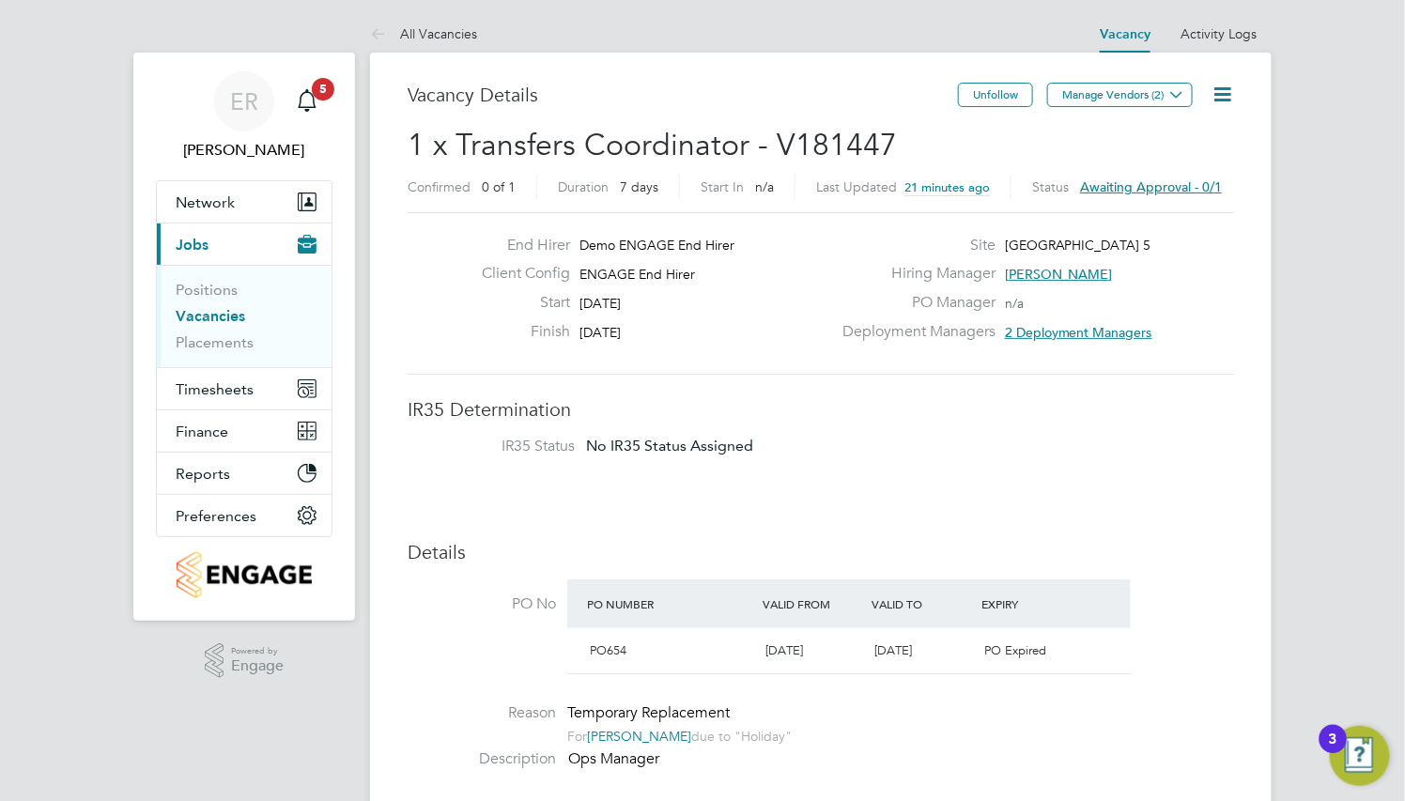
click at [676, 176] on div "Duration 7 days" at bounding box center [619, 186] width 122 height 23
